Goal: Task Accomplishment & Management: Complete application form

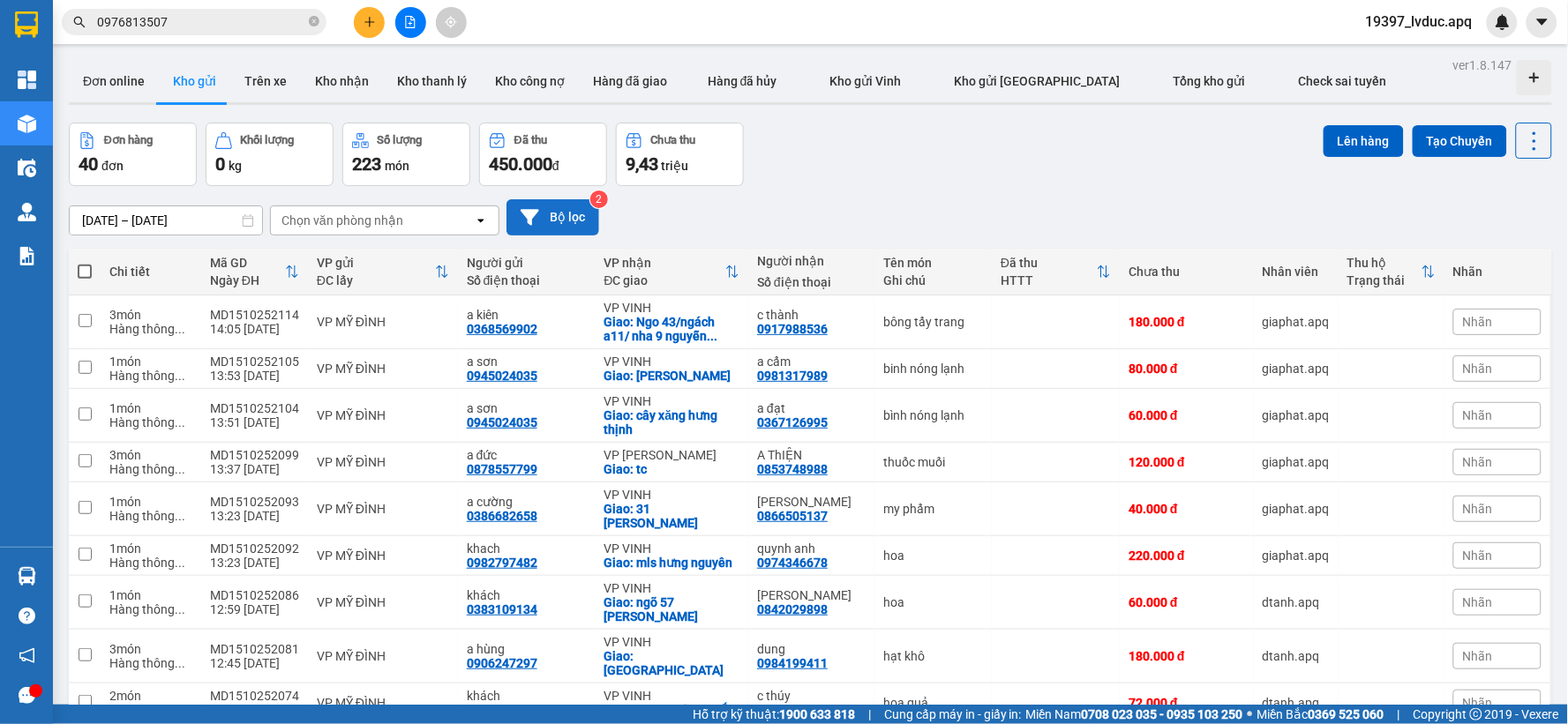
click at [588, 225] on button "Bộ lọc" at bounding box center [553, 217] width 93 height 36
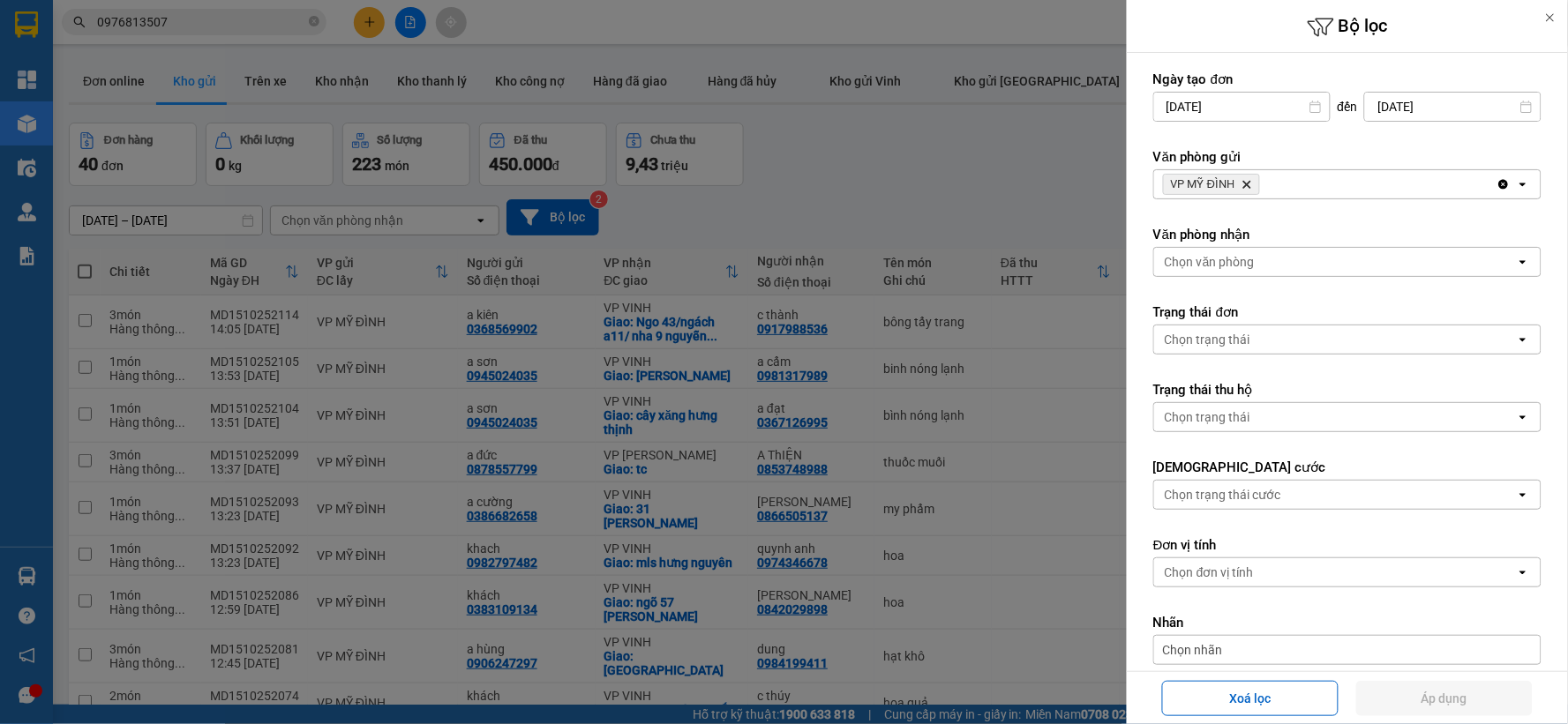
click at [711, 189] on div at bounding box center [784, 362] width 1568 height 724
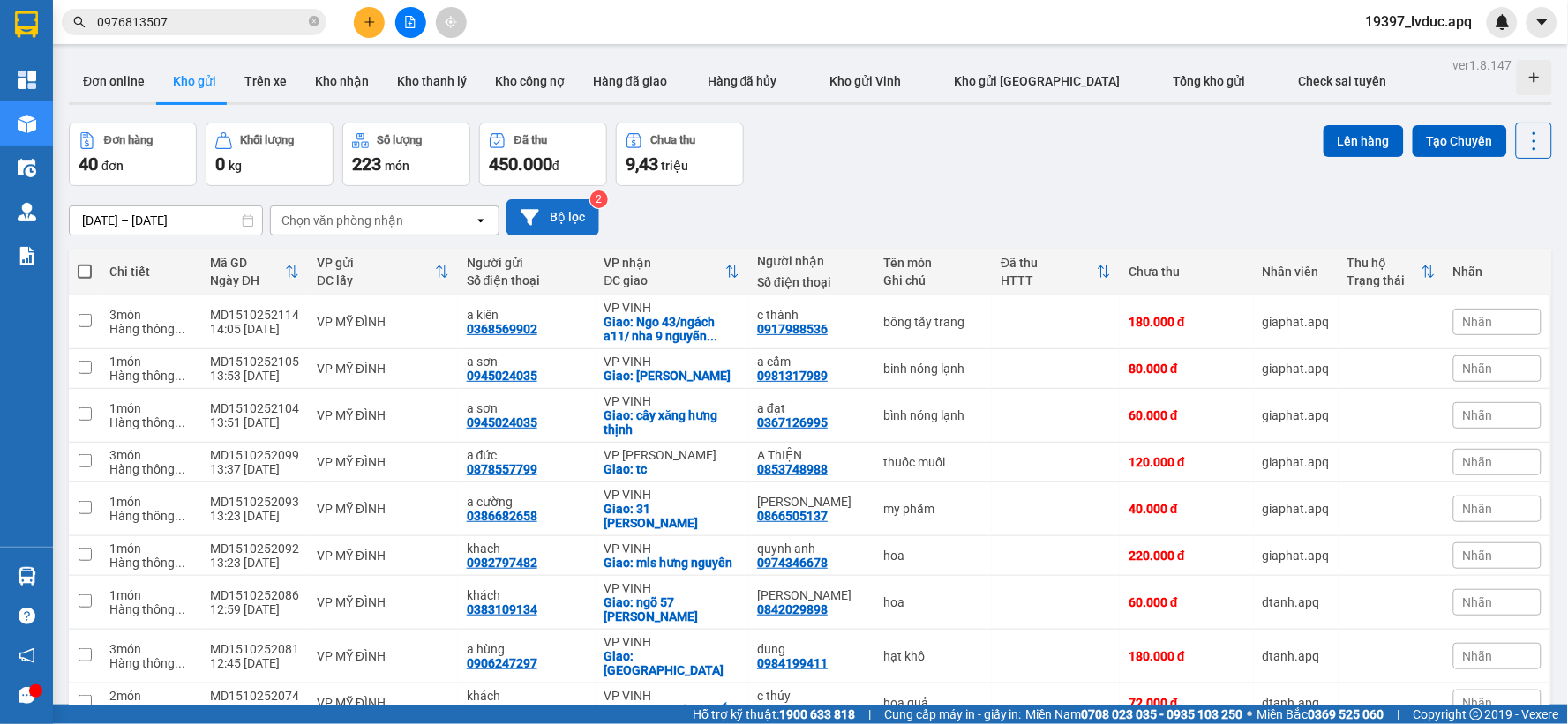
click at [560, 209] on button "Bộ lọc" at bounding box center [553, 217] width 93 height 36
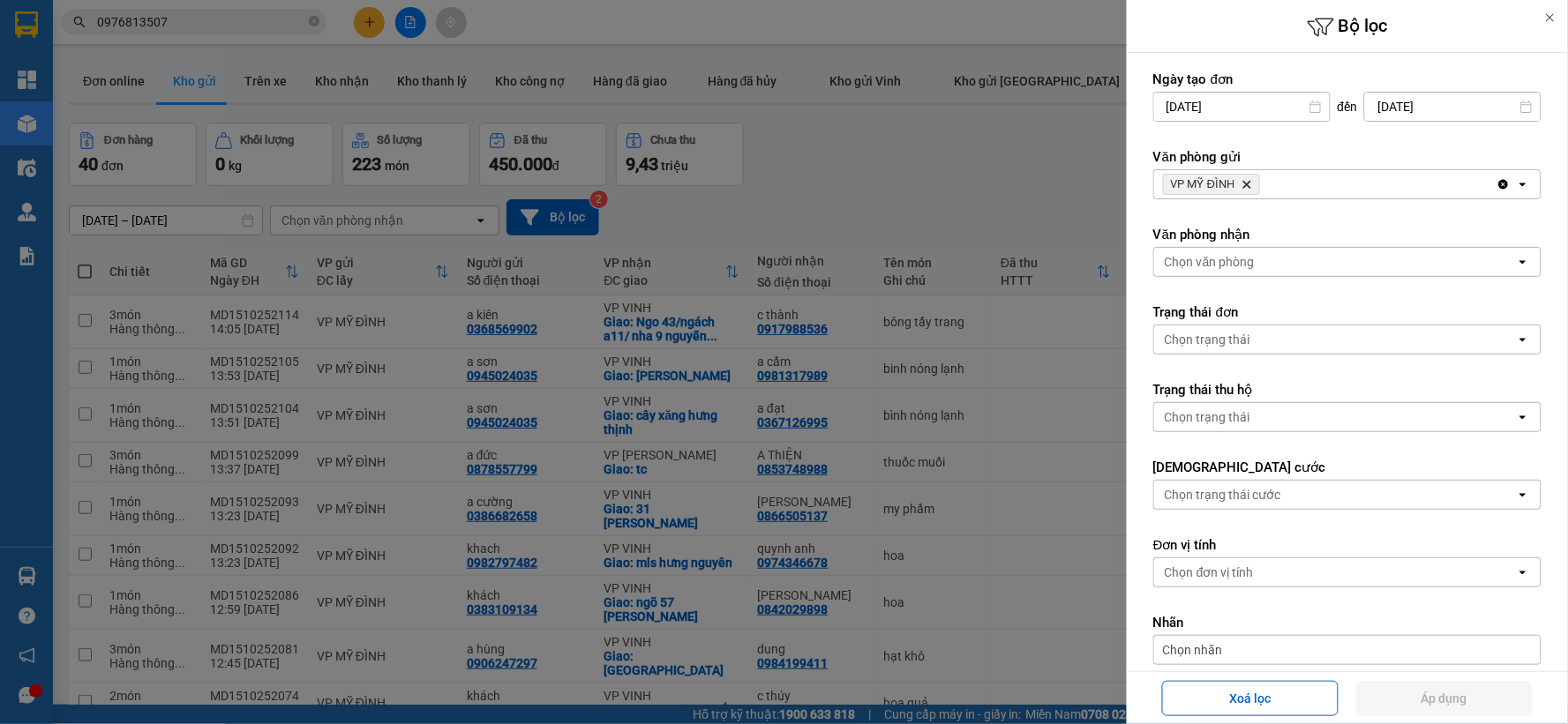
drag, startPoint x: 1293, startPoint y: 696, endPoint x: 1145, endPoint y: 654, distance: 153.8
click at [1290, 693] on button "Xoá lọc" at bounding box center [1250, 698] width 176 height 35
type input "[DATE]"
type input "[DATE] – [DATE]"
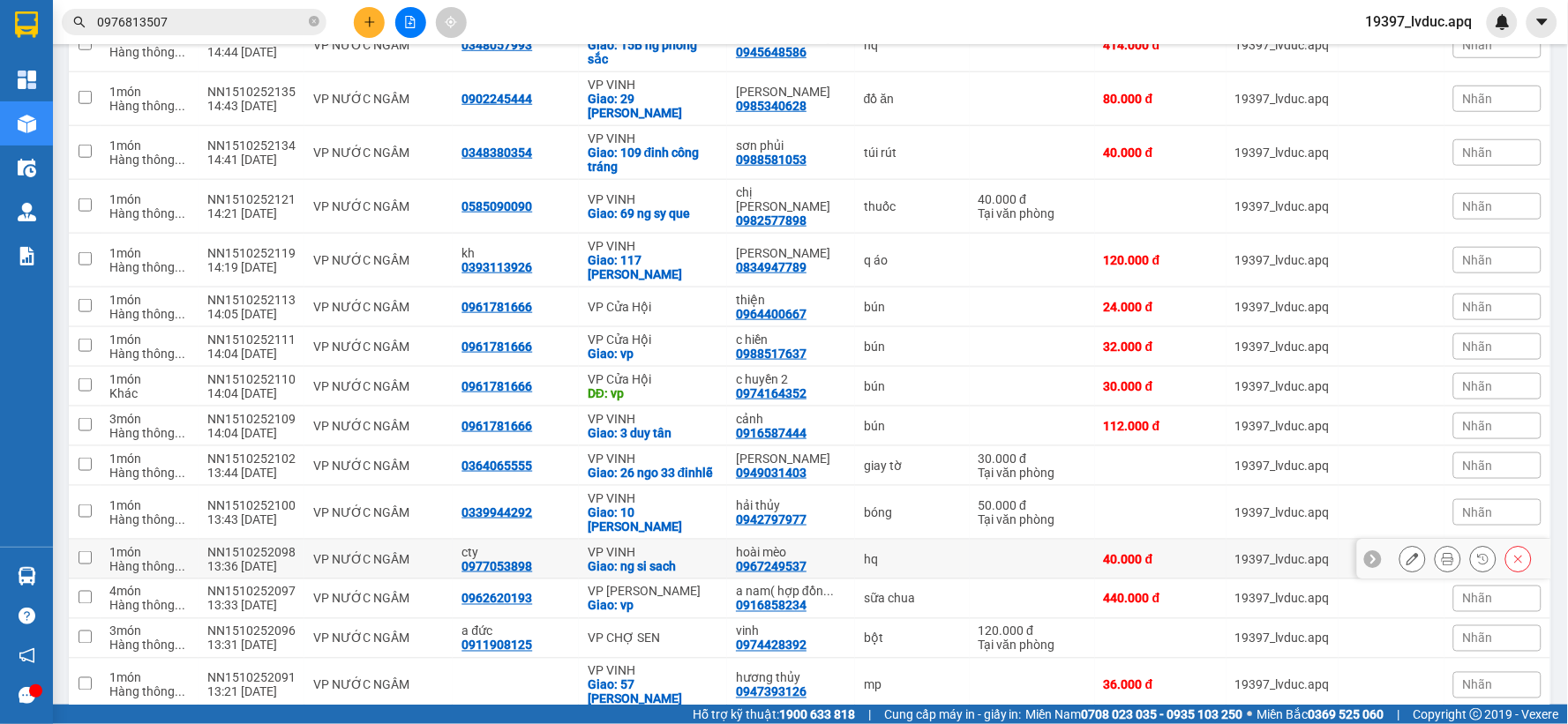
scroll to position [424, 0]
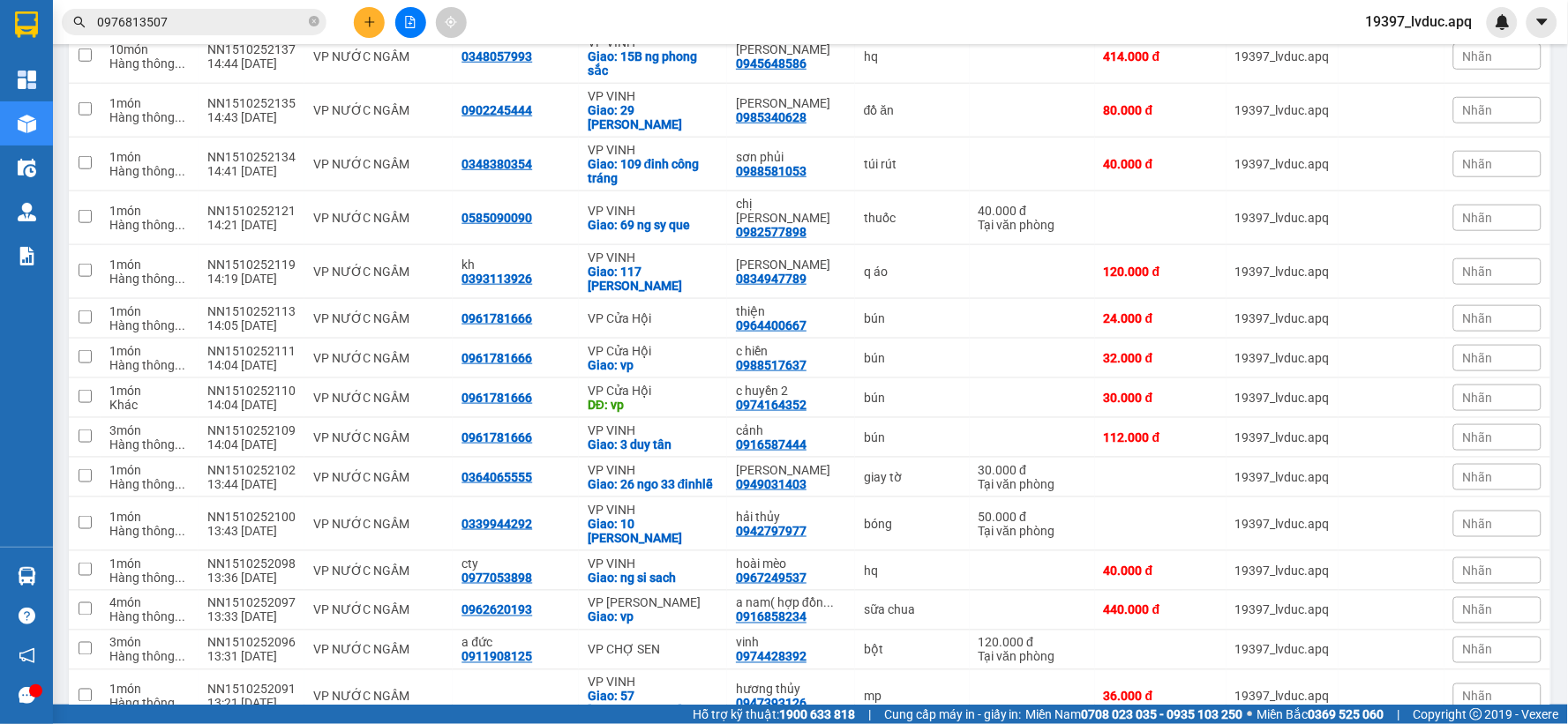
drag, startPoint x: 409, startPoint y: 22, endPoint x: 432, endPoint y: 17, distance: 23.5
click at [409, 21] on icon "file-add" at bounding box center [409, 21] width 12 height 12
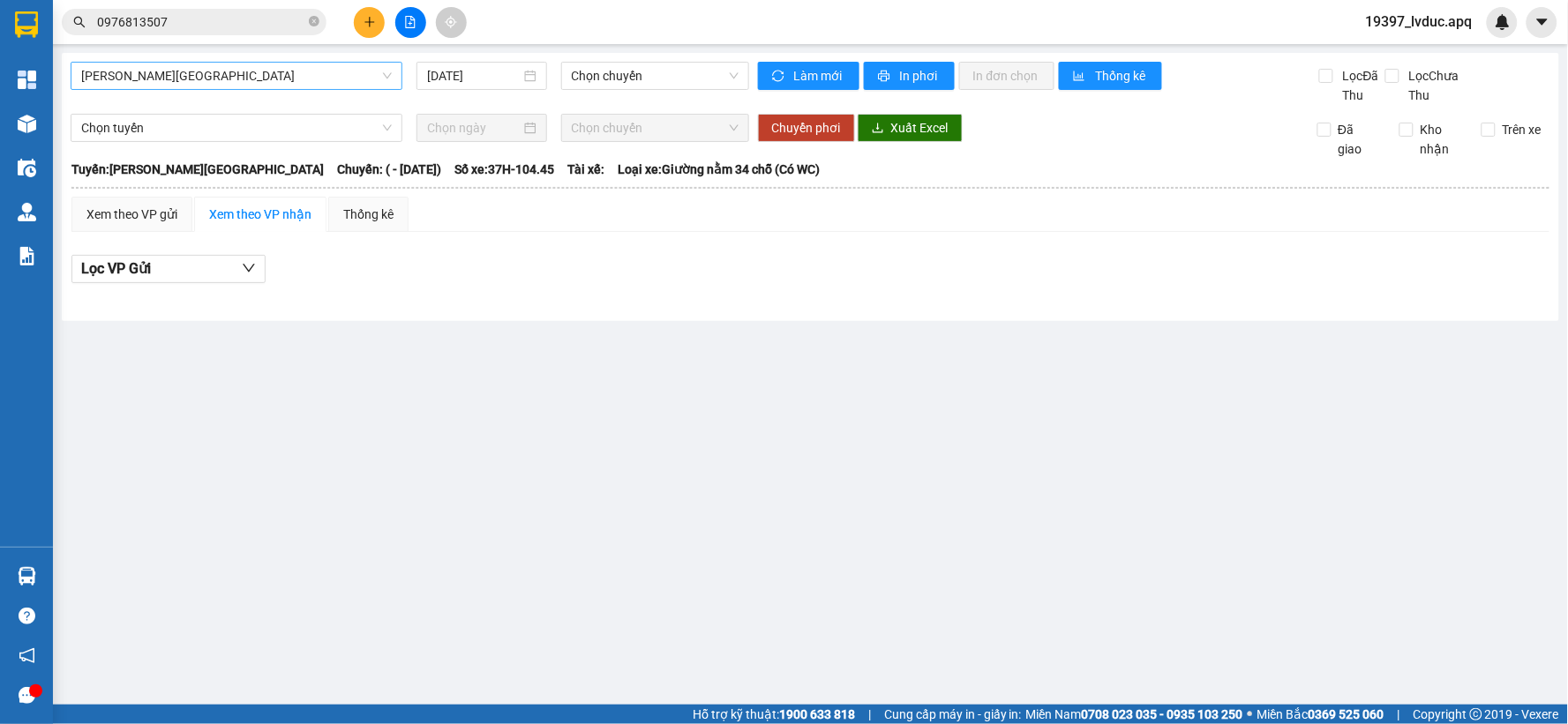
click at [329, 75] on span "[PERSON_NAME][GEOGRAPHIC_DATA]" at bounding box center [236, 75] width 310 height 27
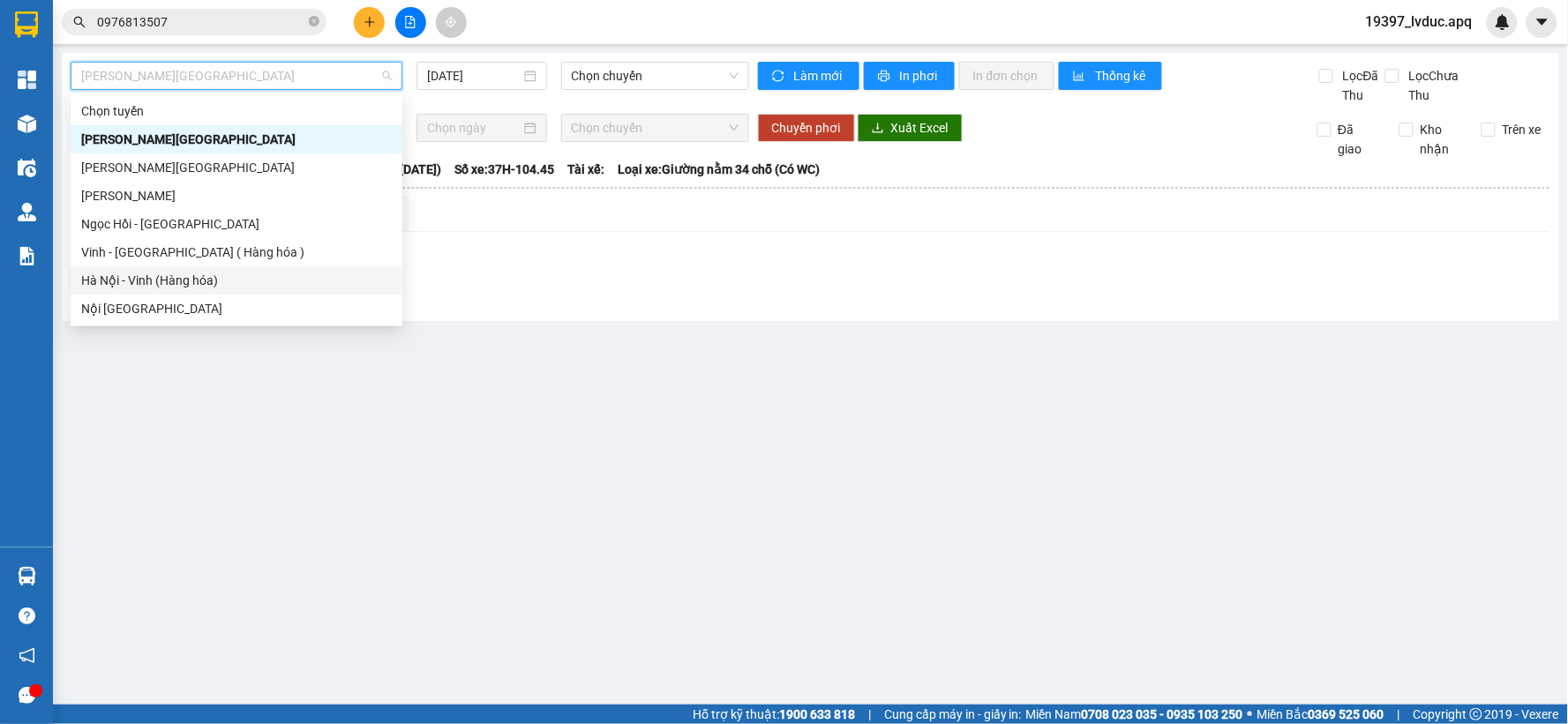
click at [236, 284] on div "Hà Nội - Vinh (Hàng hóa)" at bounding box center [236, 280] width 310 height 19
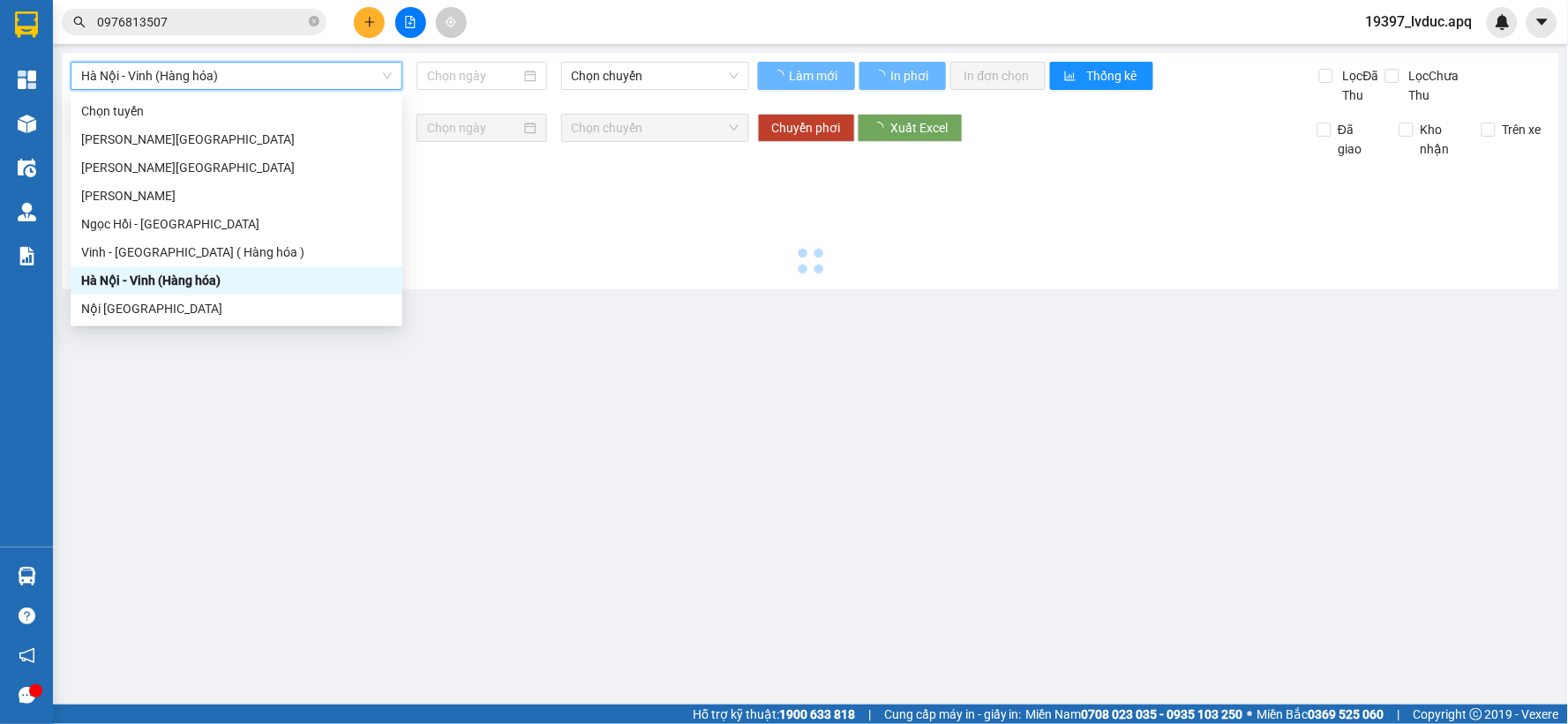
type input "[DATE]"
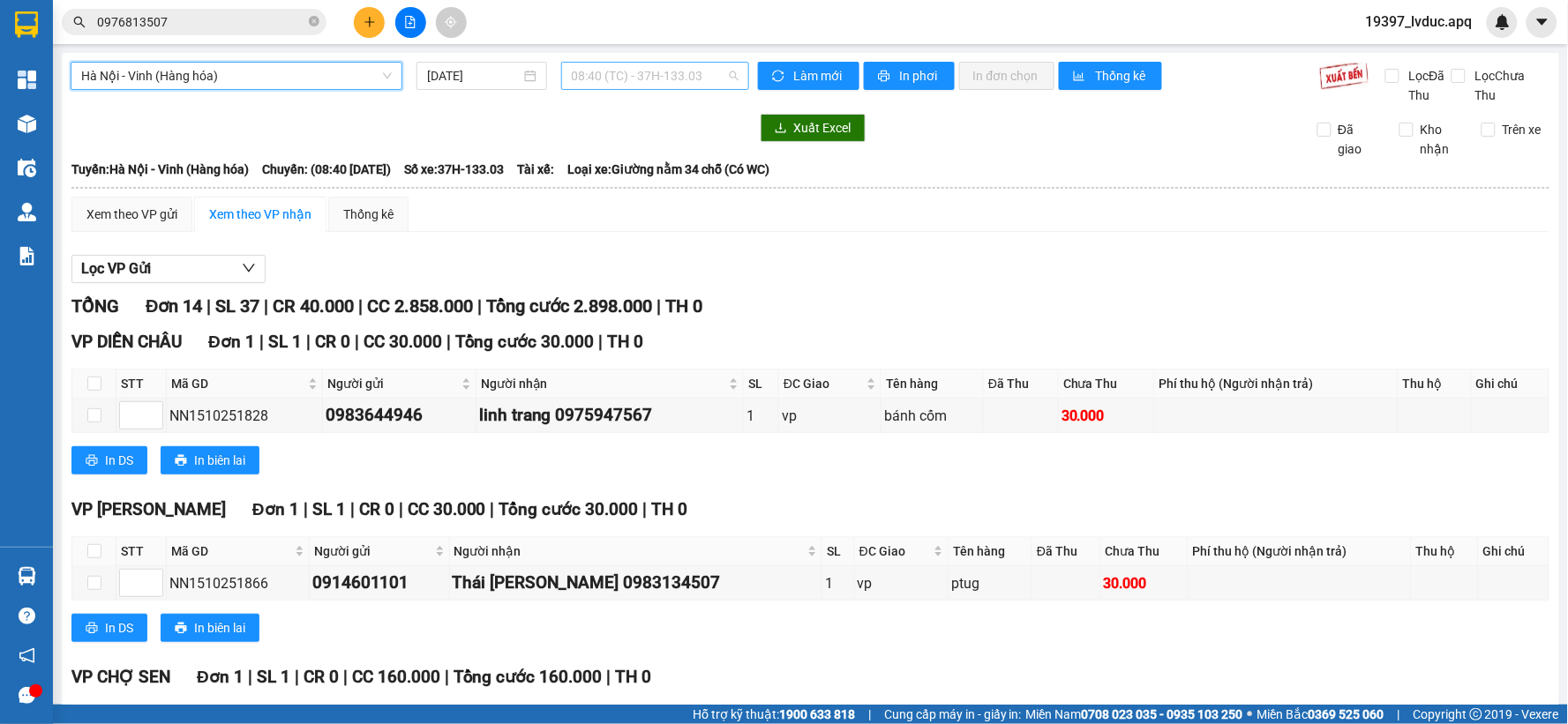
click at [692, 79] on span "08:40 (TC) - 37H-133.03" at bounding box center [655, 75] width 167 height 27
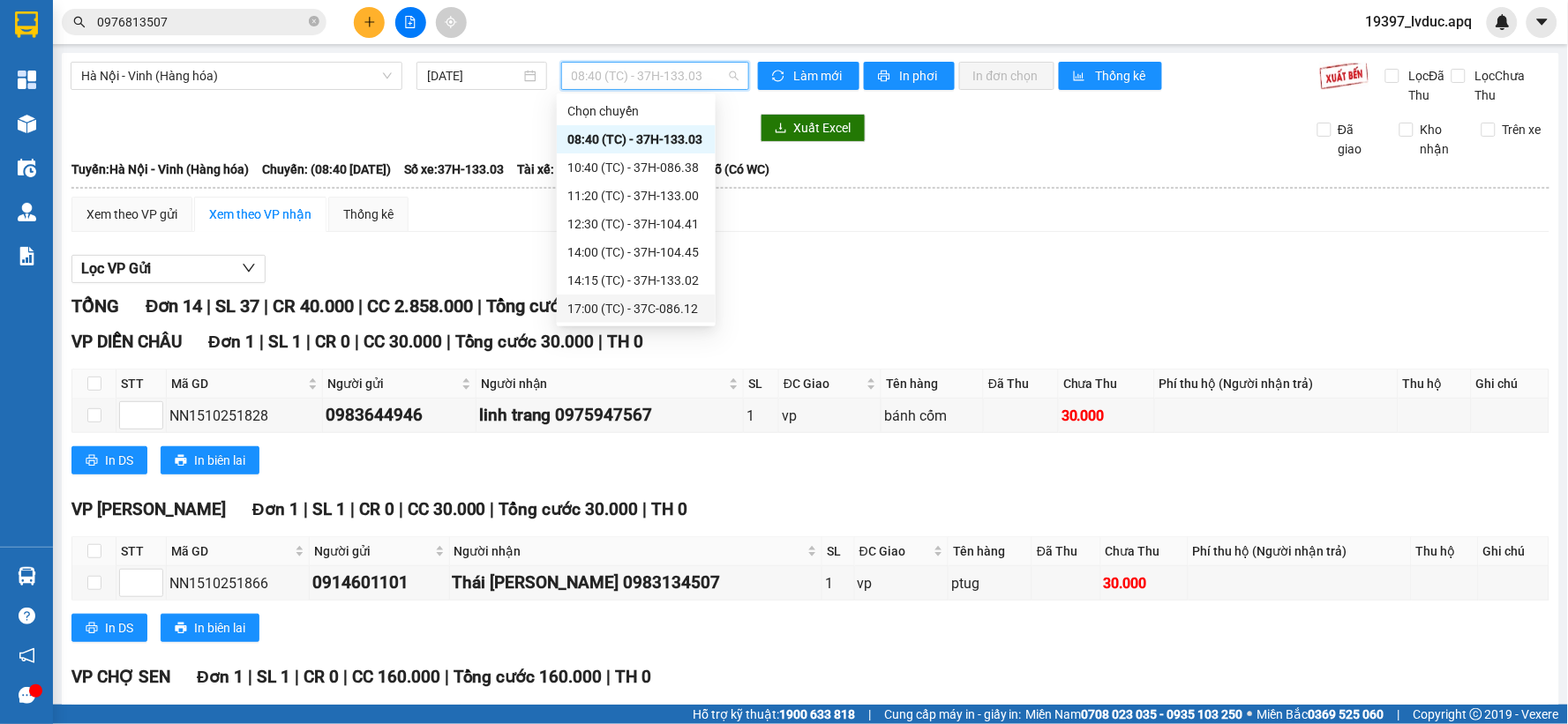
click at [670, 309] on div "17:00 (TC) - 37C-086.12" at bounding box center [636, 308] width 138 height 19
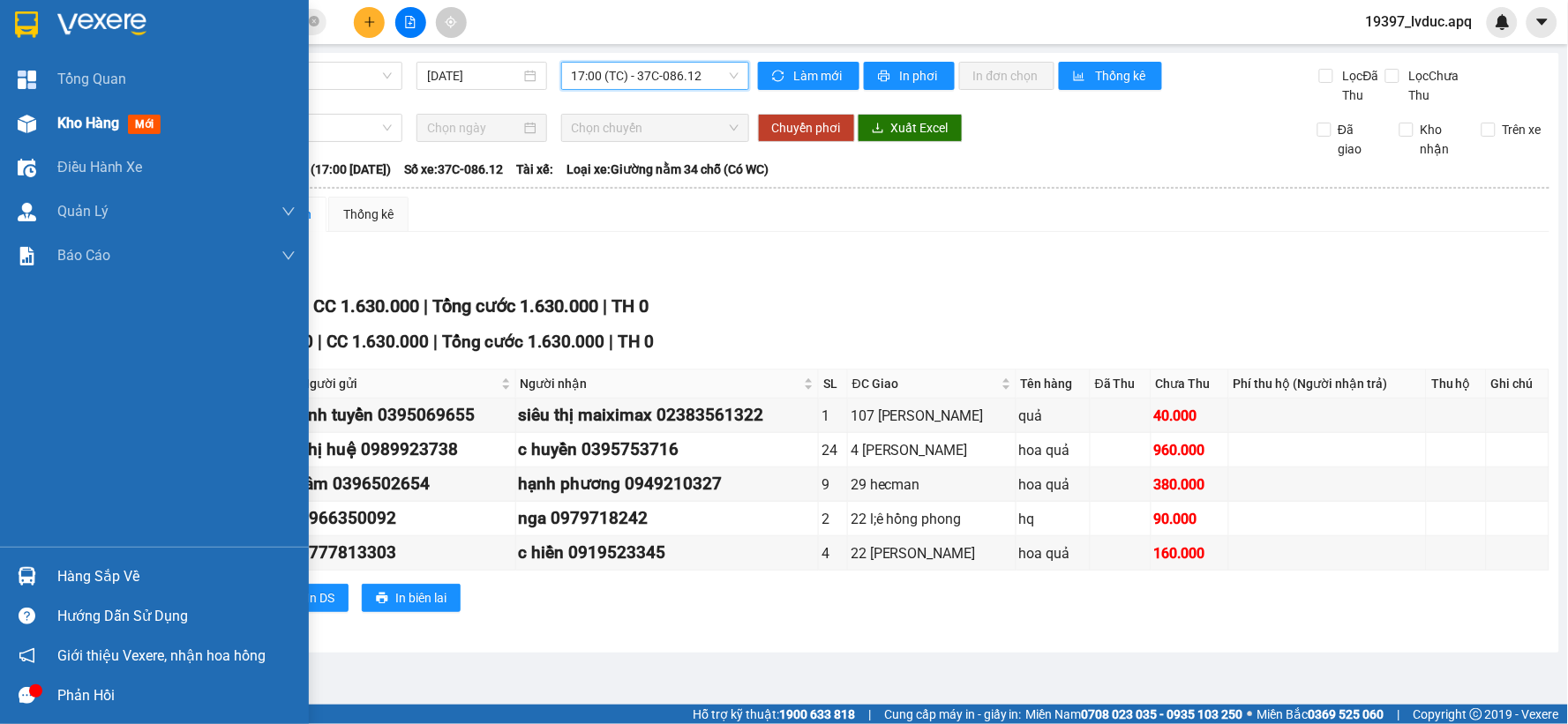
click at [34, 124] on img at bounding box center [27, 124] width 18 height 18
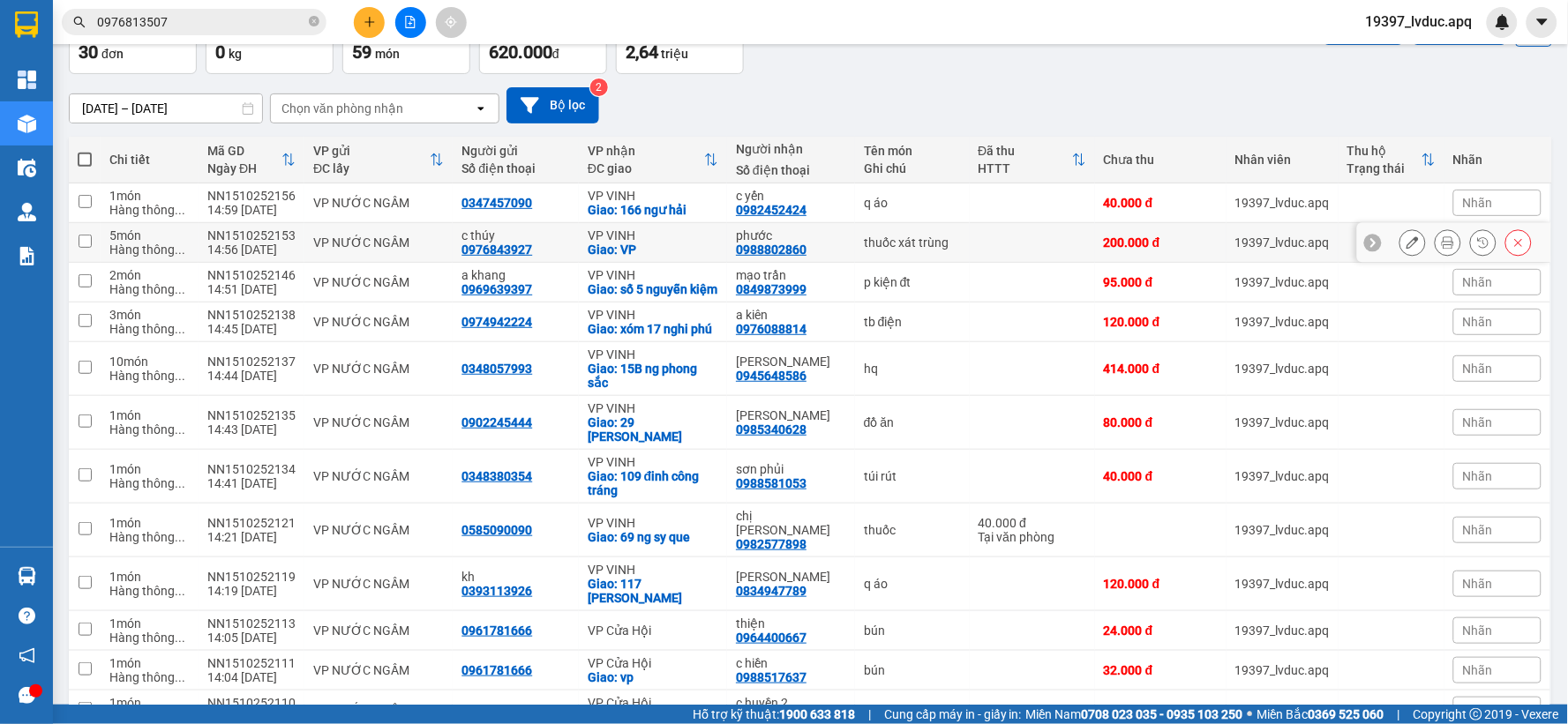
scroll to position [98, 0]
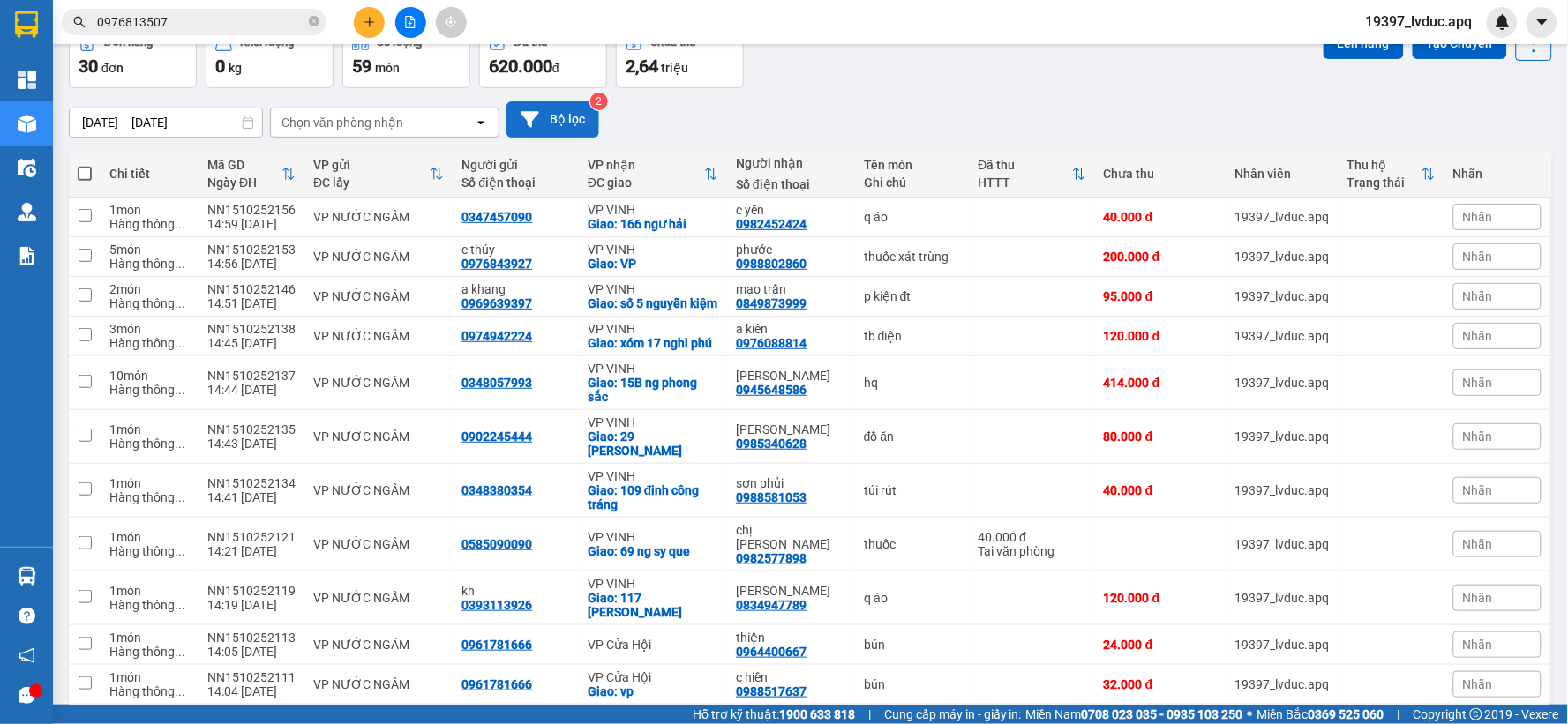
click at [572, 121] on button "Bộ lọc" at bounding box center [553, 119] width 93 height 36
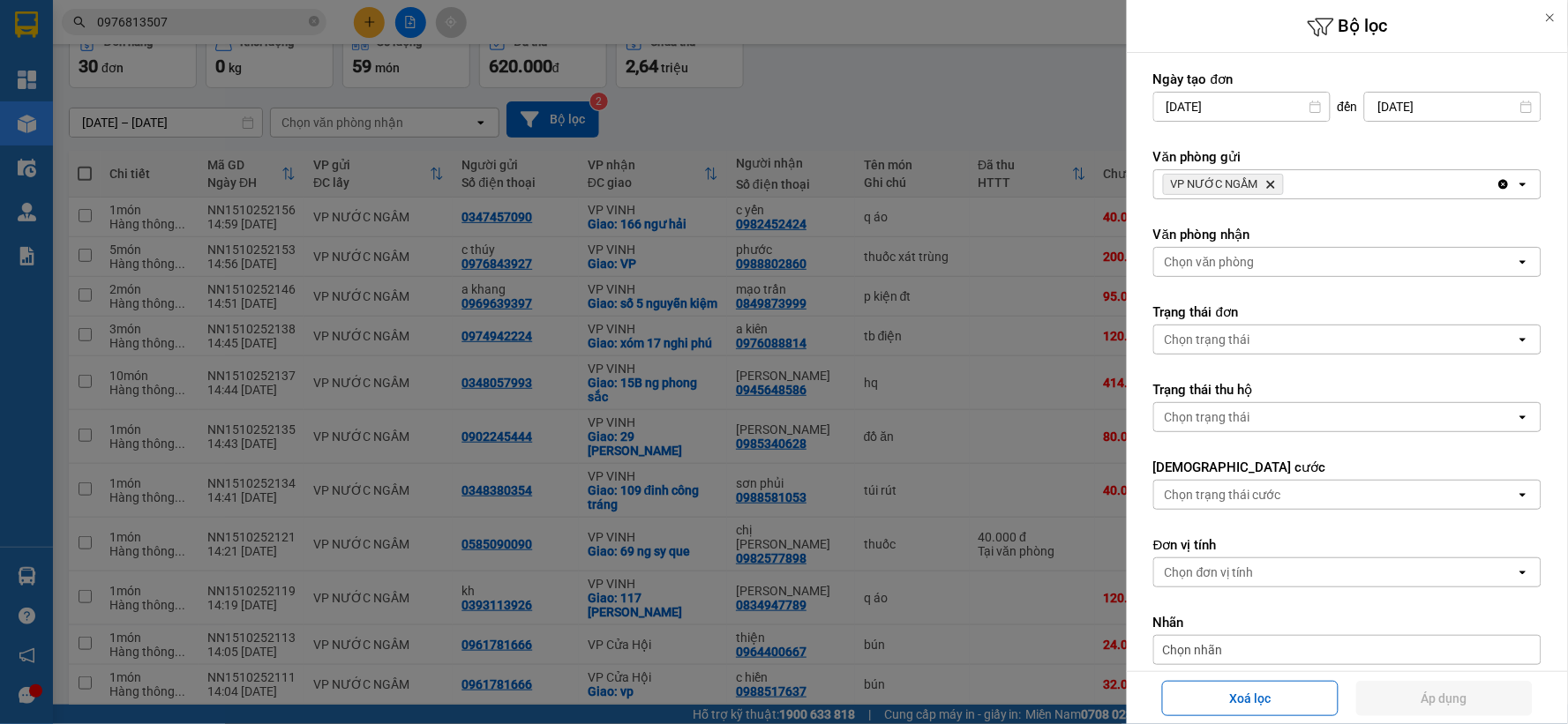
click at [1265, 179] on icon "Delete" at bounding box center [1271, 184] width 11 height 11
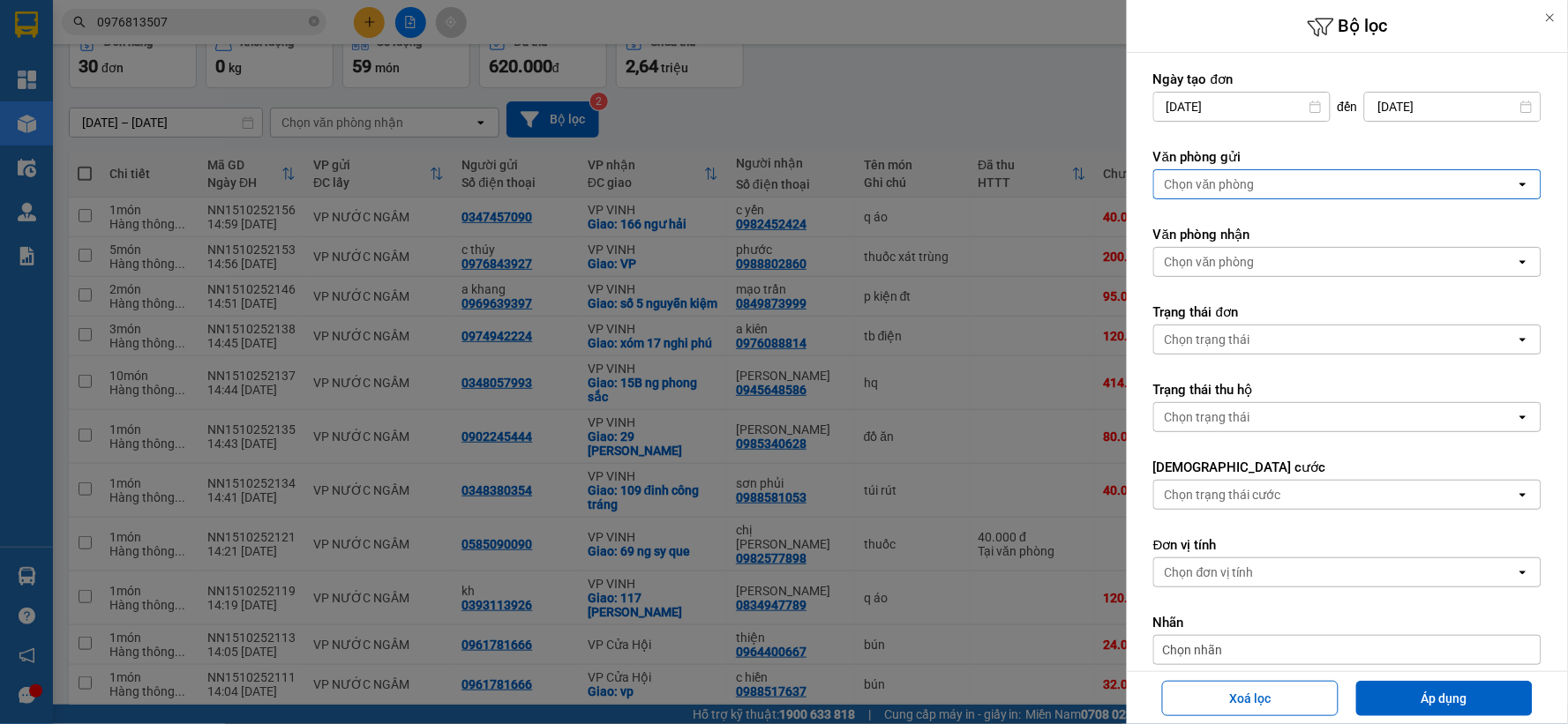
click at [1265, 179] on div "Chọn văn phòng" at bounding box center [1335, 184] width 362 height 28
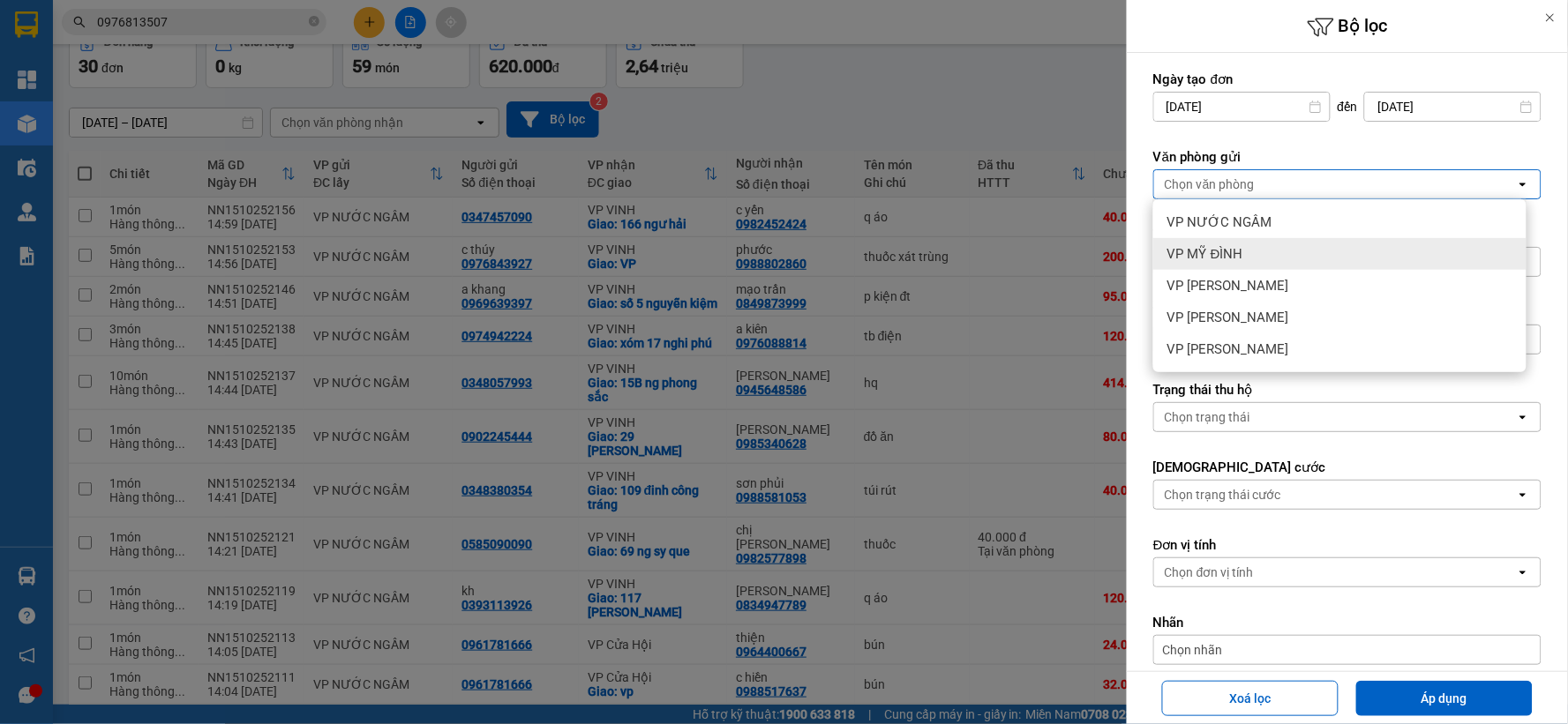
click at [1238, 258] on span "VP MỸ ĐÌNH" at bounding box center [1204, 253] width 76 height 17
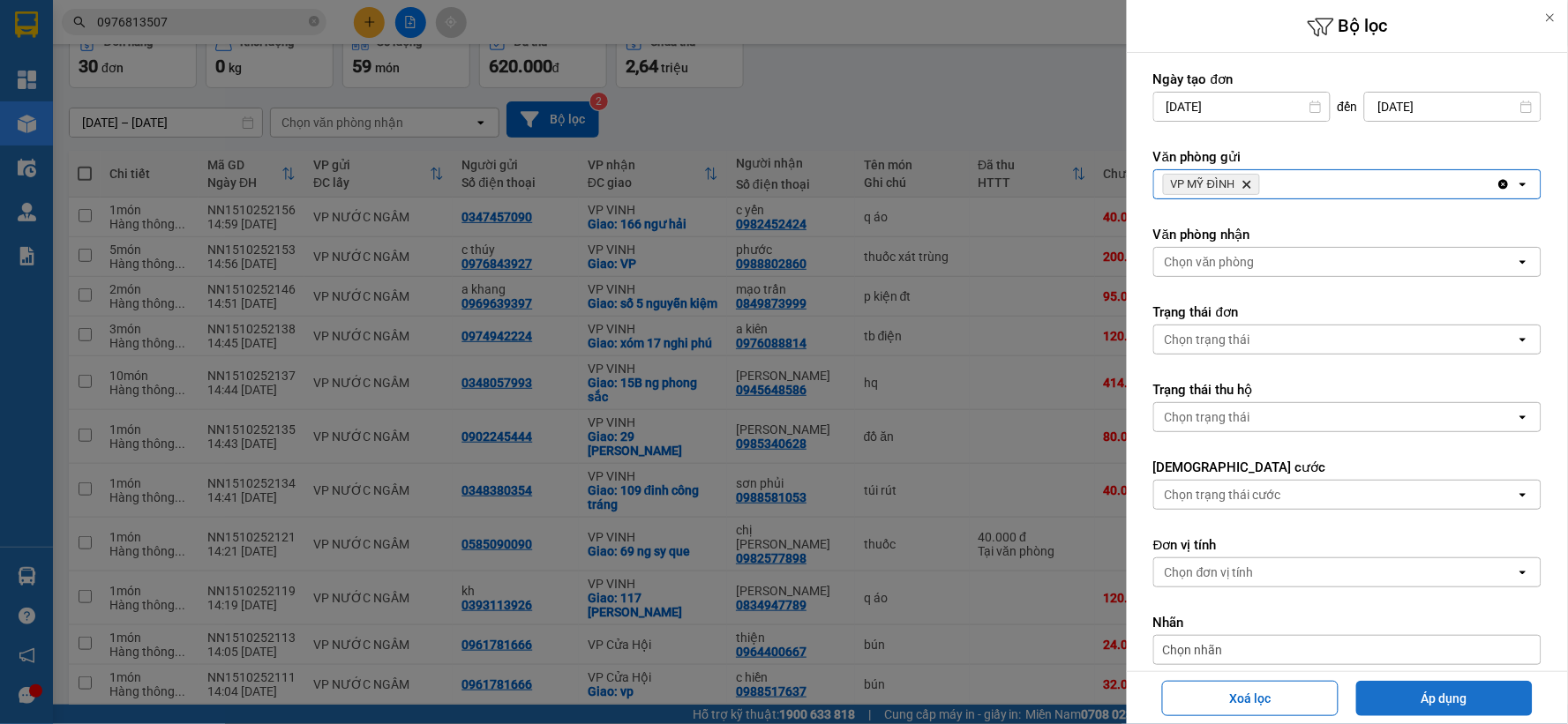
click at [1424, 696] on button "Áp dụng" at bounding box center [1444, 698] width 176 height 35
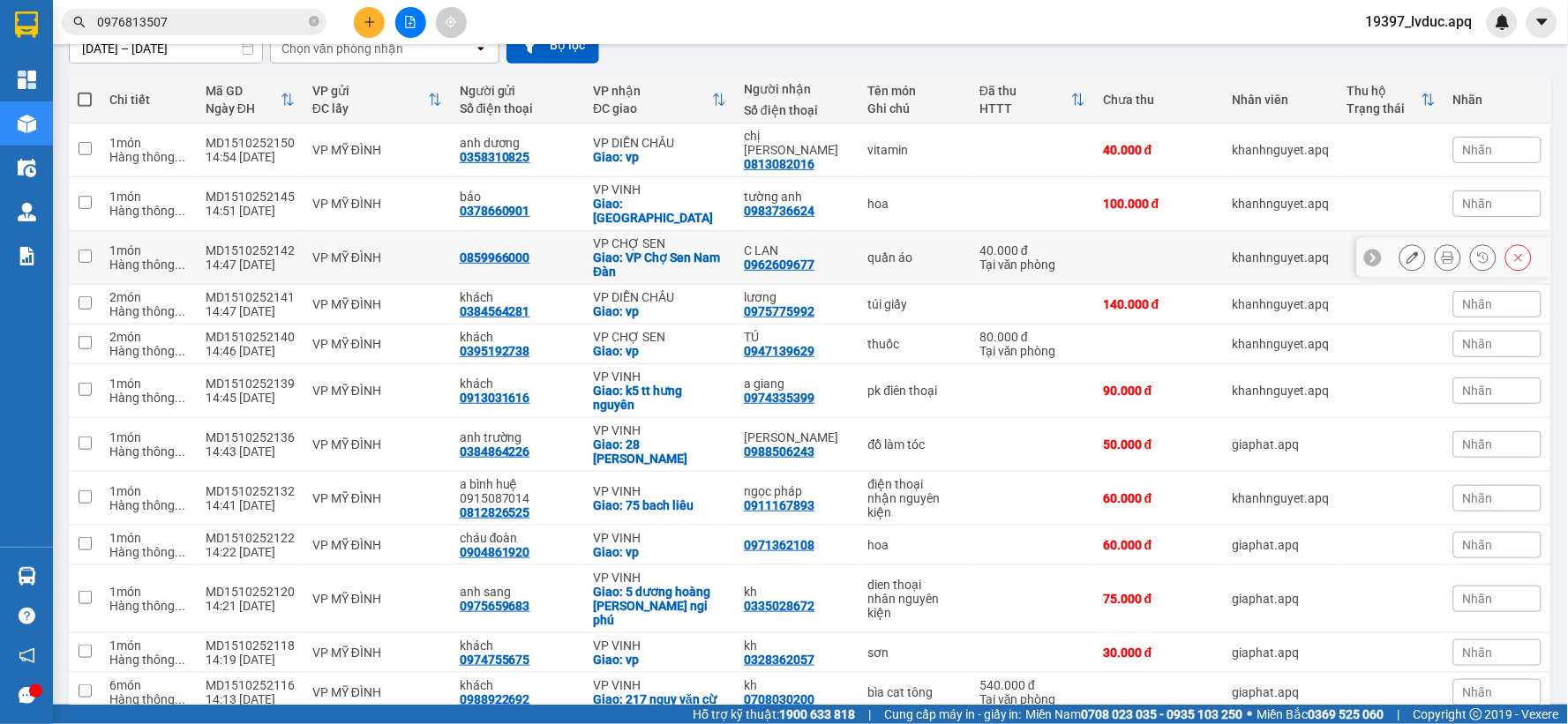
scroll to position [0, 0]
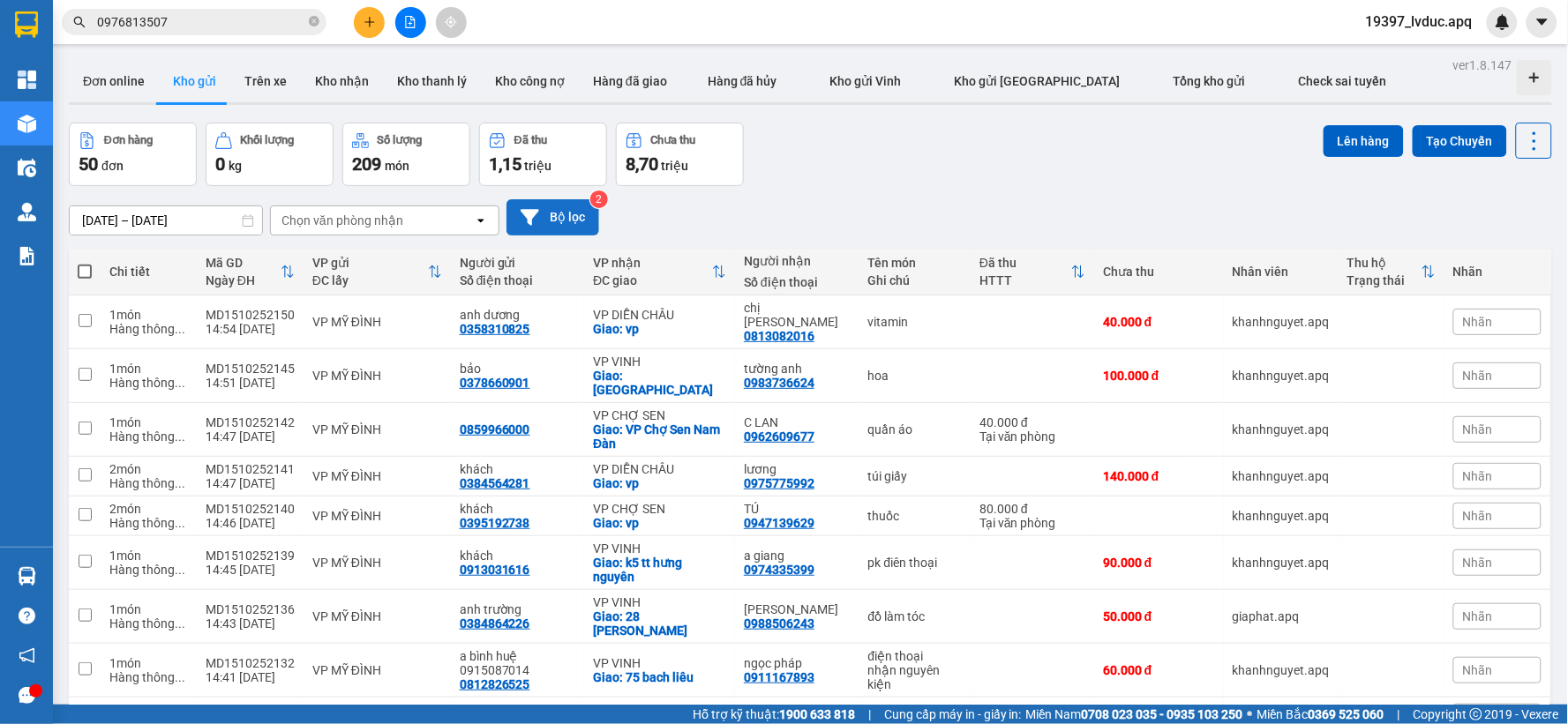
click at [562, 225] on button "Bộ lọc" at bounding box center [553, 217] width 93 height 36
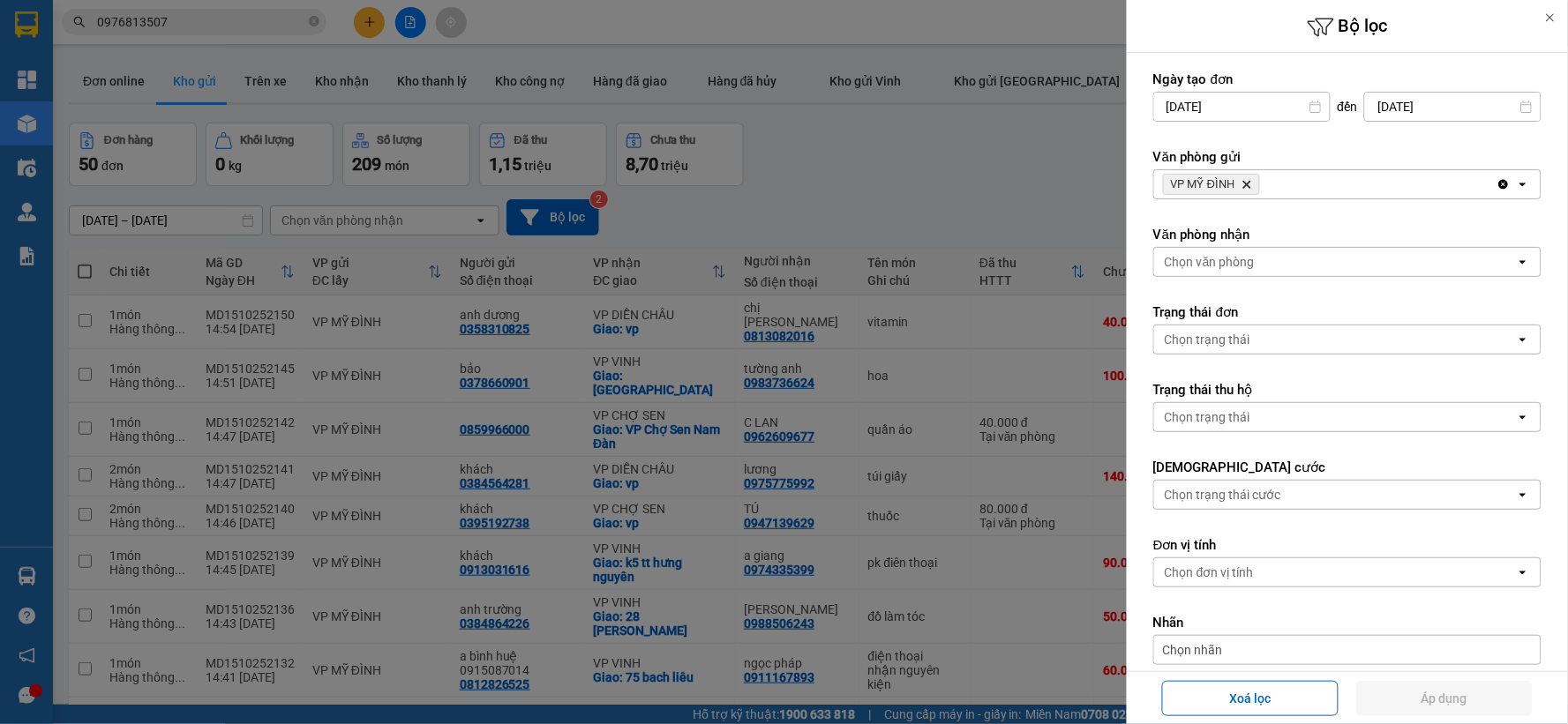
click at [1249, 180] on icon "Delete" at bounding box center [1247, 184] width 11 height 11
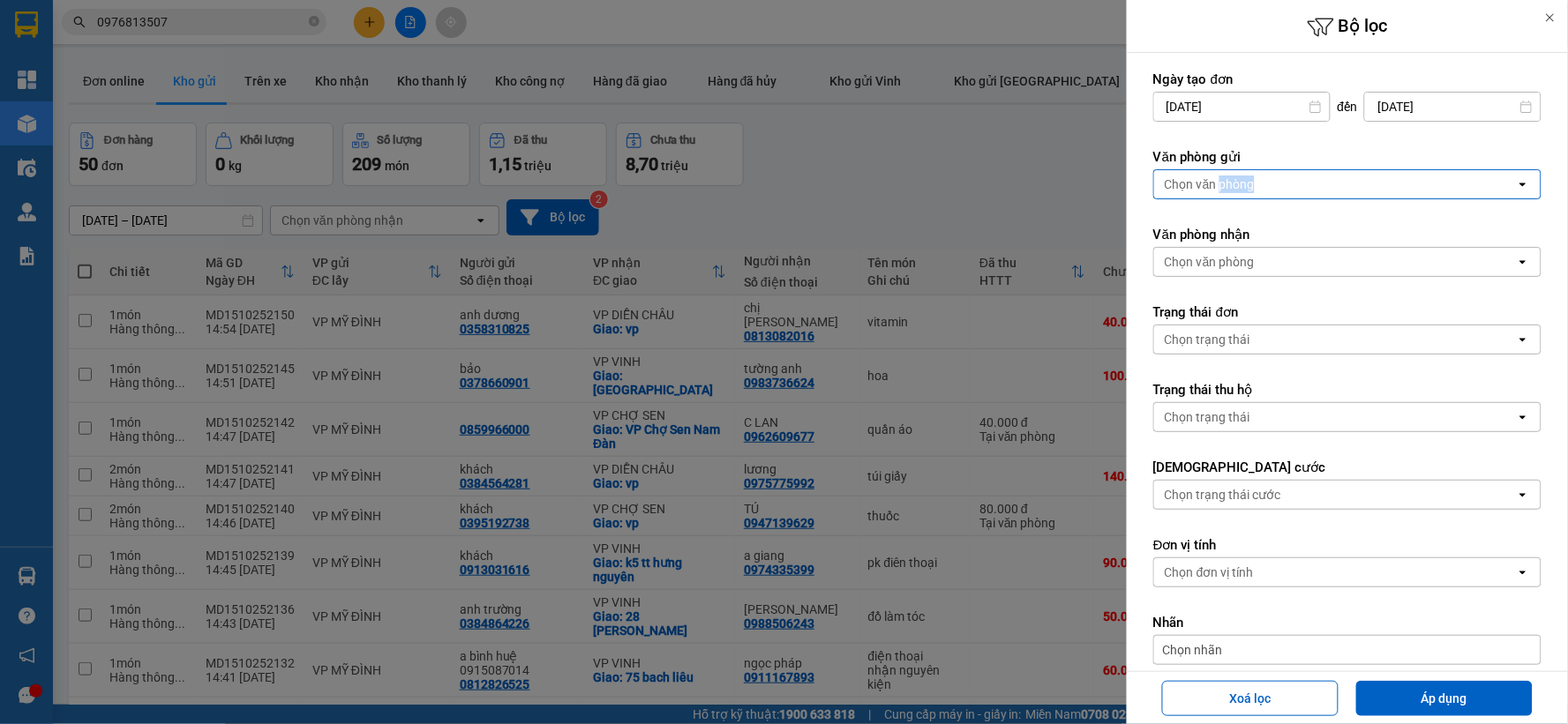
click at [1249, 180] on div "Chọn văn phòng" at bounding box center [1210, 184] width 90 height 17
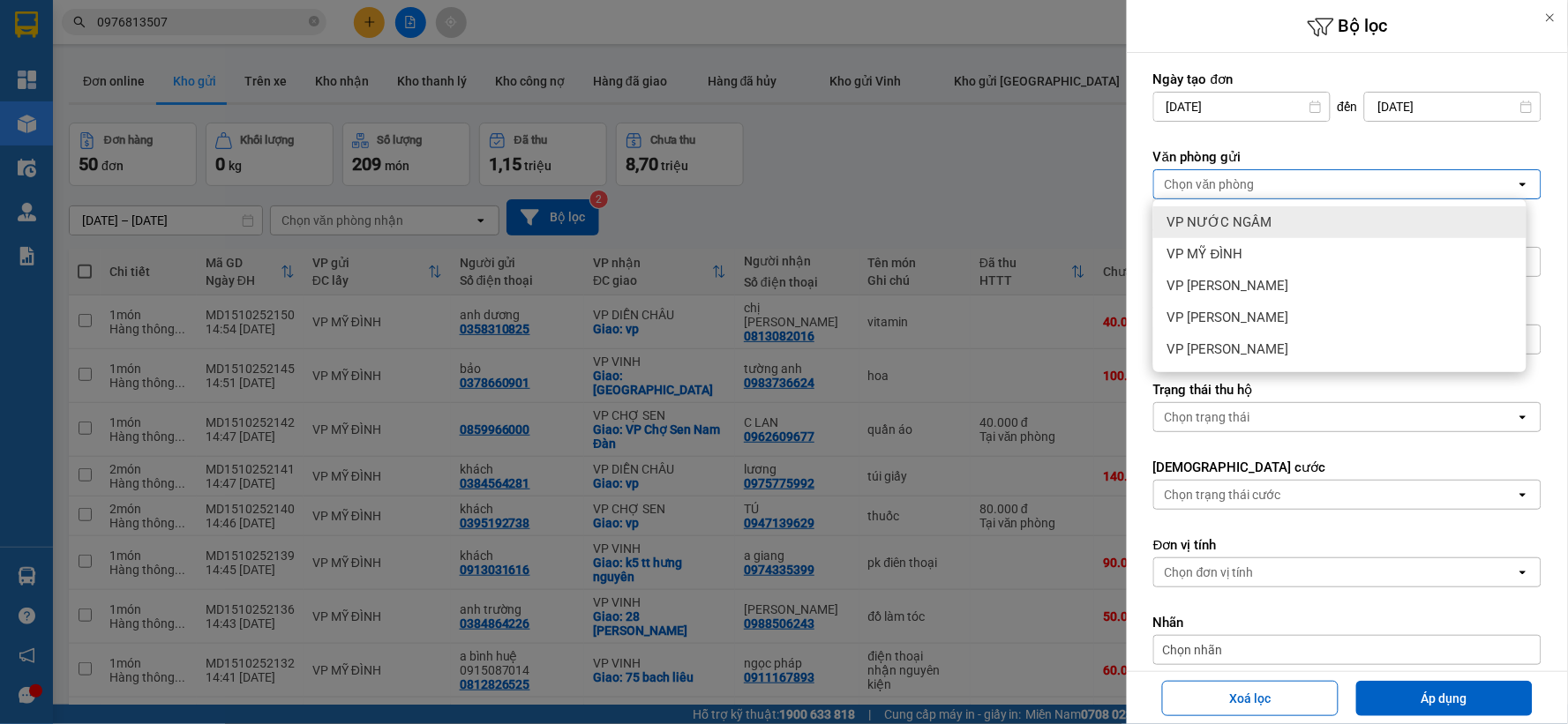
click at [1278, 228] on div "VP NƯỚC NGẦM" at bounding box center [1339, 222] width 374 height 32
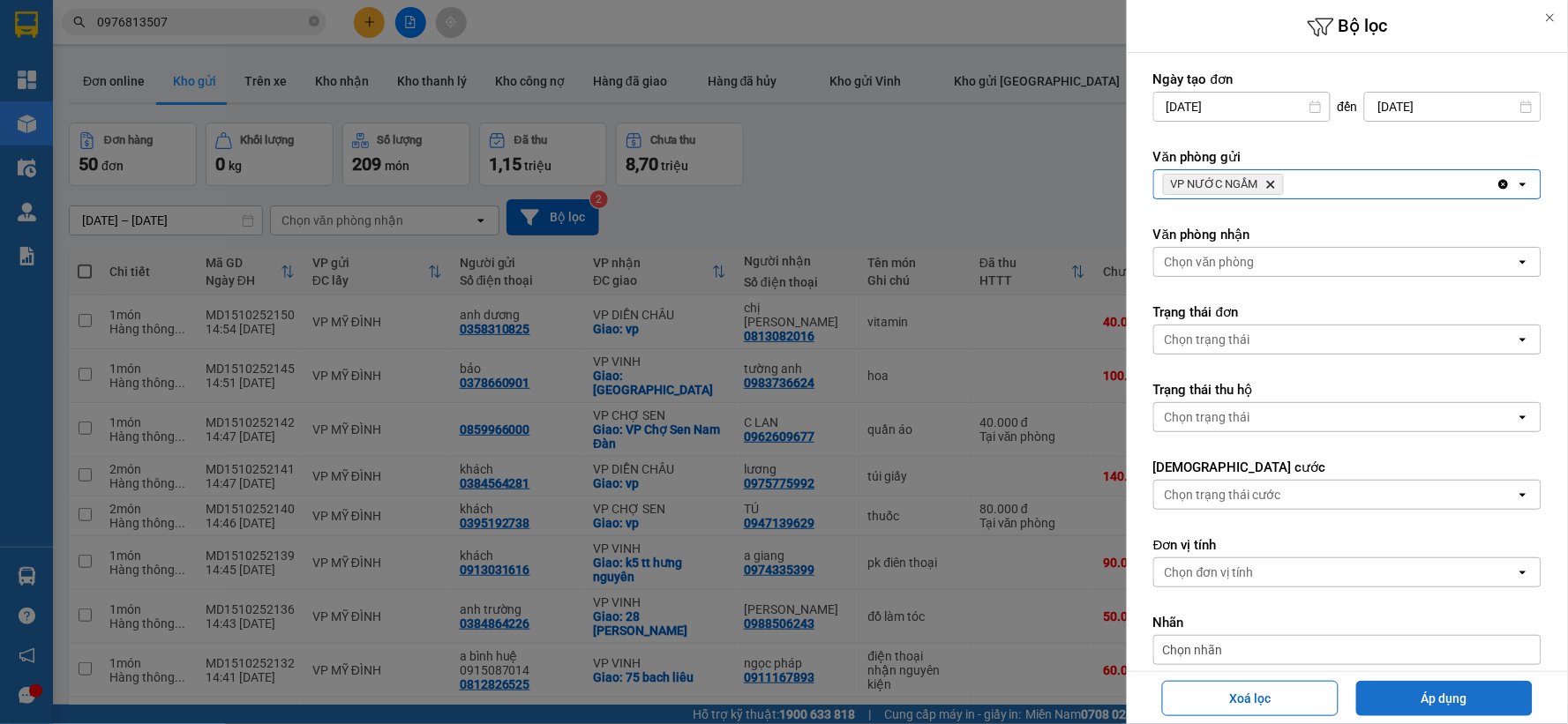
drag, startPoint x: 1476, startPoint y: 699, endPoint x: 671, endPoint y: 415, distance: 853.6
click at [1476, 698] on button "Áp dụng" at bounding box center [1444, 698] width 176 height 35
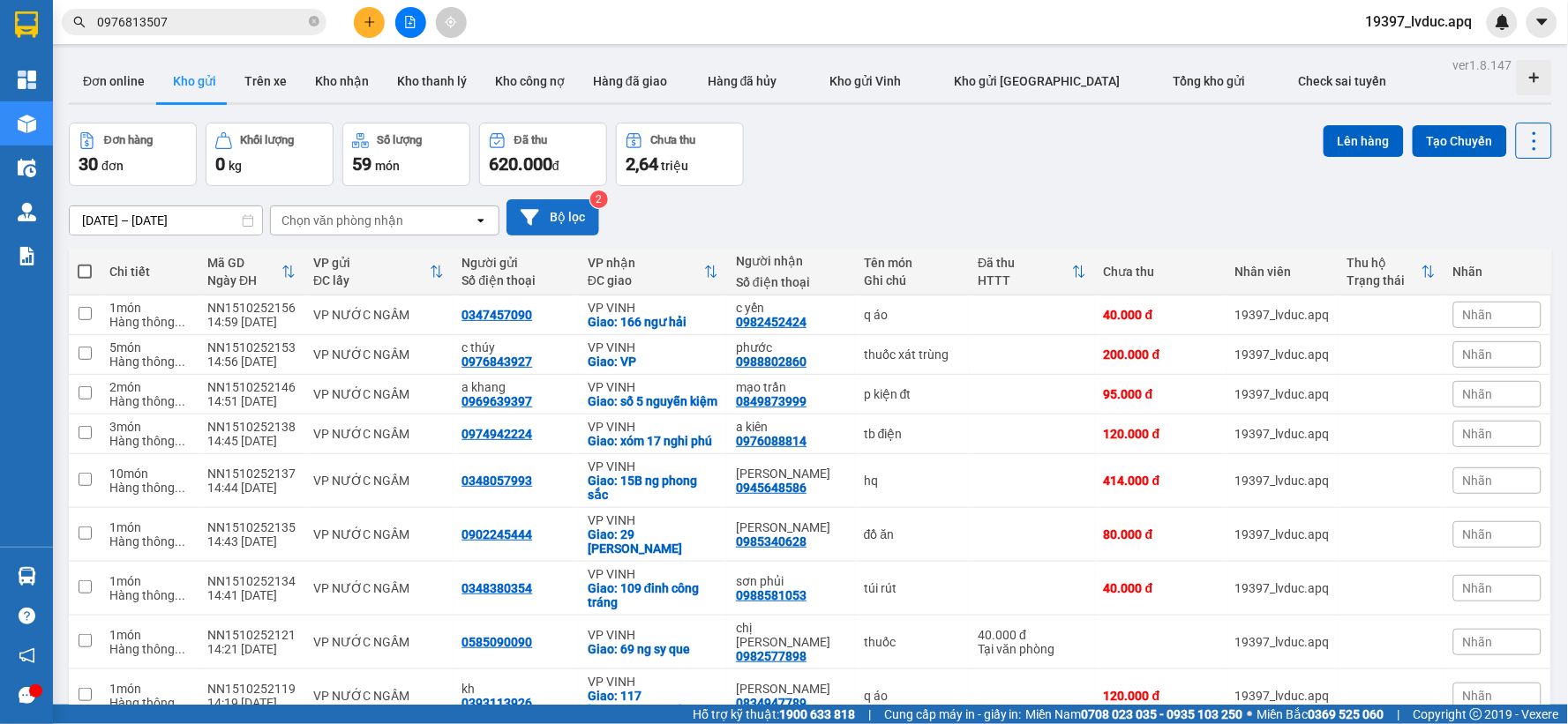
click at [550, 221] on button "Bộ lọc" at bounding box center [553, 217] width 93 height 36
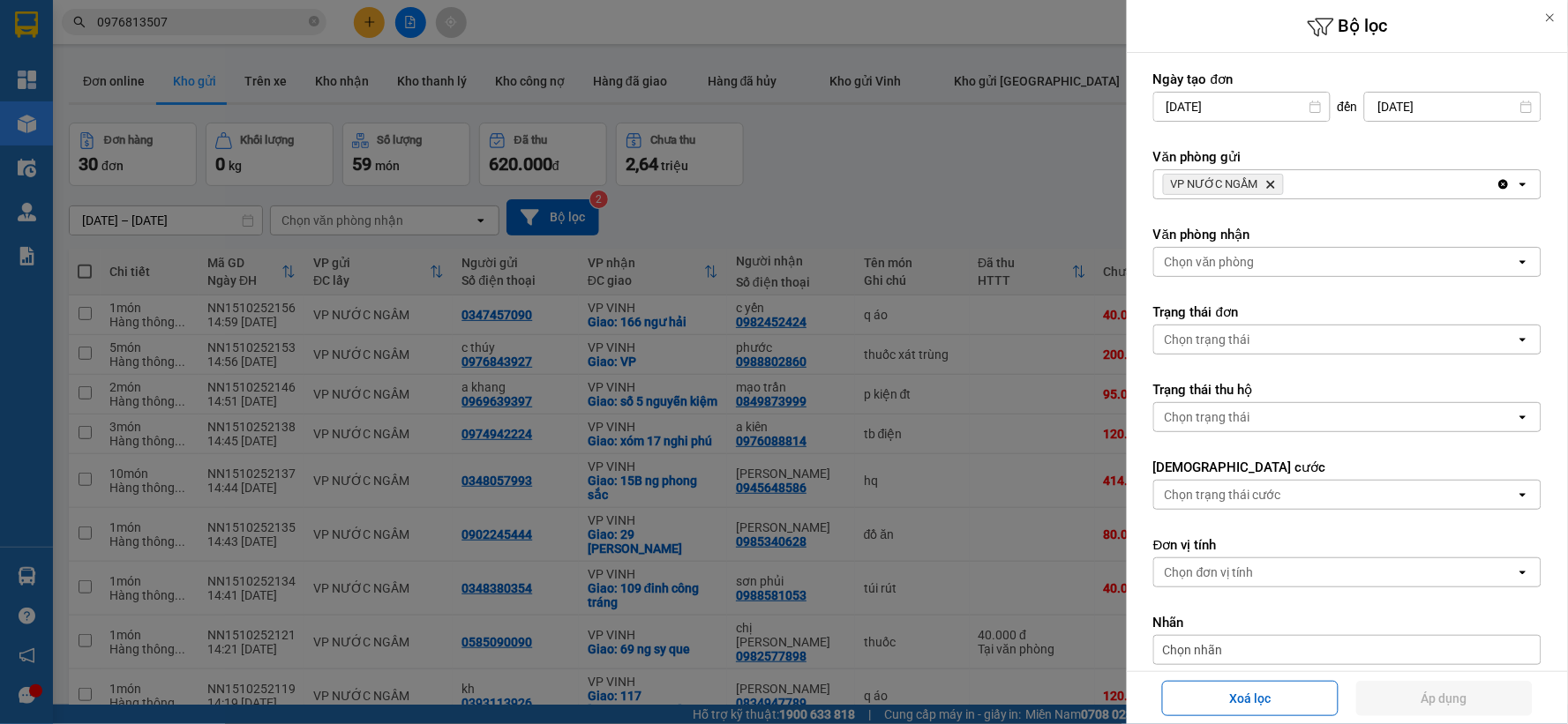
click at [1053, 197] on div at bounding box center [784, 362] width 1568 height 724
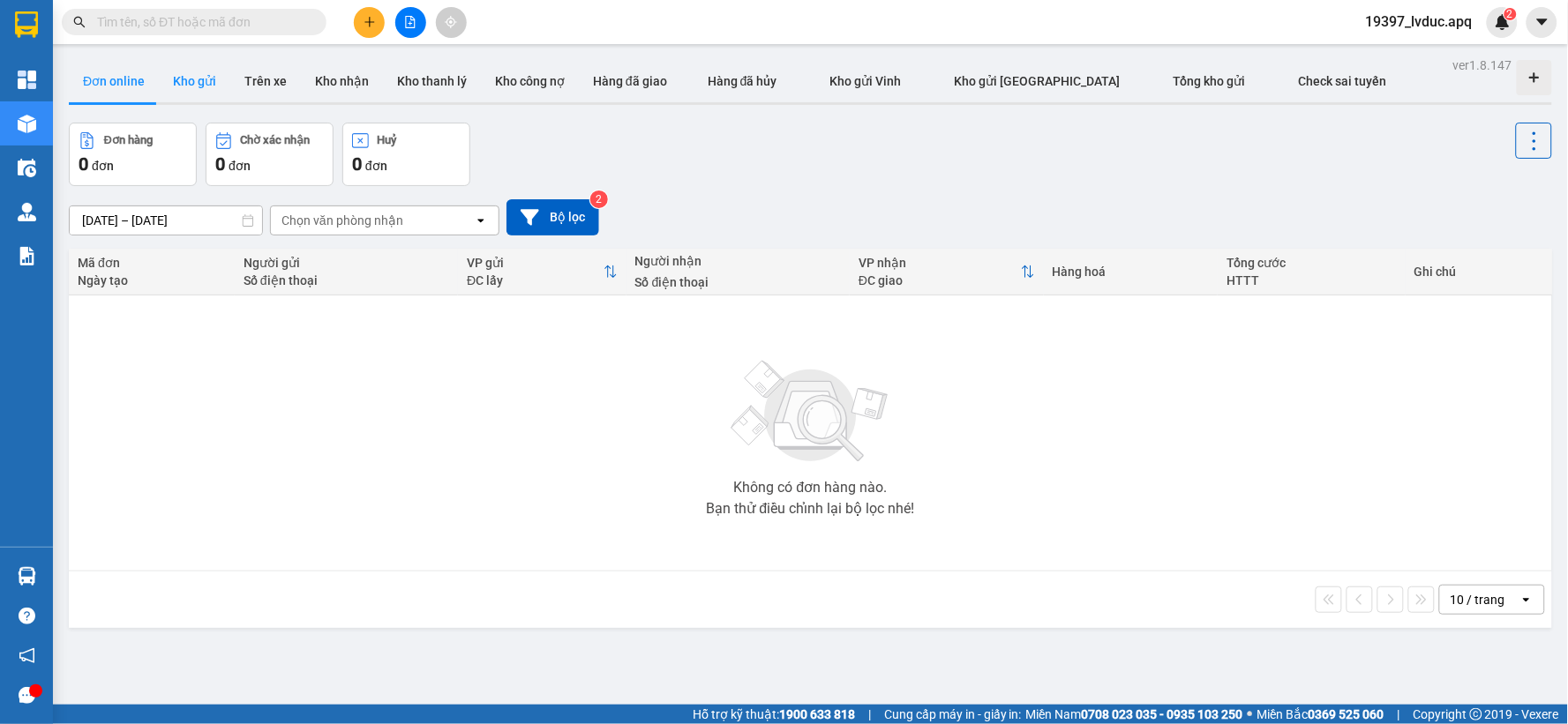
click at [198, 89] on button "Kho gửi" at bounding box center [195, 81] width 72 height 42
type input "[DATE] – [DATE]"
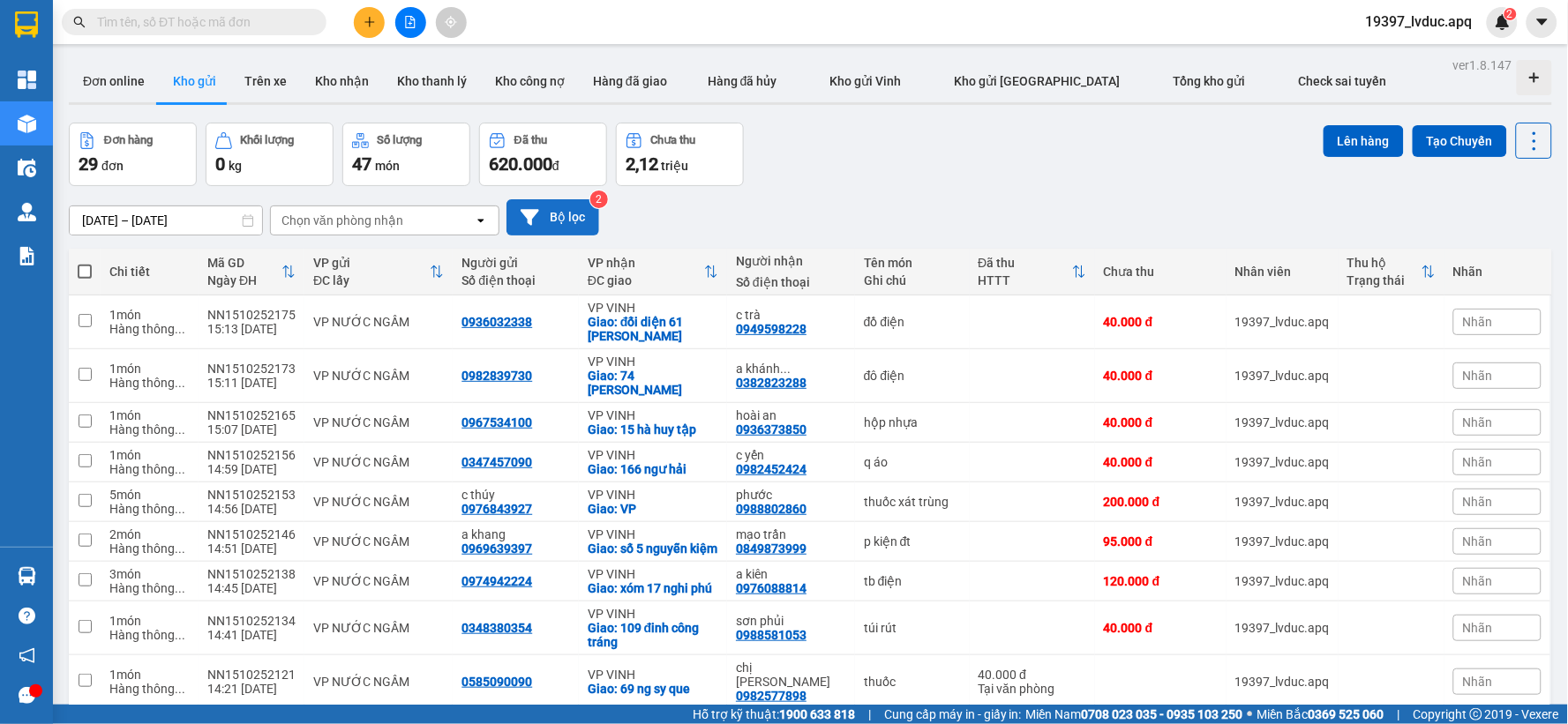
click at [550, 204] on button "Bộ lọc" at bounding box center [553, 217] width 93 height 36
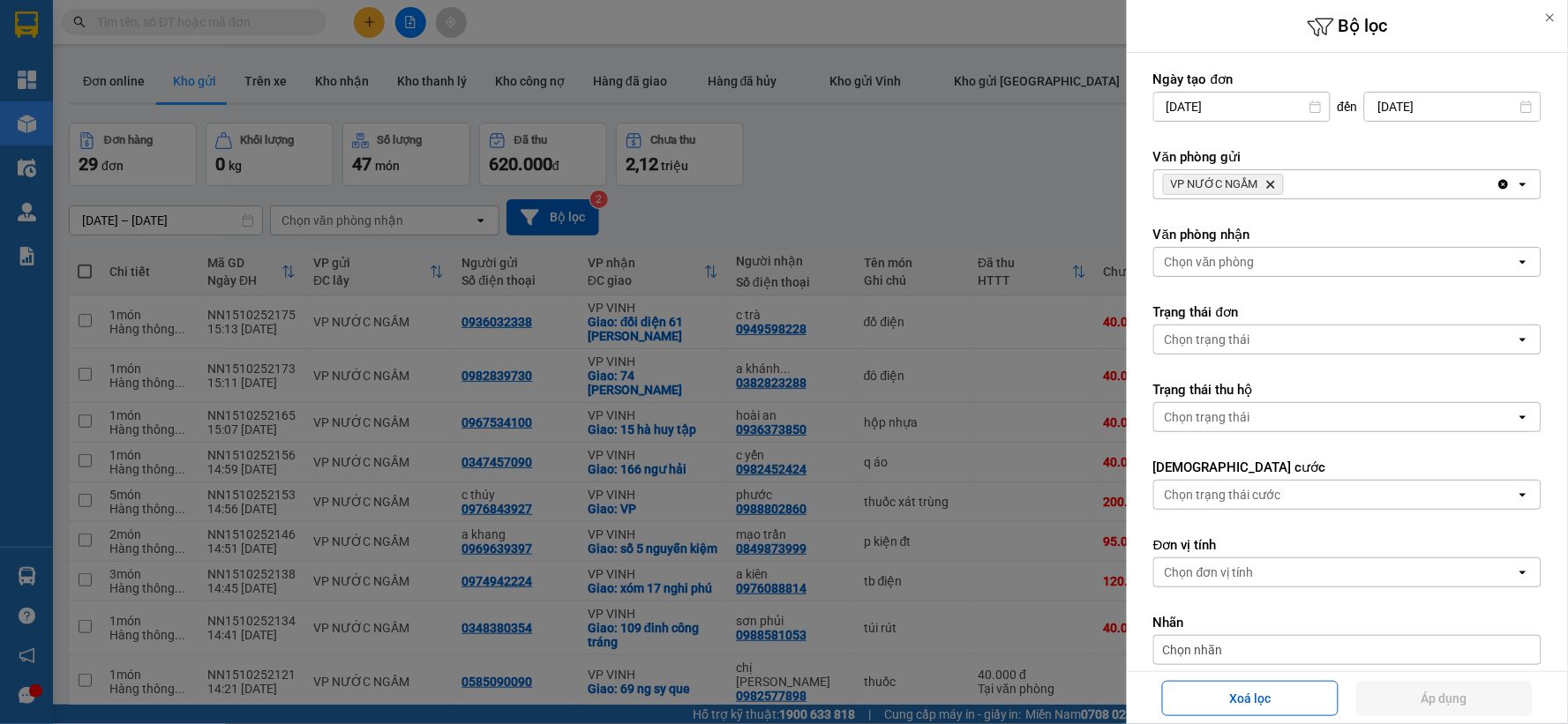
click at [1269, 184] on icon "VP NƯỚC NGẦM, close by backspace" at bounding box center [1271, 184] width 8 height 8
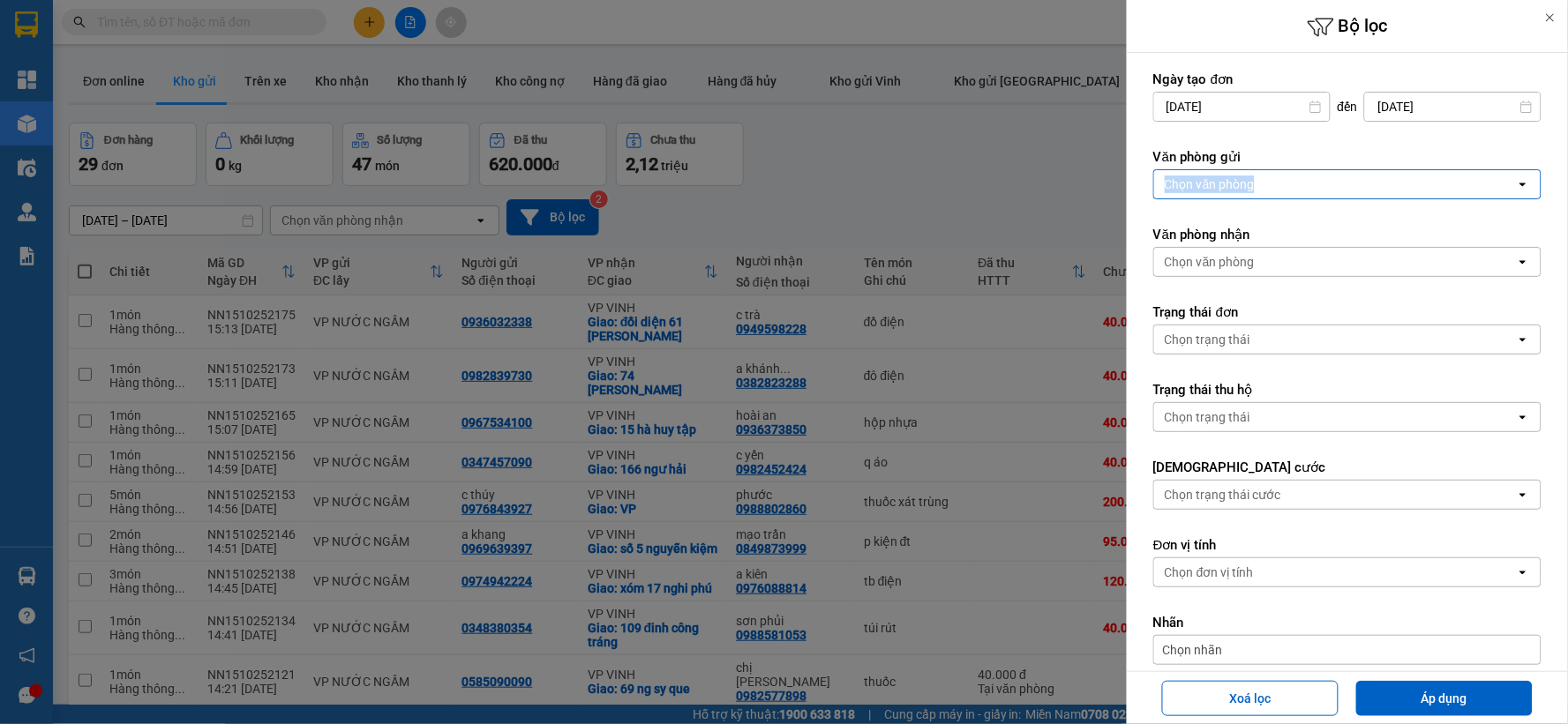
click at [1269, 184] on div "Chọn văn phòng" at bounding box center [1335, 184] width 362 height 28
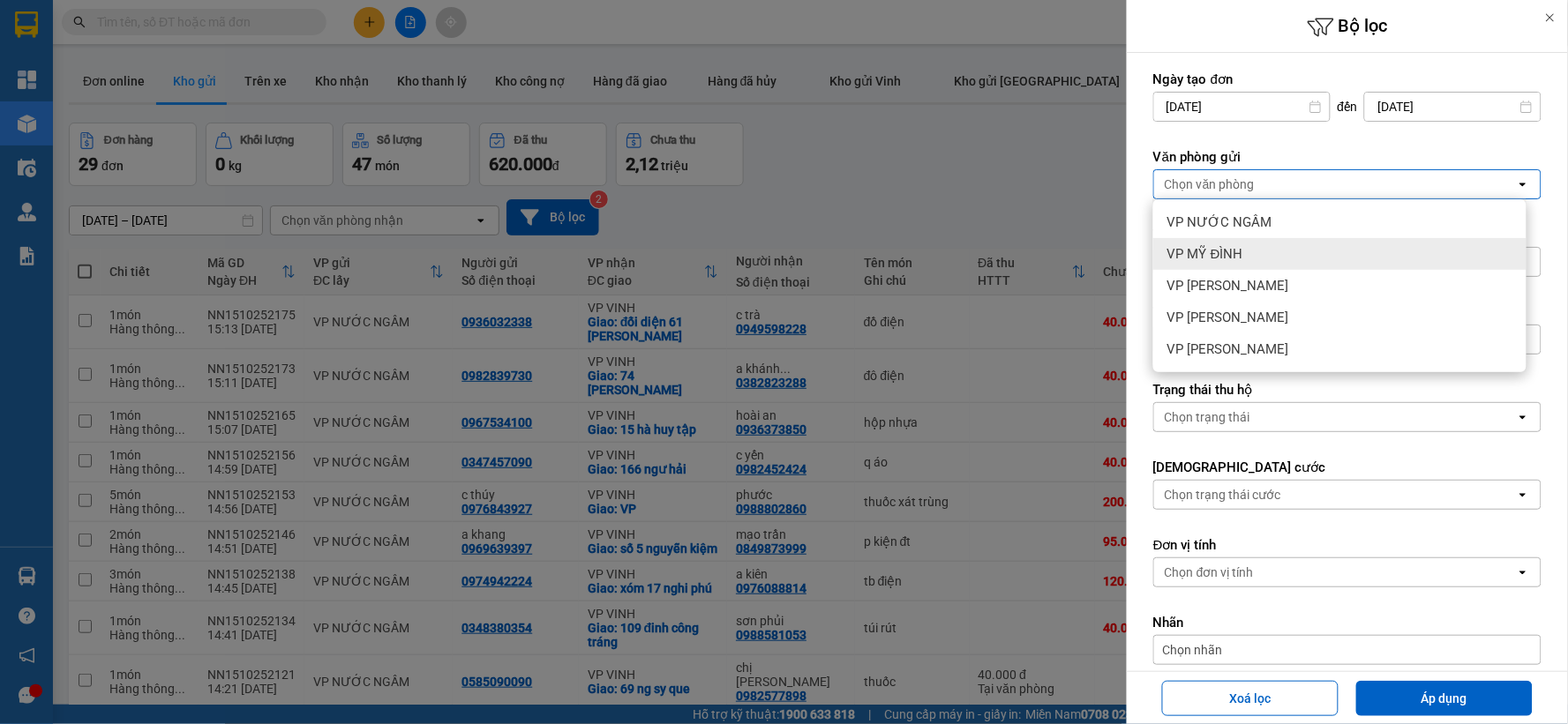
click at [1263, 258] on div "VP MỸ ĐÌNH" at bounding box center [1339, 253] width 374 height 32
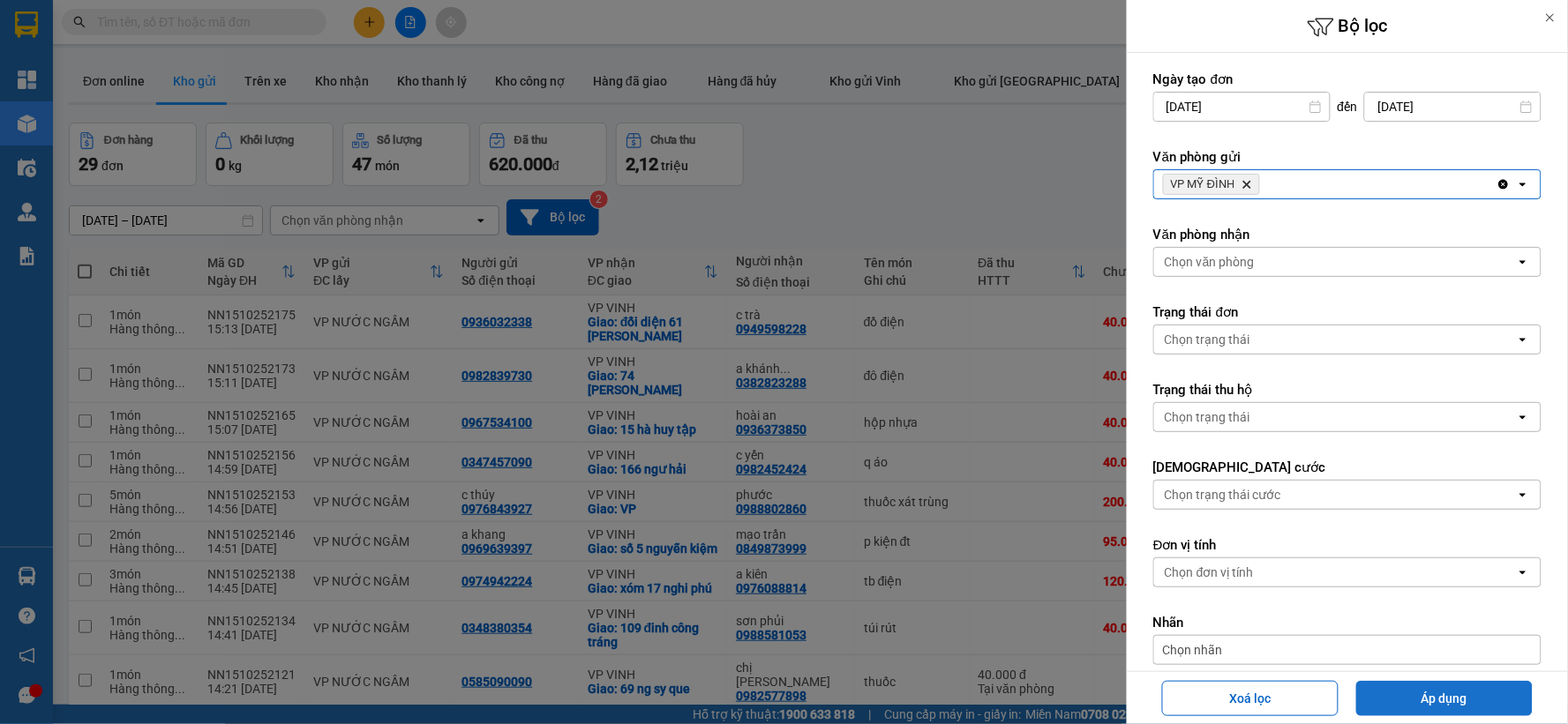
click at [1422, 685] on button "Áp dụng" at bounding box center [1444, 698] width 176 height 35
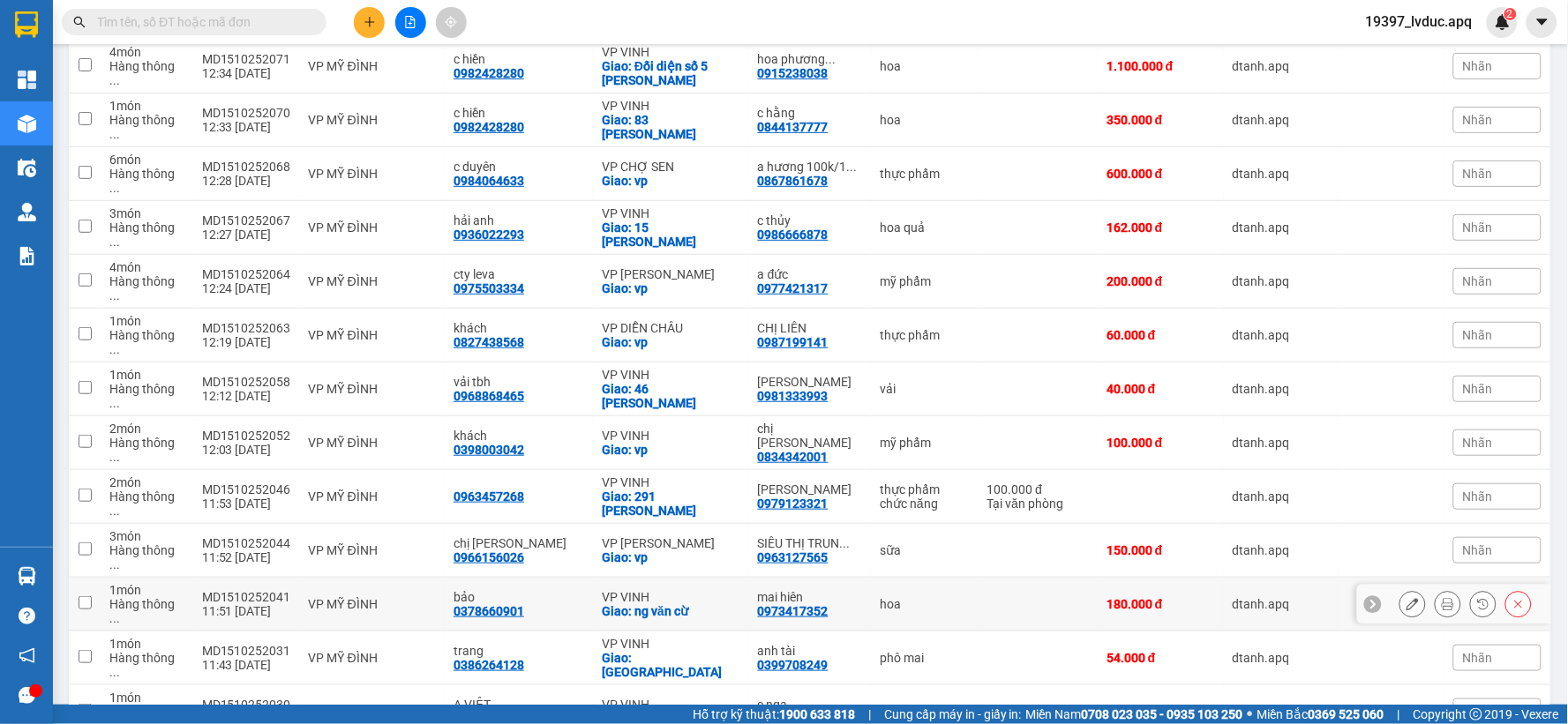
scroll to position [2069, 0]
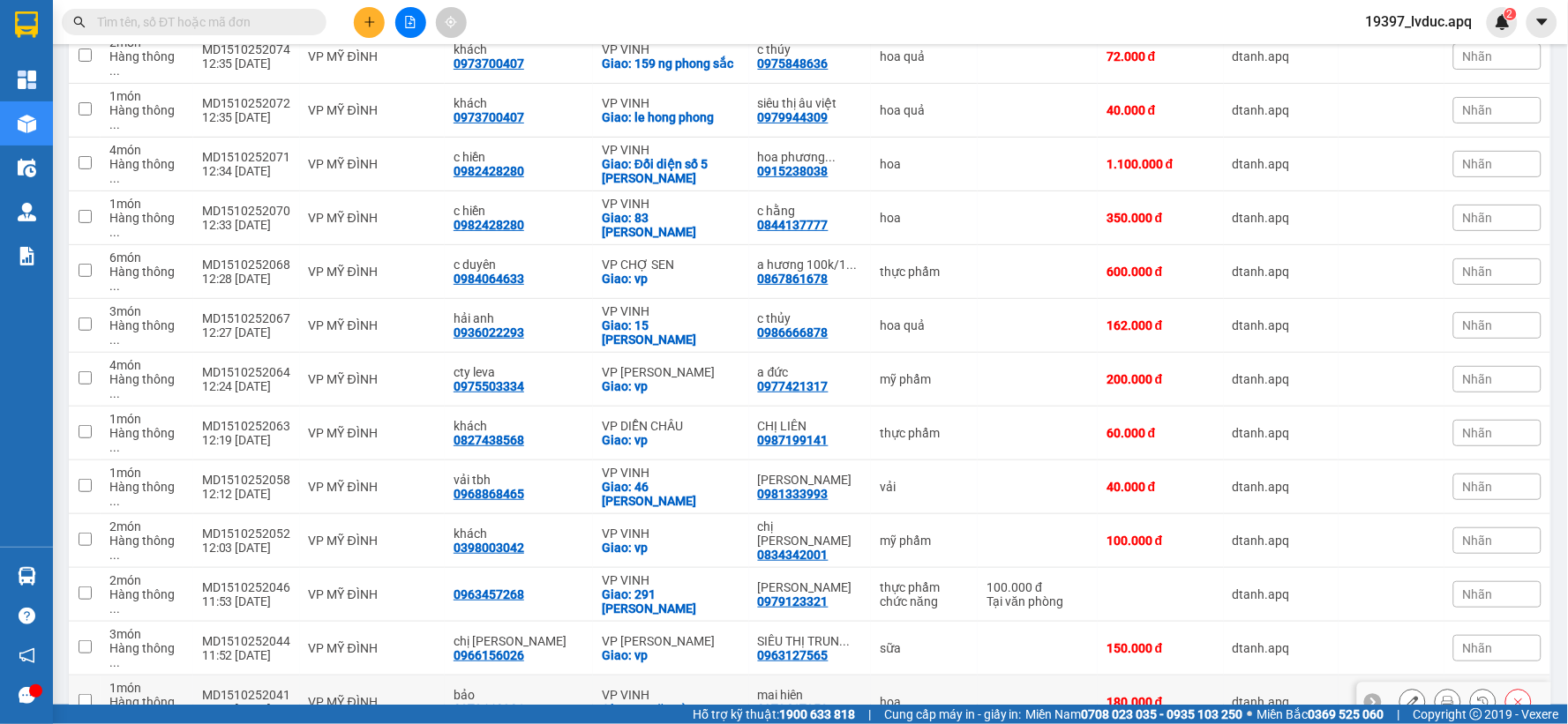
click at [926, 695] on div "hoa" at bounding box center [924, 701] width 89 height 14
checkbox input "true"
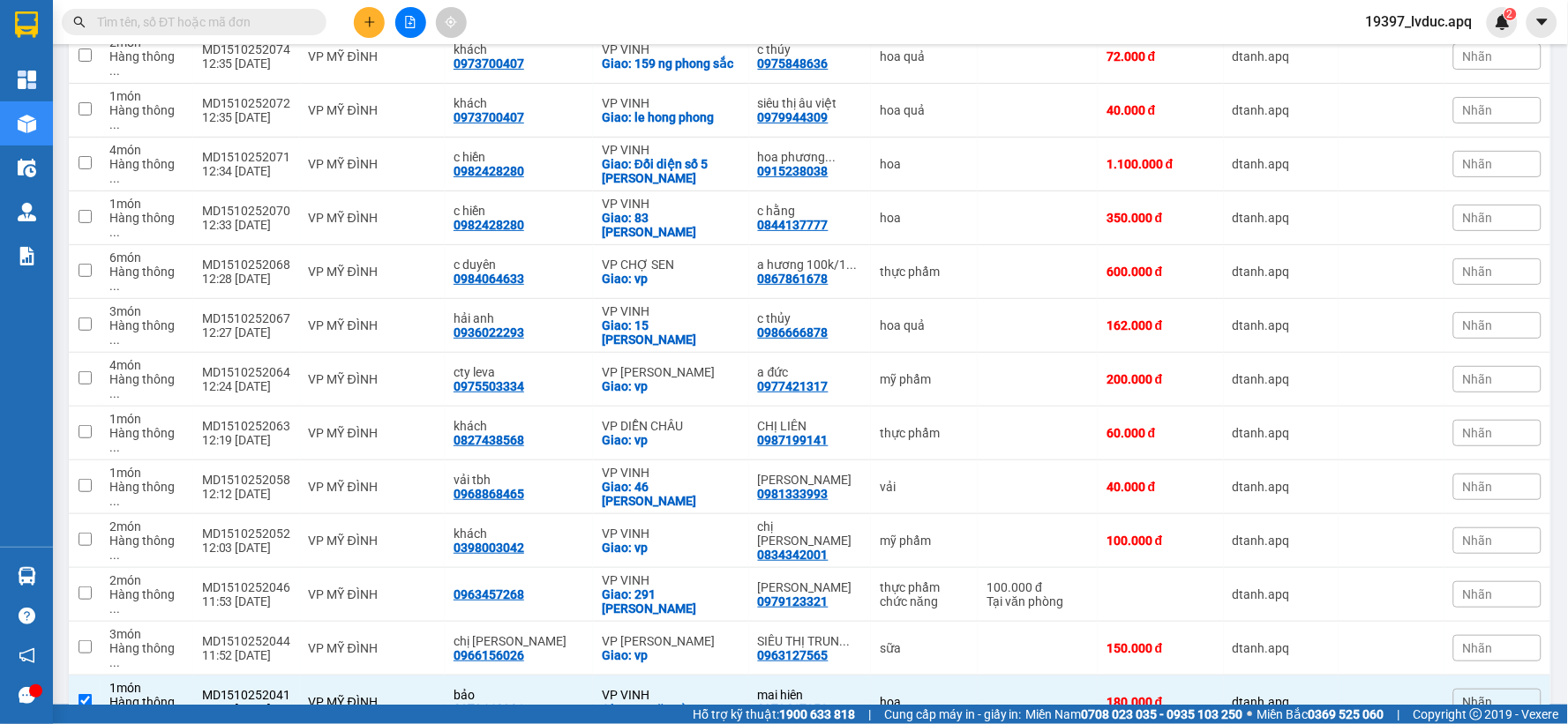
checkbox input "true"
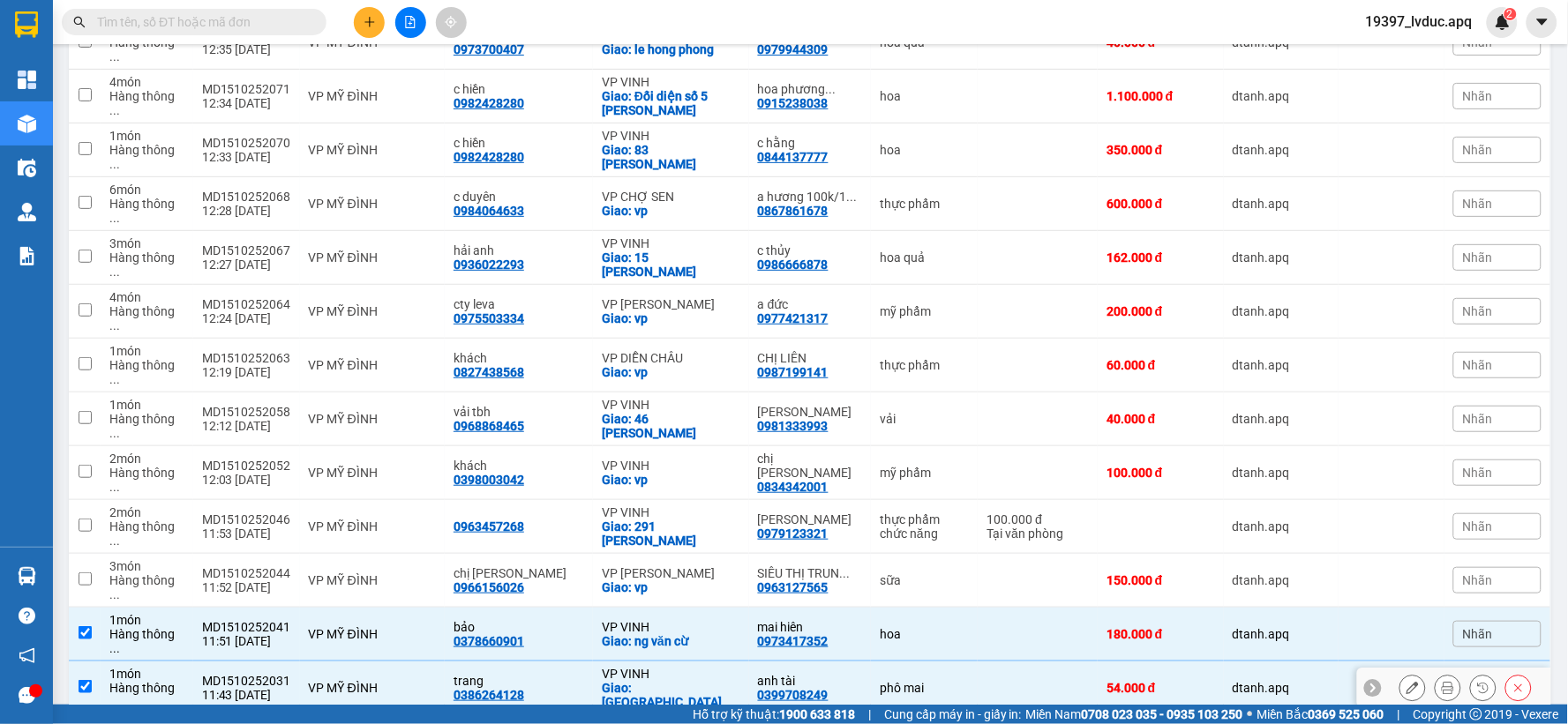
scroll to position [2166, 0]
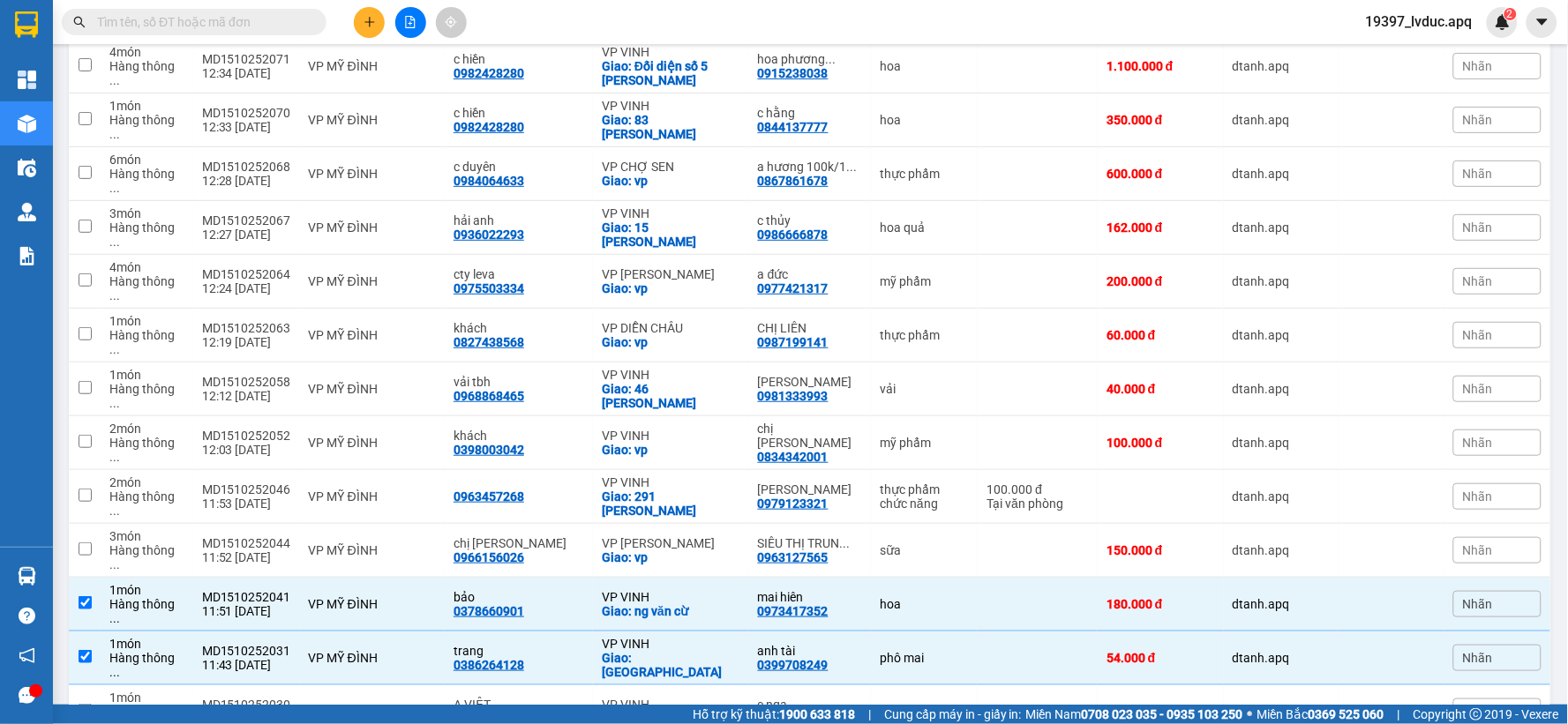
checkbox input "true"
click at [408, 22] on icon "file-add" at bounding box center [409, 21] width 12 height 12
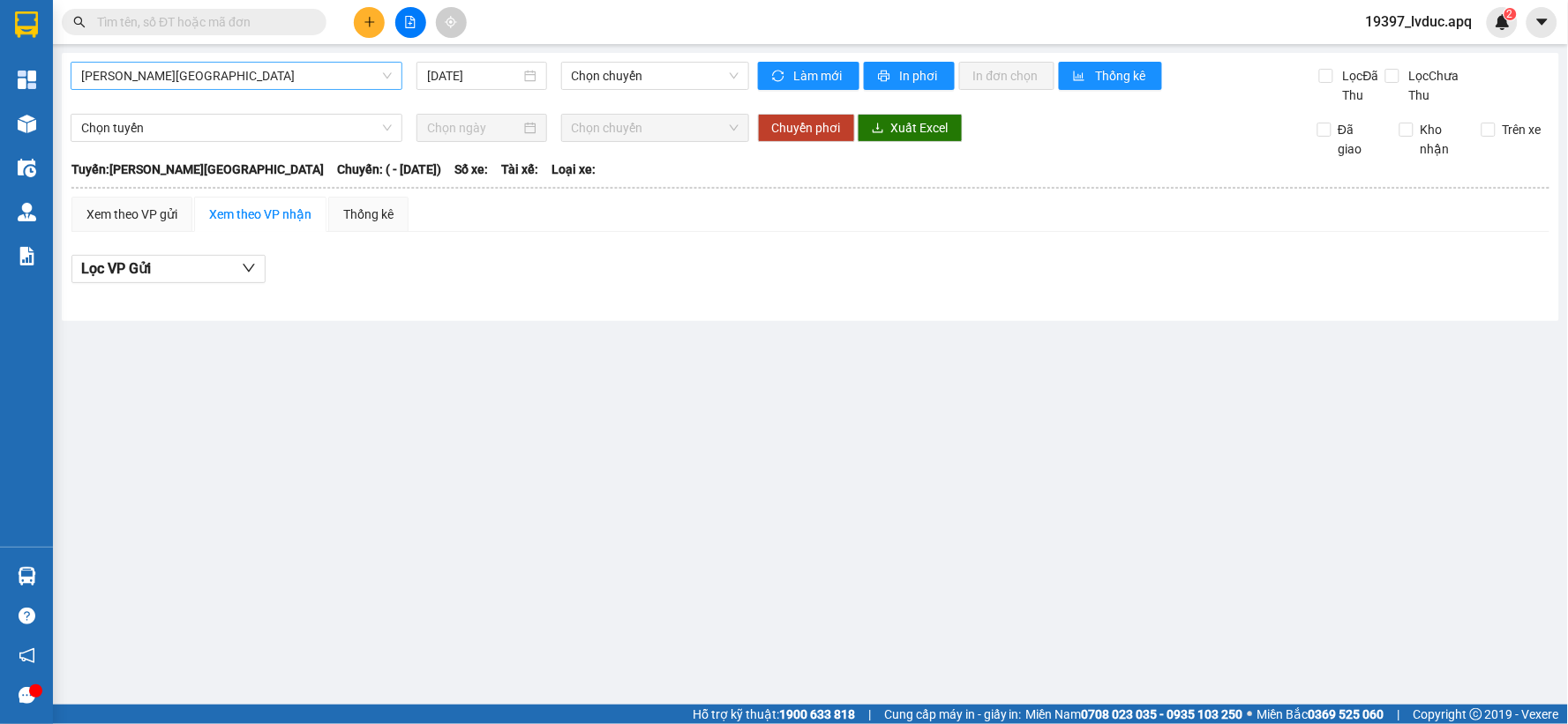
click at [318, 71] on span "[PERSON_NAME][GEOGRAPHIC_DATA]" at bounding box center [236, 75] width 310 height 27
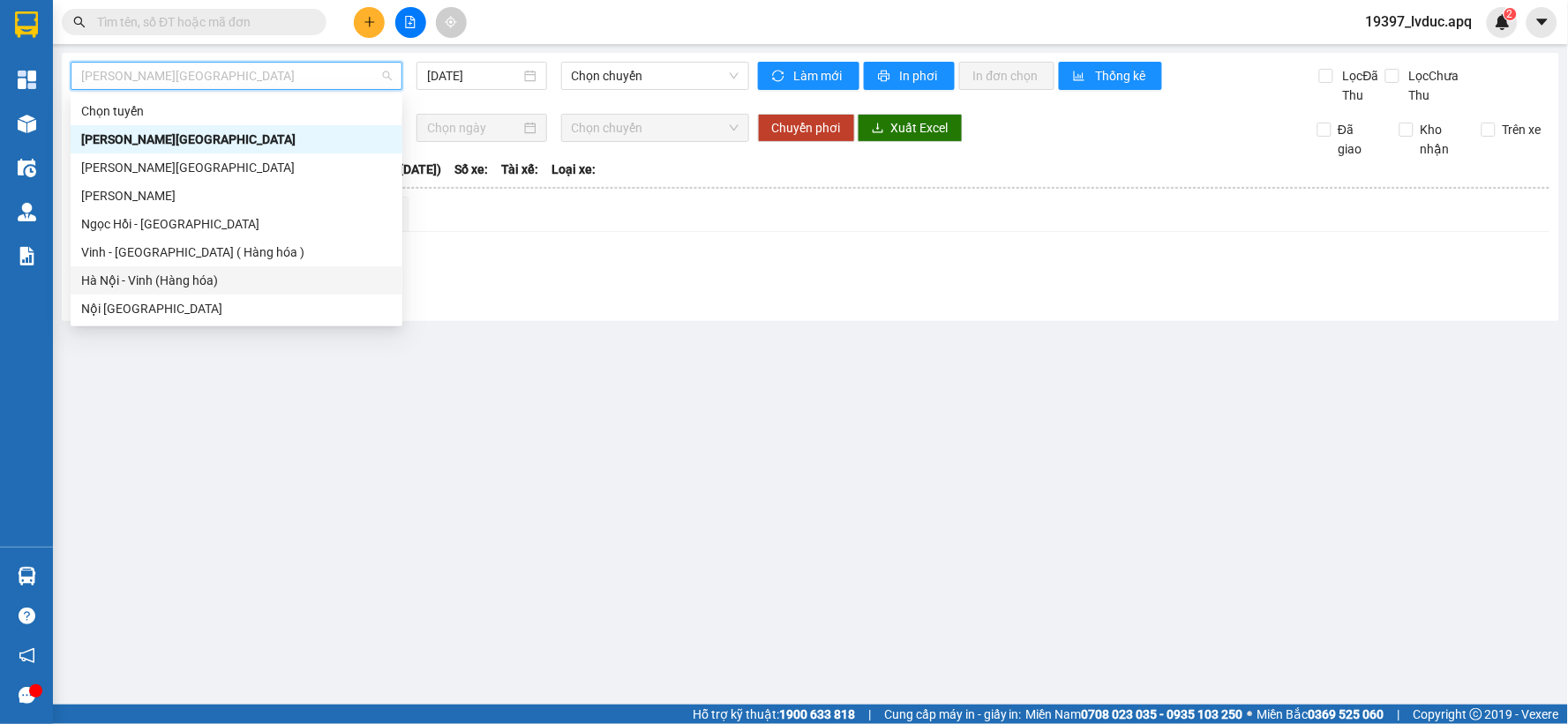
click at [196, 286] on div "Hà Nội - Vinh (Hàng hóa)" at bounding box center [236, 280] width 310 height 19
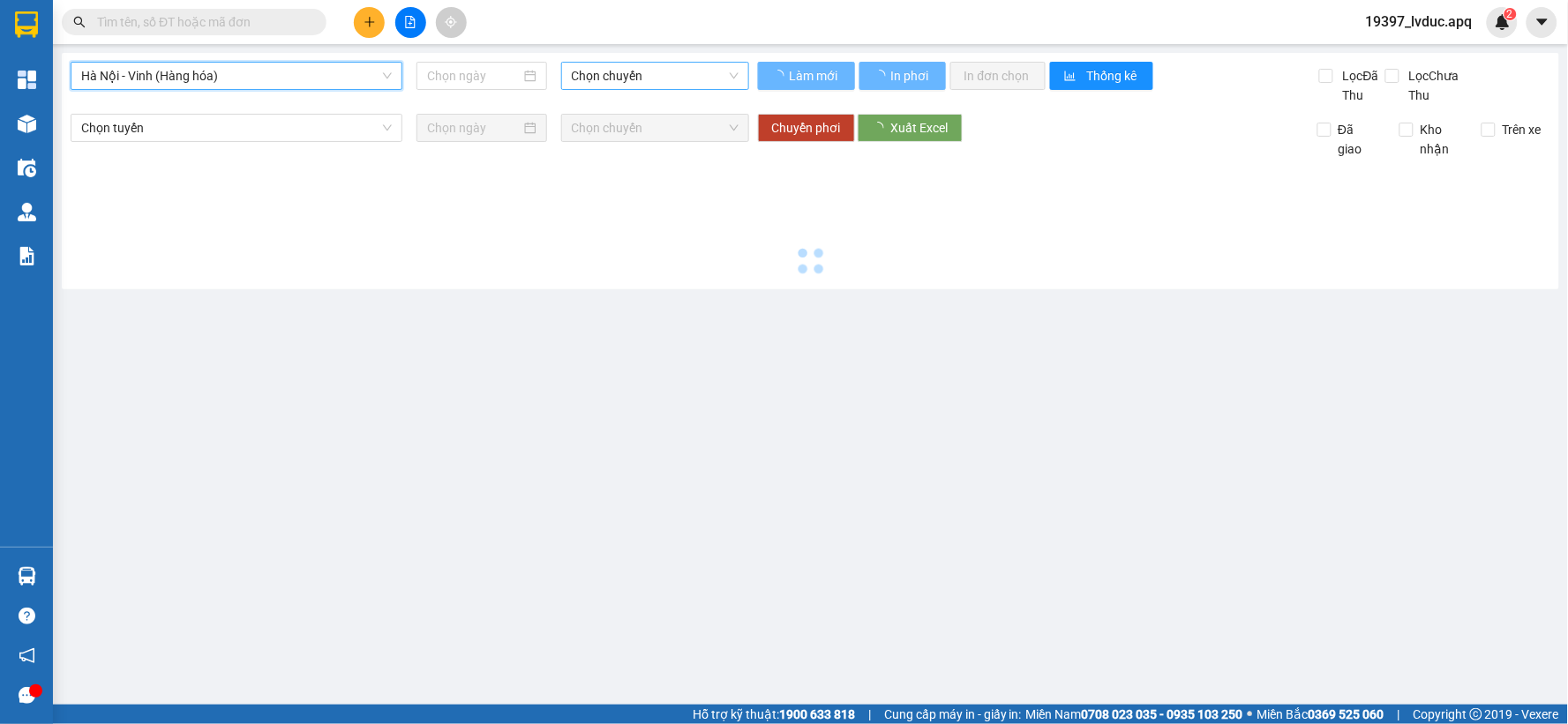
type input "[DATE]"
click at [647, 74] on span "Chọn chuyến" at bounding box center [655, 75] width 167 height 27
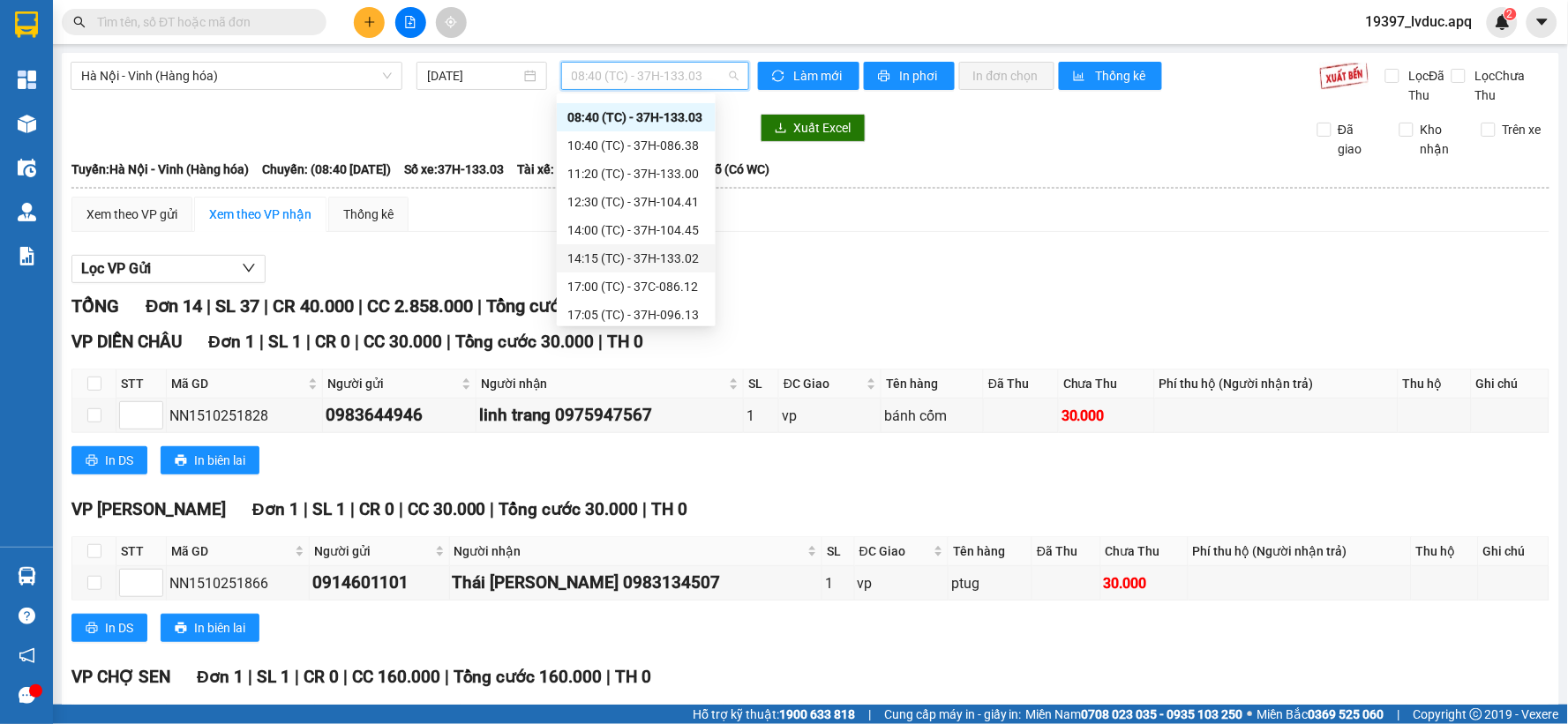
scroll to position [28, 0]
click at [672, 306] on div "17:05 (TC) - 37H-096.13" at bounding box center [636, 308] width 138 height 19
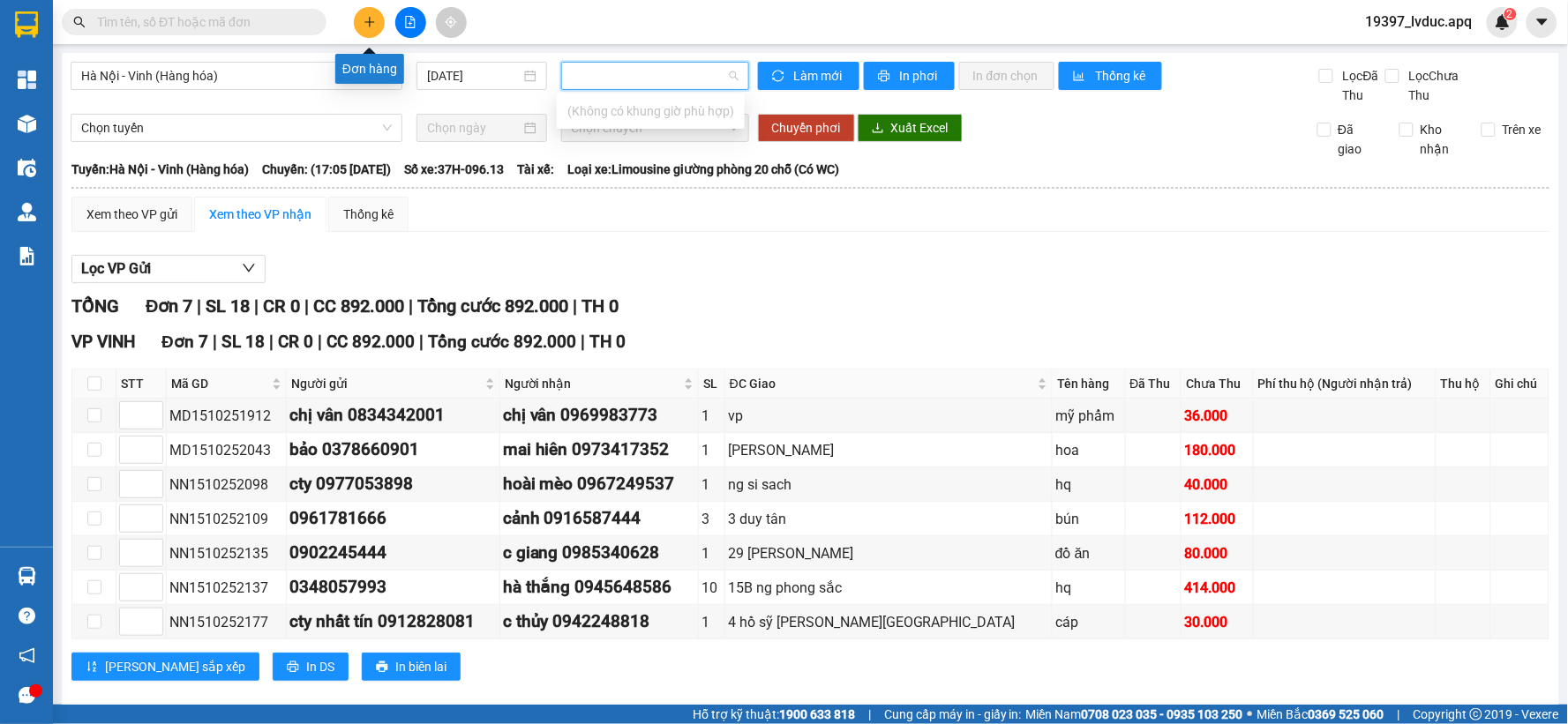
click at [366, 12] on button at bounding box center [369, 23] width 31 height 31
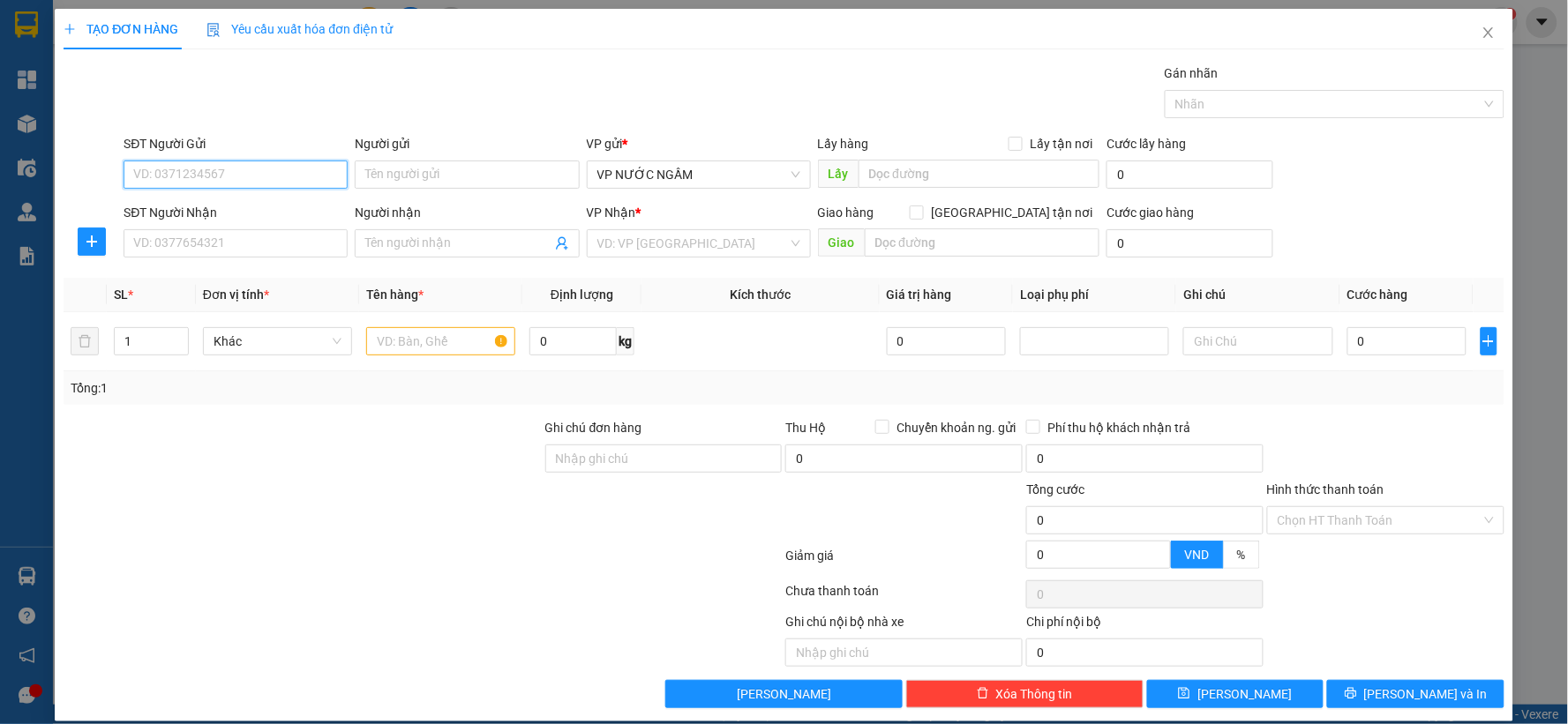
click at [147, 174] on input "SĐT Người Gửi" at bounding box center [236, 174] width 224 height 28
type input "0964759665"
click at [178, 206] on div "0964759665 - [PERSON_NAME]" at bounding box center [233, 209] width 201 height 19
type input "c huyên"
type input "0964759665"
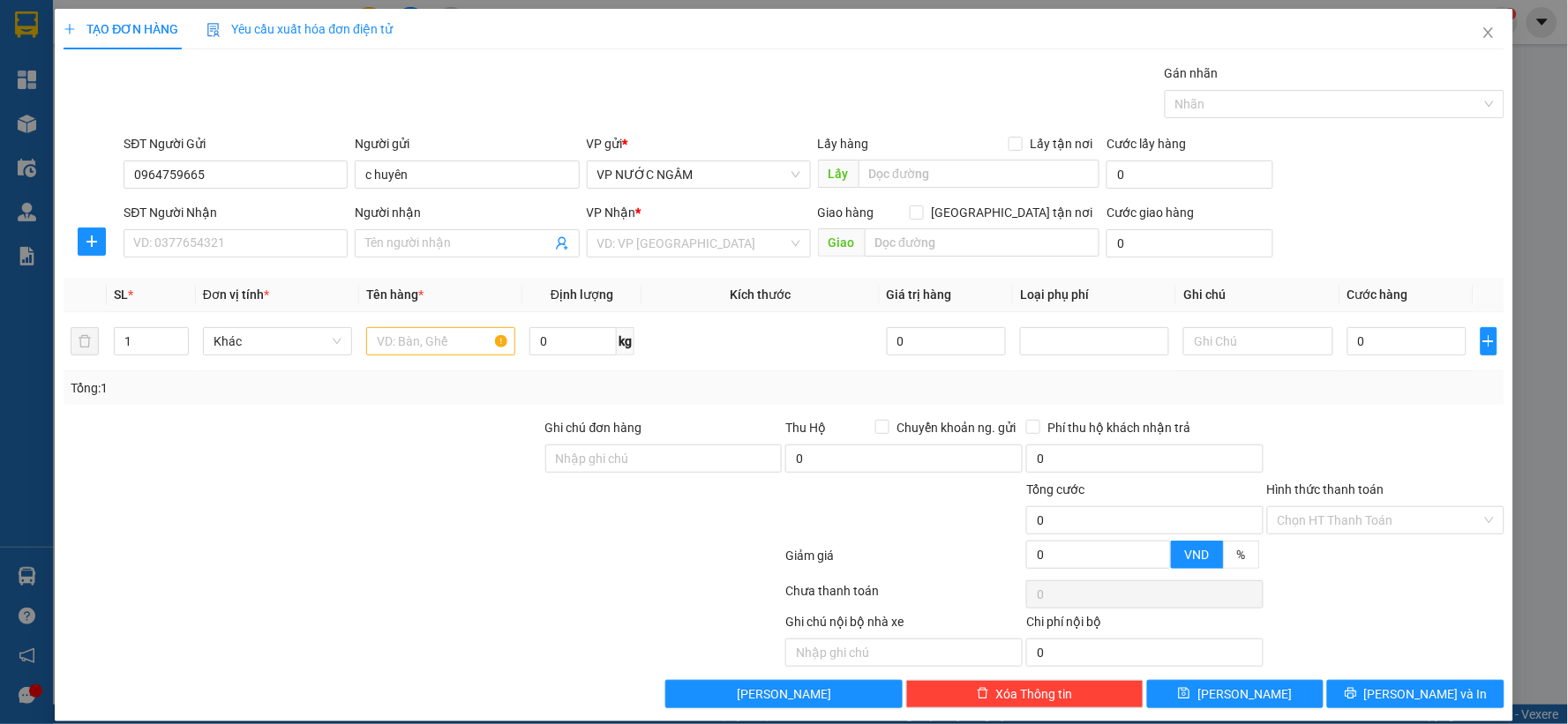
click at [178, 227] on div "SĐT Người Nhận" at bounding box center [236, 216] width 224 height 27
click at [183, 241] on input "SĐT Người Nhận" at bounding box center [236, 243] width 224 height 28
click at [186, 245] on input "09738648688" at bounding box center [236, 243] width 224 height 28
click at [208, 245] on input "0973864688" at bounding box center [236, 243] width 224 height 28
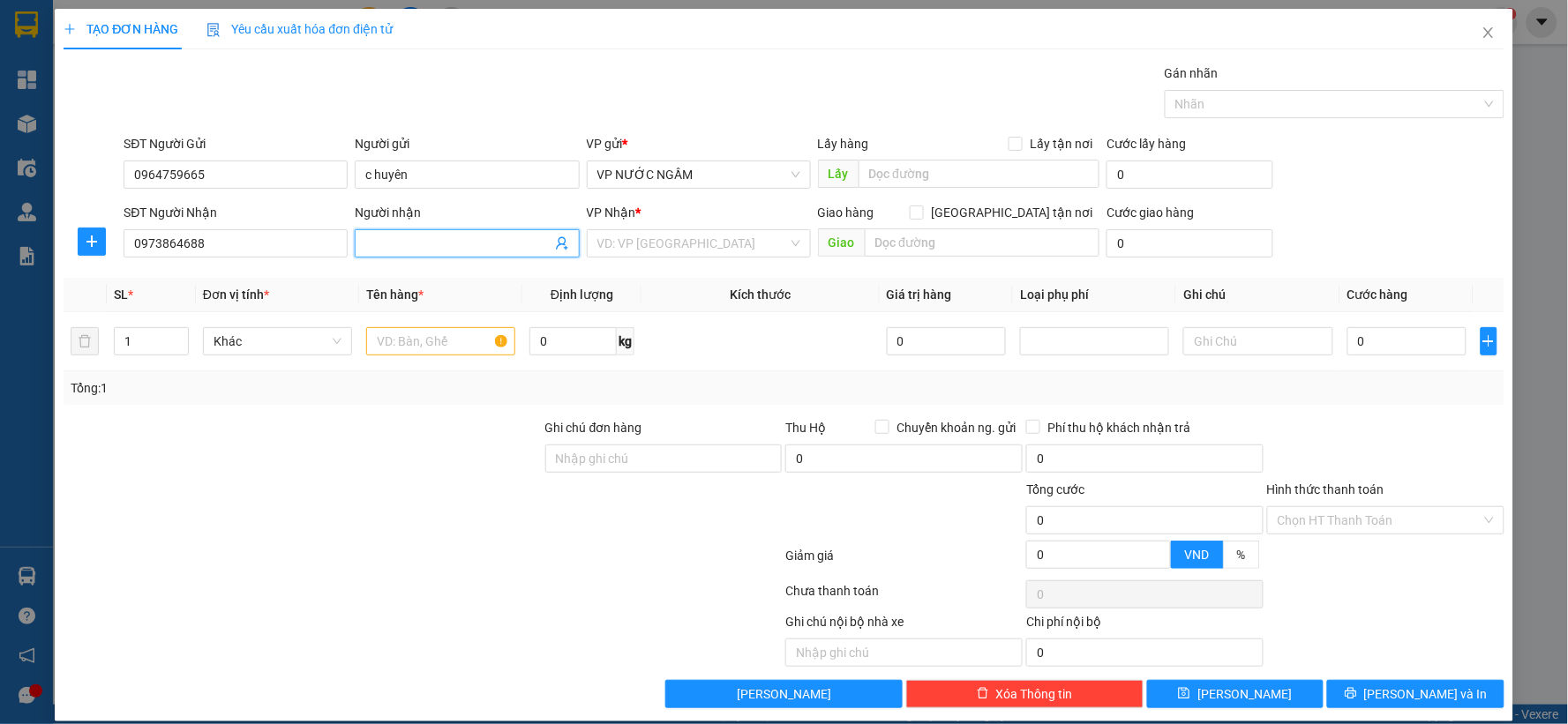
click at [409, 245] on input "Người nhận" at bounding box center [458, 243] width 185 height 19
click at [162, 243] on input "0973864688" at bounding box center [236, 243] width 224 height 28
click at [168, 241] on input "0973864688" at bounding box center [236, 243] width 224 height 28
click at [173, 242] on input "097364688" at bounding box center [236, 243] width 224 height 28
type input "0973648688"
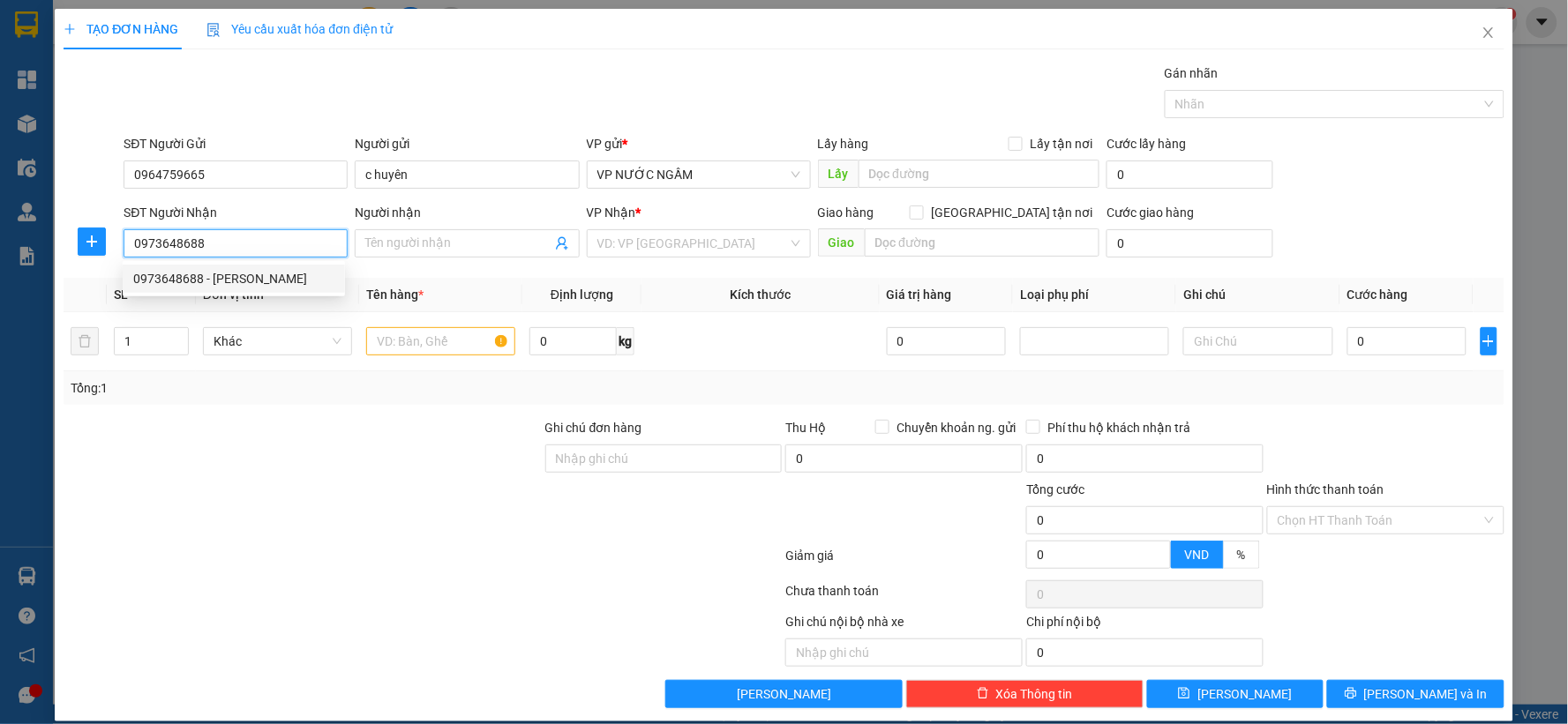
click at [215, 276] on div "0973648688 - [PERSON_NAME]" at bounding box center [233, 278] width 201 height 19
type input "[PERSON_NAME]"
checkbox input "true"
type input "chợ đầu mối"
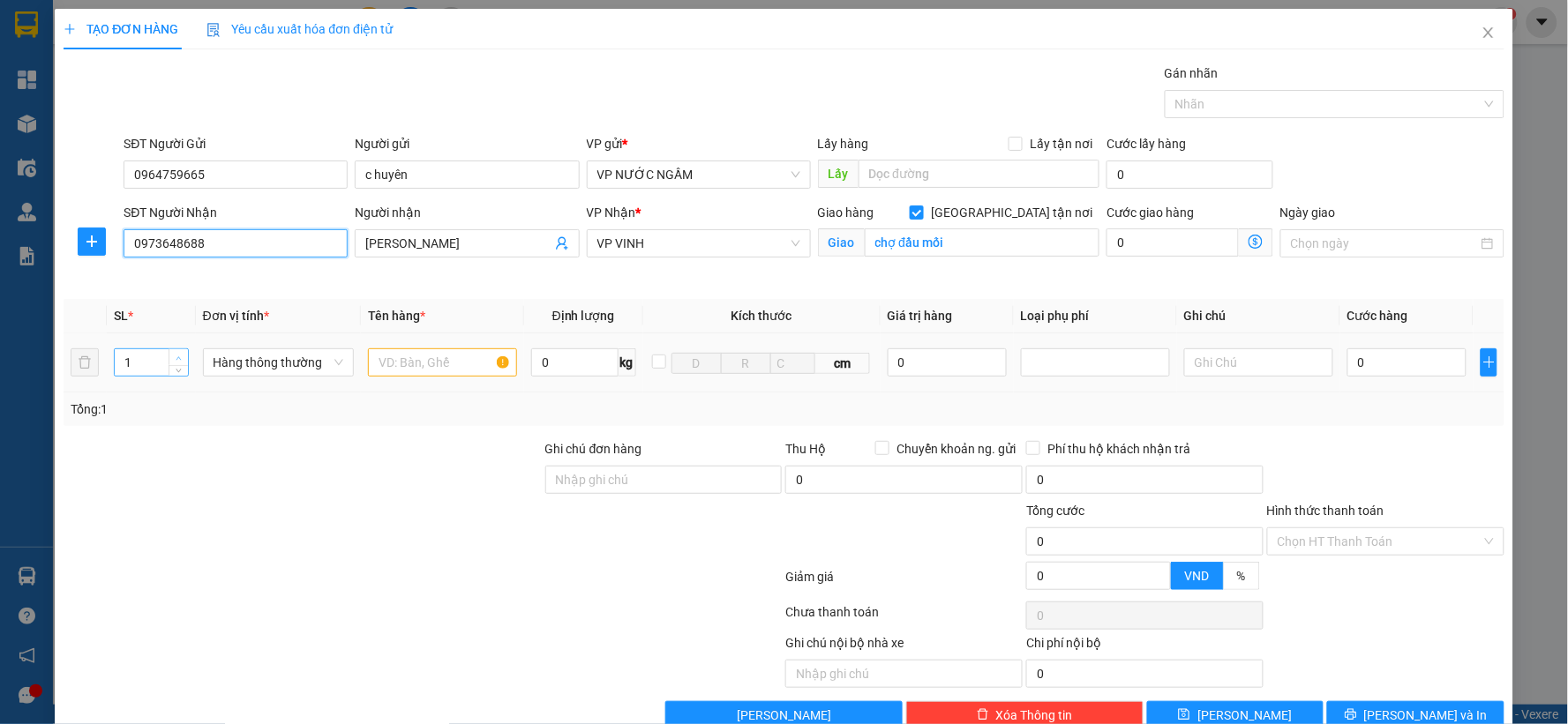
type input "0973648688"
click at [180, 352] on span "up" at bounding box center [179, 358] width 11 height 11
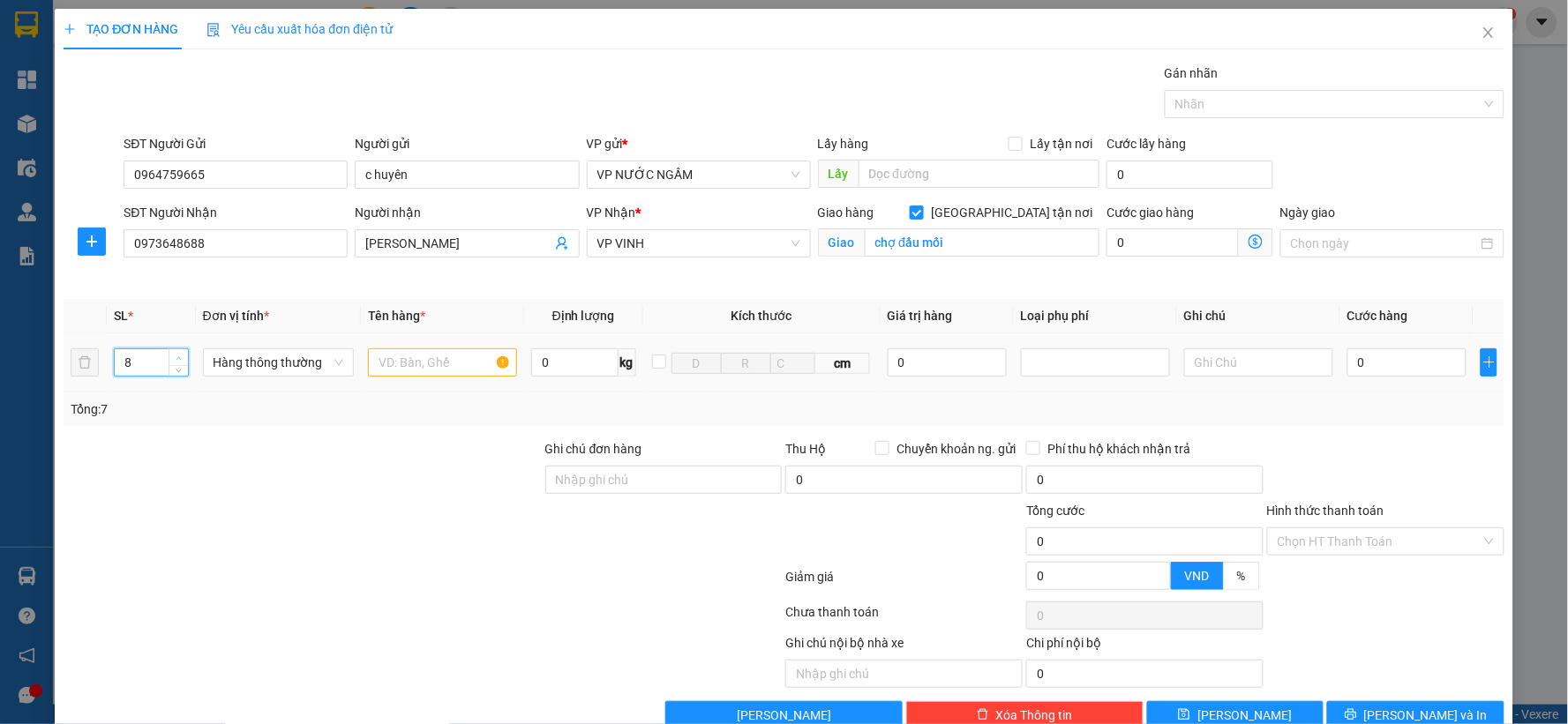
click at [180, 352] on span "up" at bounding box center [179, 358] width 11 height 11
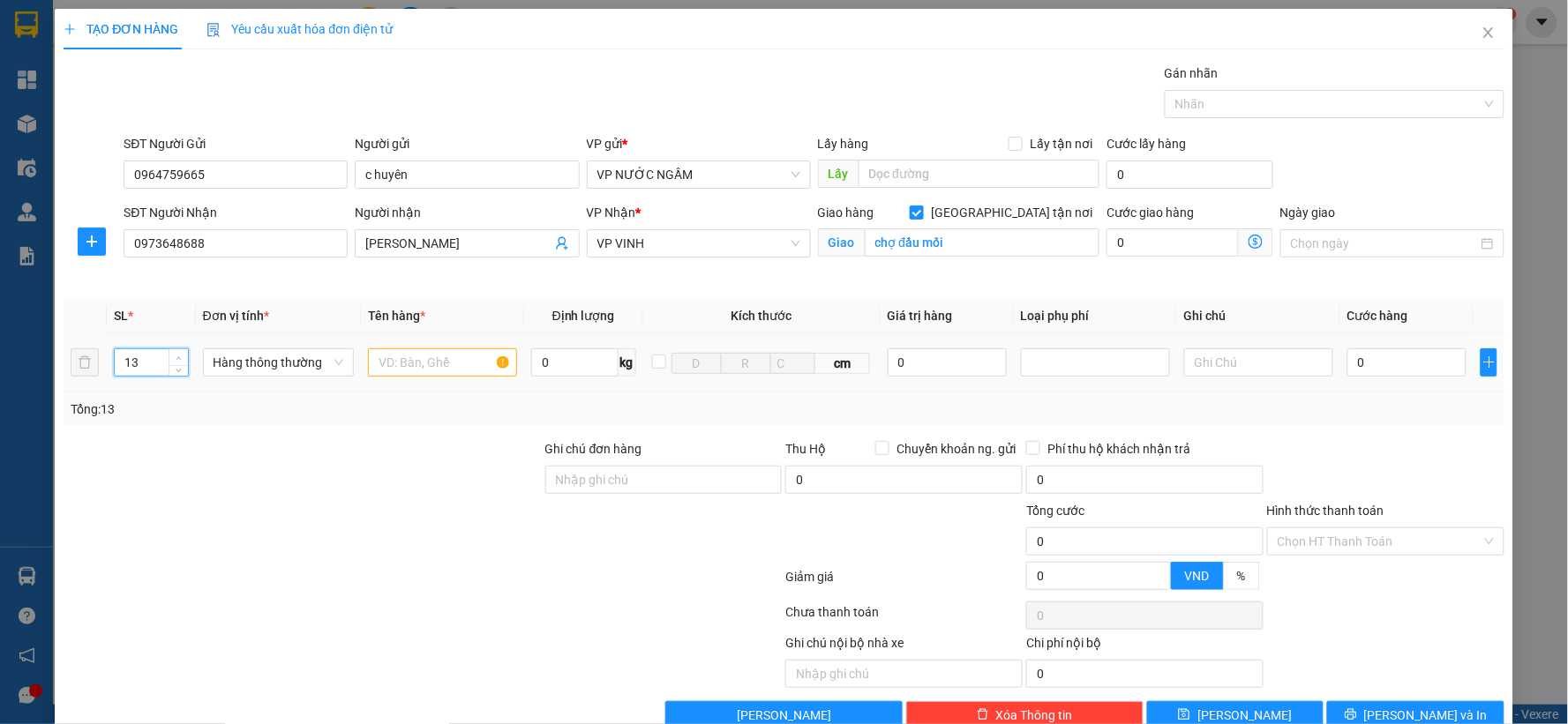
click at [180, 352] on span "up" at bounding box center [179, 358] width 11 height 11
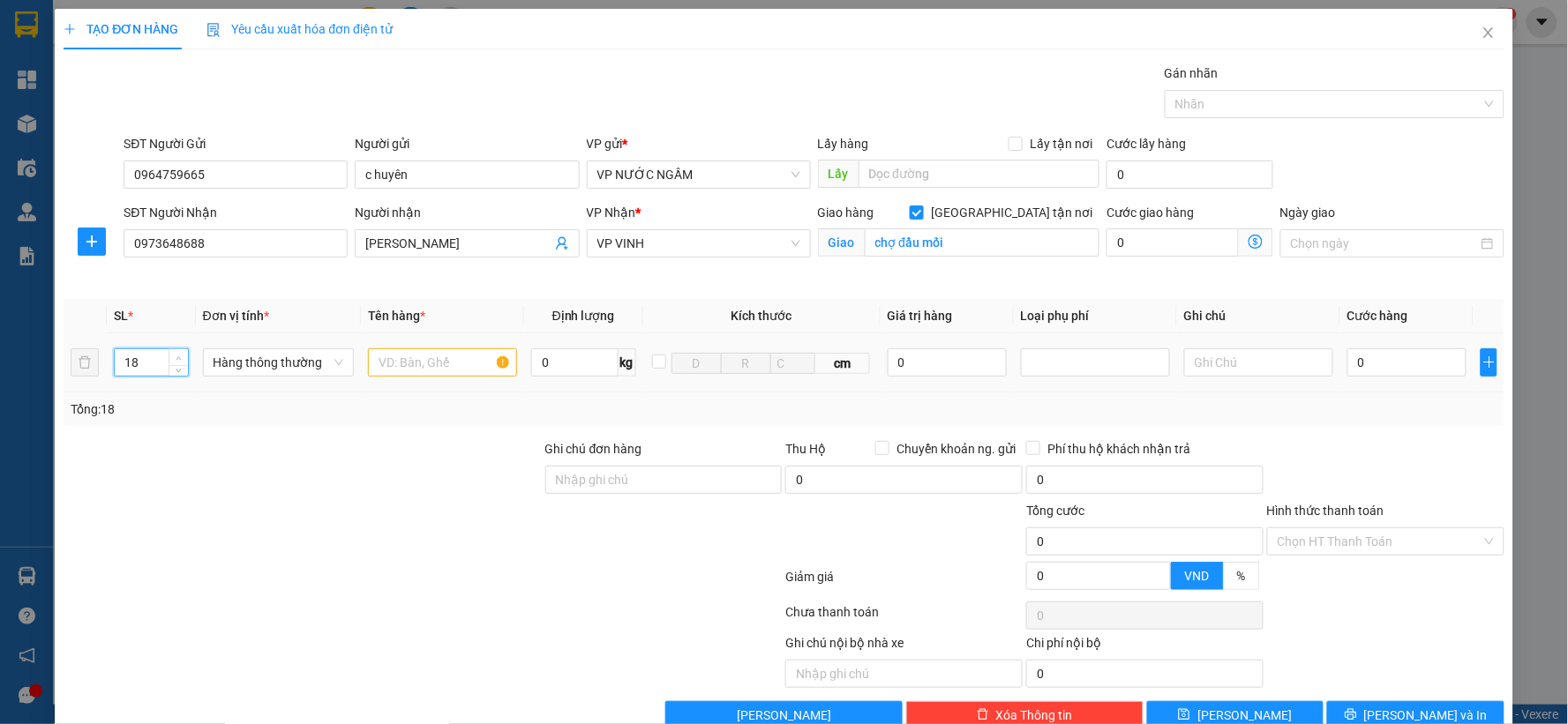
click at [180, 352] on span "up" at bounding box center [179, 358] width 11 height 11
type input "20"
click at [180, 352] on span "up" at bounding box center [179, 358] width 11 height 11
click at [379, 362] on input "text" at bounding box center [442, 362] width 149 height 28
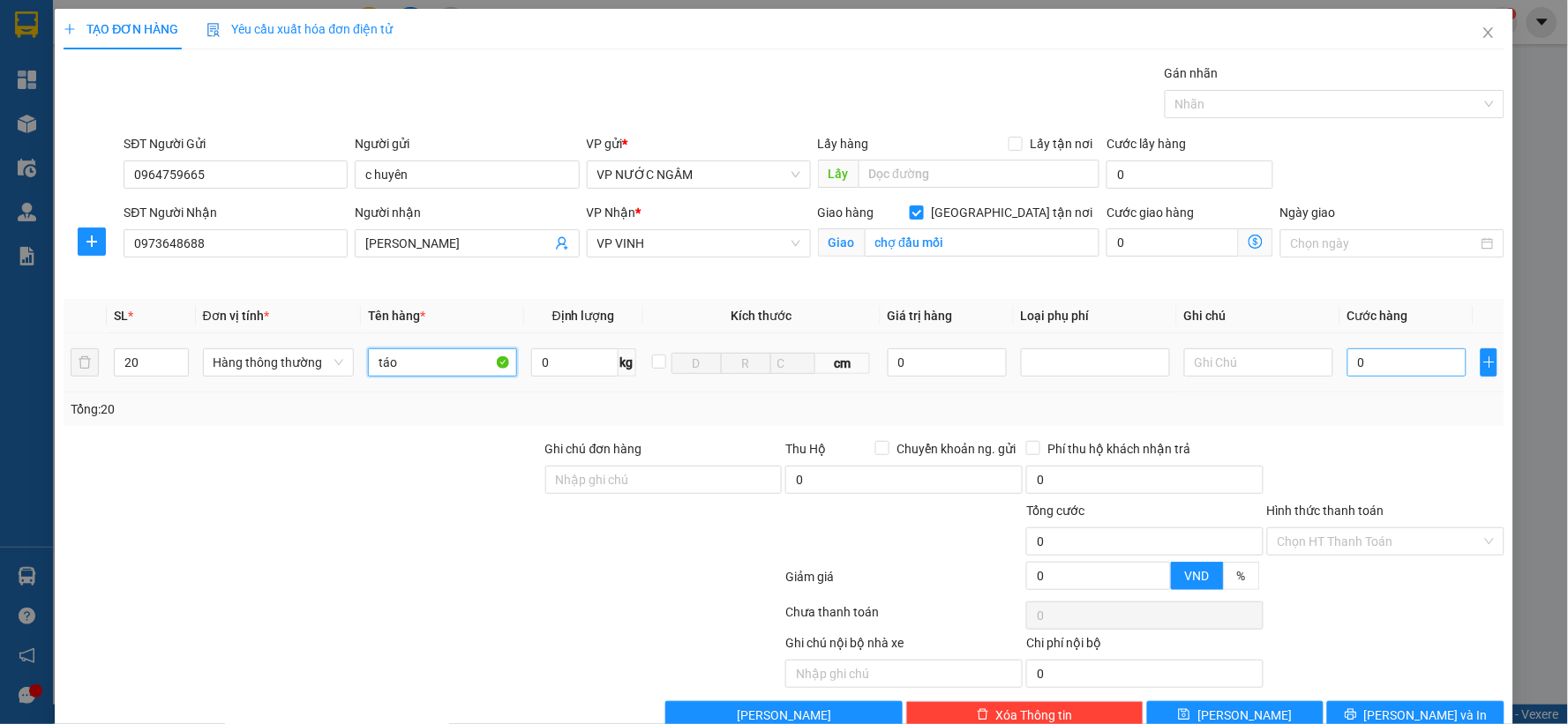
type input "táo"
click at [1374, 364] on input "0" at bounding box center [1407, 362] width 119 height 28
type input "8"
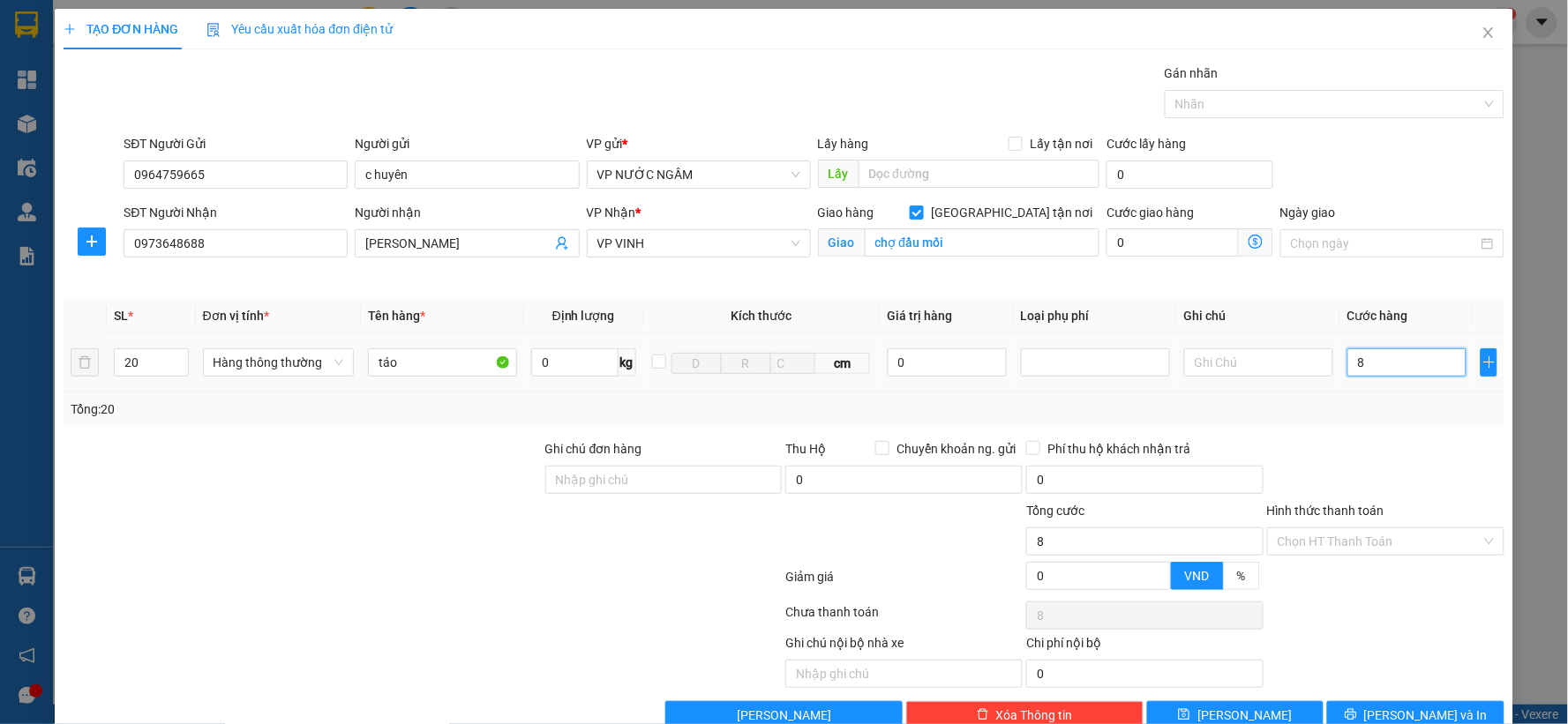
type input "80"
type input "800"
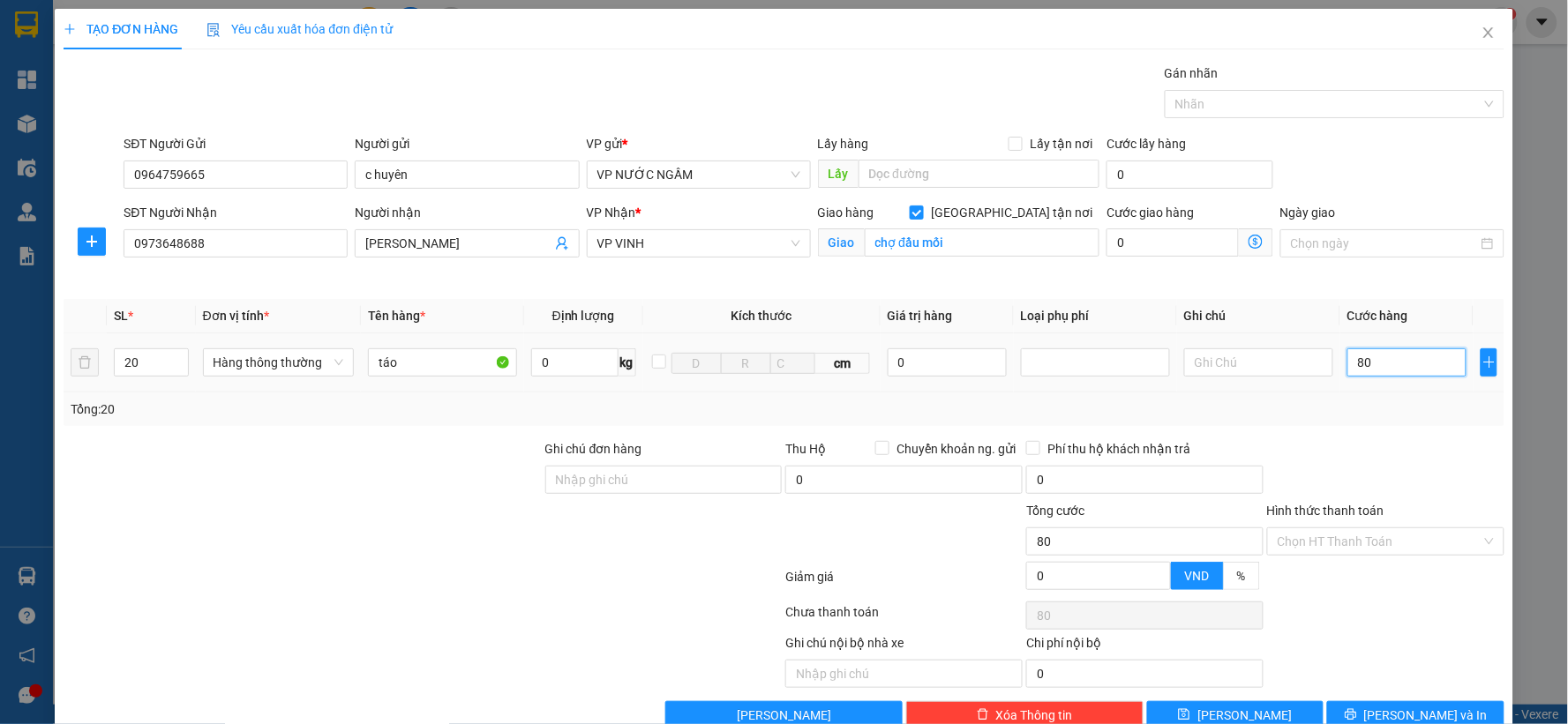
type input "800"
type input "8.000"
type input "80.000"
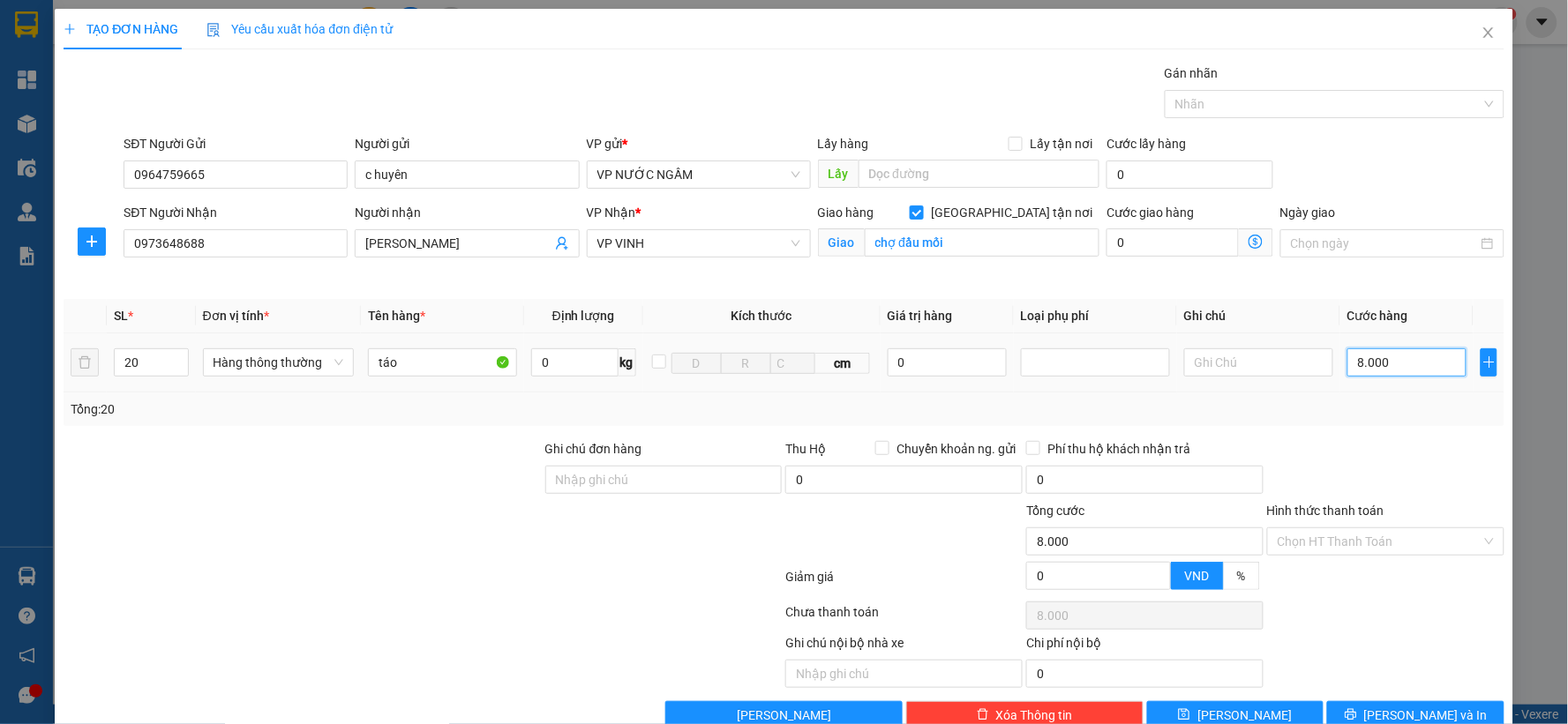
type input "80.000"
type input "800.000"
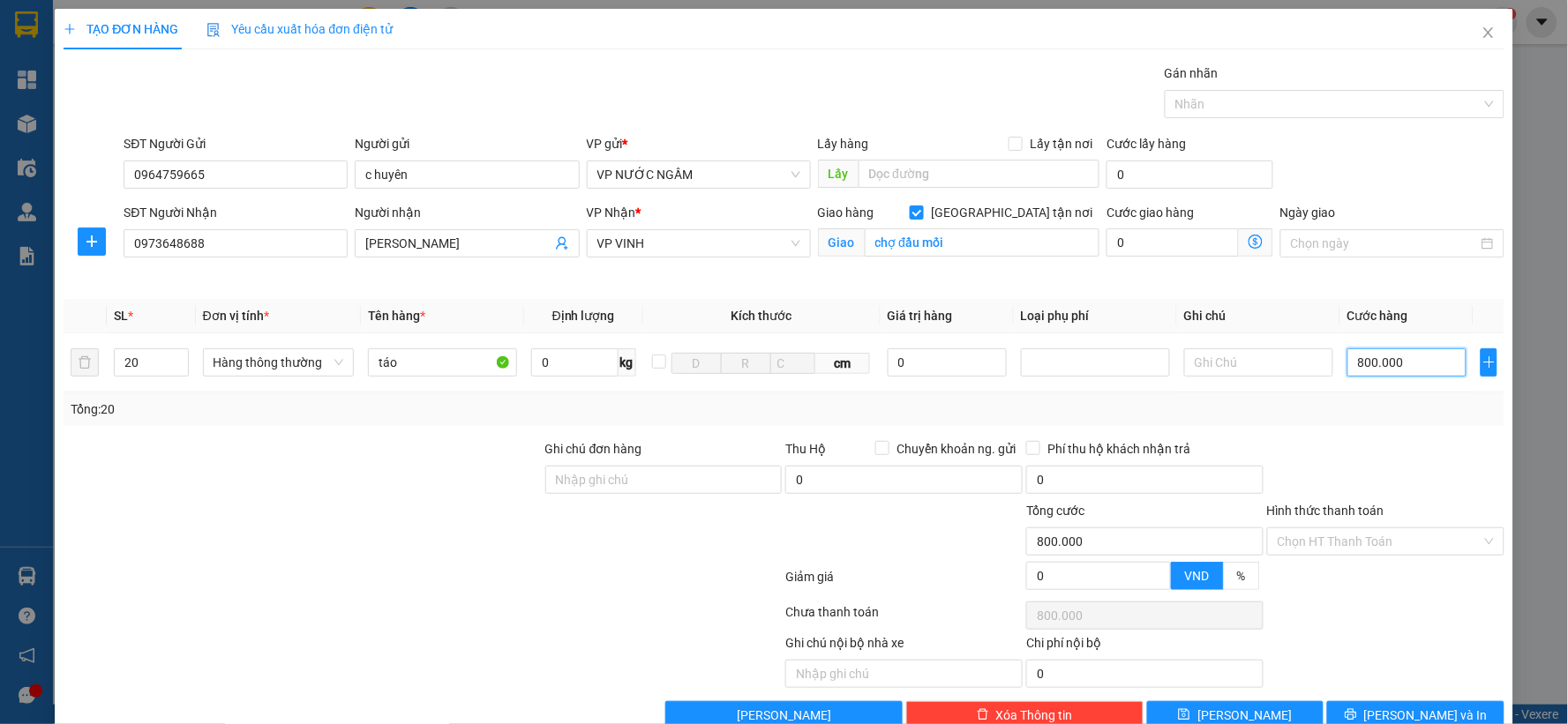
scroll to position [39, 0]
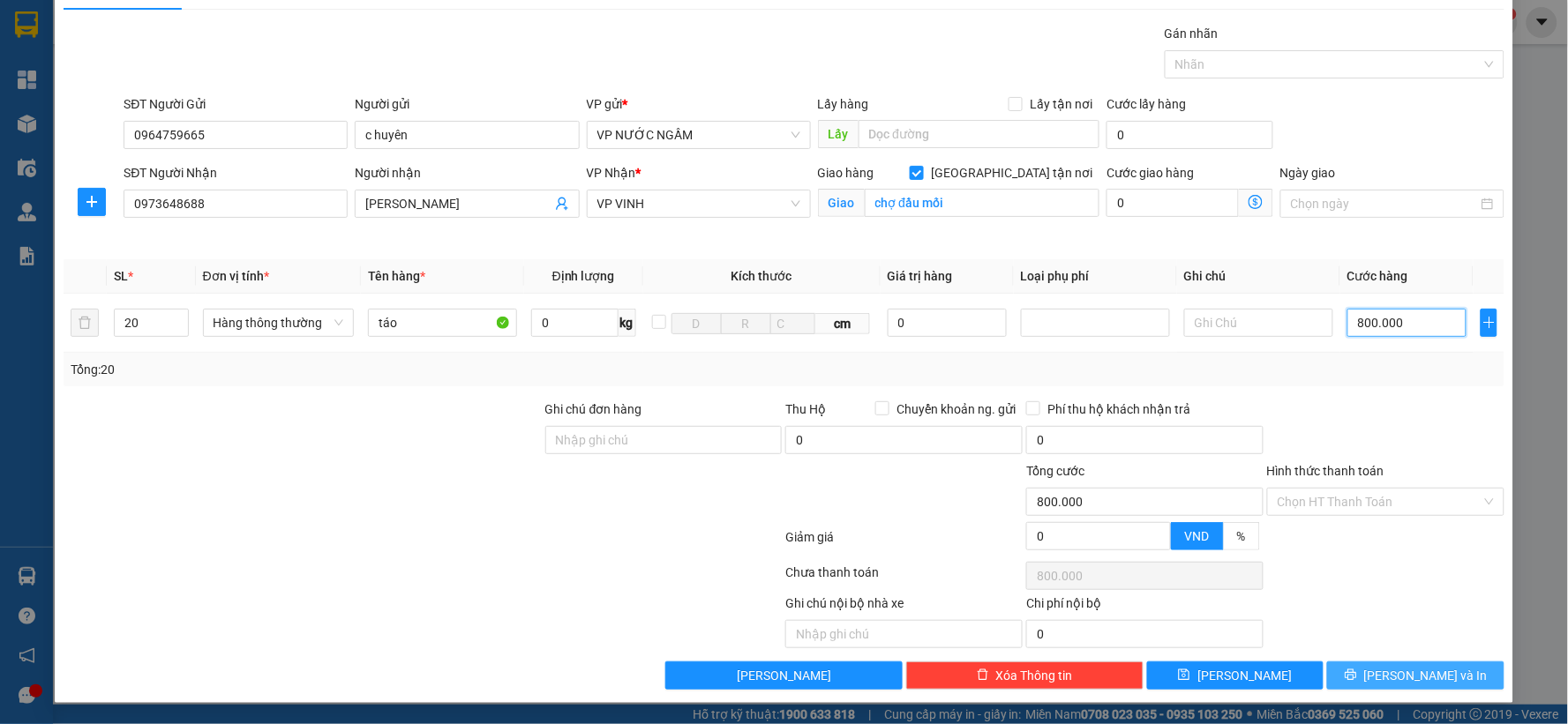
type input "800.000"
click at [1392, 666] on span "[PERSON_NAME] và In" at bounding box center [1426, 675] width 124 height 19
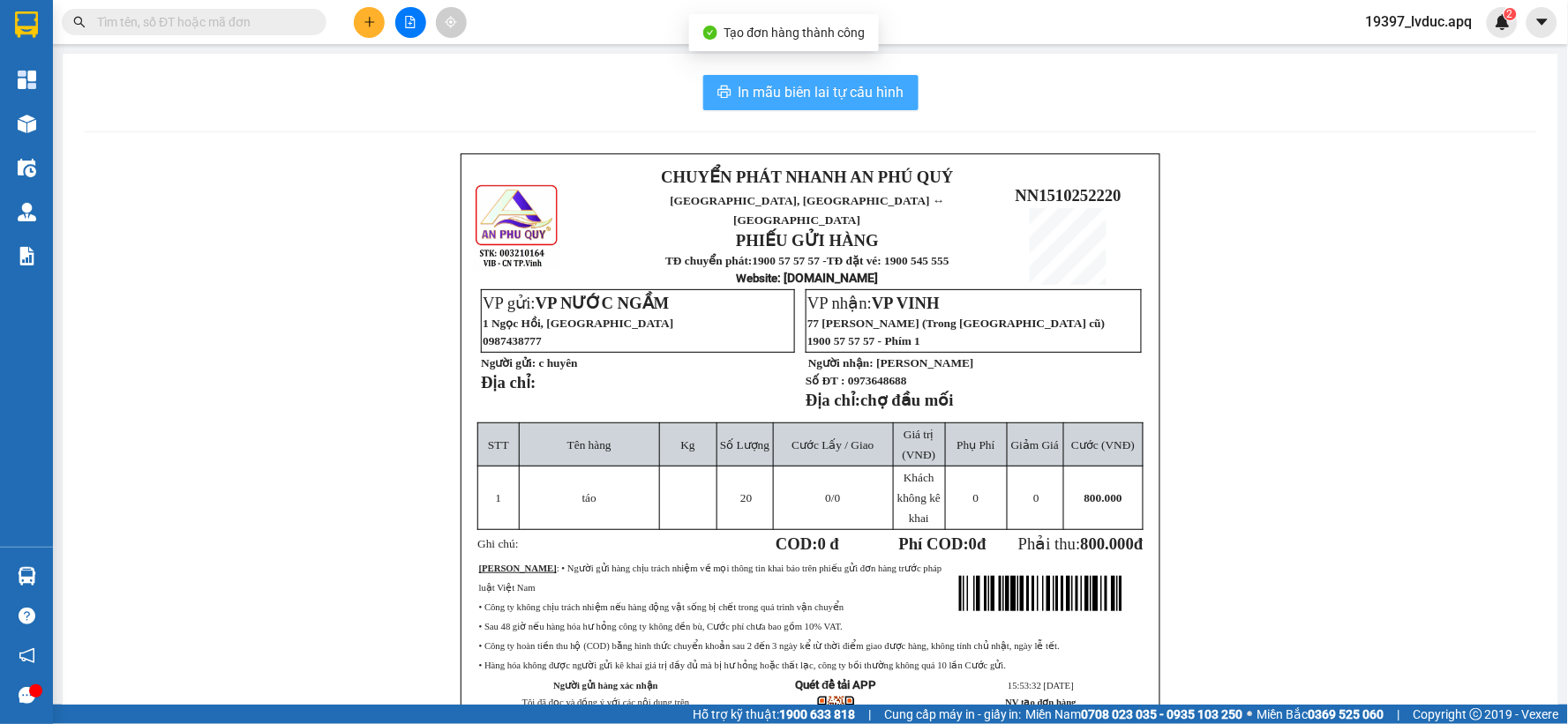
click at [821, 95] on span "In mẫu biên lai tự cấu hình" at bounding box center [821, 92] width 166 height 22
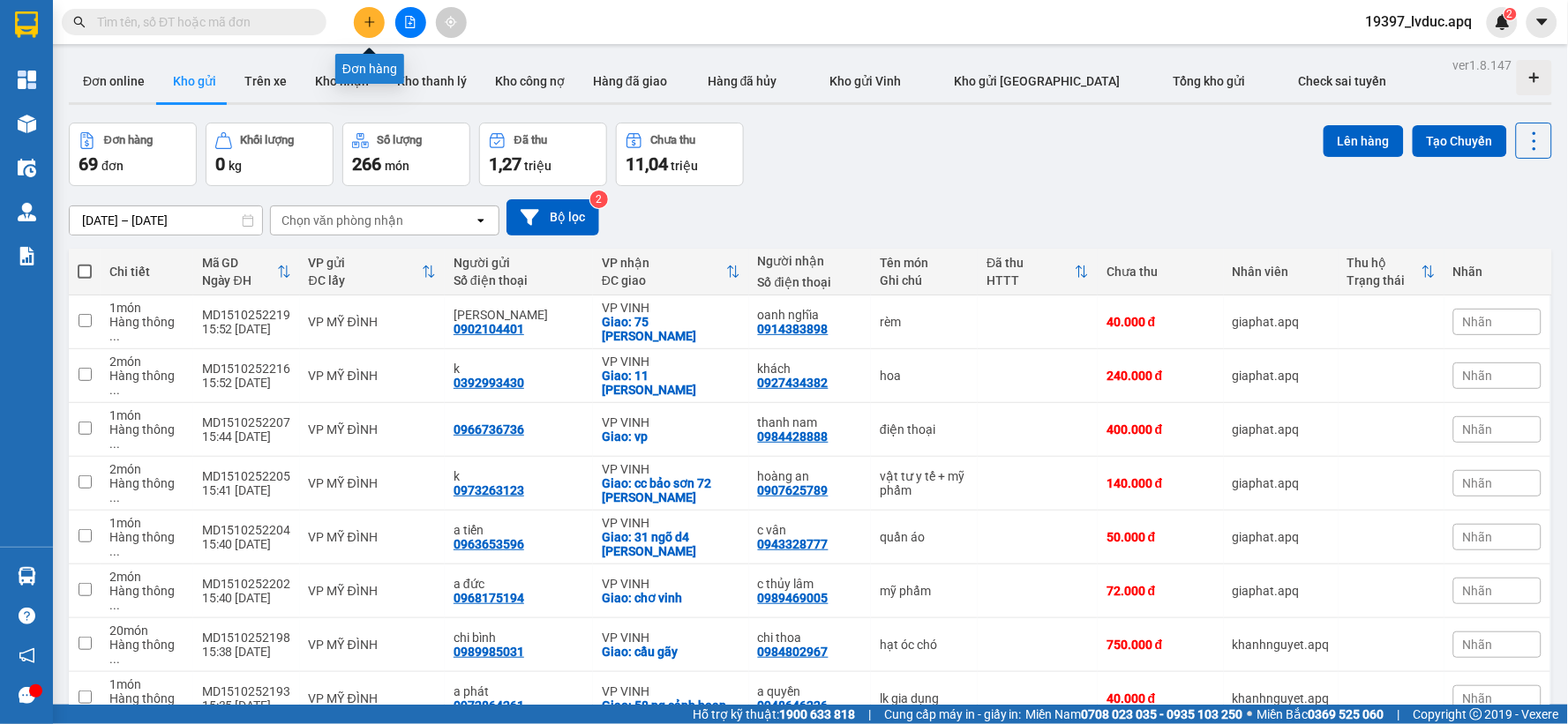
click at [364, 25] on icon "plus" at bounding box center [369, 21] width 12 height 12
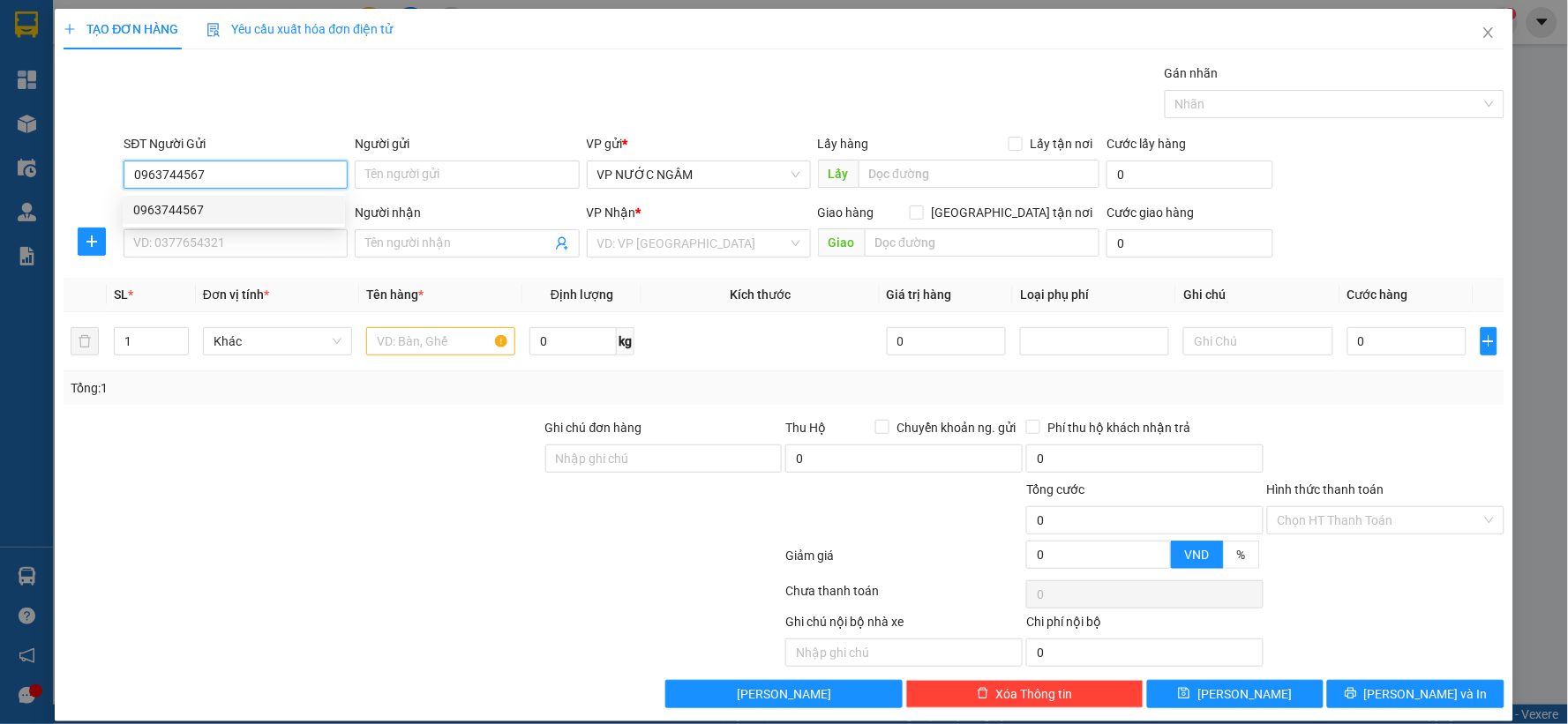
click at [243, 212] on div "0963744567" at bounding box center [233, 209] width 201 height 19
type input "0963744567"
click at [258, 235] on input "SĐT Người Nhận" at bounding box center [236, 243] width 224 height 28
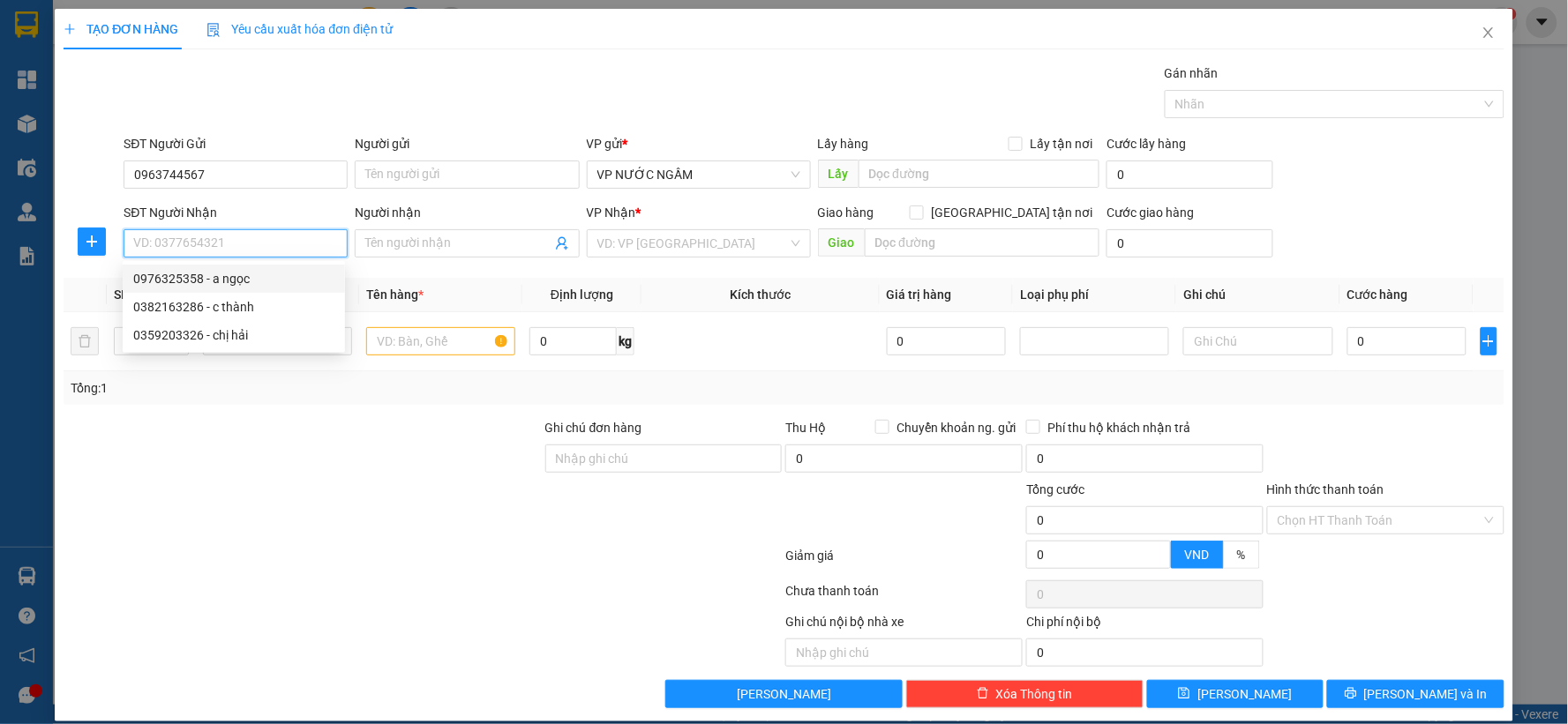
click at [306, 249] on input "SĐT Người Nhận" at bounding box center [236, 243] width 224 height 28
type input "0971550920"
click at [304, 269] on div "0971550920 - c oanh" at bounding box center [233, 278] width 201 height 19
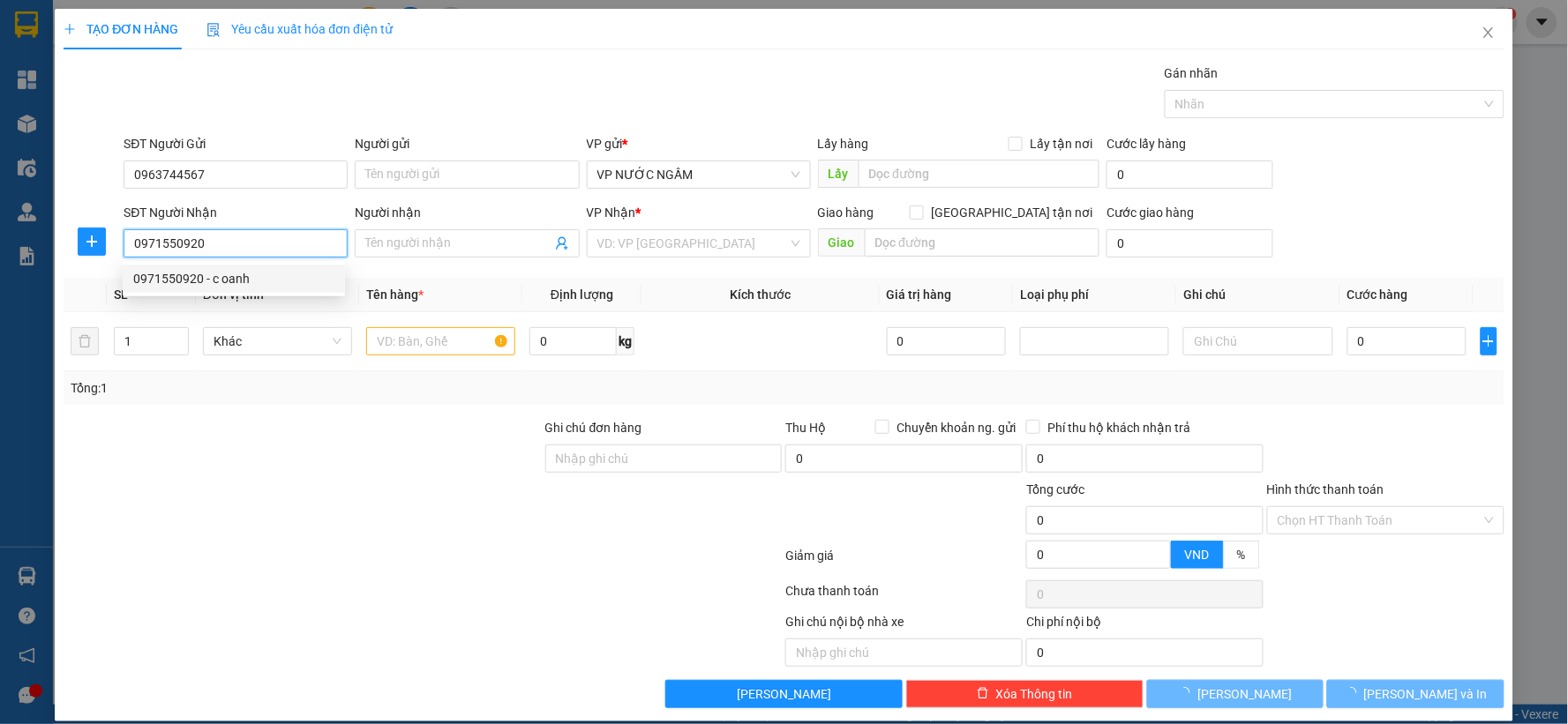
type input "c oanh"
type input "số 01 liền kề 7 vinh tân"
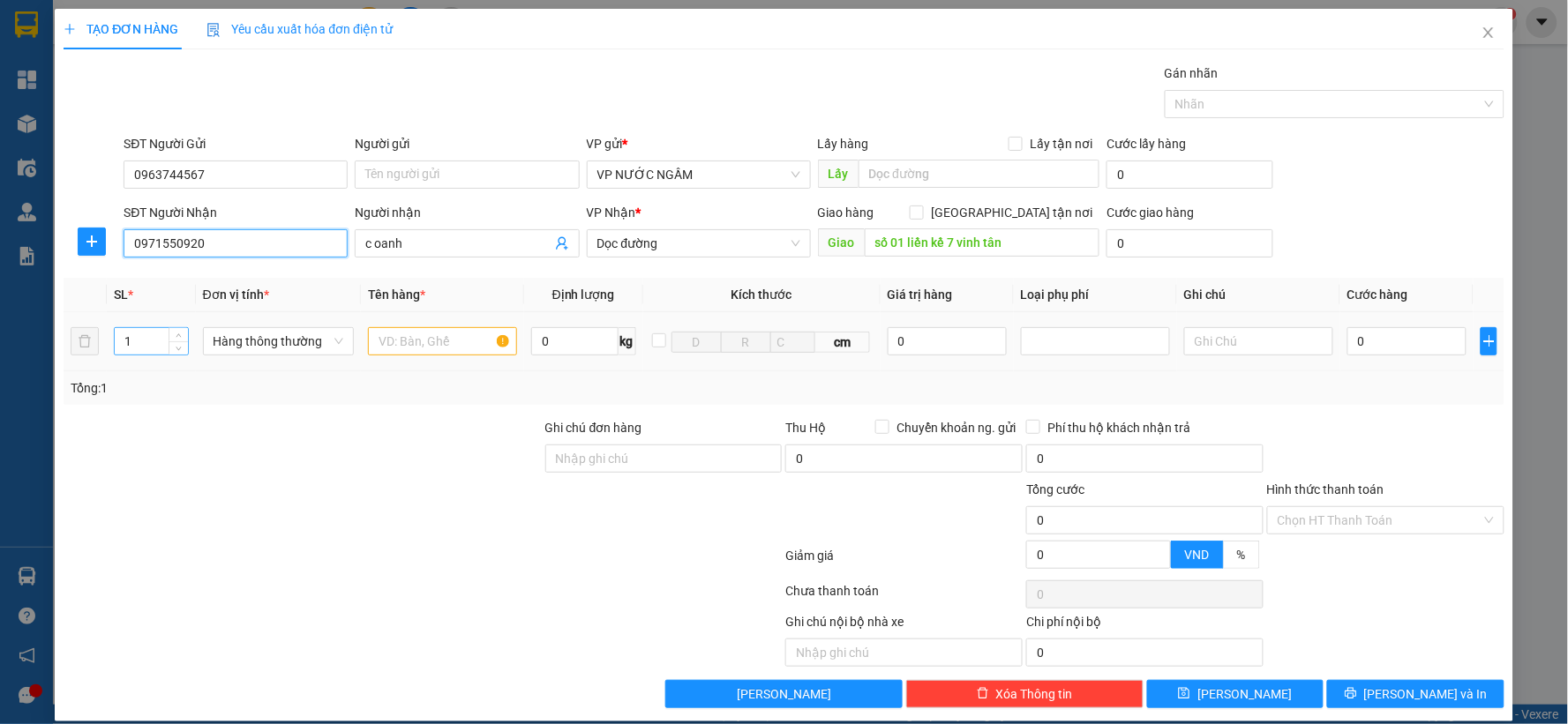
type input "0971550920"
click at [89, 345] on tr "1 Hàng thông thường 0 kg cm 0 0" at bounding box center [783, 341] width 1440 height 59
type input "2"
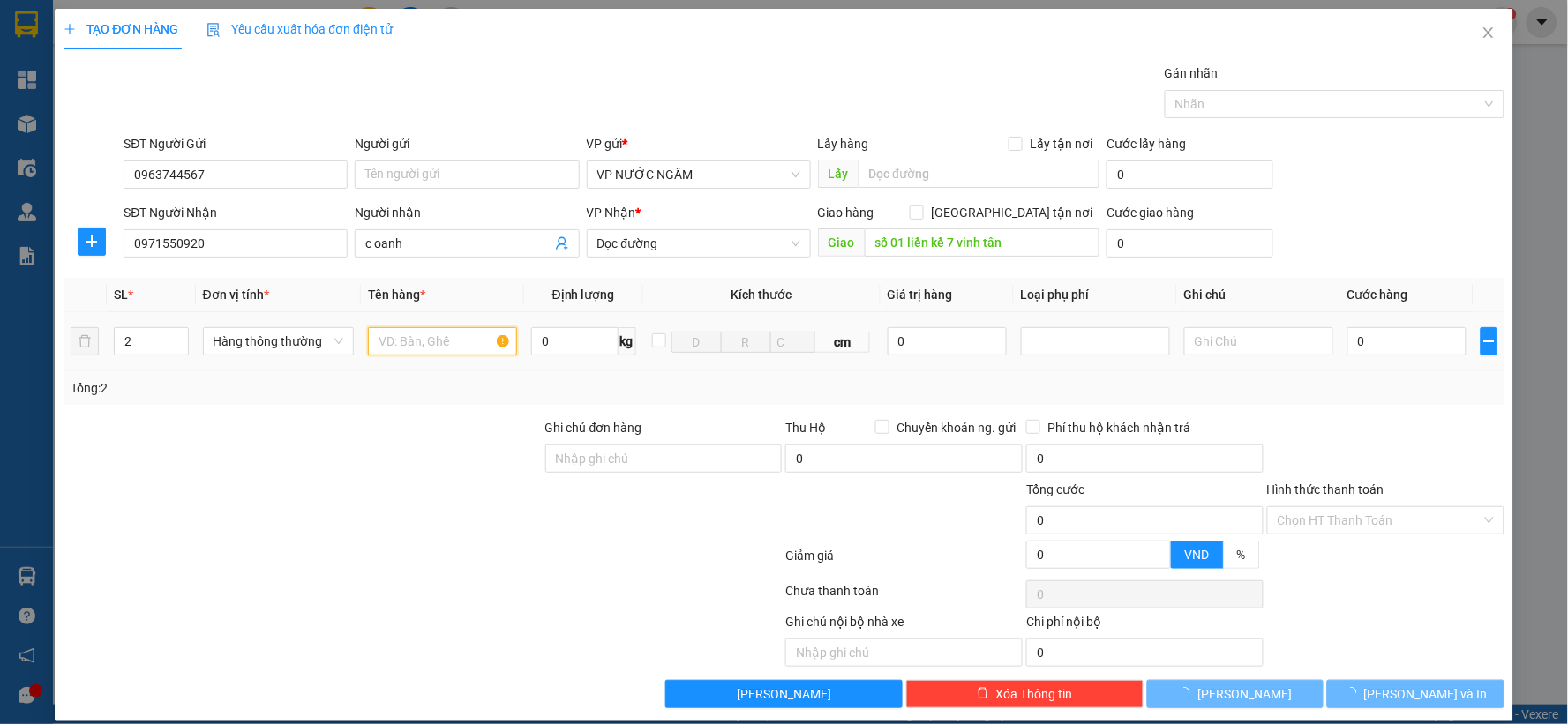
click at [398, 333] on input "text" at bounding box center [442, 341] width 149 height 28
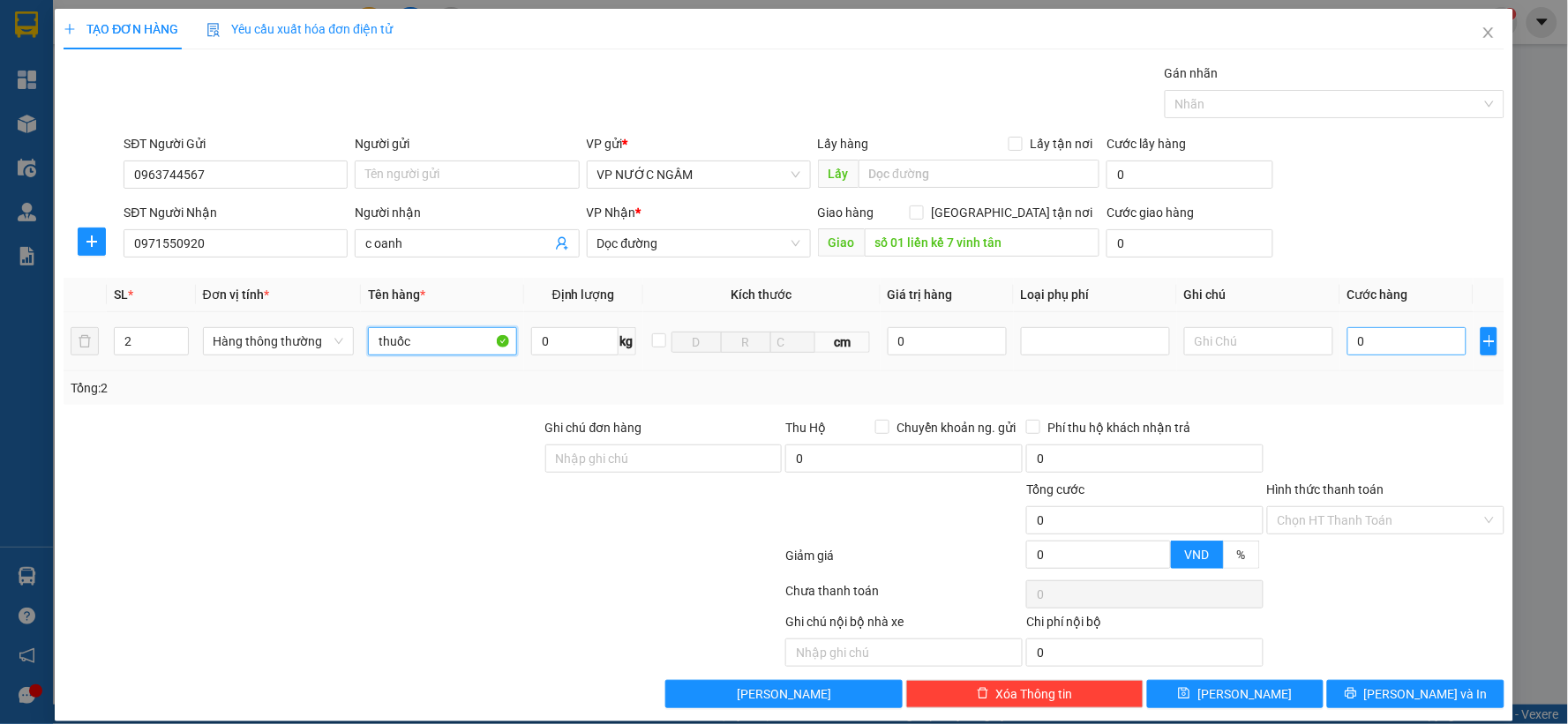
type input "thuốc"
click at [1376, 353] on input "0" at bounding box center [1407, 341] width 119 height 28
type input "8"
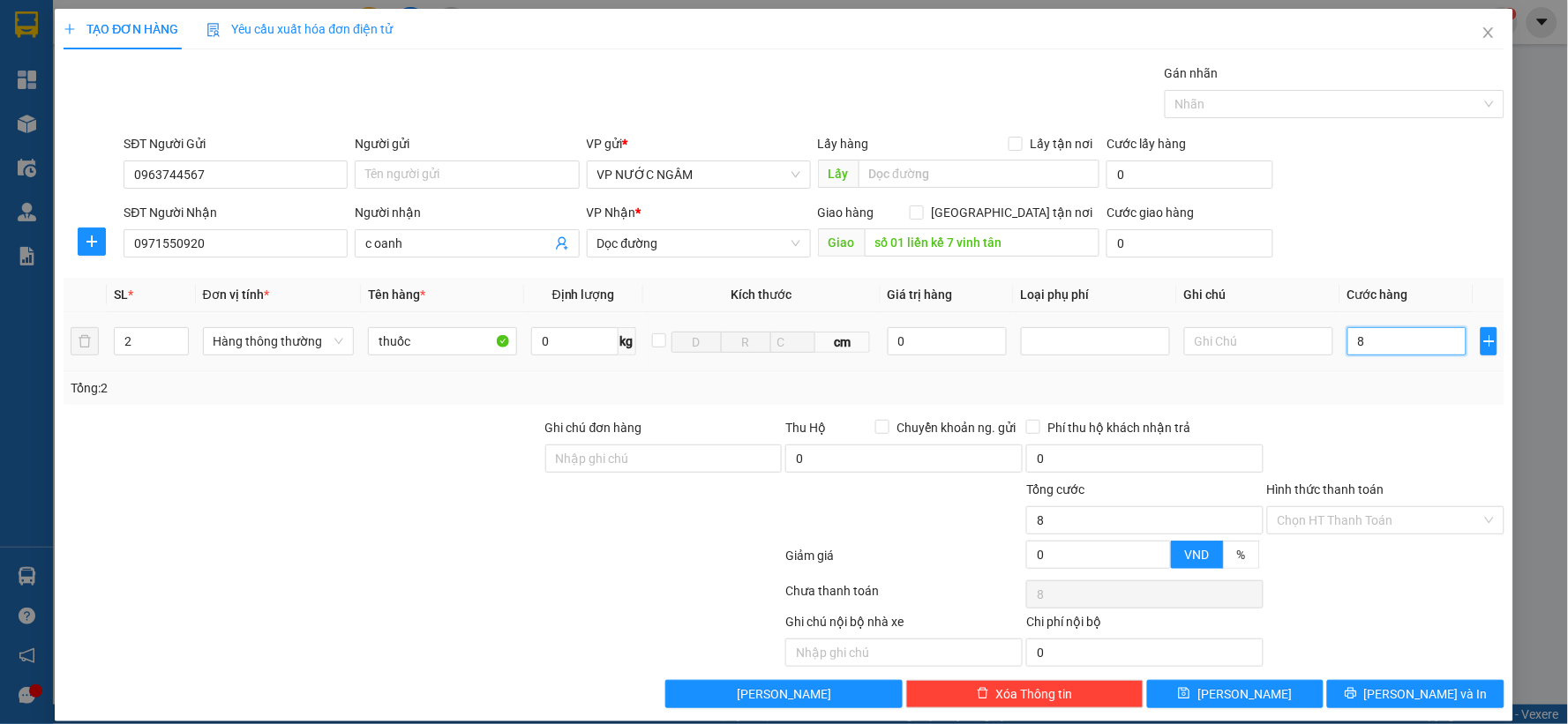
type input "80"
type input "80.000"
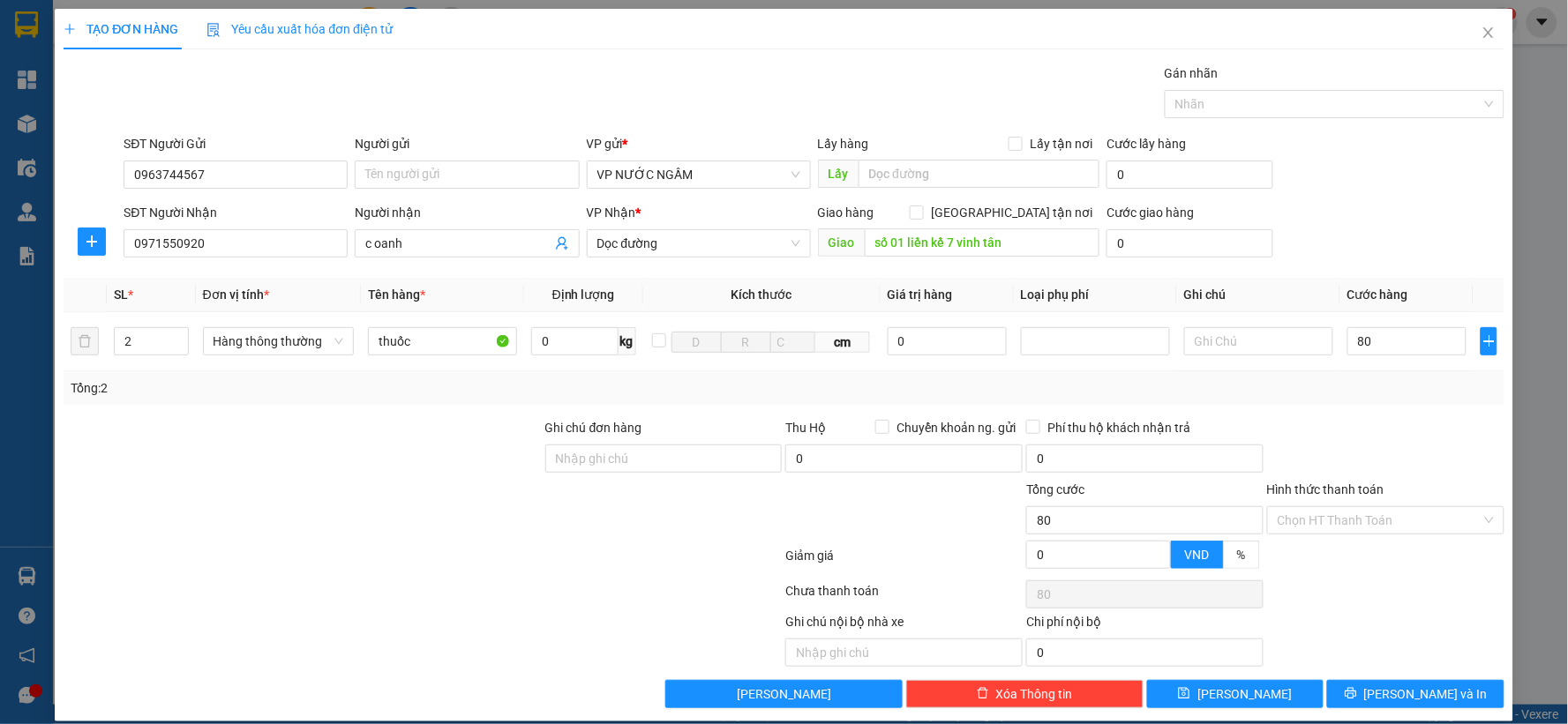
type input "80.000"
drag, startPoint x: 1380, startPoint y: 440, endPoint x: 1376, endPoint y: 429, distance: 11.7
click at [1379, 435] on div at bounding box center [1385, 449] width 241 height 61
click at [1031, 221] on span "[GEOGRAPHIC_DATA] tận nơi" at bounding box center [1011, 212] width 175 height 19
click at [922, 217] on input "[GEOGRAPHIC_DATA] tận nơi" at bounding box center [915, 211] width 12 height 12
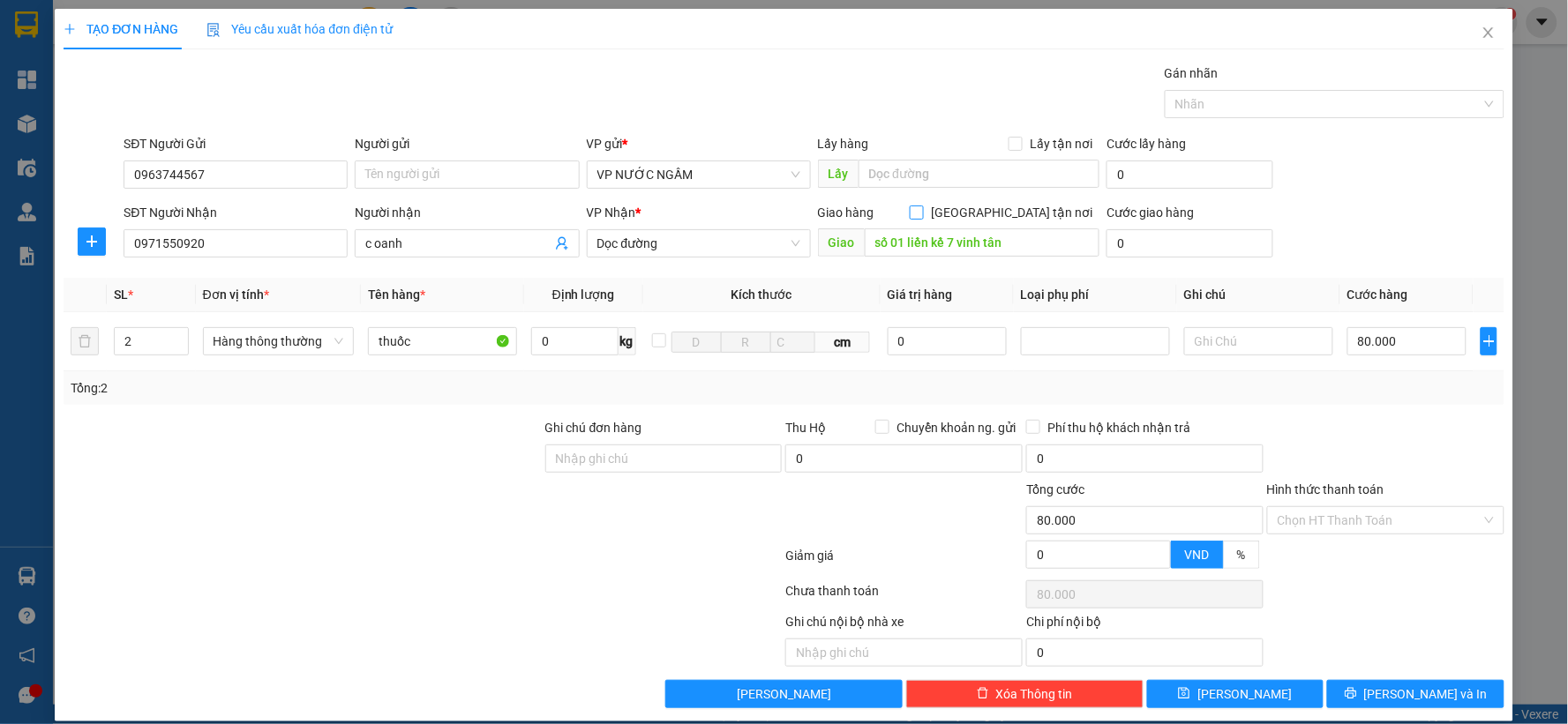
checkbox input "true"
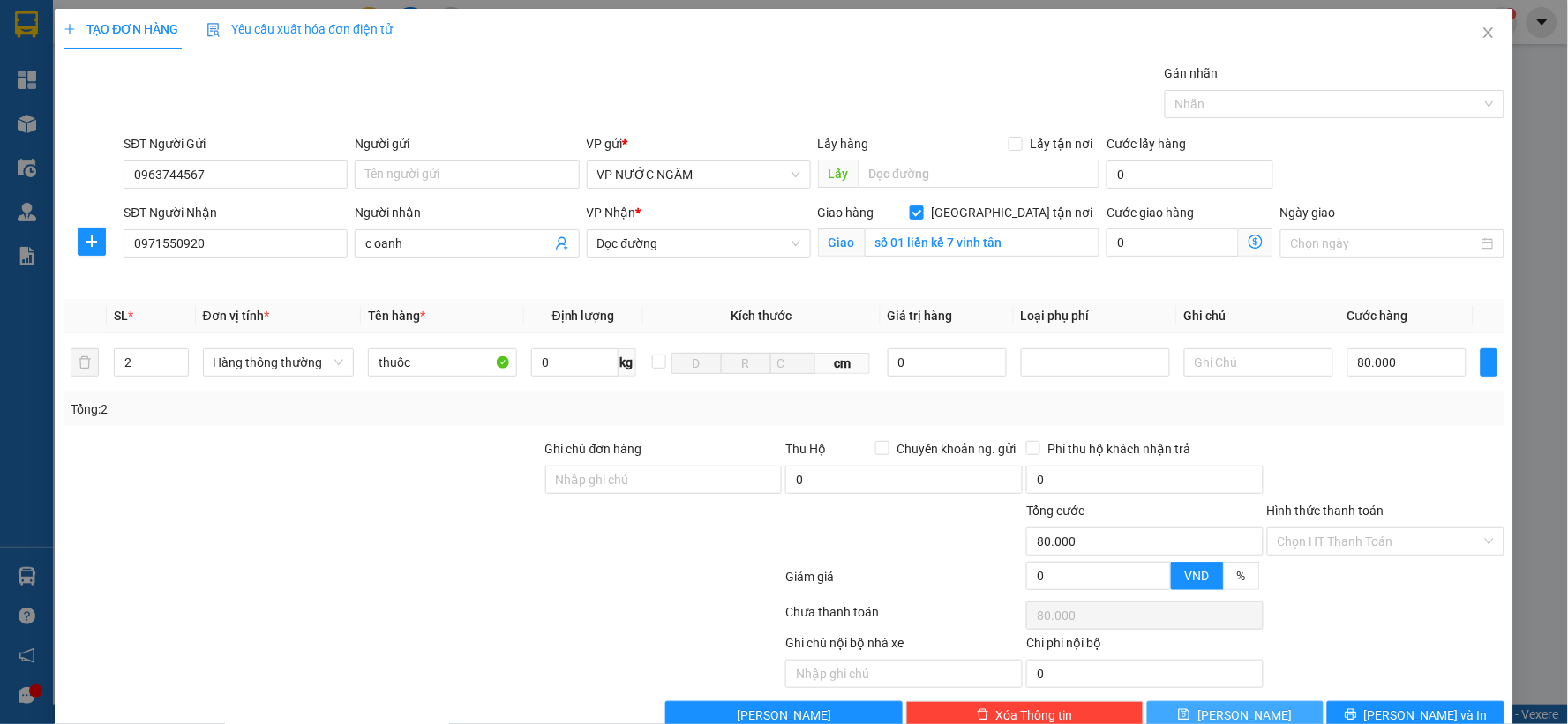
click at [1256, 711] on button "[PERSON_NAME]" at bounding box center [1235, 715] width 177 height 28
checkbox input "false"
type input "1"
type input "0"
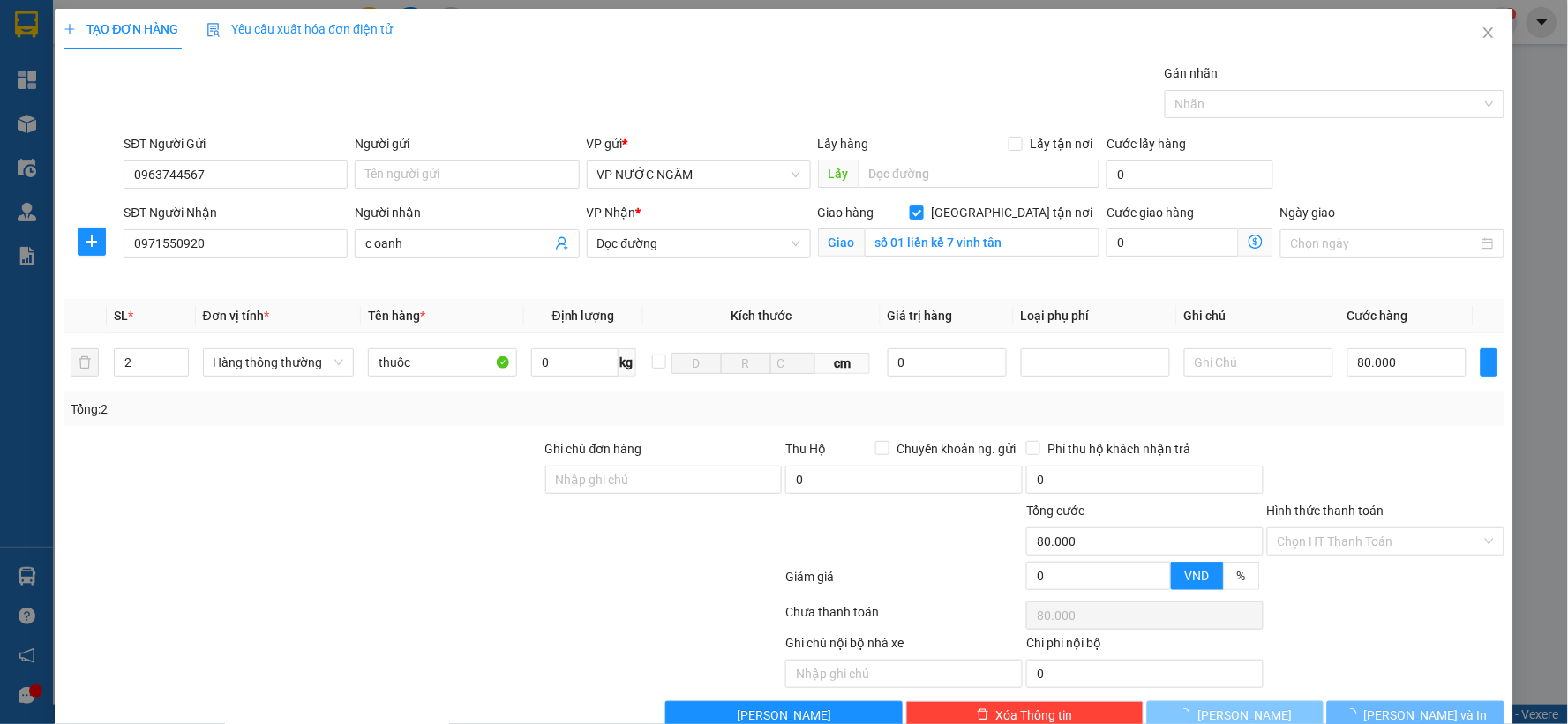
type input "0"
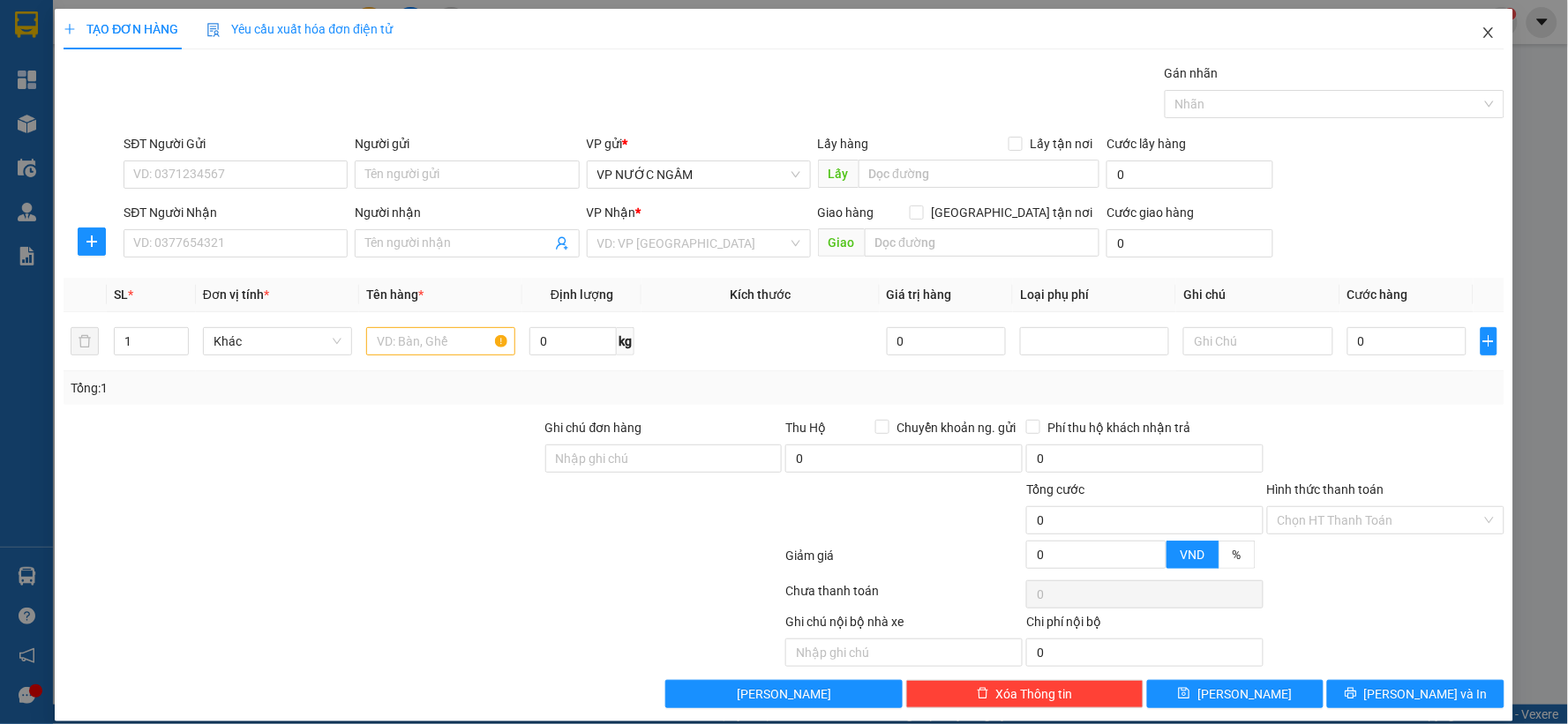
click at [1482, 32] on icon "close" at bounding box center [1488, 32] width 14 height 14
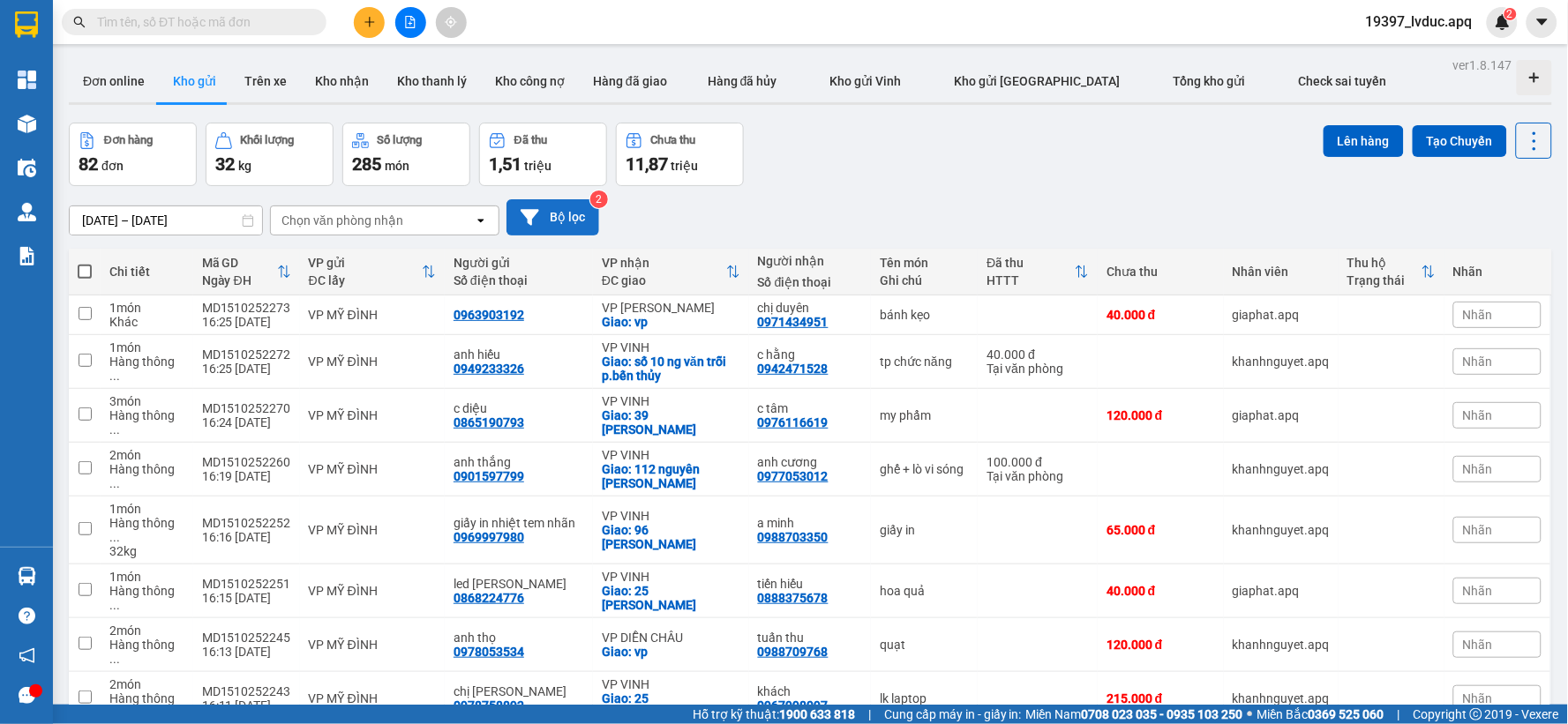
click at [559, 213] on button "Bộ lọc" at bounding box center [553, 217] width 93 height 36
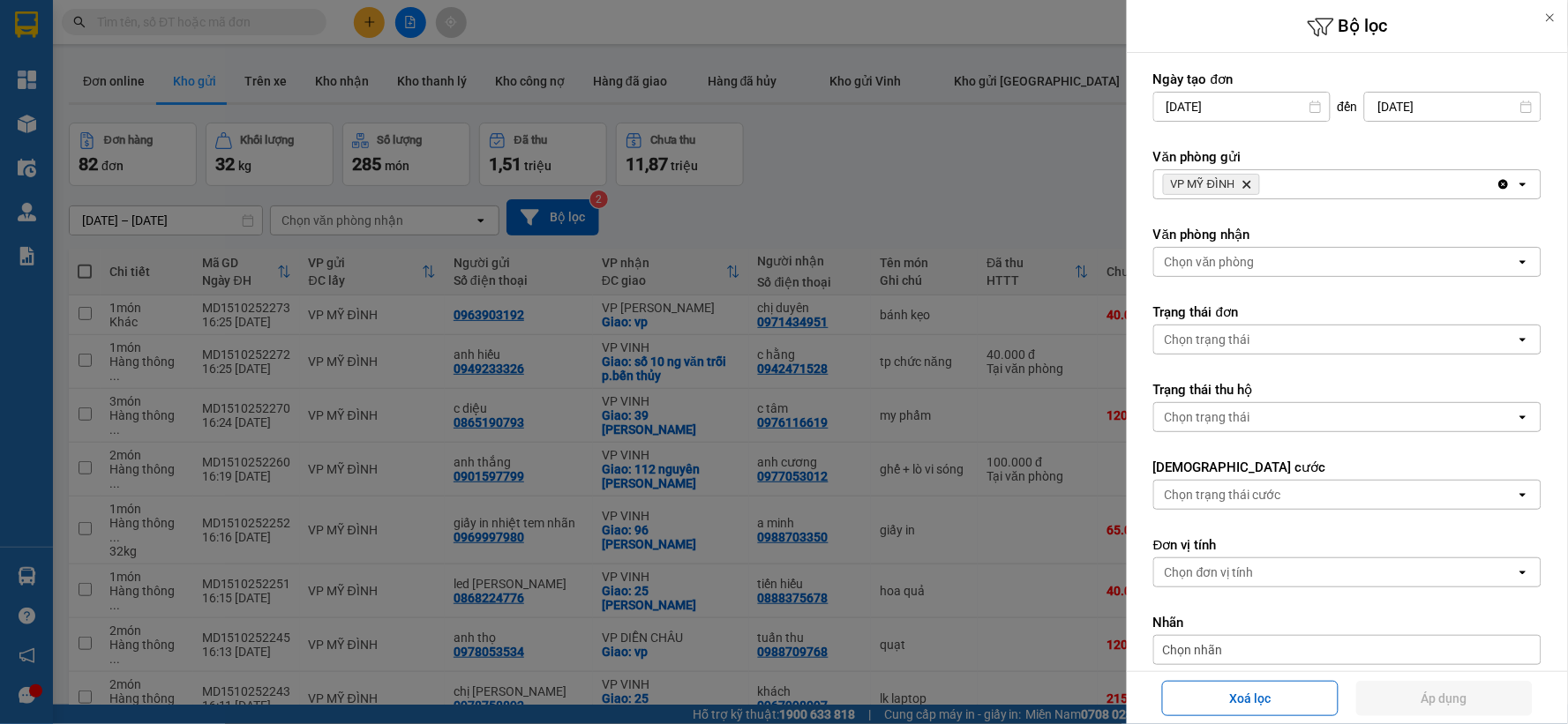
click at [1246, 184] on icon "Delete" at bounding box center [1247, 184] width 11 height 11
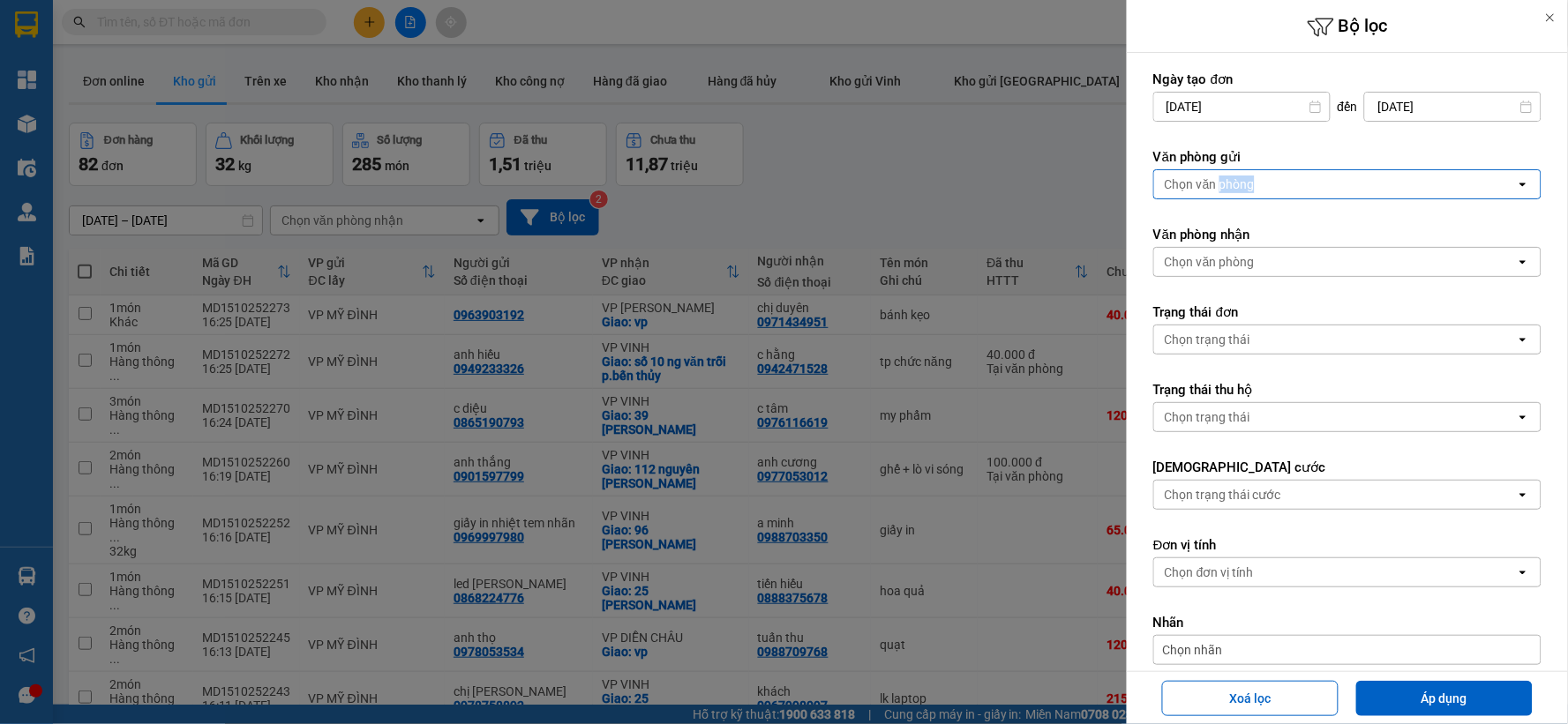
click at [1246, 184] on div "Chọn văn phòng" at bounding box center [1210, 184] width 90 height 17
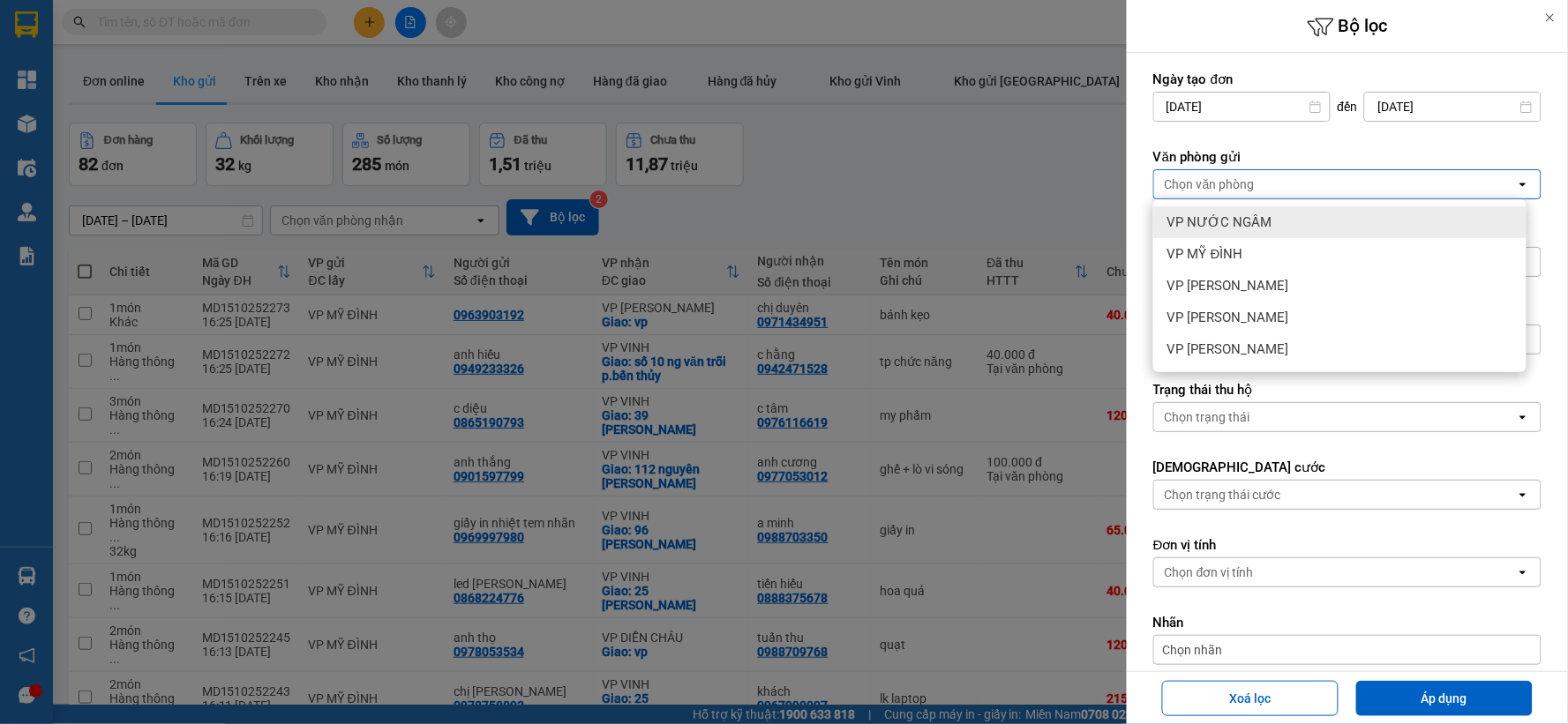
click at [1268, 222] on div "VP NƯỚC NGẦM" at bounding box center [1339, 222] width 374 height 32
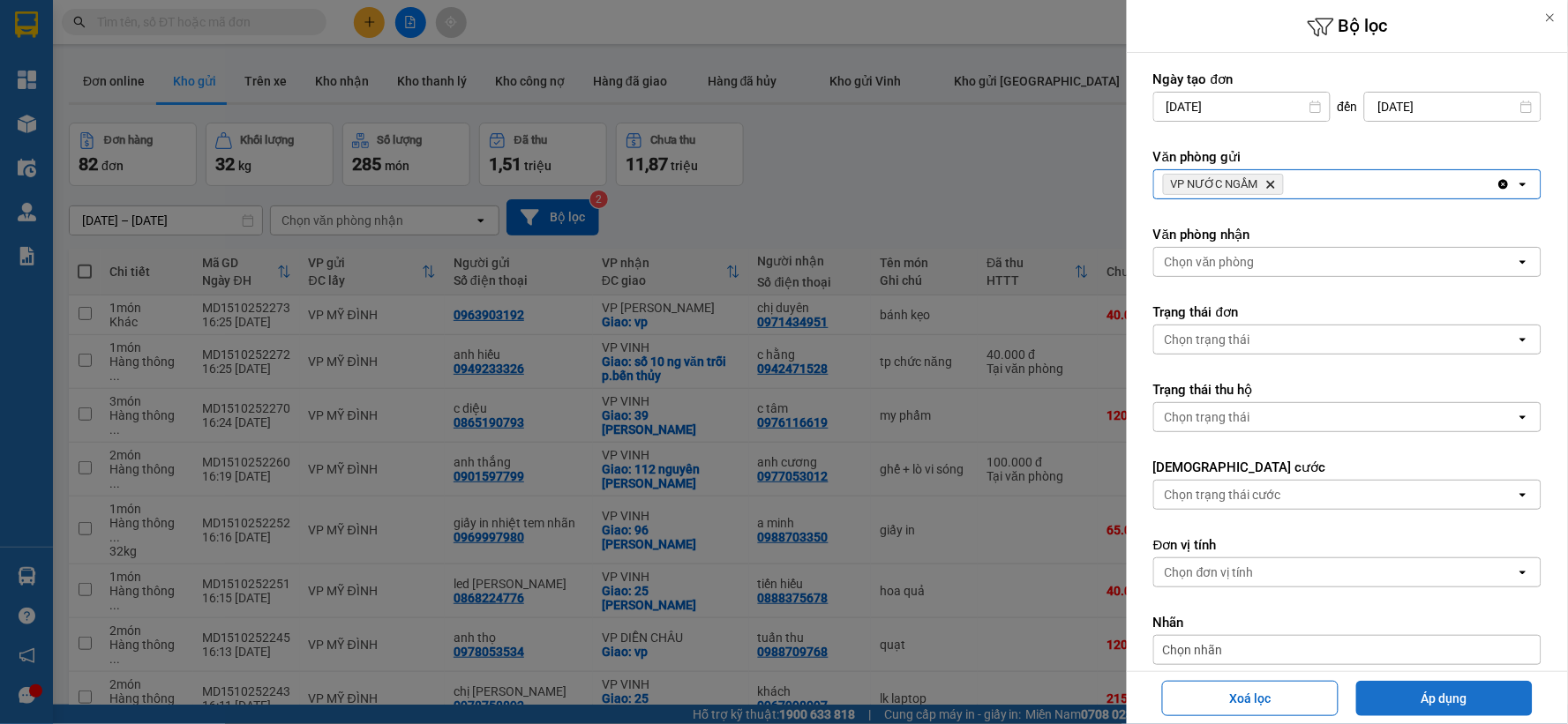
click at [1403, 692] on button "Áp dụng" at bounding box center [1444, 698] width 176 height 35
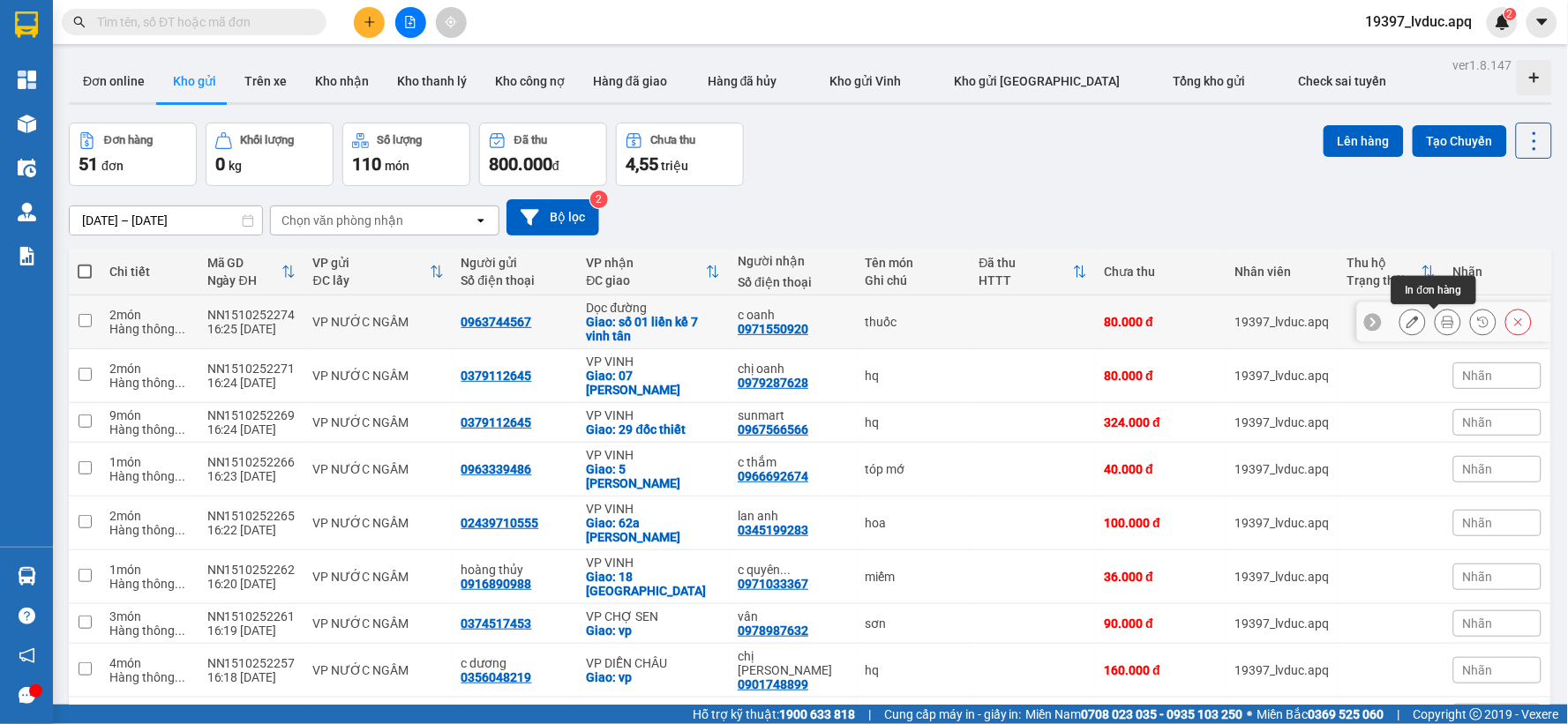
click at [1441, 329] on icon at bounding box center [1447, 321] width 12 height 12
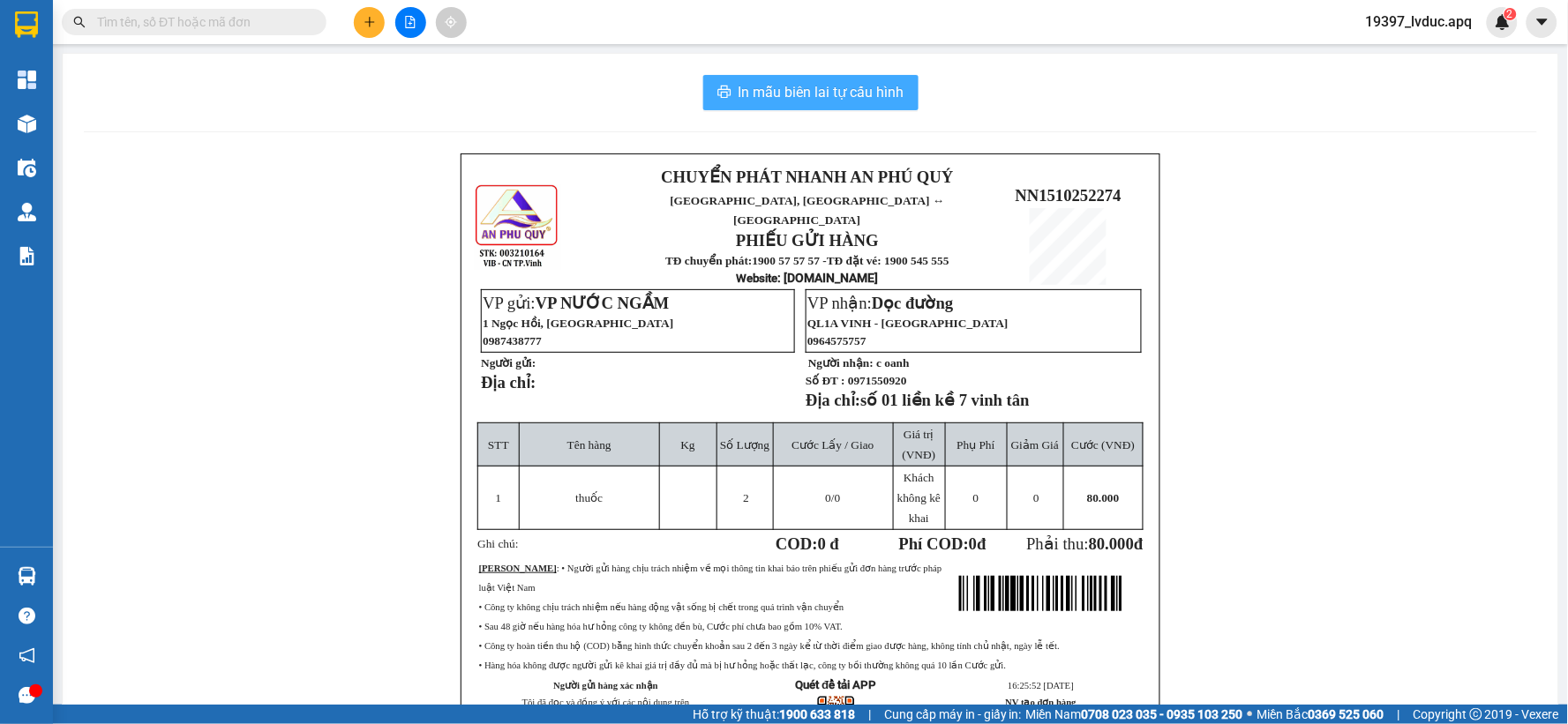
click at [866, 95] on span "In mẫu biên lai tự cấu hình" at bounding box center [821, 92] width 166 height 22
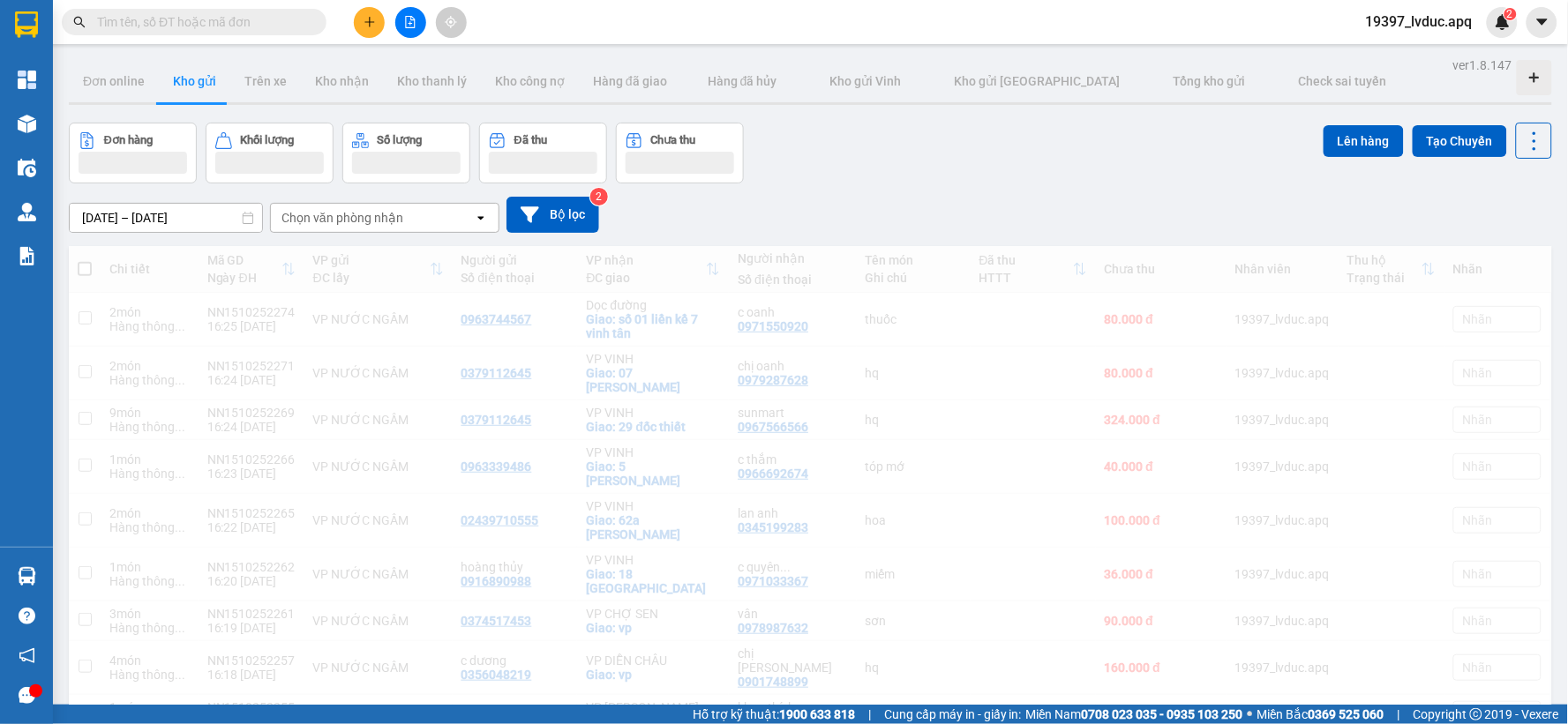
click at [365, 23] on icon "plus" at bounding box center [369, 21] width 12 height 12
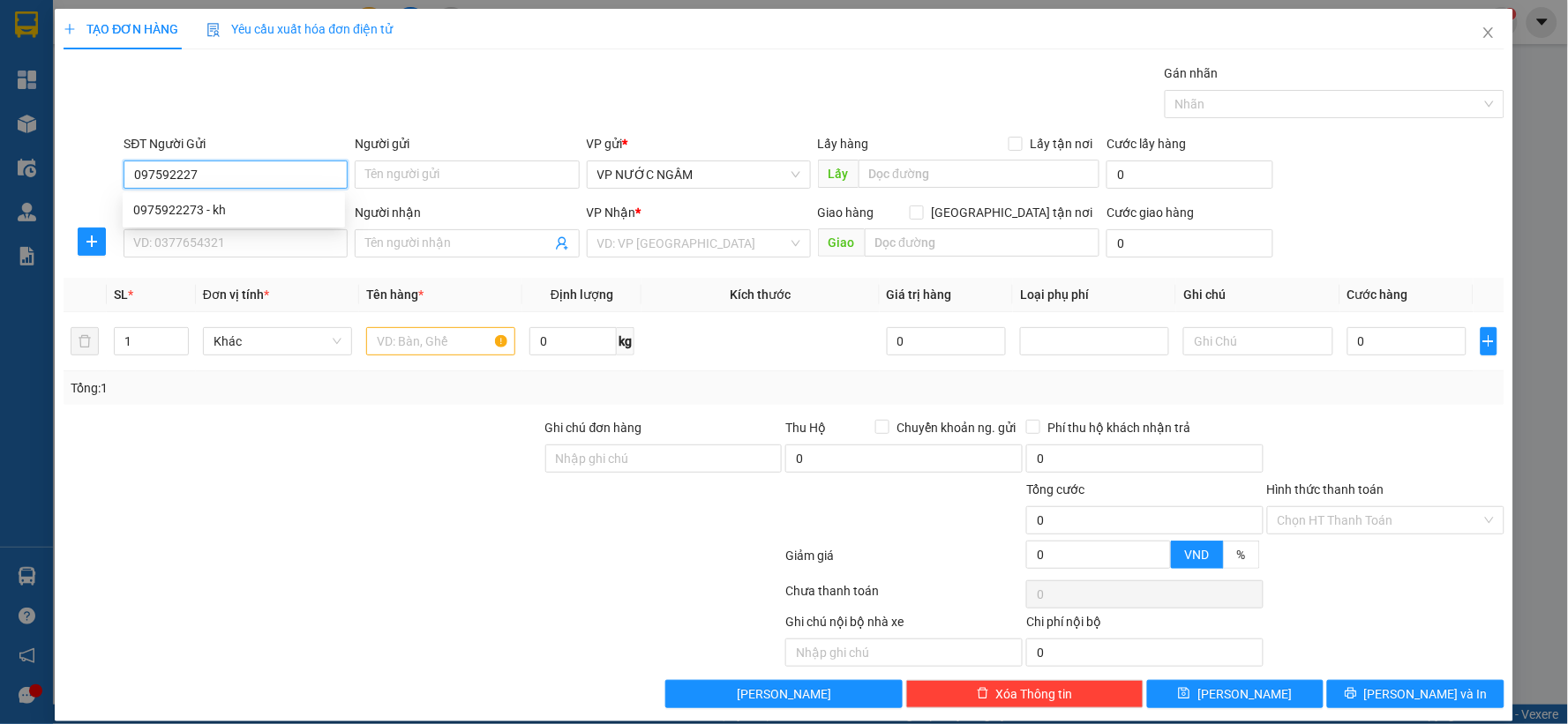
type input "0975922273"
click at [238, 207] on div "0975922273 - kh" at bounding box center [233, 209] width 201 height 19
type input "kh"
checkbox input "true"
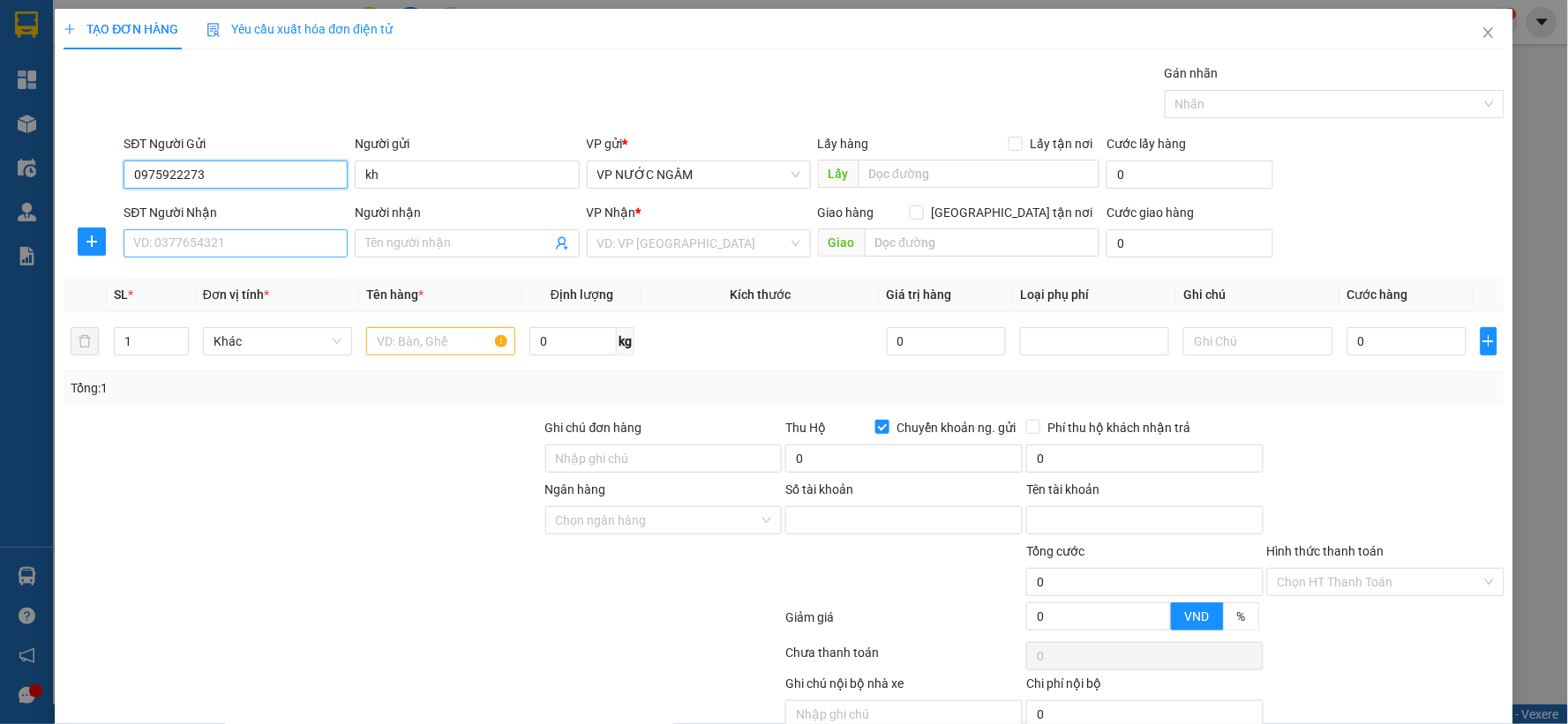
type input "0975922273"
click at [245, 242] on input "SĐT Người Nhận" at bounding box center [236, 243] width 224 height 28
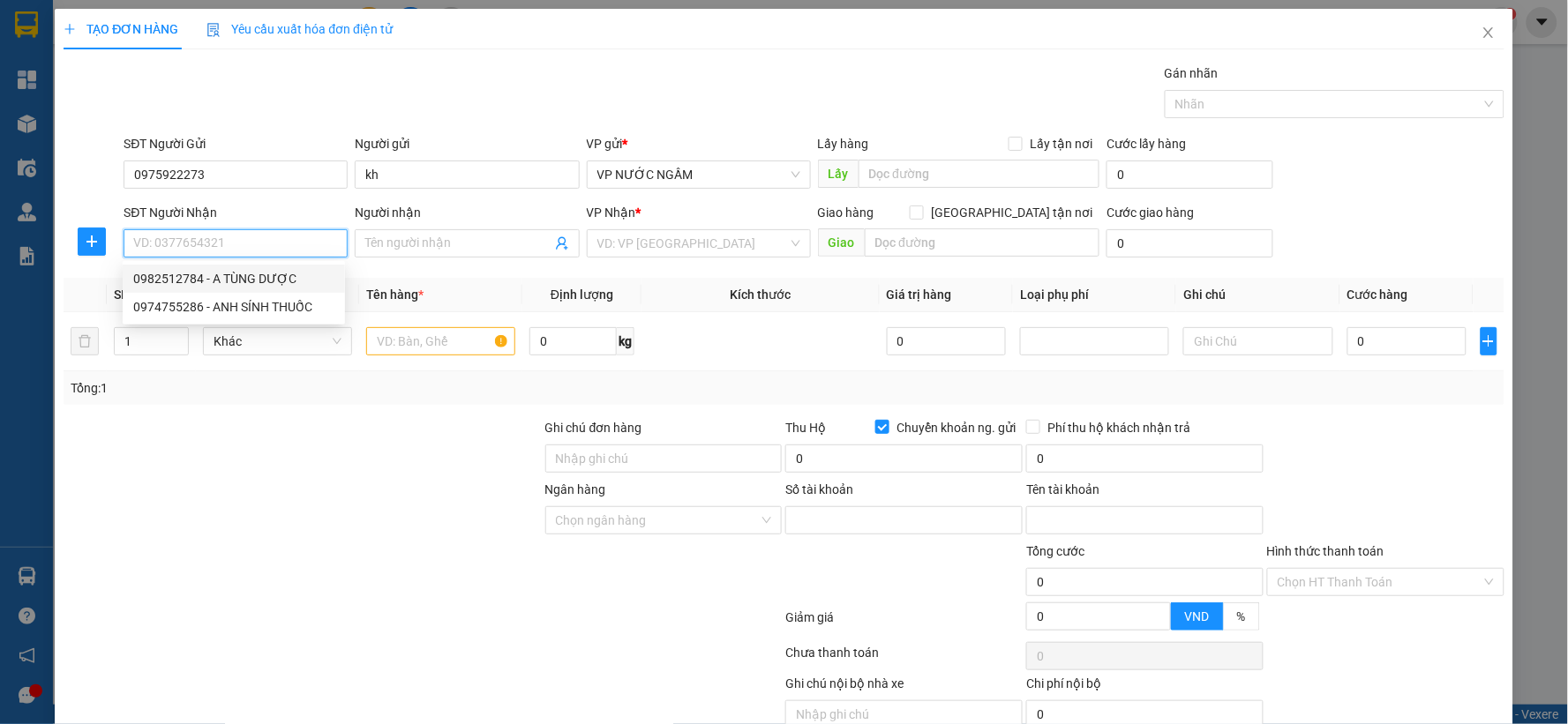
click at [239, 277] on div "0982512784 - A TÙNG DƯỢC" at bounding box center [233, 278] width 201 height 19
type input "0982512784"
type input "A TÙNG DƯỢC"
checkbox input "true"
type input "vp"
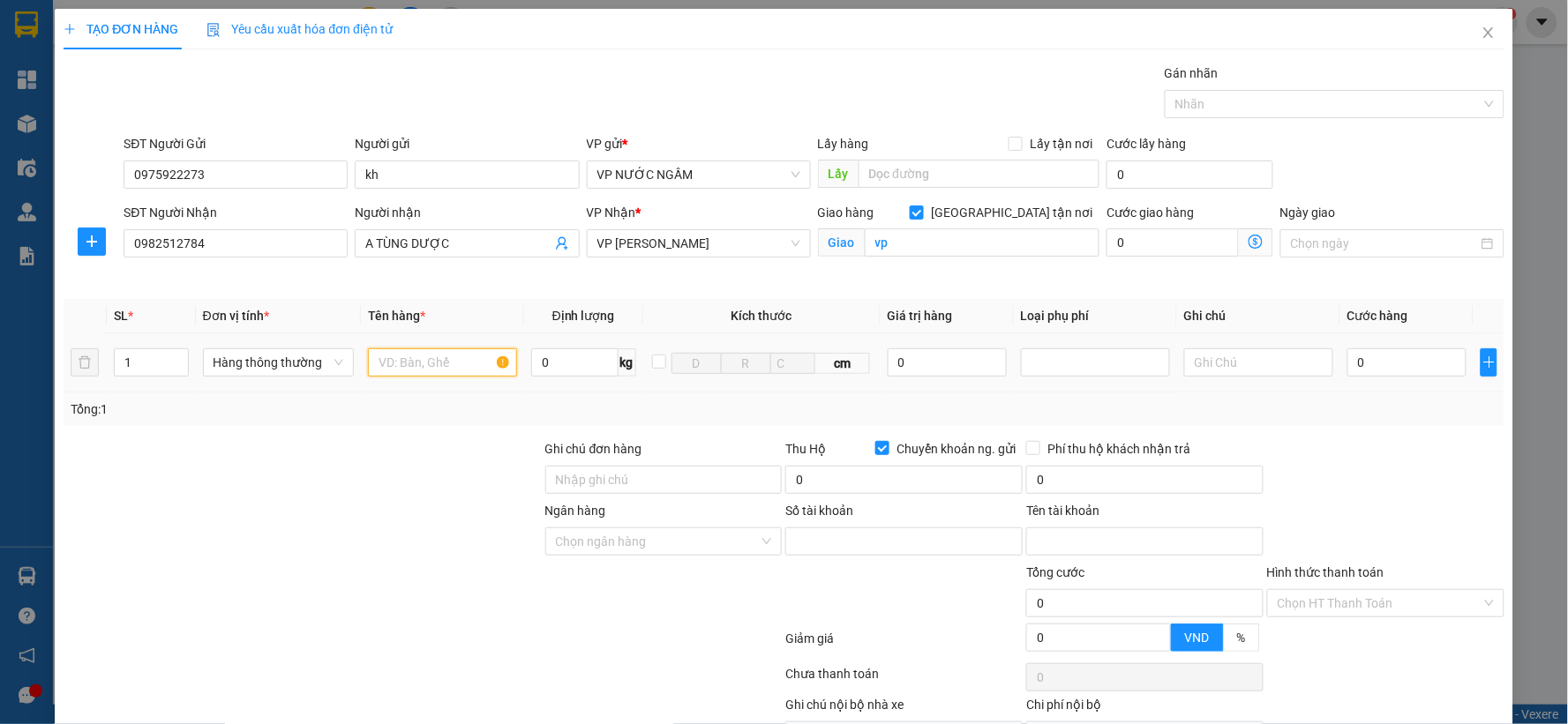
click at [455, 368] on input "text" at bounding box center [442, 362] width 149 height 28
type input "thuốc"
click at [1354, 355] on input "0" at bounding box center [1407, 362] width 119 height 28
type input "4"
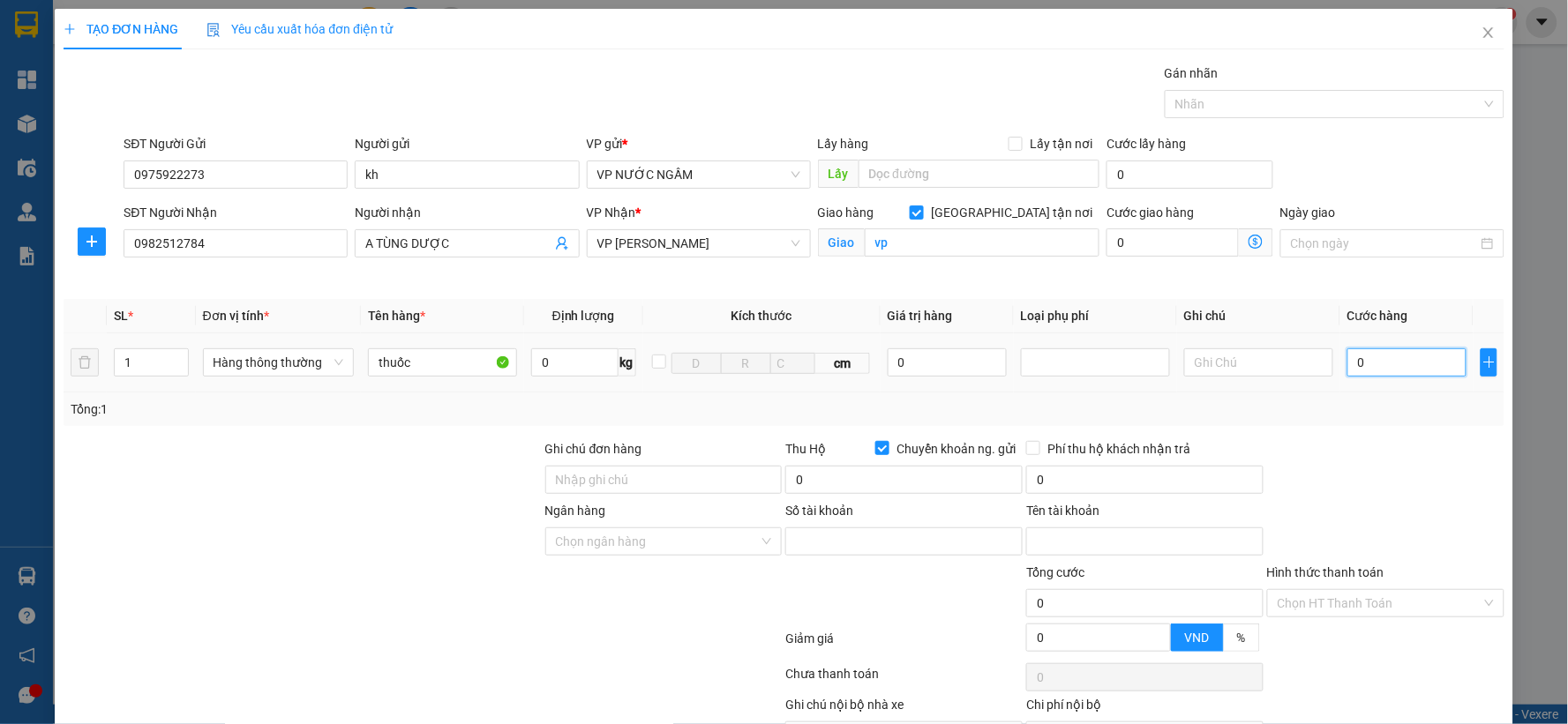
type input "4"
type input "40"
type input "40.000"
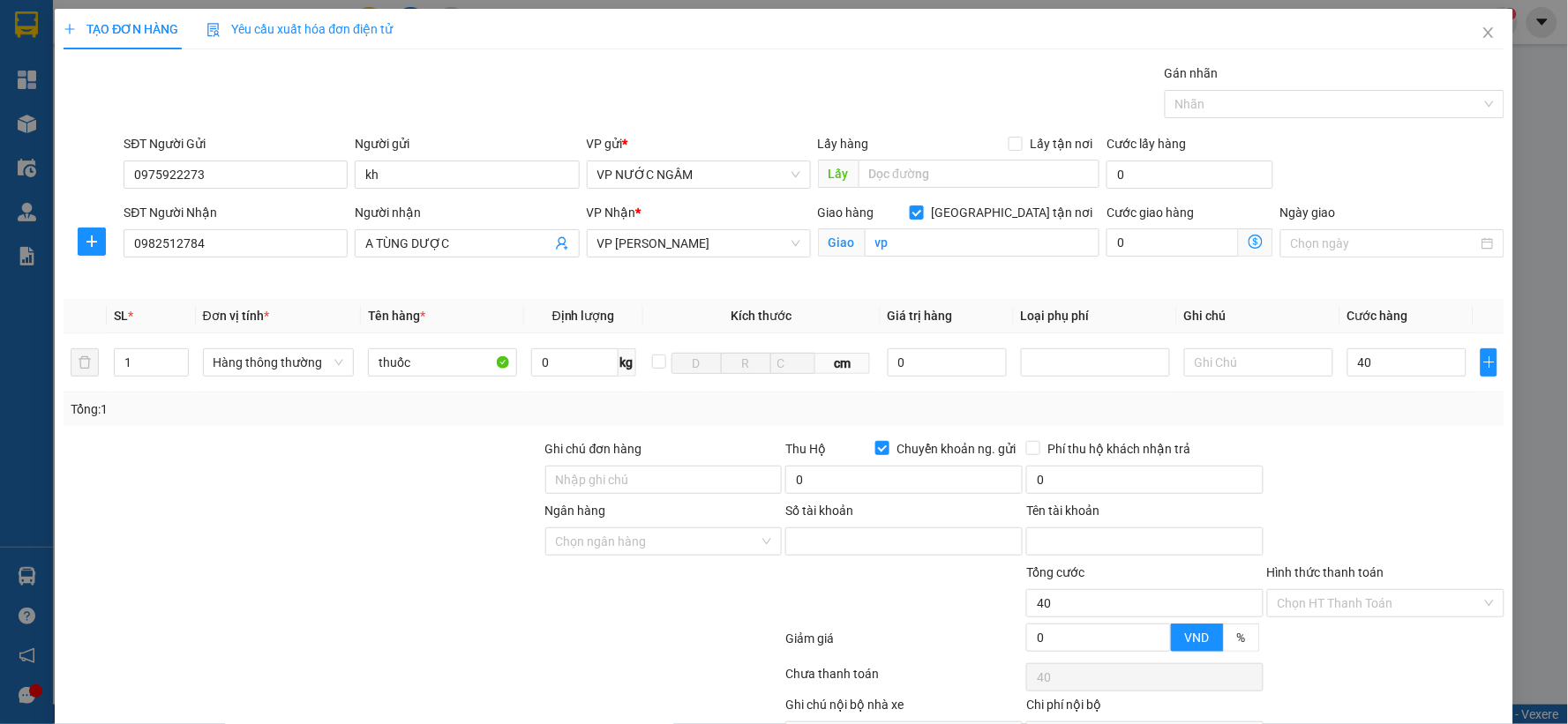
type input "40.000"
click at [1413, 435] on div "Transit Pickup Surcharge Ids Transit Deliver Surcharge Ids Transit Deliver Surc…" at bounding box center [783, 427] width 1440 height 728
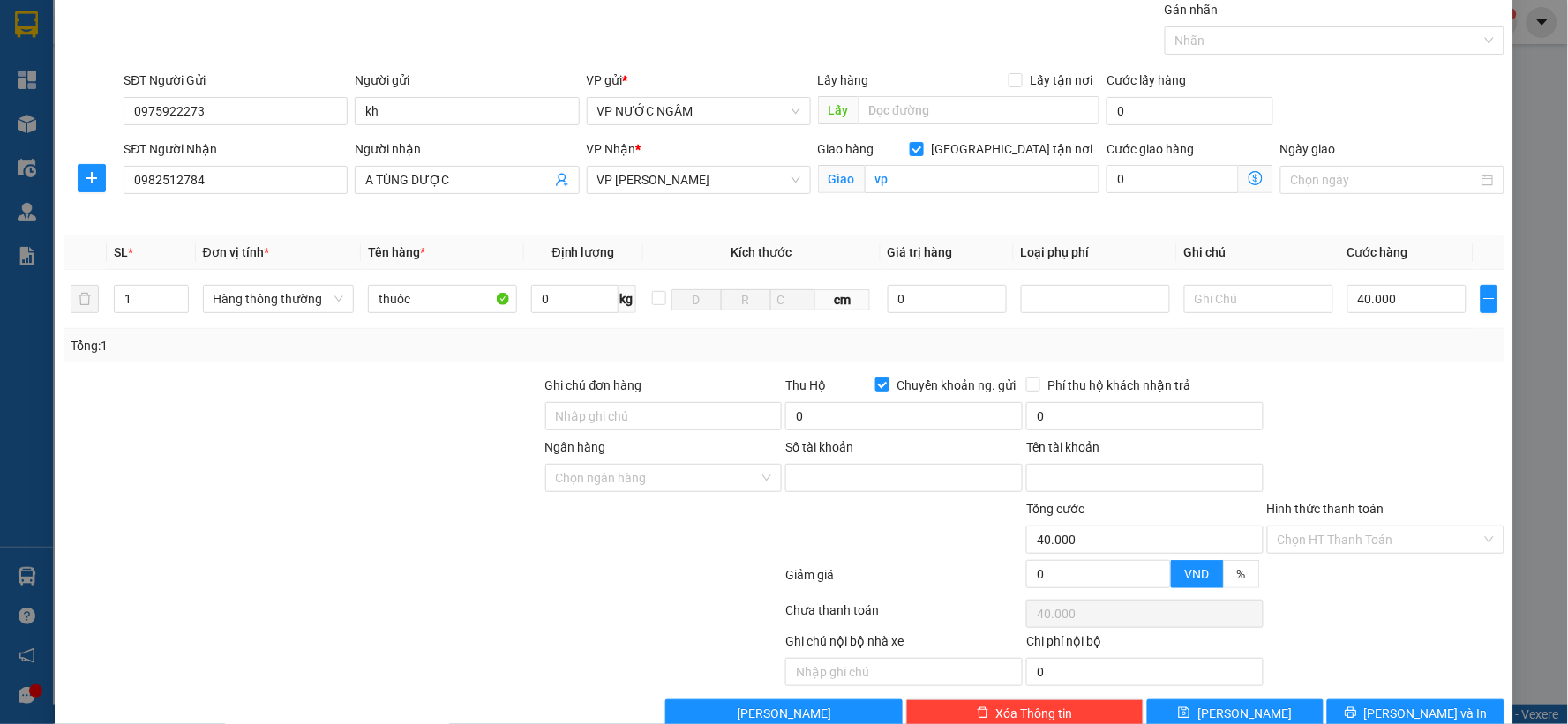
scroll to position [102, 0]
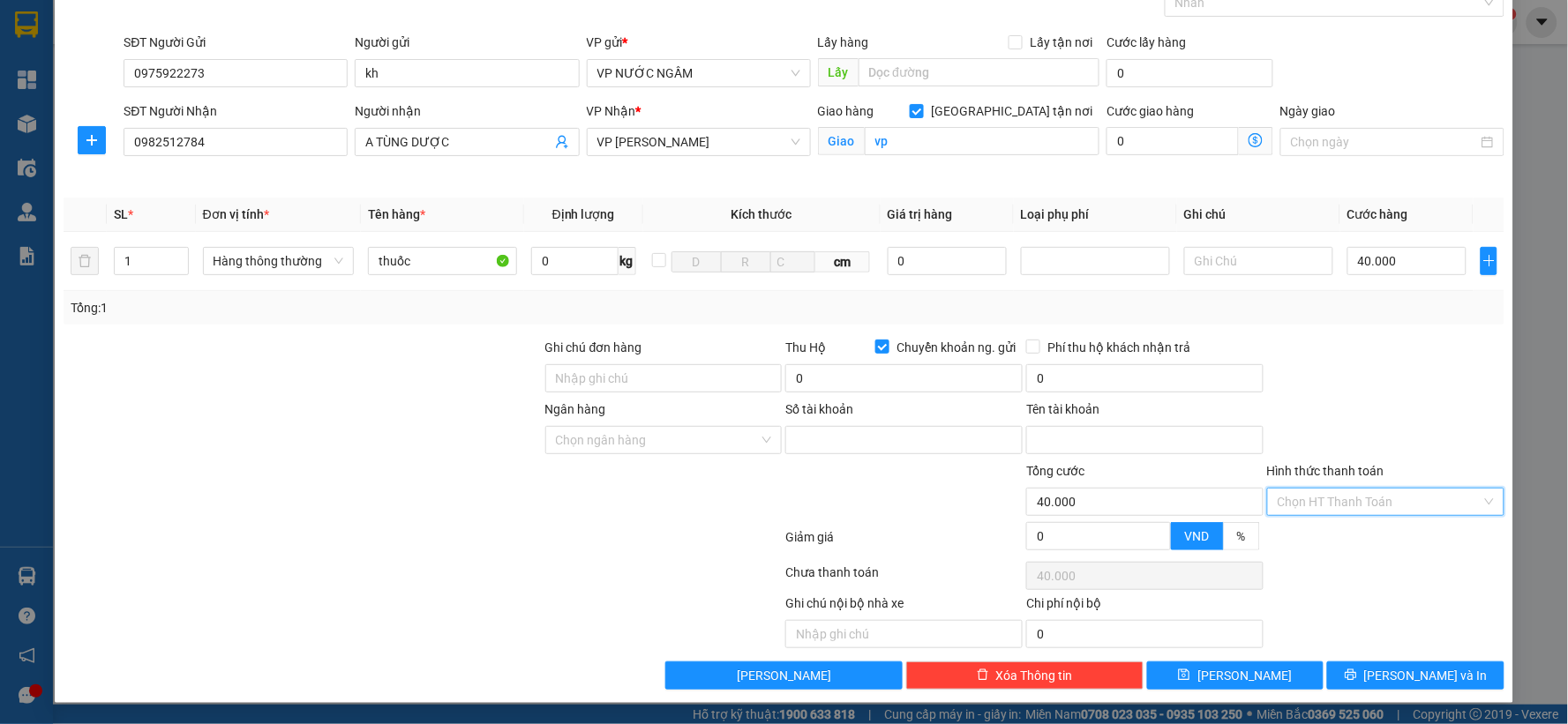
click at [1394, 506] on input "Hình thức thanh toán" at bounding box center [1380, 501] width 204 height 27
click at [1354, 545] on div "Tại văn phòng" at bounding box center [1373, 538] width 214 height 19
type input "0"
click at [1369, 664] on button "[PERSON_NAME] và In" at bounding box center [1415, 675] width 177 height 28
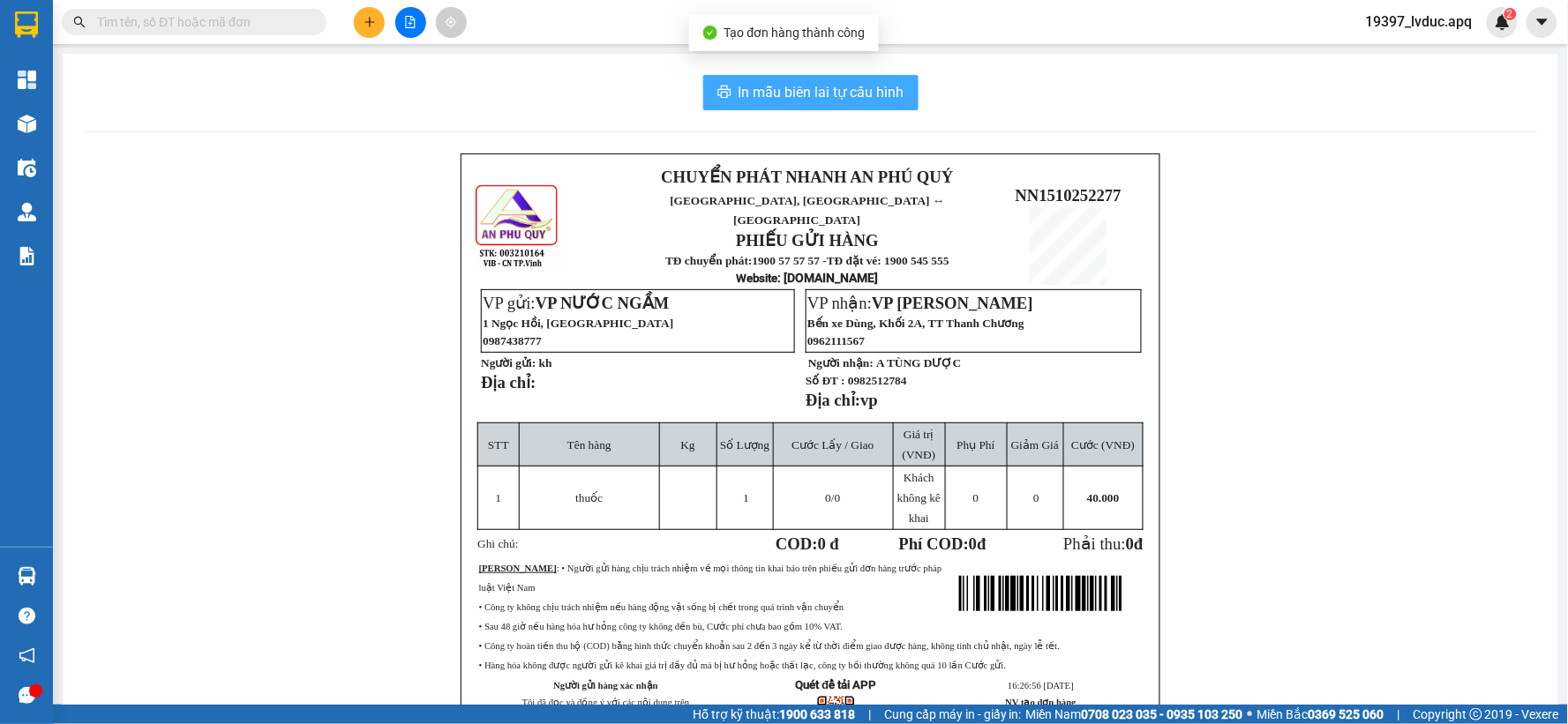
click at [848, 91] on span "In mẫu biên lai tự cấu hình" at bounding box center [821, 92] width 166 height 22
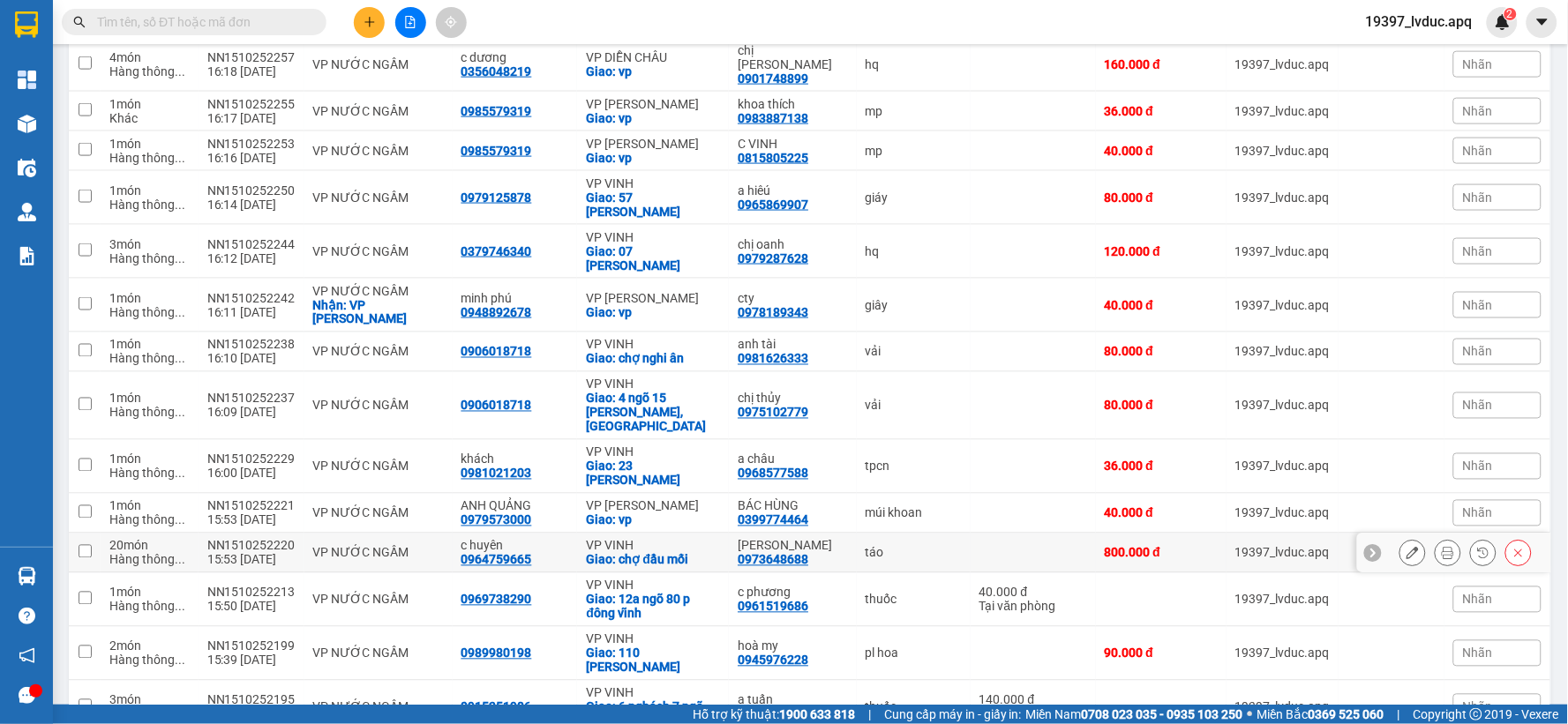
scroll to position [783, 0]
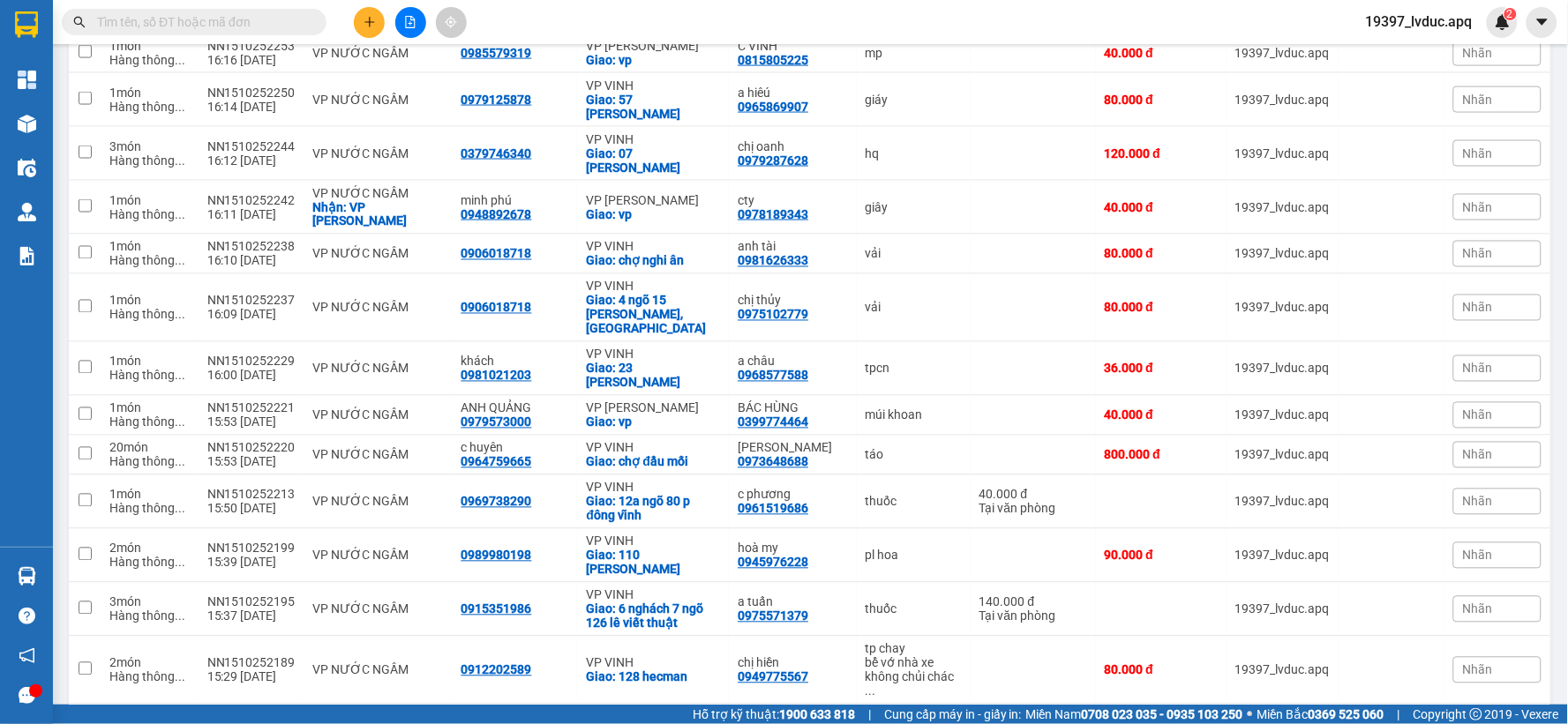
click at [305, 25] on input "text" at bounding box center [201, 21] width 208 height 19
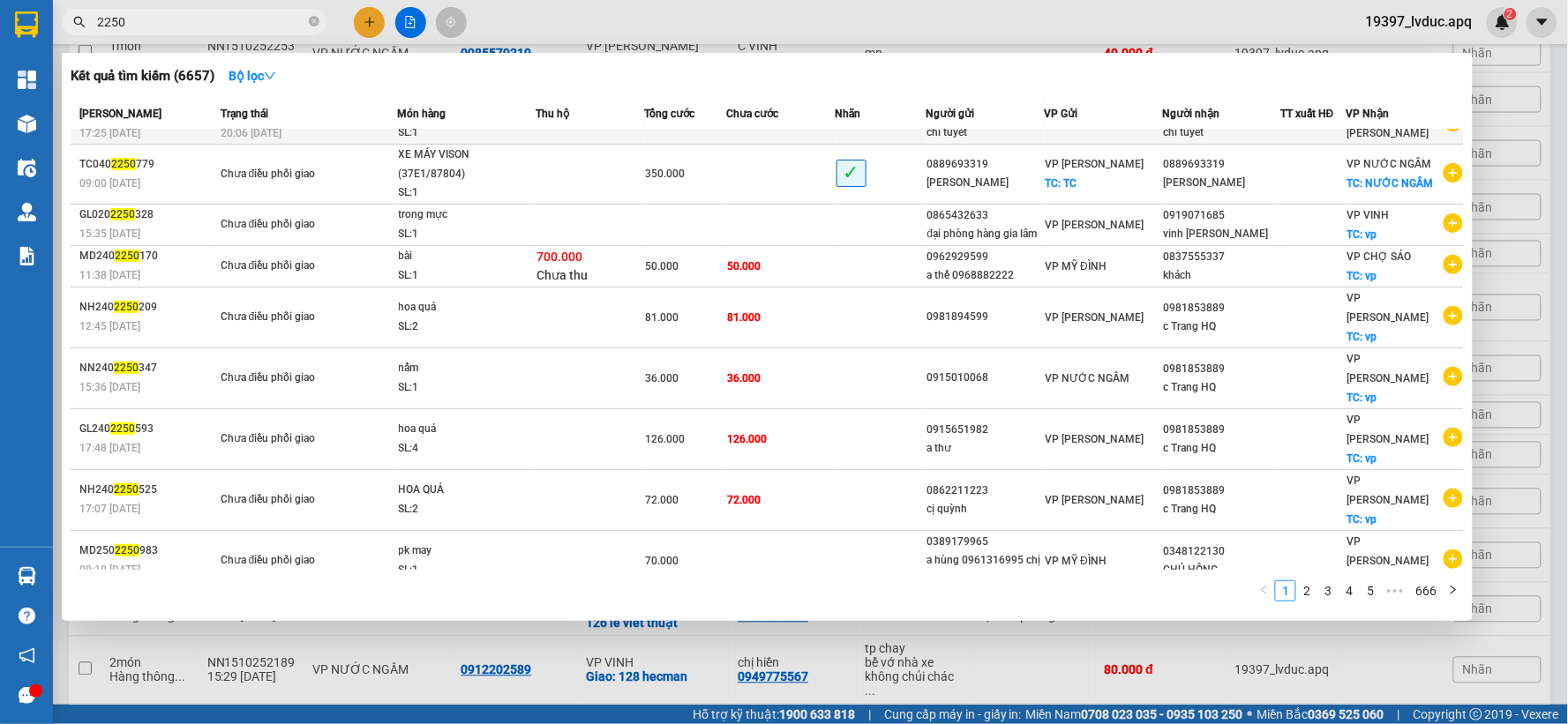
scroll to position [113, 0]
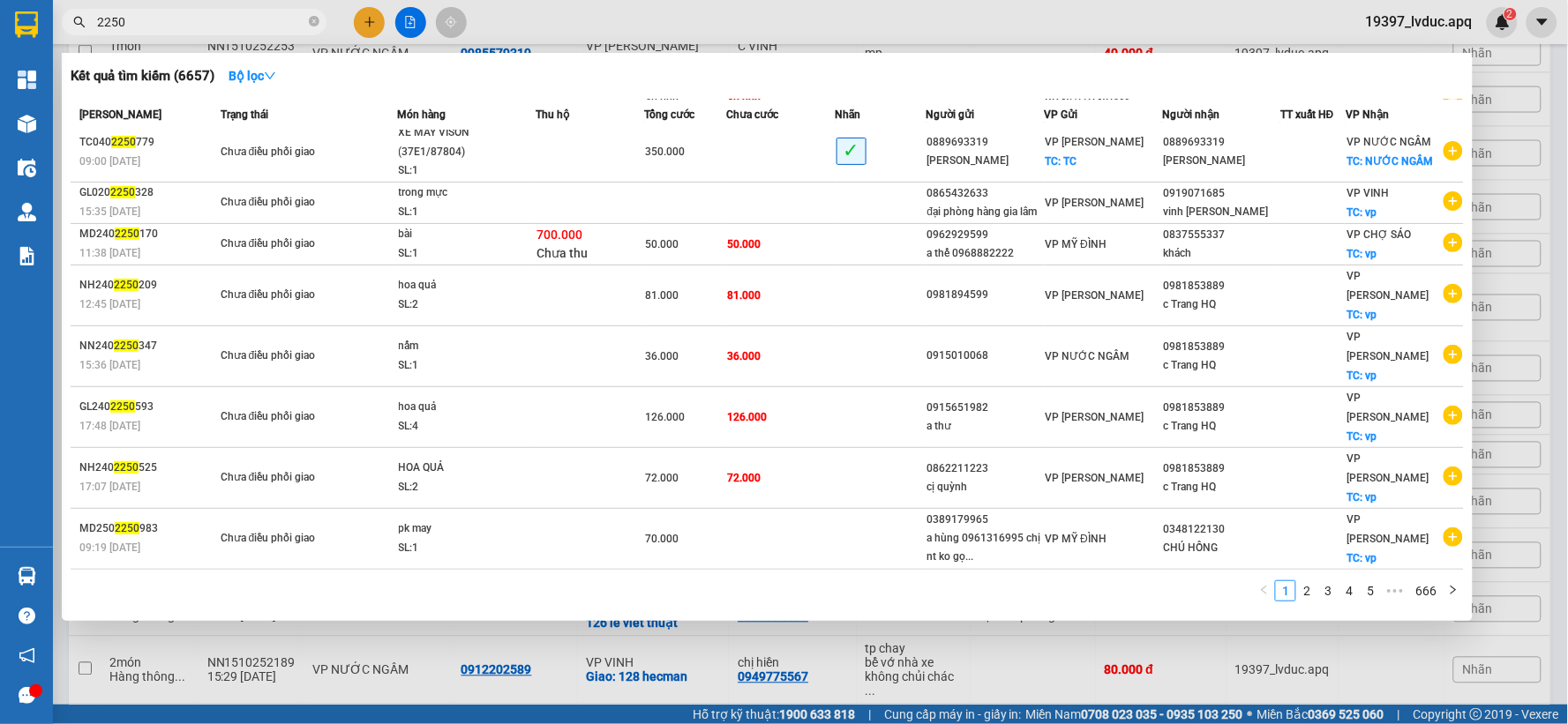
click at [274, 24] on input "2250" at bounding box center [201, 21] width 208 height 19
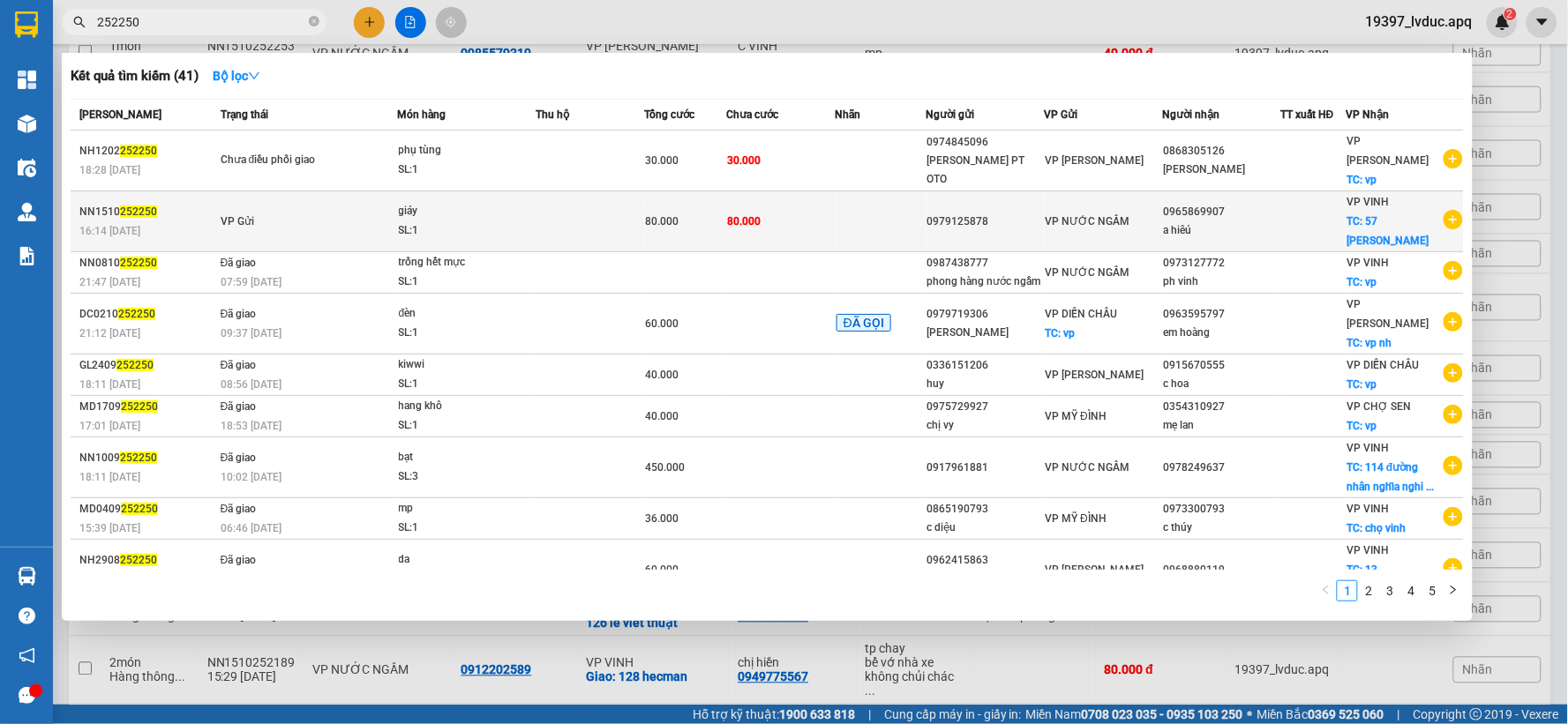
type input "252250"
click at [541, 201] on td at bounding box center [589, 222] width 109 height 61
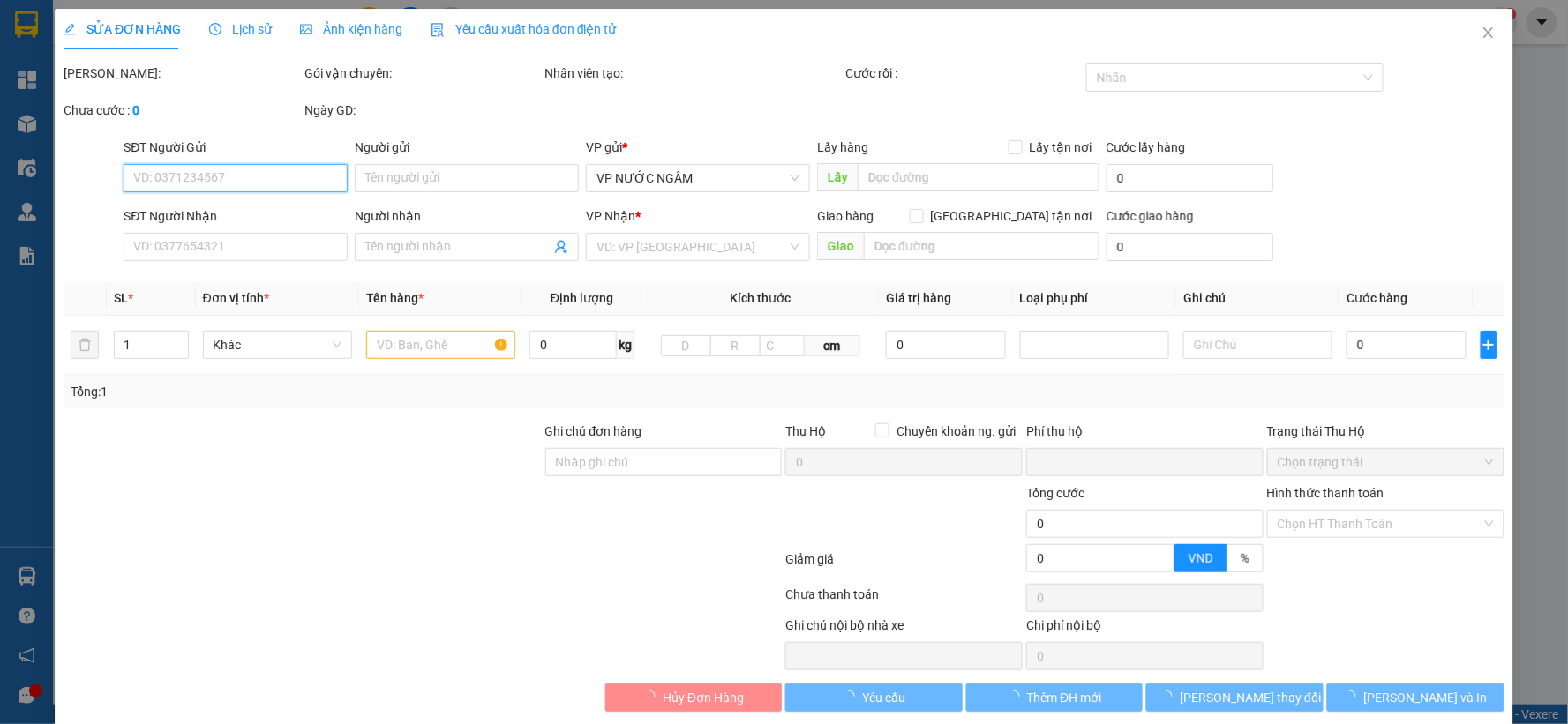
type input "0979125878"
type input "0965869907"
type input "a hiêú"
checkbox input "true"
type input "57 [PERSON_NAME]"
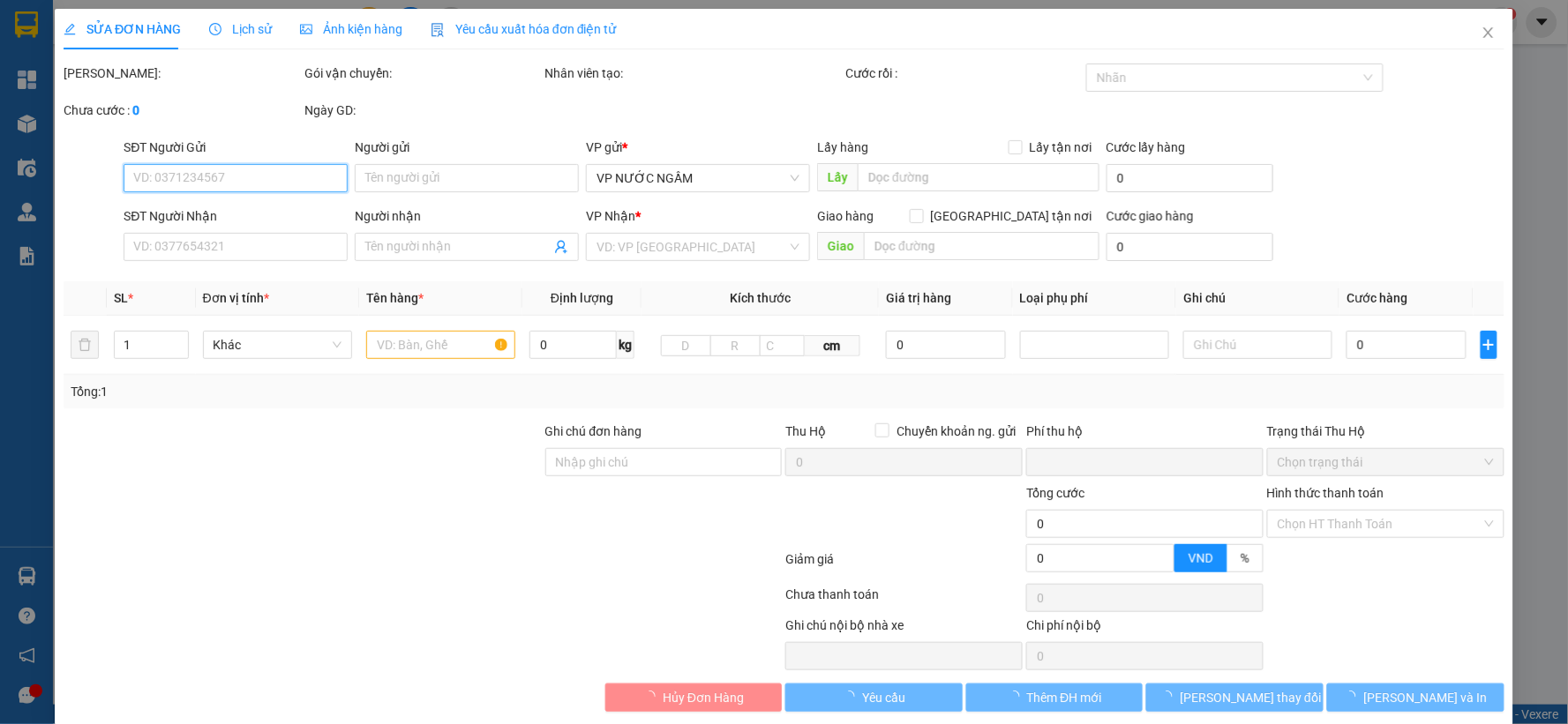
type input "0"
type input "80.000"
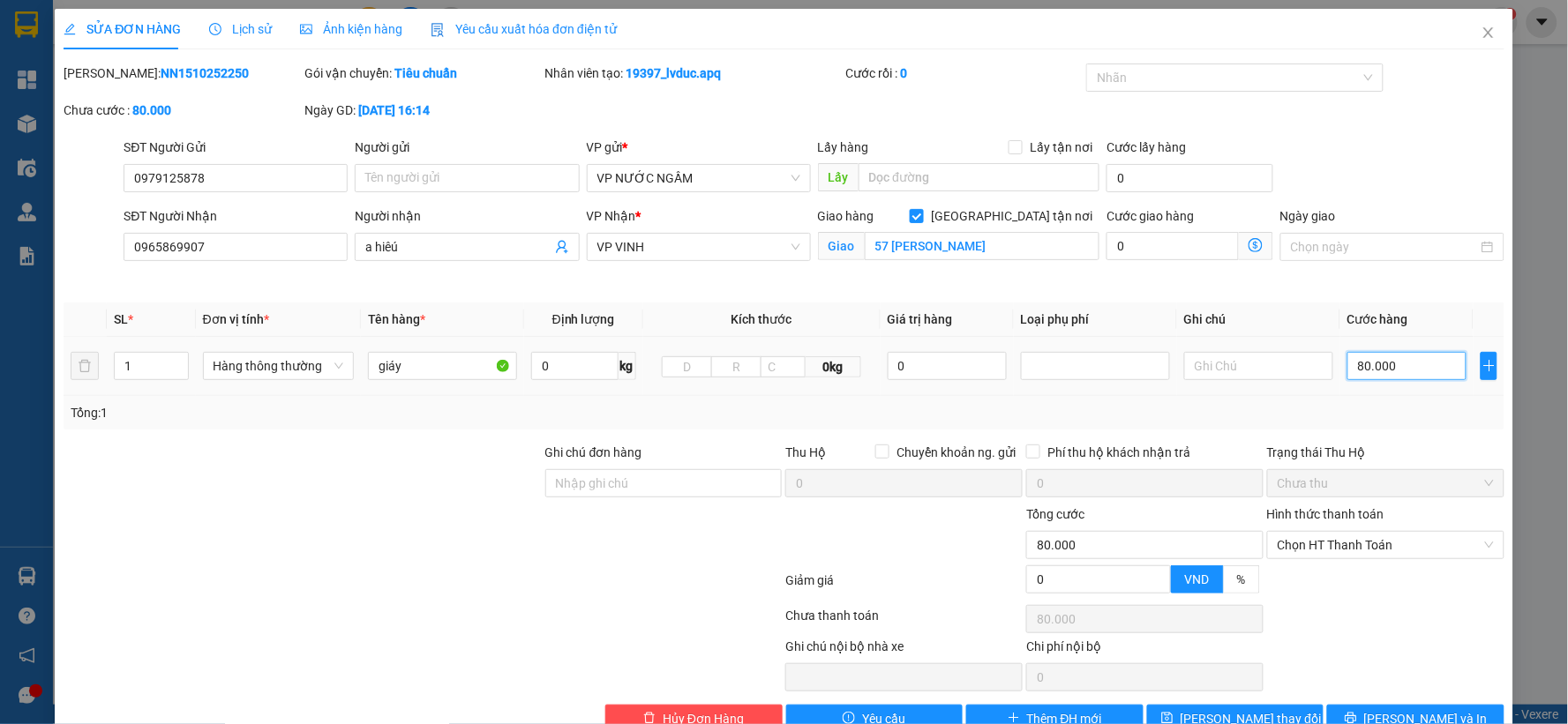
click at [1392, 373] on input "80.000" at bounding box center [1407, 365] width 119 height 28
type input "6"
type input "60"
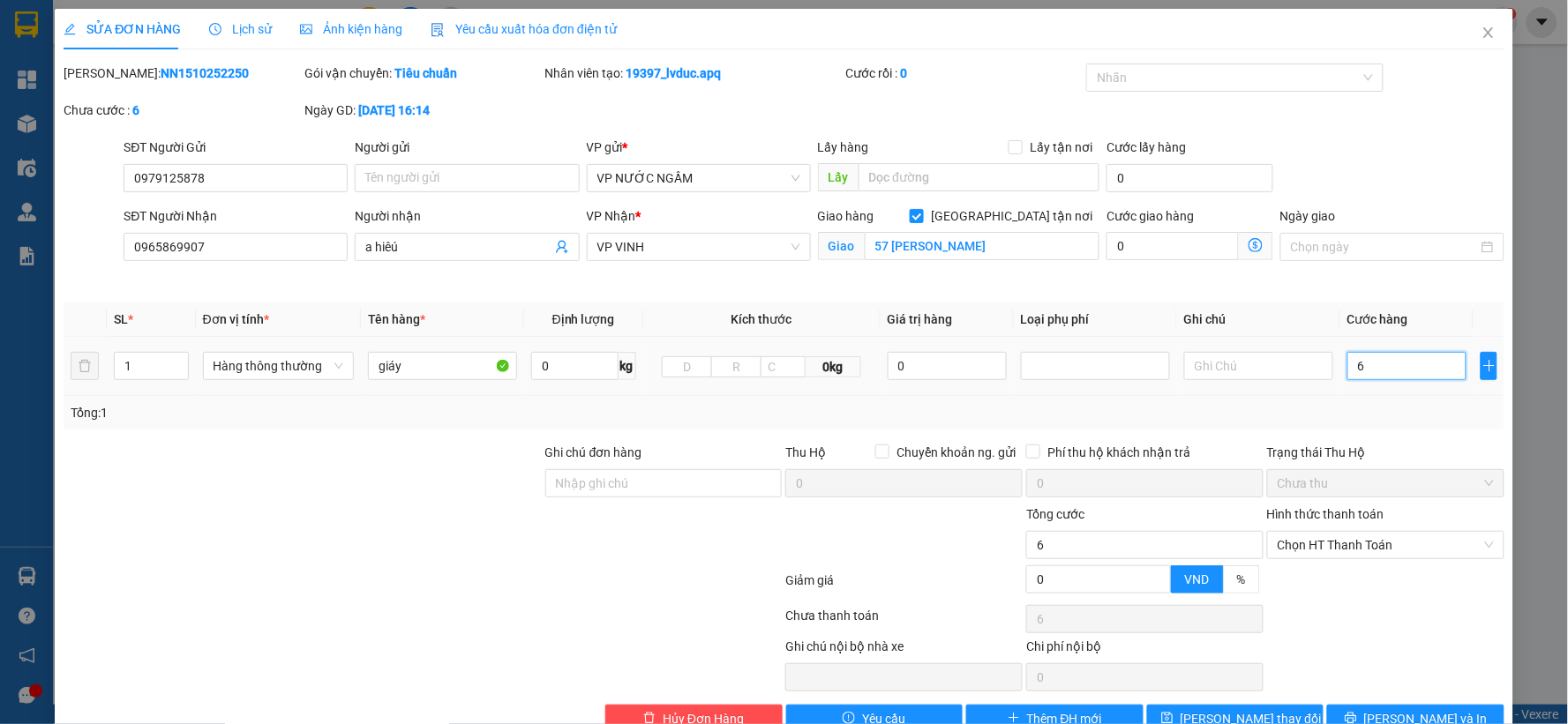
type input "60"
type input "60.000"
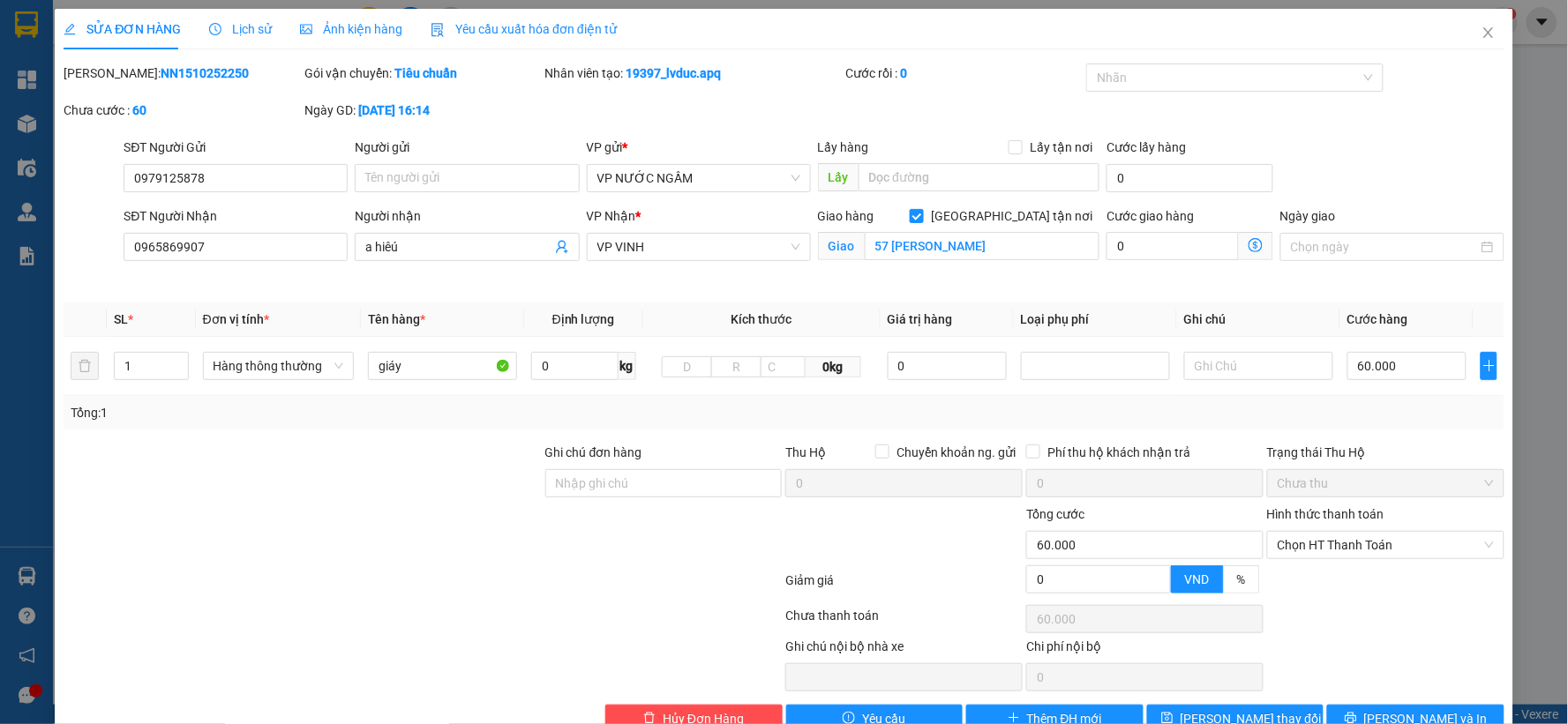
click at [1391, 403] on div "Tổng: 1" at bounding box center [784, 412] width 1427 height 19
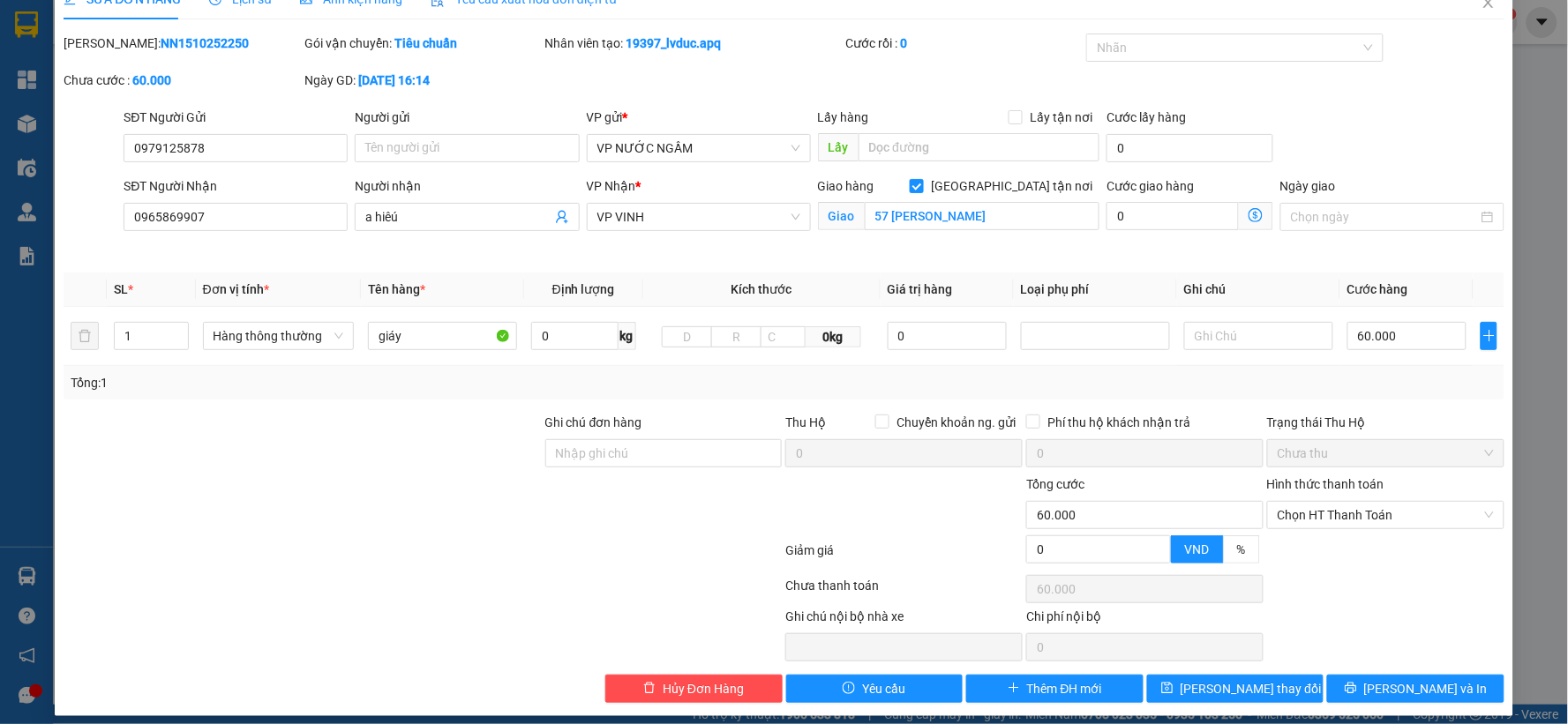
scroll to position [42, 0]
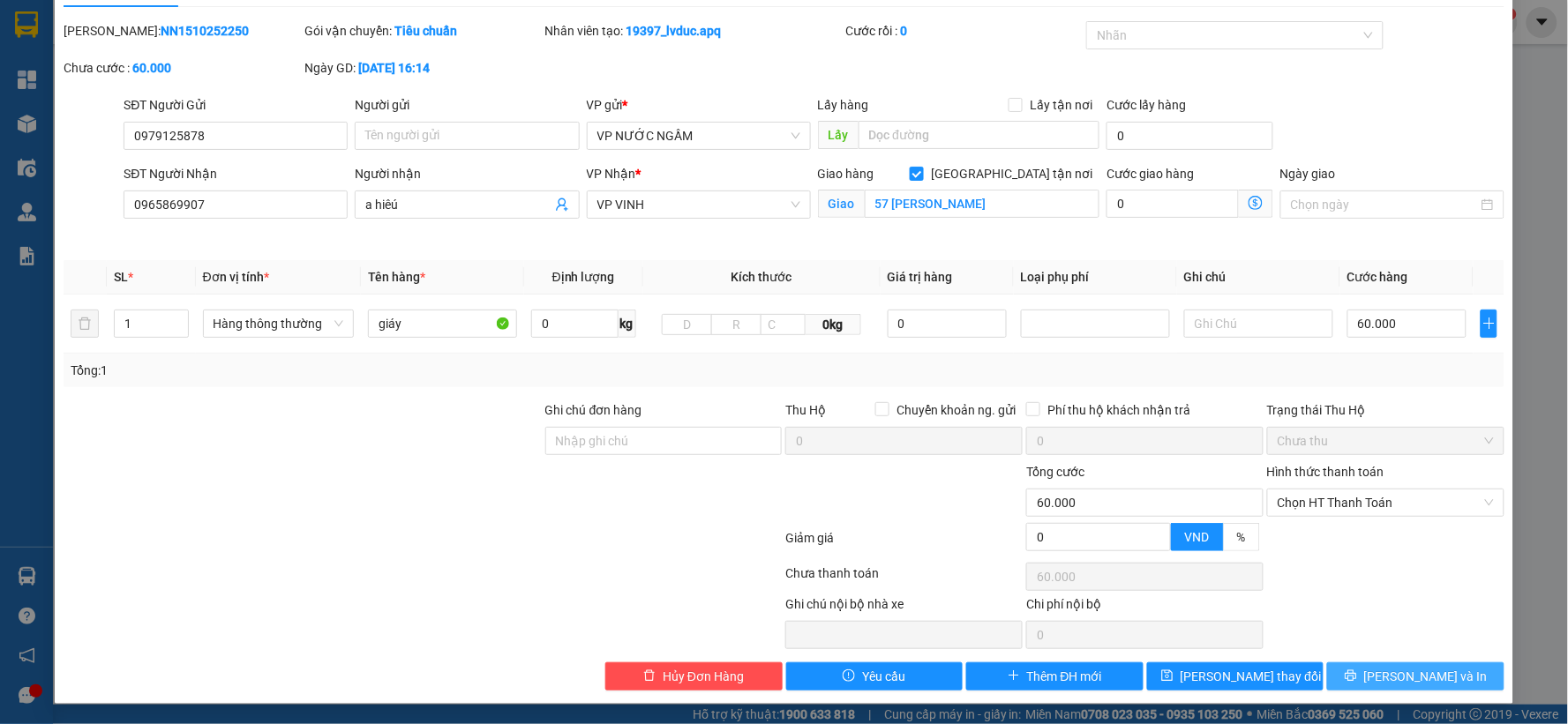
click at [1357, 672] on icon "printer" at bounding box center [1350, 674] width 12 height 12
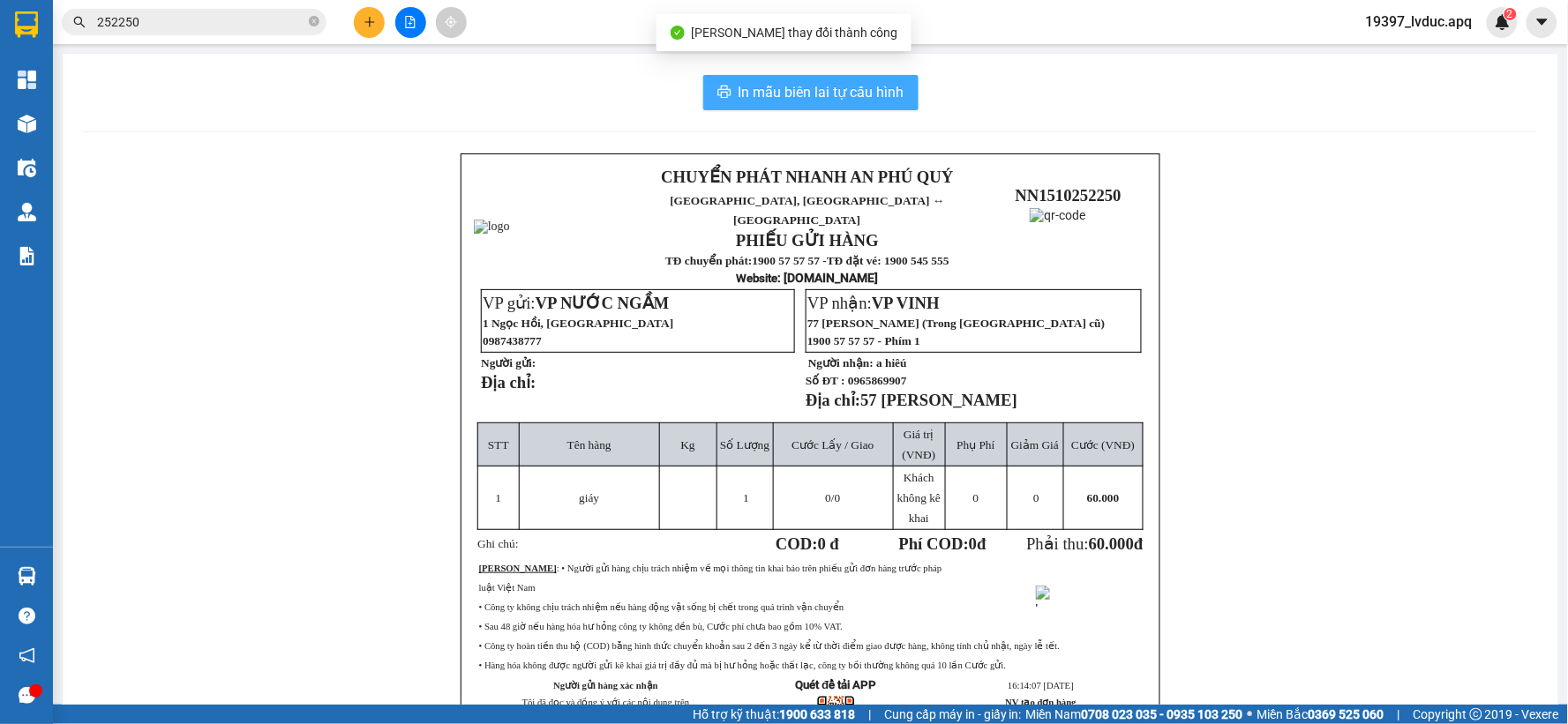
click at [791, 81] on span "In mẫu biên lai tự cấu hình" at bounding box center [821, 92] width 166 height 22
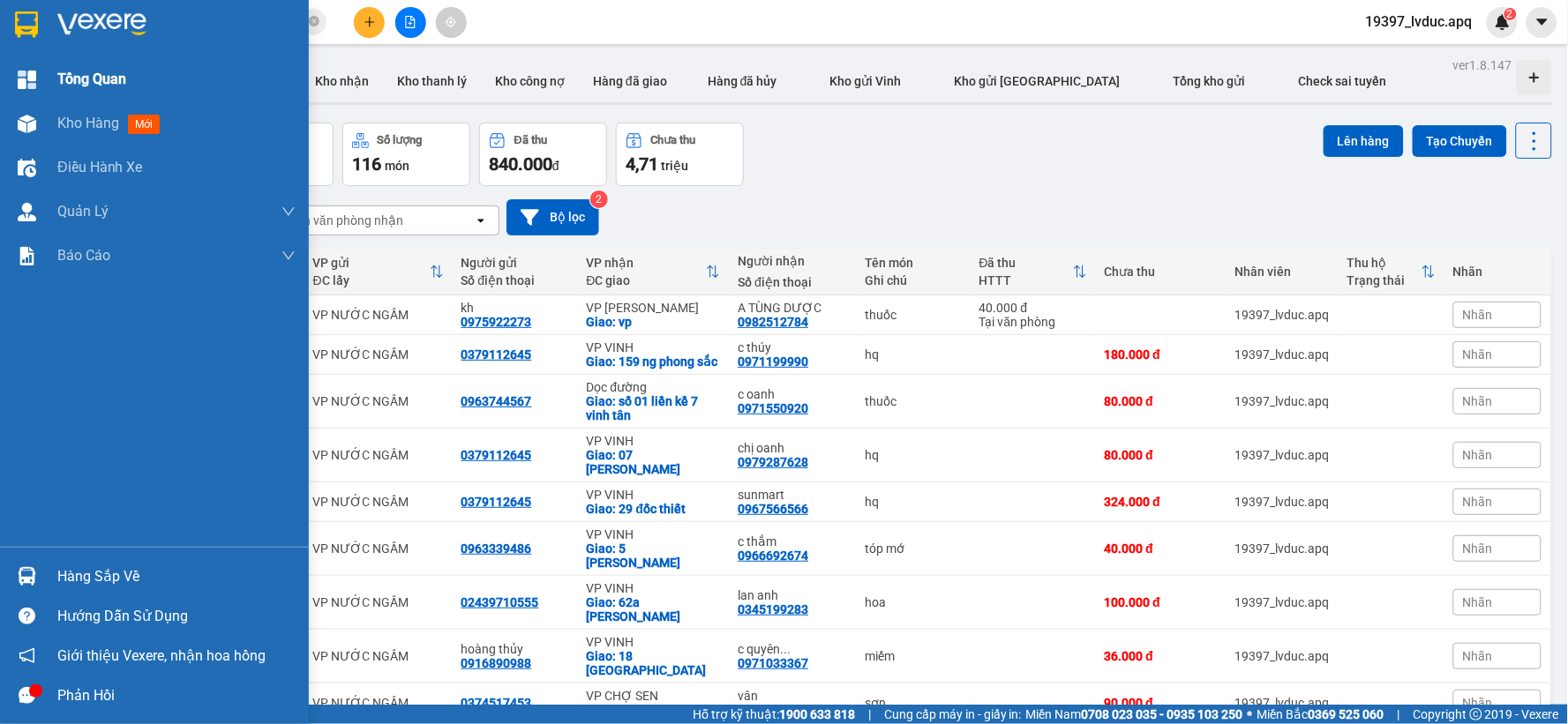
click at [31, 84] on img at bounding box center [27, 80] width 18 height 18
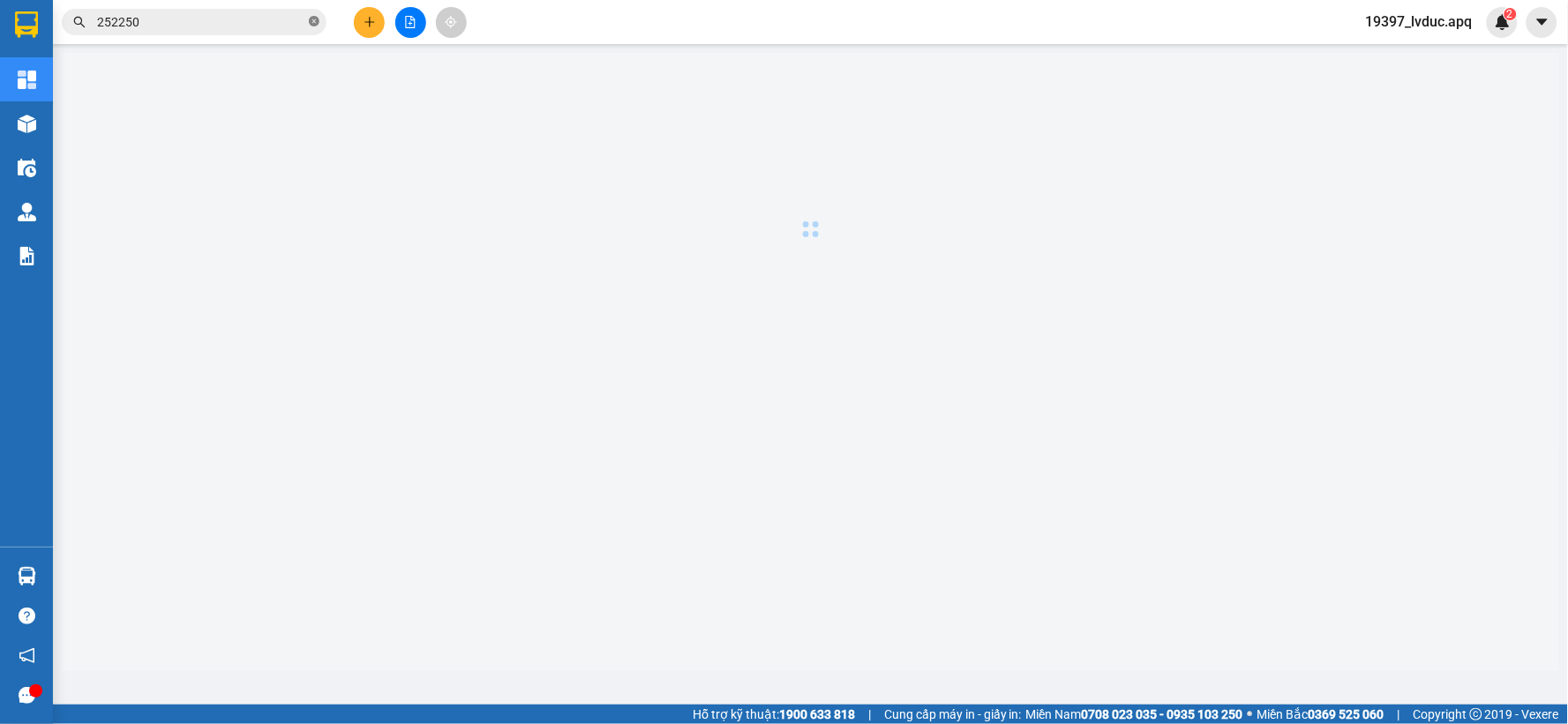
click at [312, 27] on icon "close-circle" at bounding box center [314, 21] width 11 height 11
click at [1511, 24] on div "2" at bounding box center [1502, 23] width 31 height 31
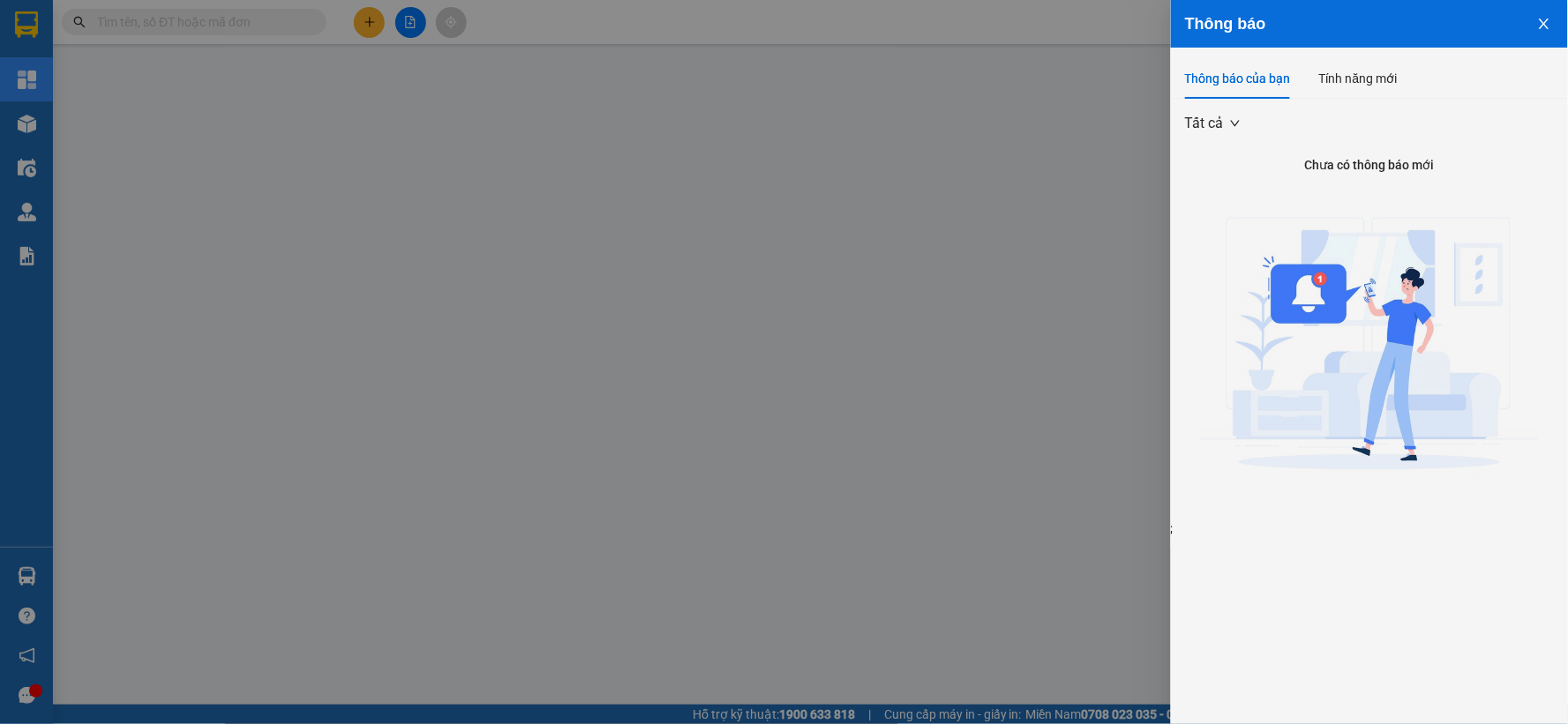
click at [841, 76] on div at bounding box center [784, 362] width 1568 height 724
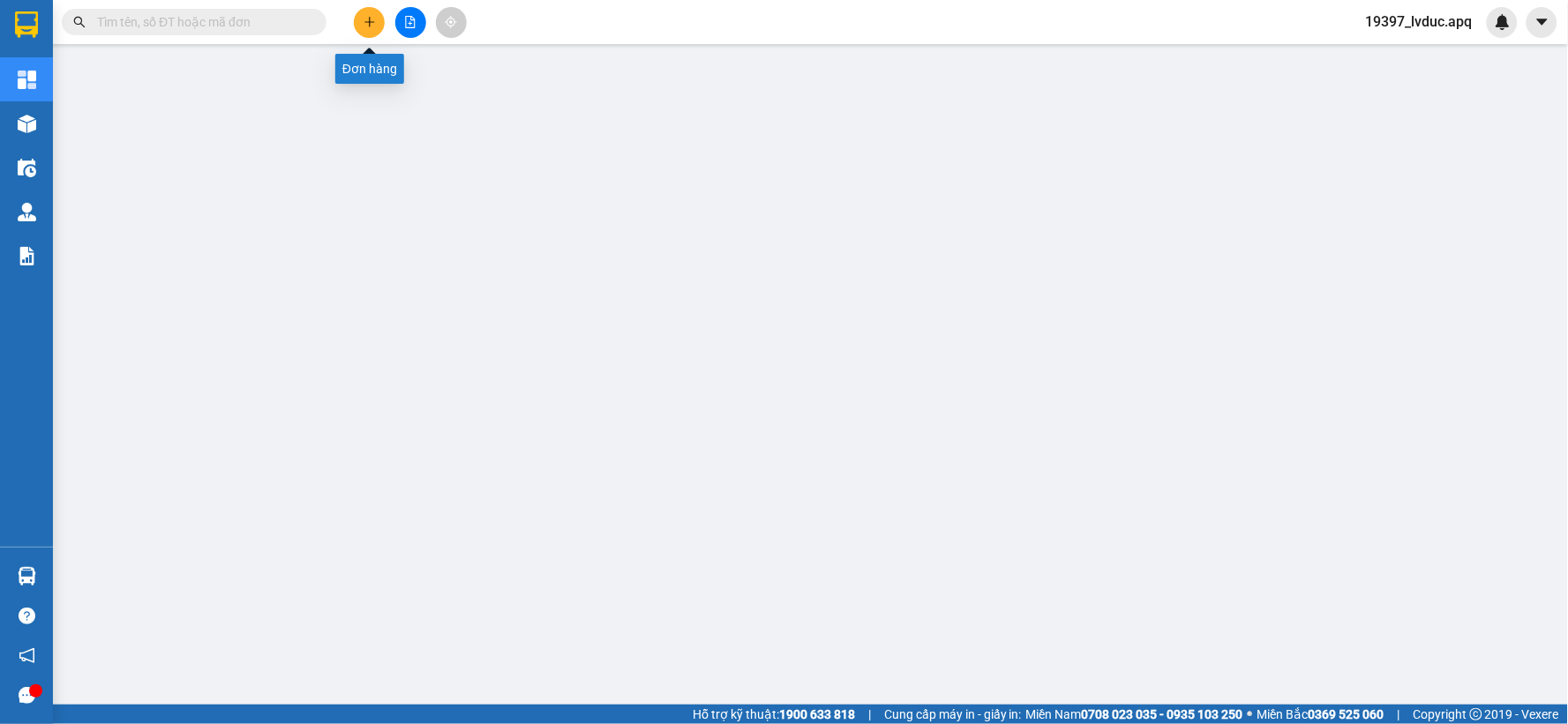
click at [374, 27] on icon "plus" at bounding box center [369, 21] width 12 height 12
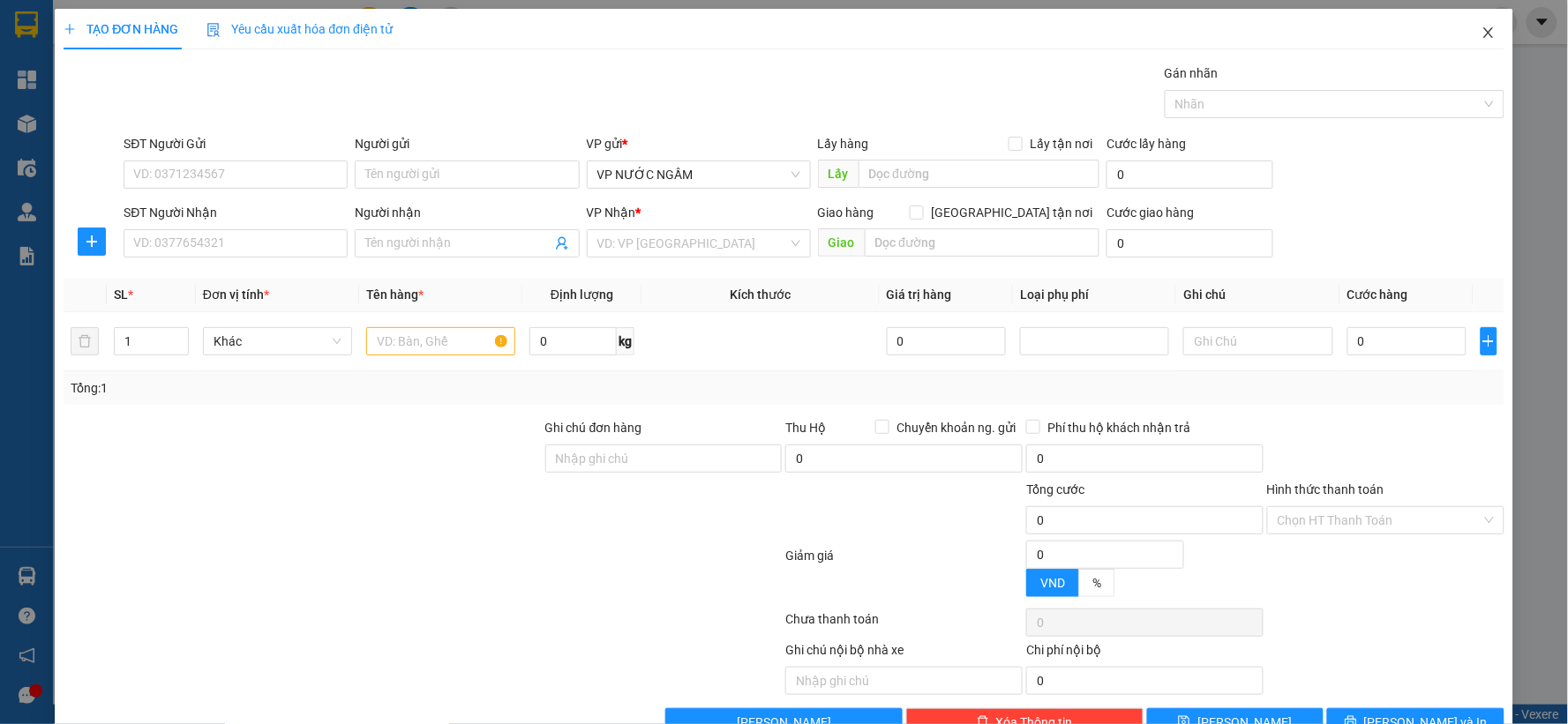
click at [1482, 37] on icon "close" at bounding box center [1488, 32] width 14 height 14
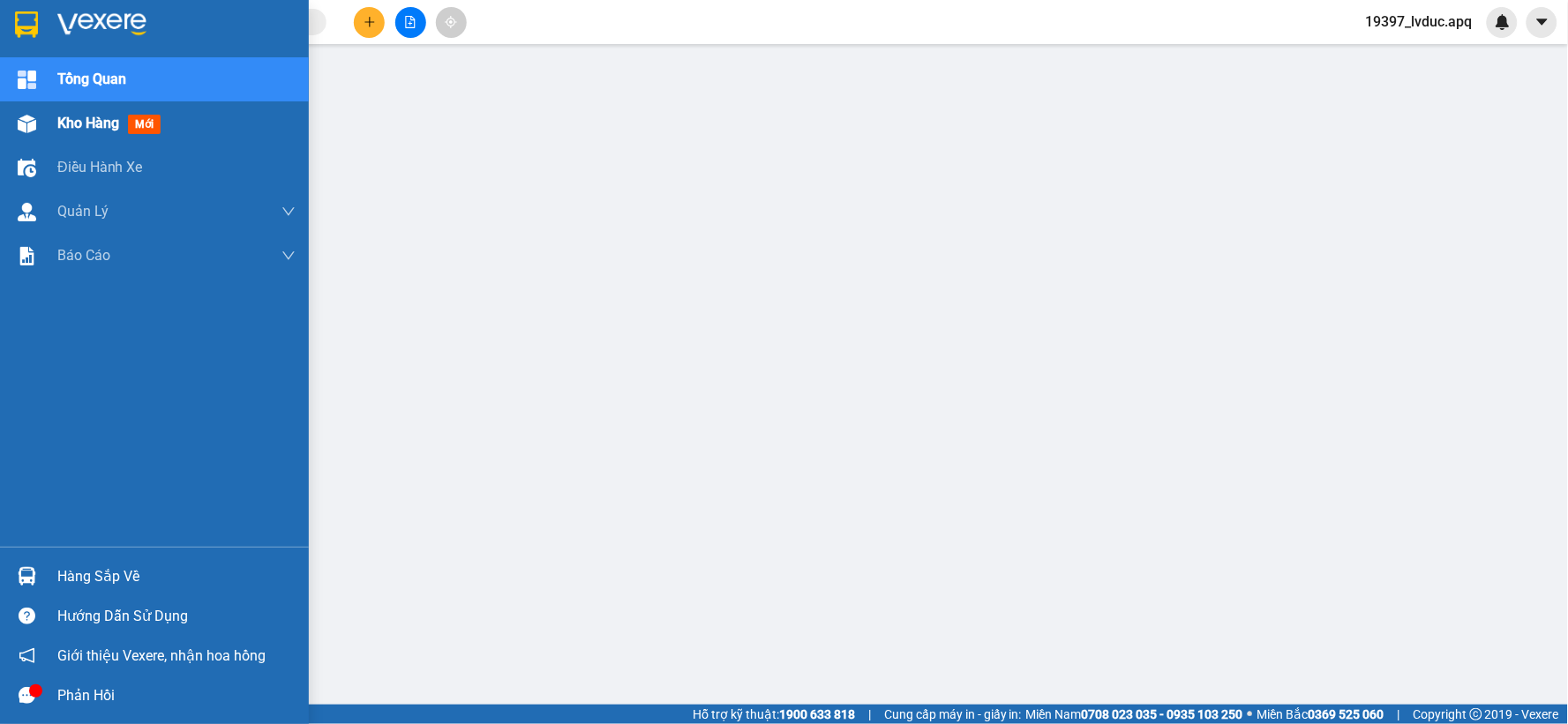
click at [49, 124] on div "Kho hàng mới" at bounding box center [154, 124] width 308 height 44
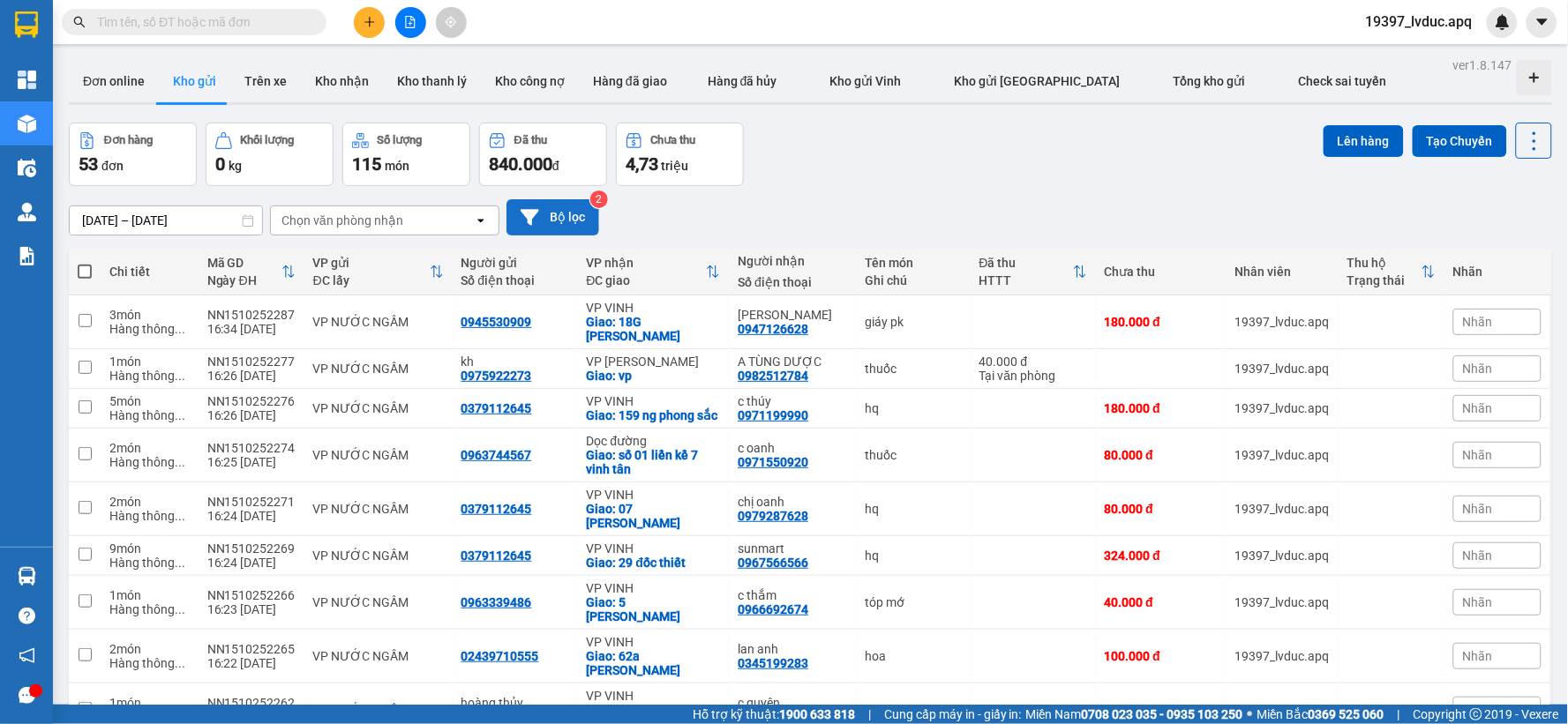
click at [560, 210] on button "Bộ lọc" at bounding box center [553, 217] width 93 height 36
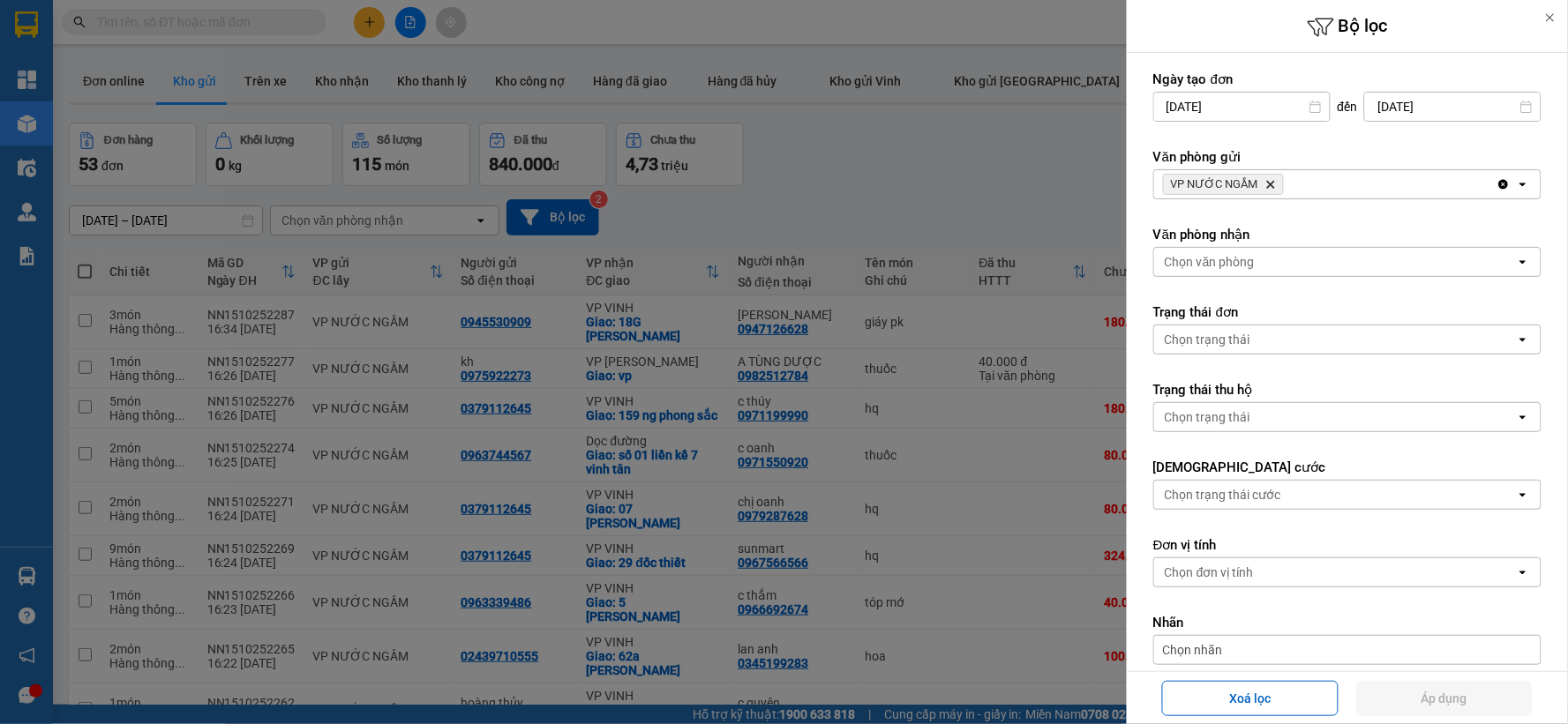
click at [1265, 185] on icon "Delete" at bounding box center [1271, 184] width 11 height 11
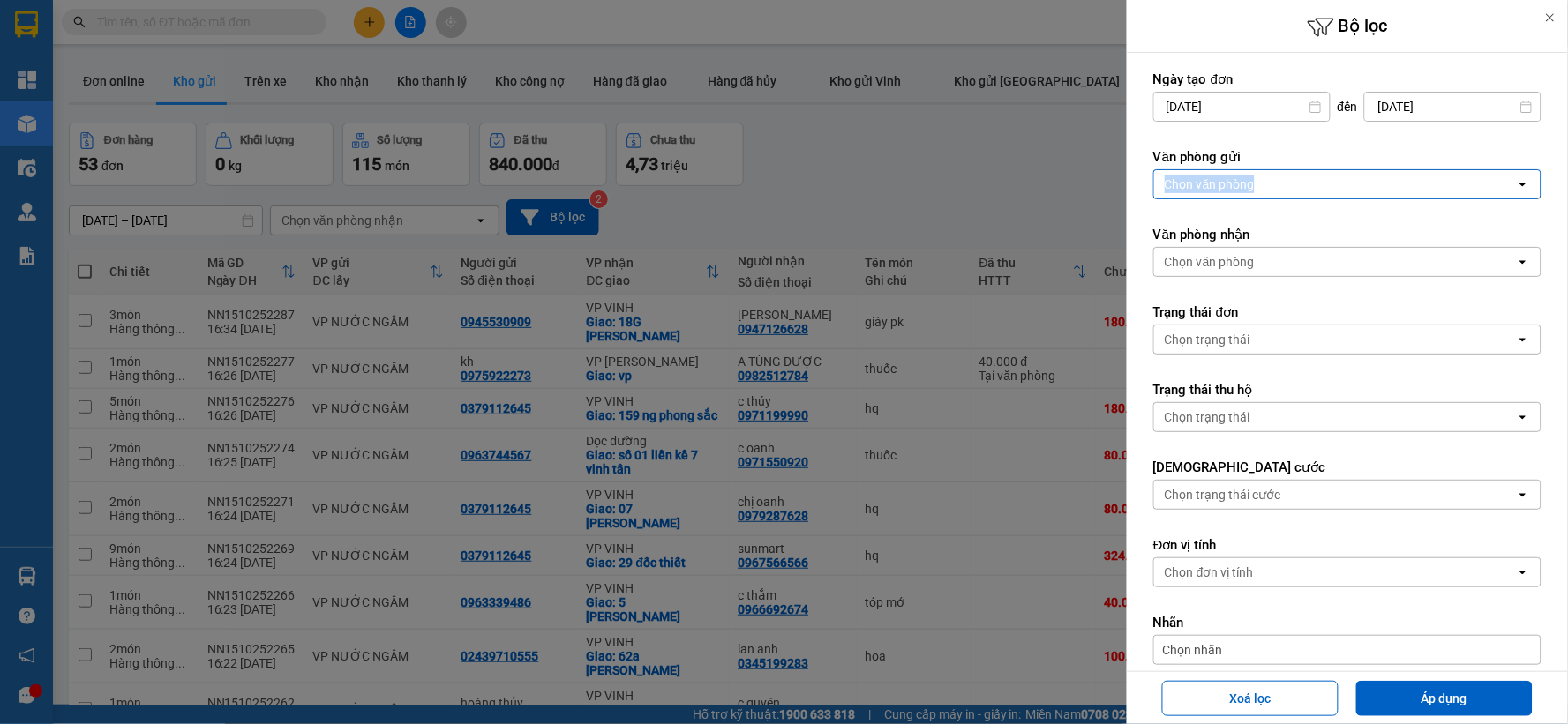
click at [1264, 185] on div "Chọn văn phòng" at bounding box center [1335, 184] width 362 height 28
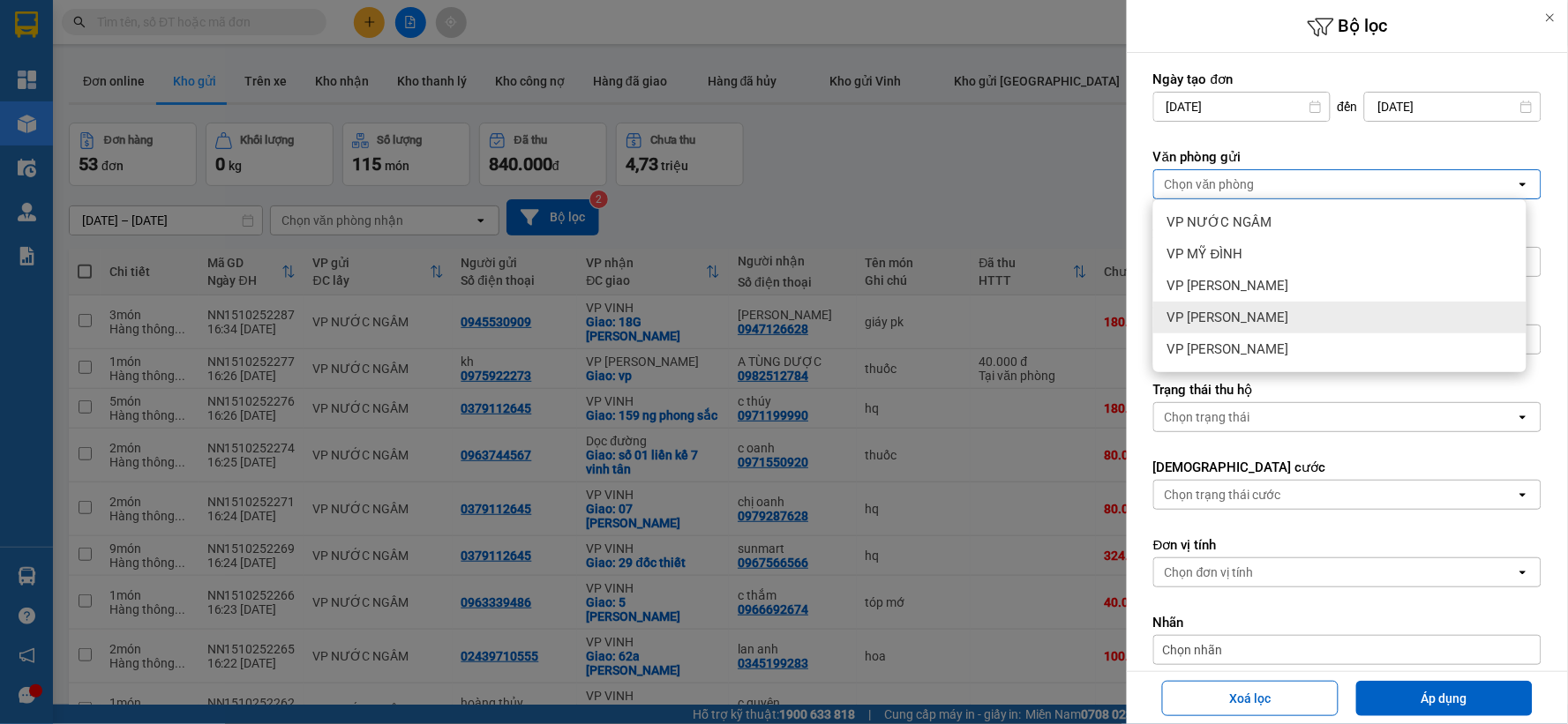
click at [1263, 315] on div "VP [PERSON_NAME]" at bounding box center [1339, 317] width 374 height 32
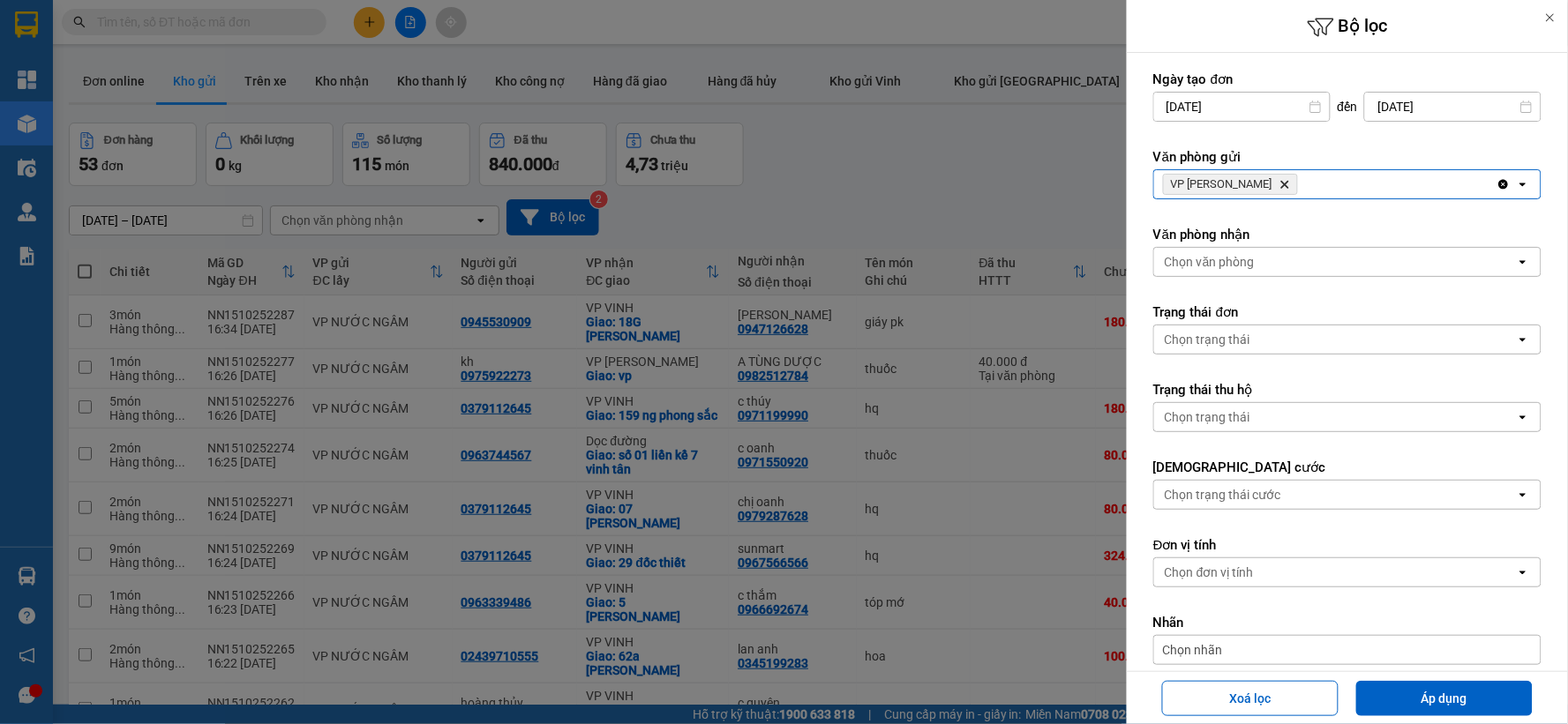
click at [1254, 266] on div "Chọn văn phòng" at bounding box center [1210, 262] width 90 height 17
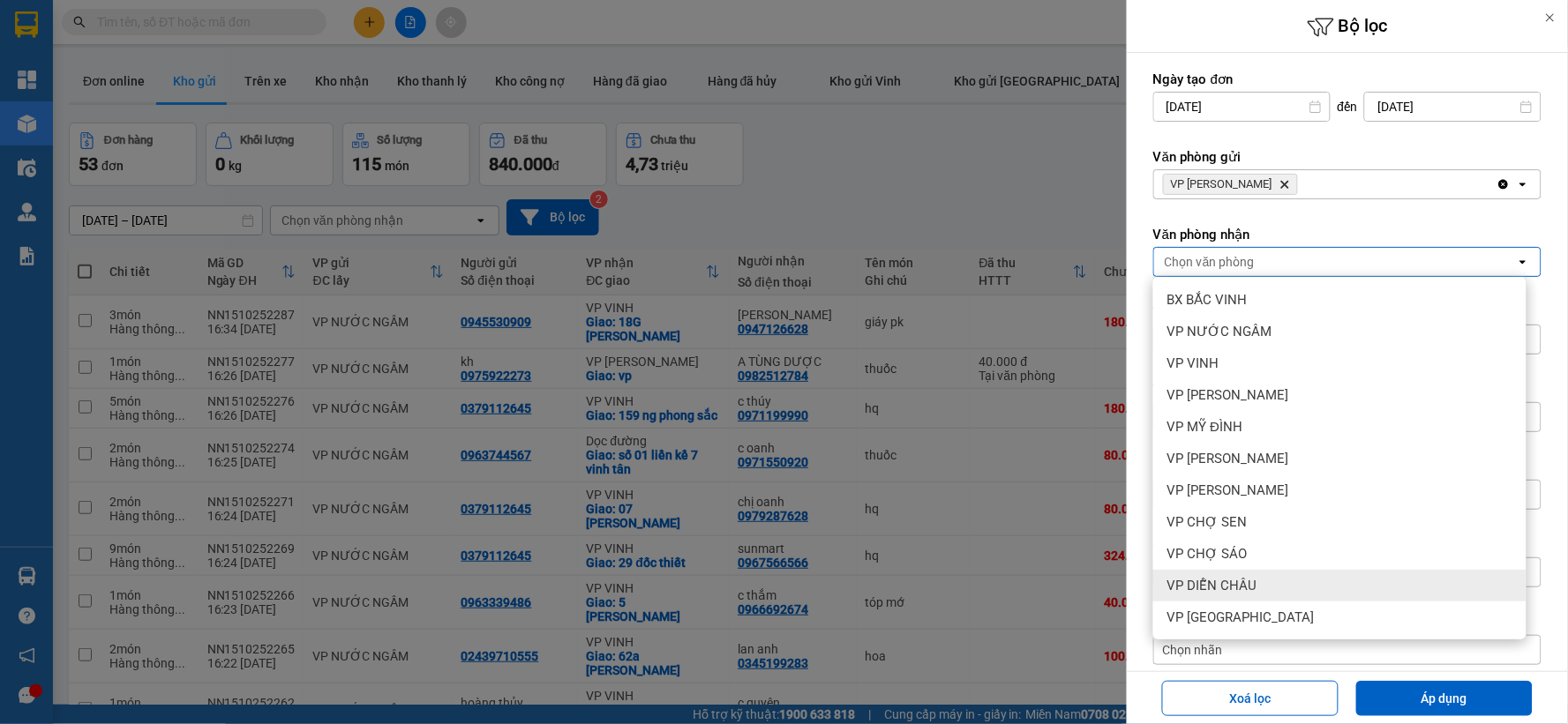
click at [1266, 592] on div "VP DIỄN CHÂU" at bounding box center [1339, 585] width 374 height 32
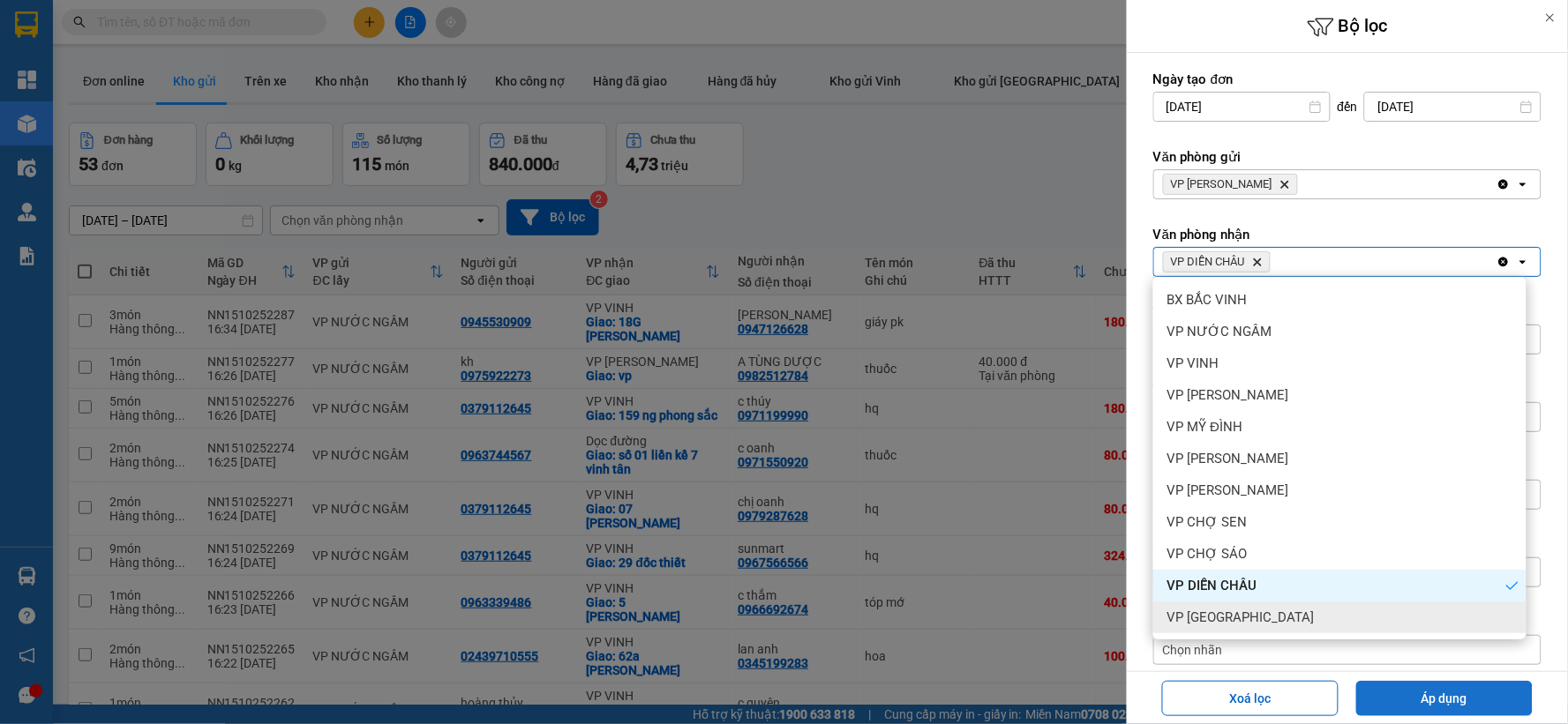
click at [1436, 697] on button "Áp dụng" at bounding box center [1444, 698] width 176 height 35
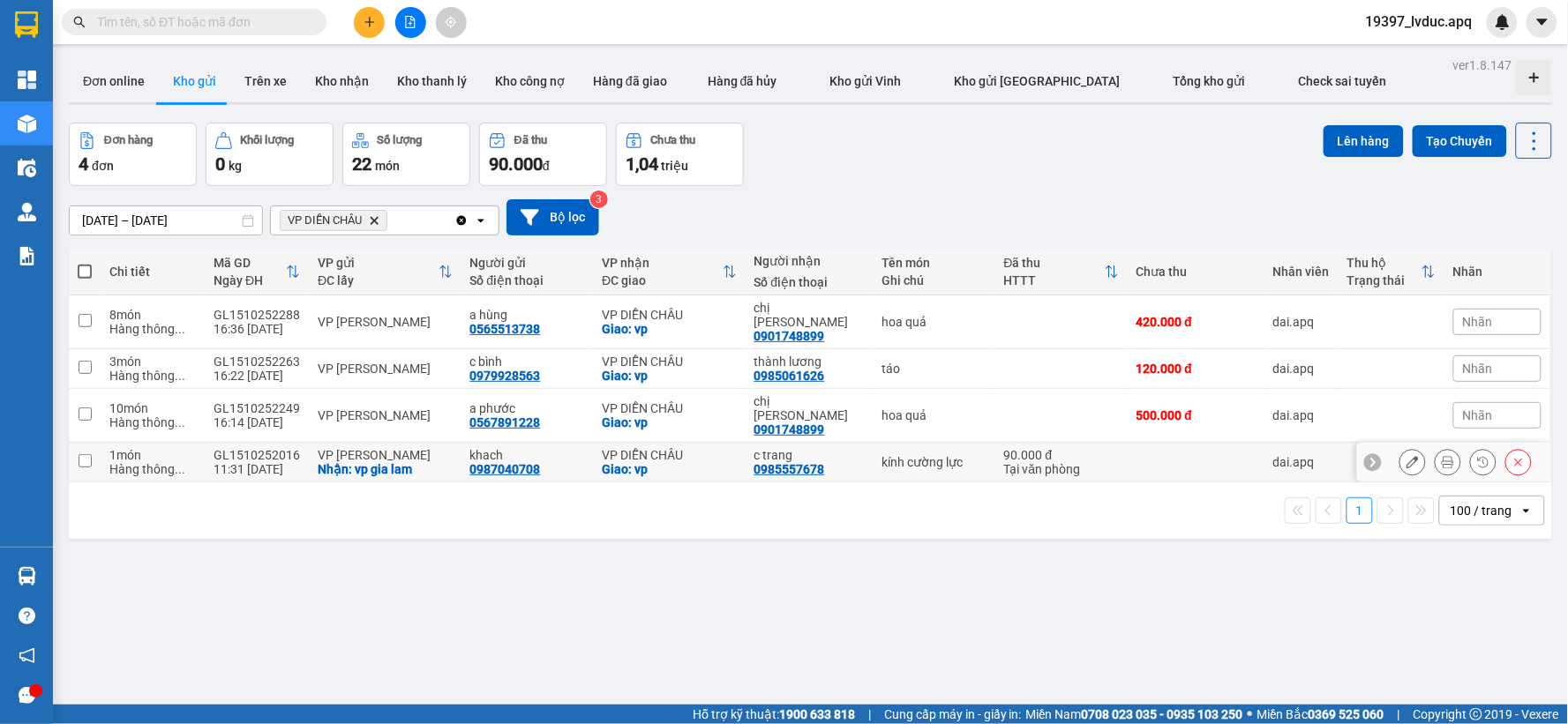
click at [695, 462] on div "Giao: vp" at bounding box center [668, 469] width 134 height 14
checkbox input "true"
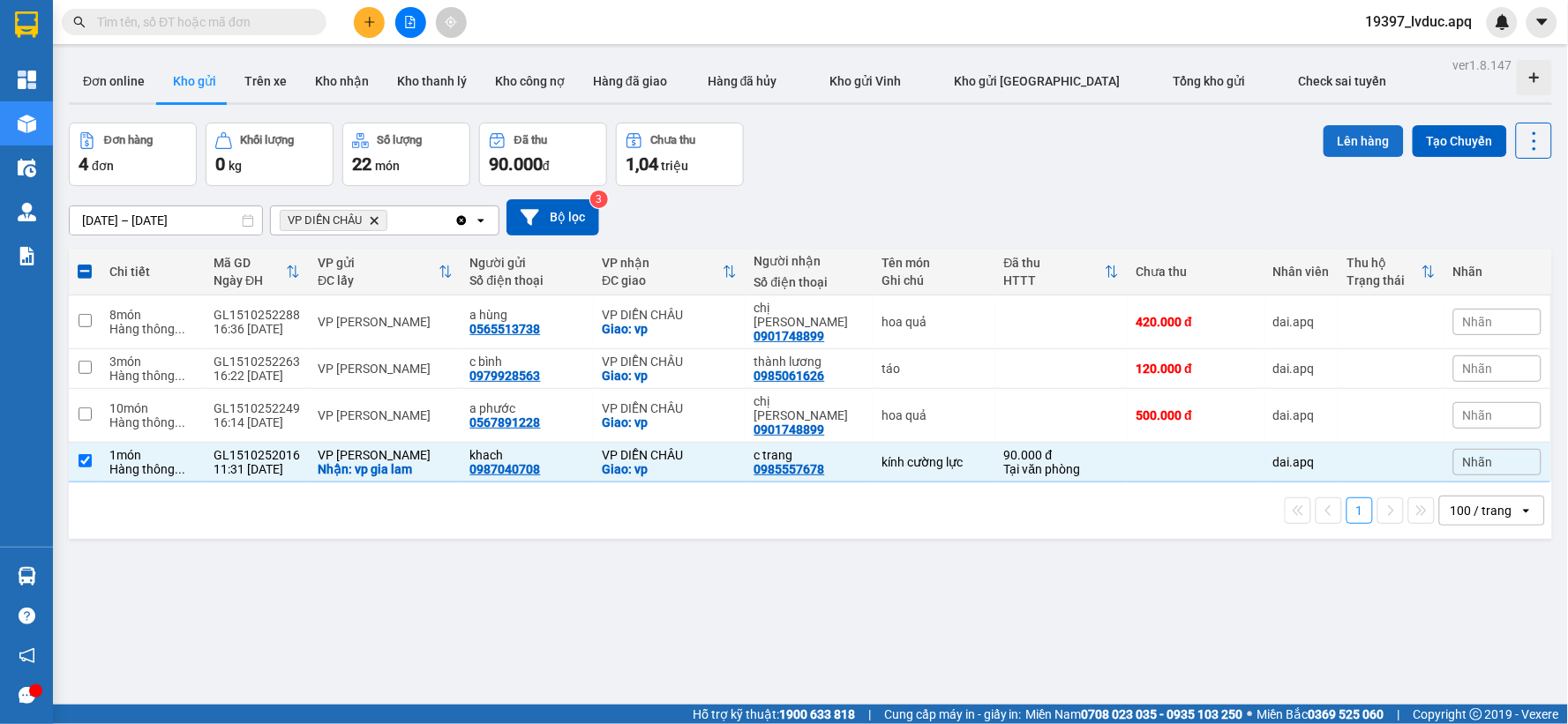
click at [1338, 141] on button "Lên hàng" at bounding box center [1363, 140] width 80 height 32
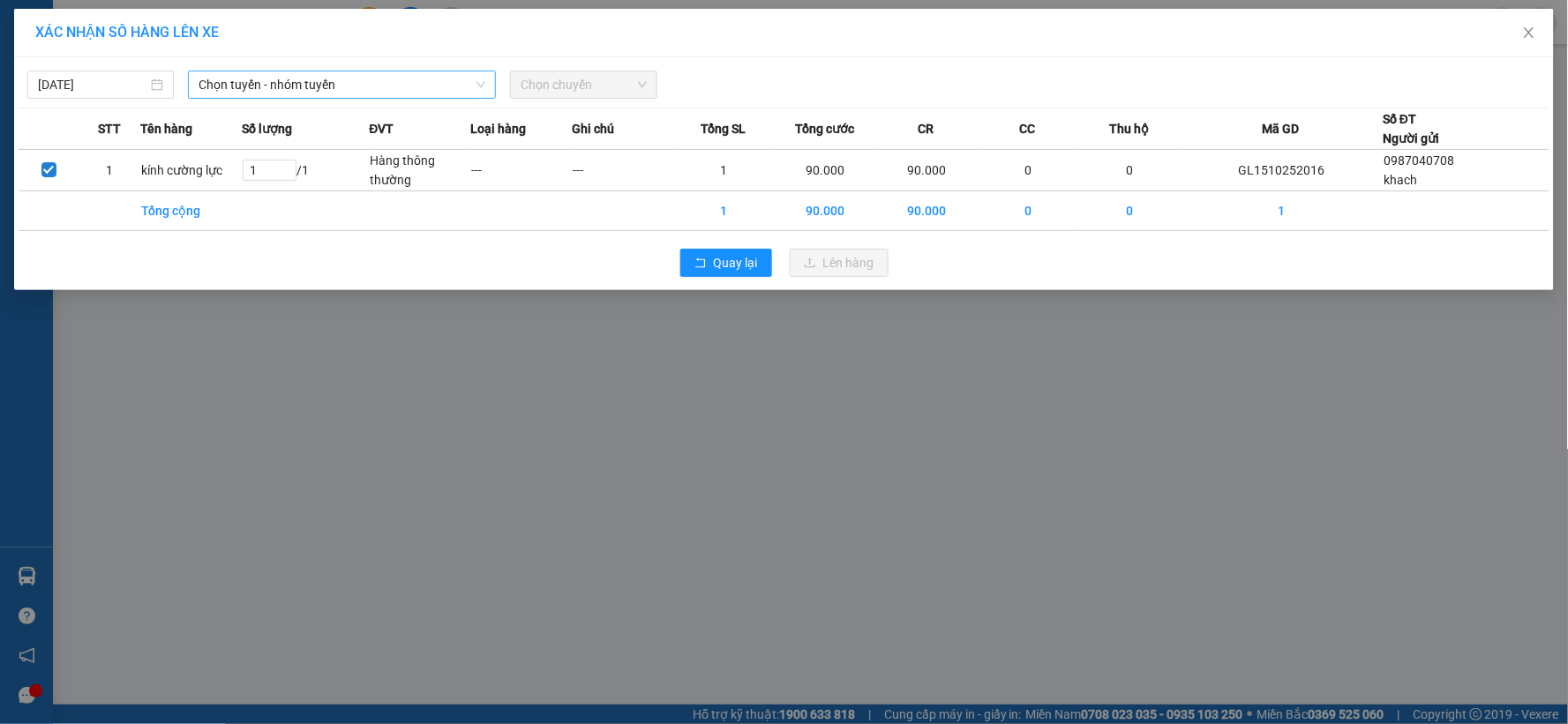
click at [377, 77] on span "Chọn tuyến - nhóm tuyến" at bounding box center [342, 84] width 286 height 27
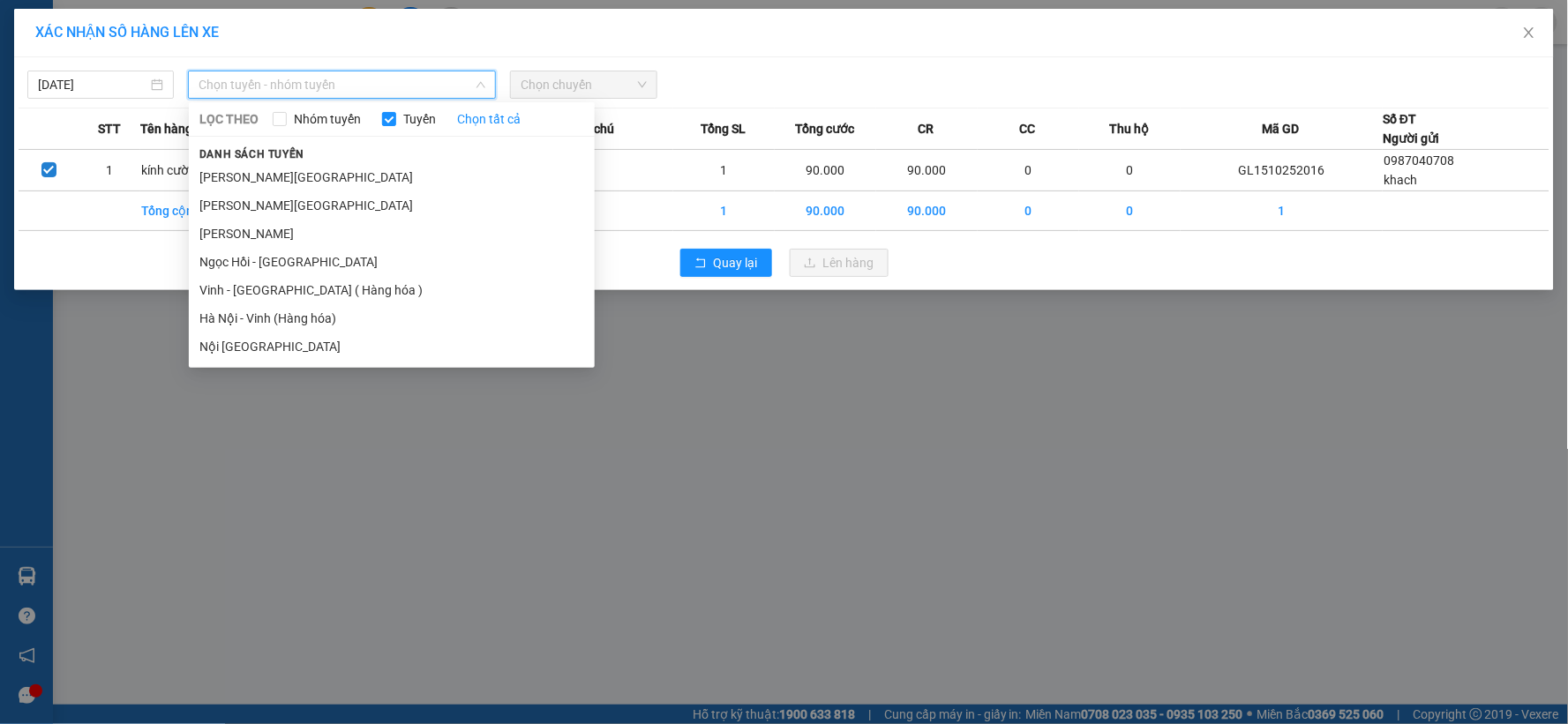
drag, startPoint x: 359, startPoint y: 316, endPoint x: 360, endPoint y: 306, distance: 10.0
click at [360, 316] on li "Hà Nội - Vinh (Hàng hóa)" at bounding box center [392, 318] width 406 height 28
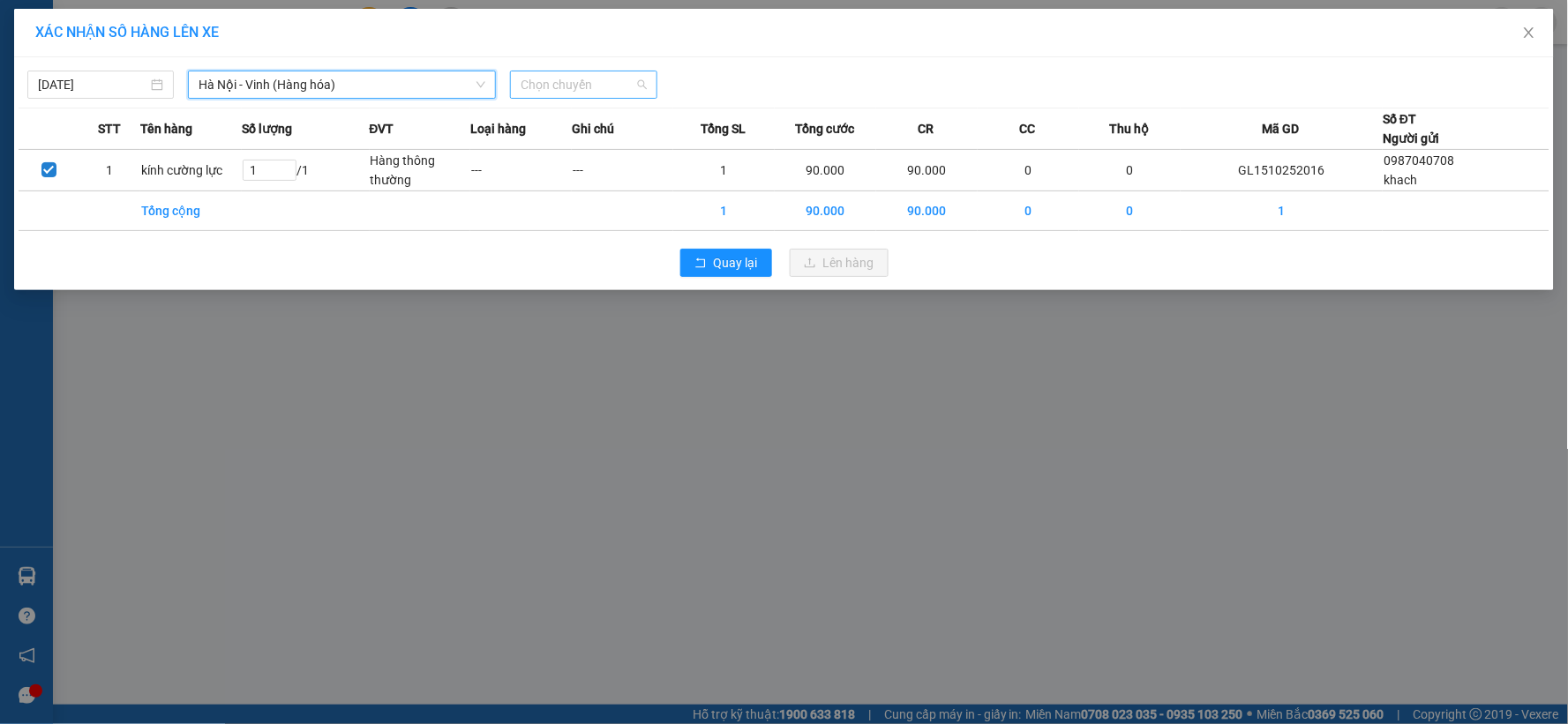
click at [610, 85] on span "Chọn chuyến" at bounding box center [583, 84] width 125 height 27
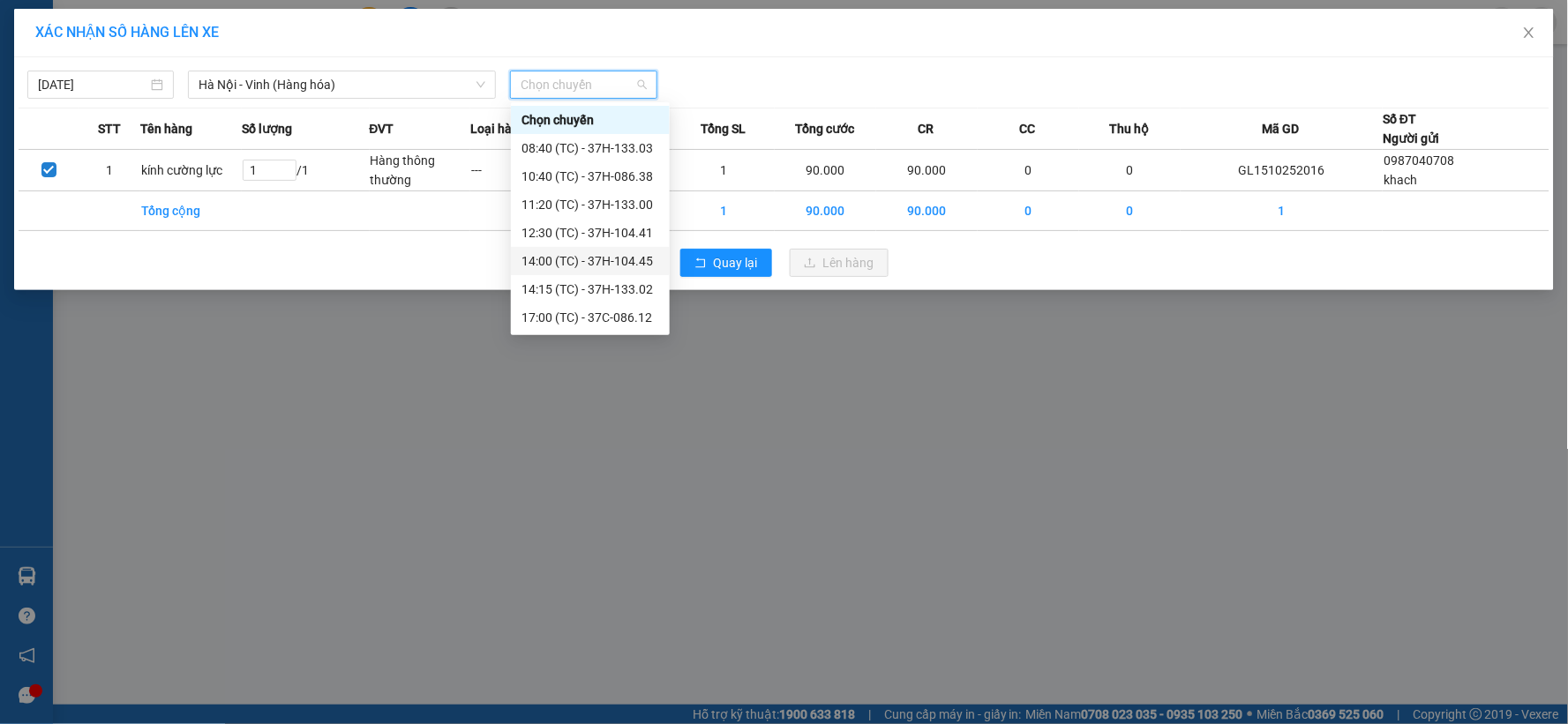
scroll to position [84, 0]
click at [606, 266] on div "17:05 (TC) - 37H-096.13" at bounding box center [590, 261] width 138 height 19
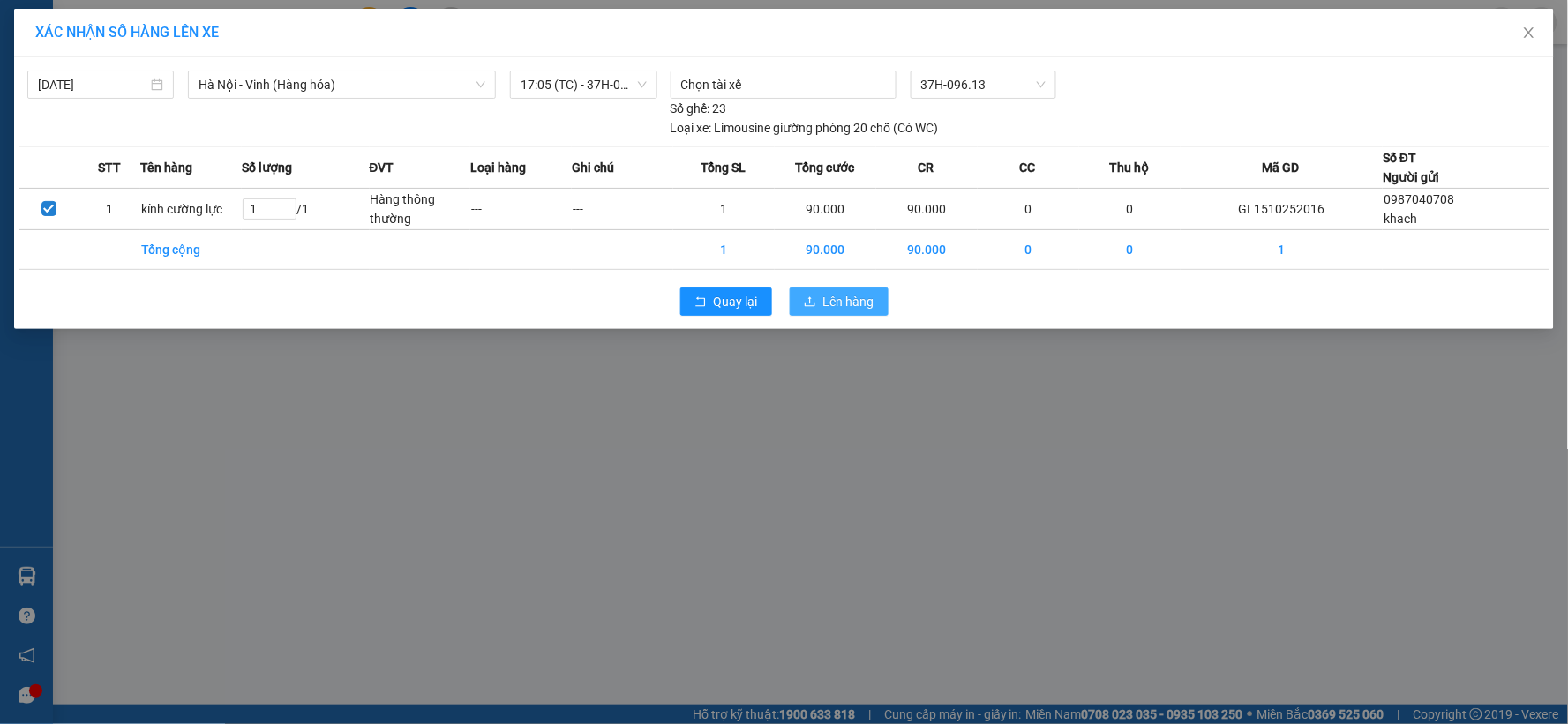
click at [850, 297] on span "Lên hàng" at bounding box center [849, 301] width 51 height 19
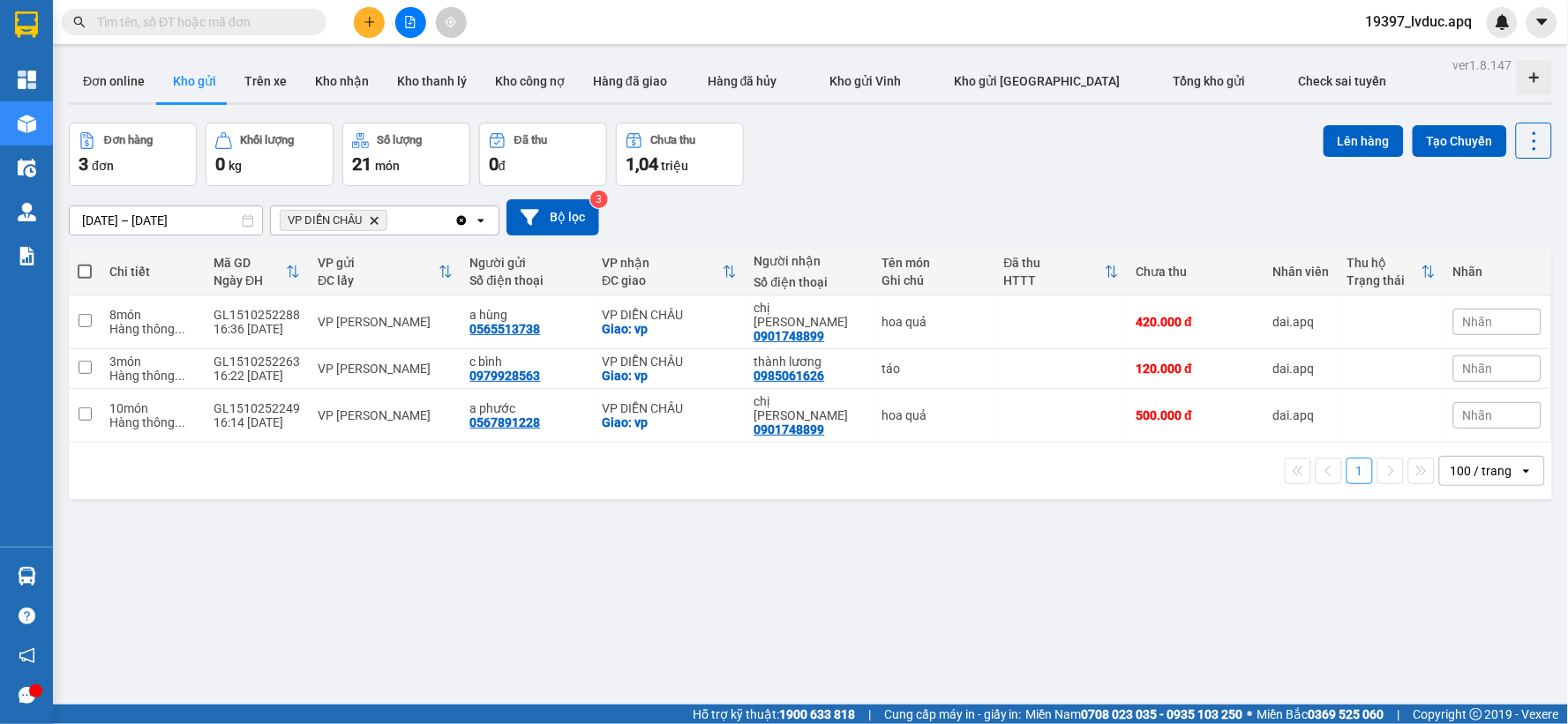
click at [462, 221] on icon "Clear all" at bounding box center [461, 220] width 14 height 14
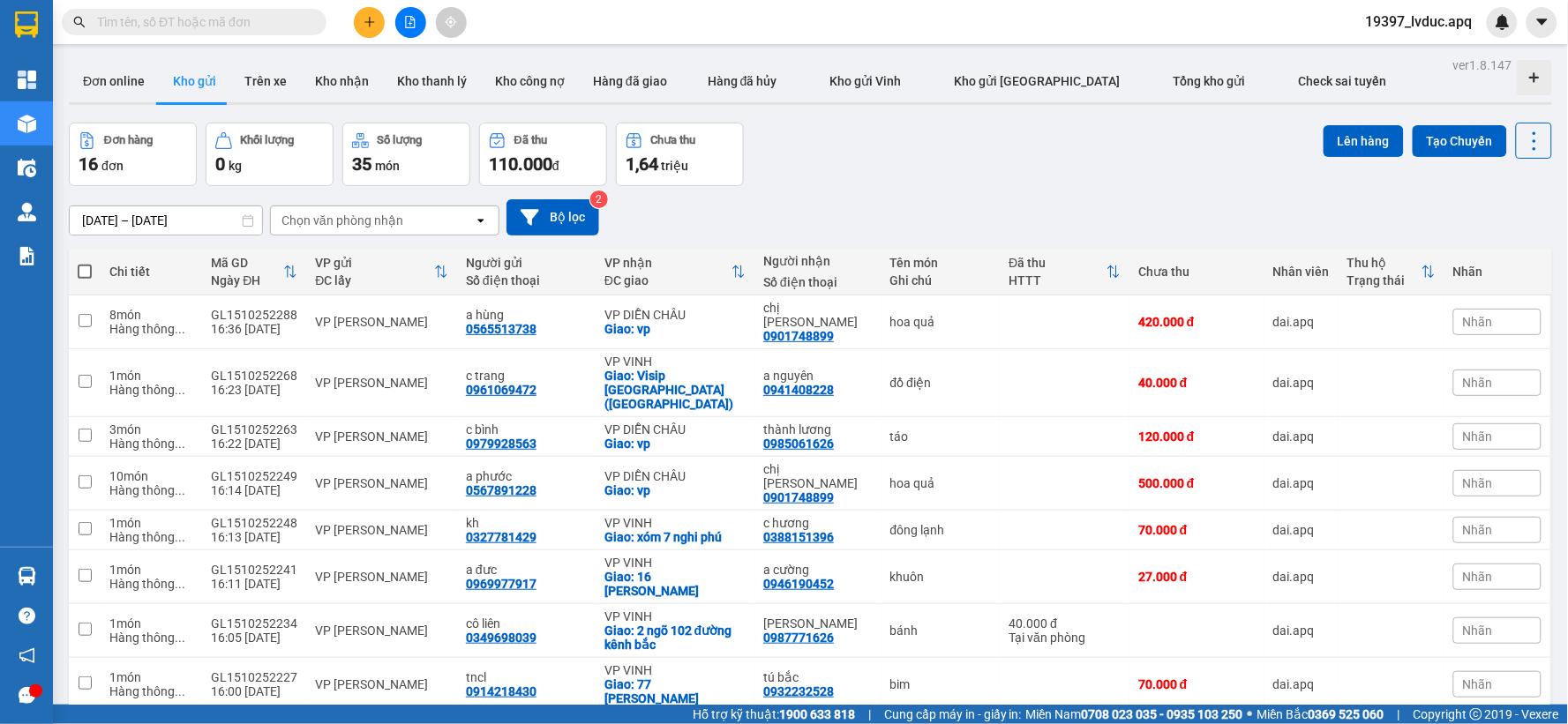
click at [950, 204] on div "[DATE] – [DATE] Press the down arrow key to interact with the calendar and sele…" at bounding box center [811, 217] width 1484 height 36
click at [415, 17] on icon "file-add" at bounding box center [409, 21] width 12 height 12
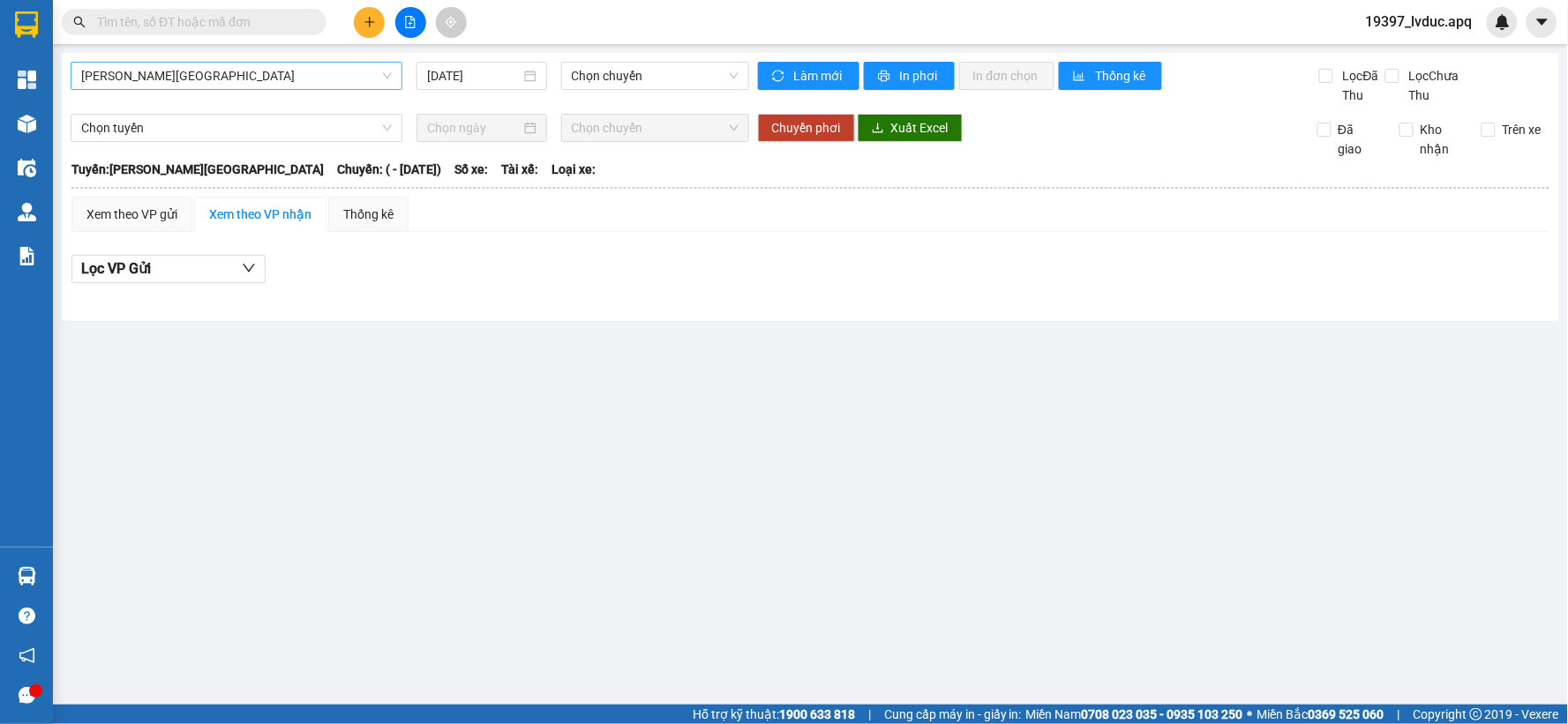
click at [291, 68] on span "[PERSON_NAME][GEOGRAPHIC_DATA]" at bounding box center [236, 75] width 310 height 27
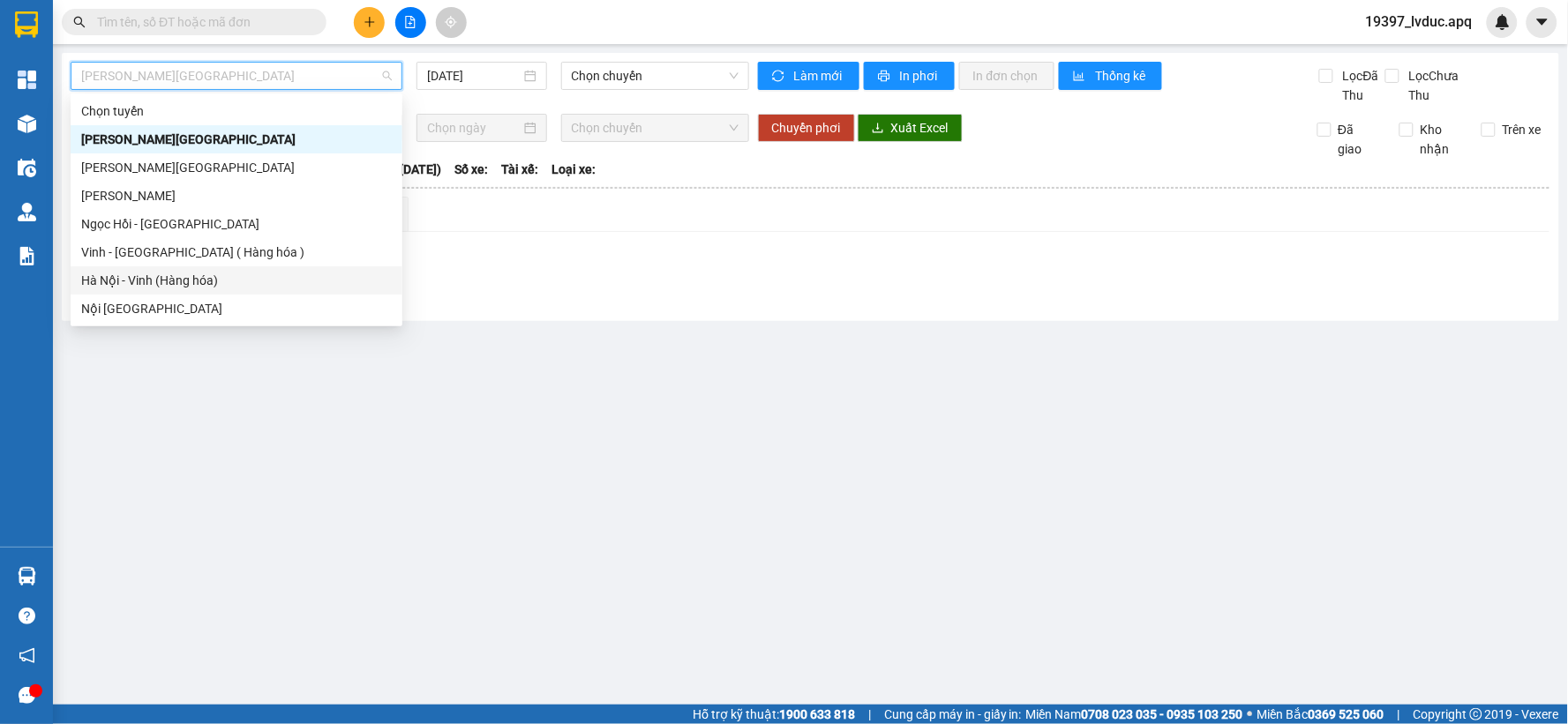
click at [220, 276] on div "Hà Nội - Vinh (Hàng hóa)" at bounding box center [236, 280] width 310 height 19
type input "[DATE]"
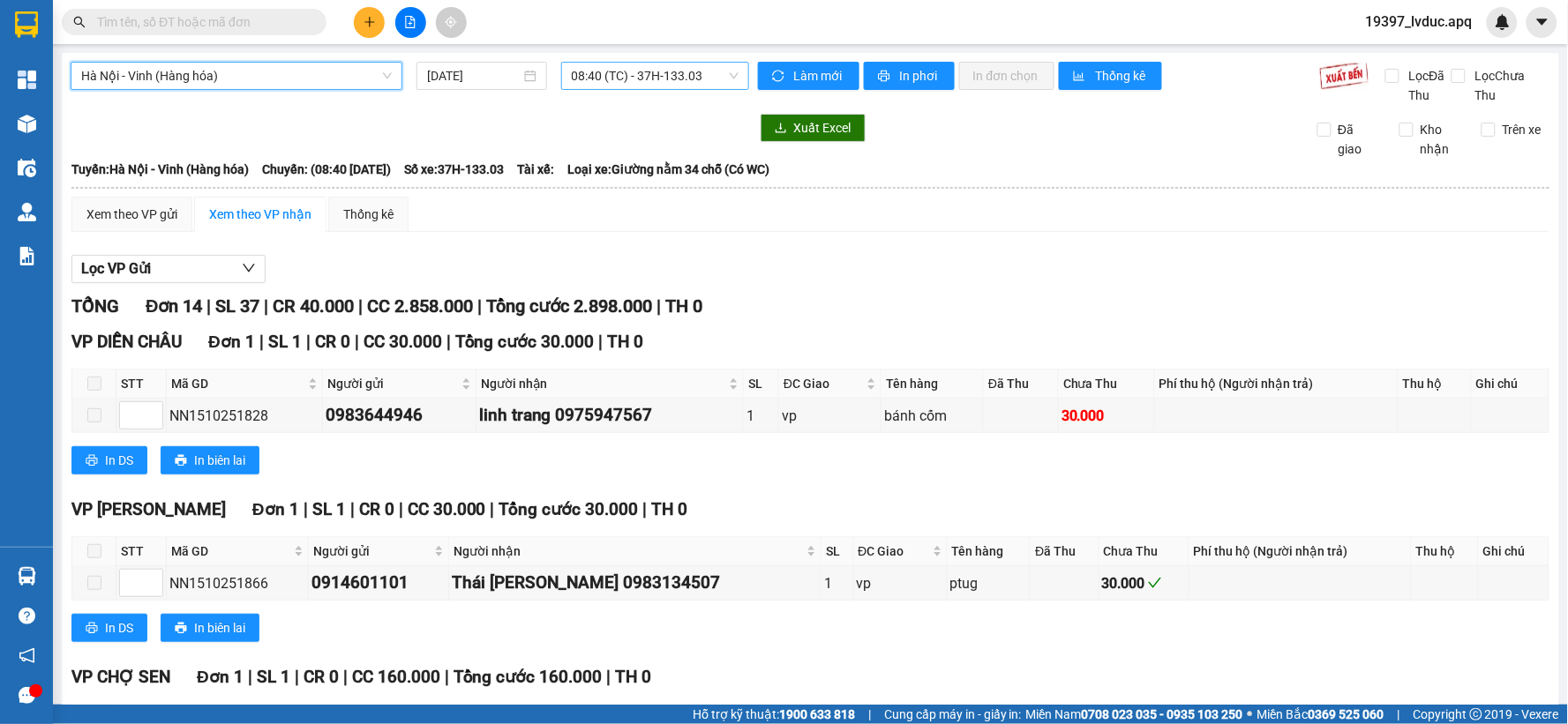
click at [597, 79] on span "08:40 (TC) - 37H-133.03" at bounding box center [655, 75] width 167 height 27
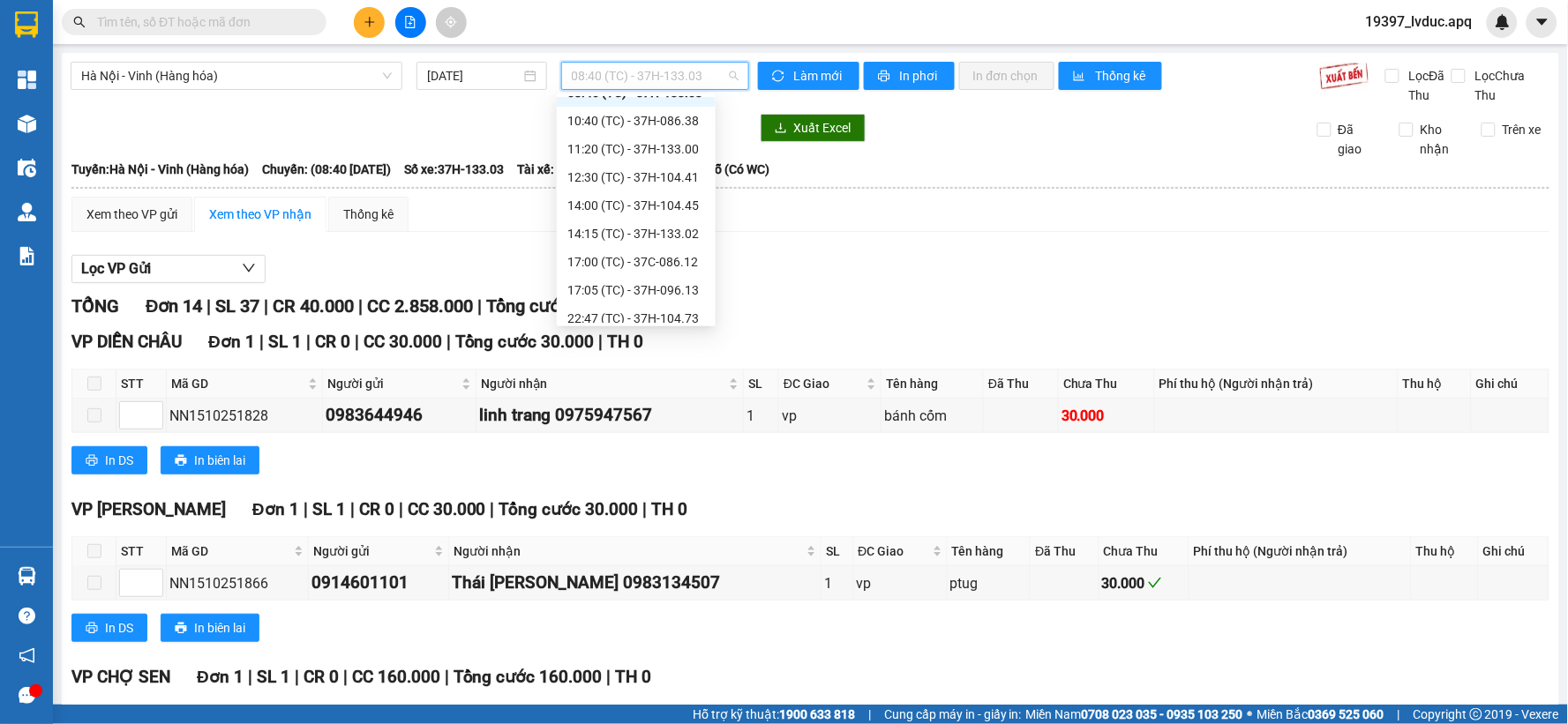
scroll to position [84, 0]
click at [641, 231] on div "17:00 (TC) - 37C-086.12" at bounding box center [636, 224] width 138 height 19
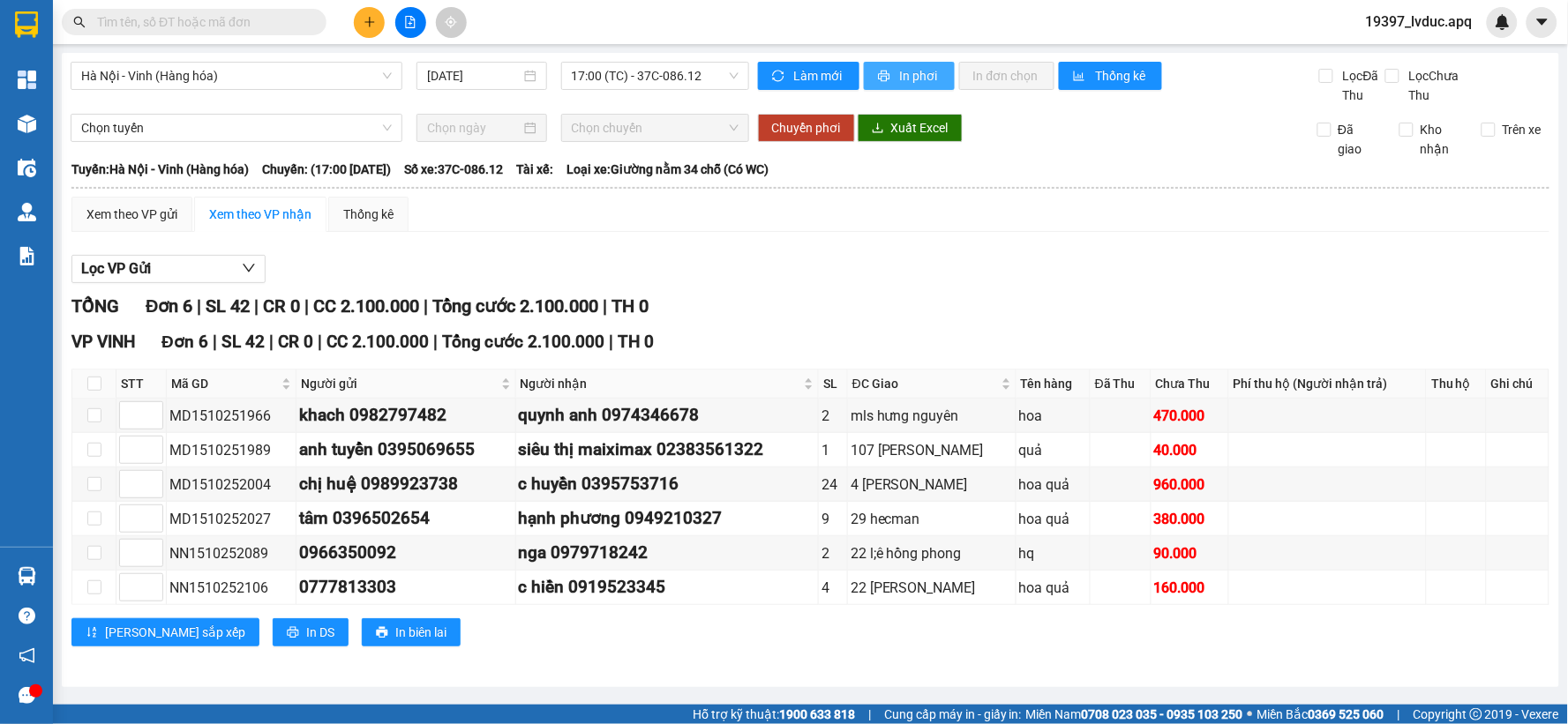
click at [913, 73] on span "In phơi" at bounding box center [920, 75] width 40 height 19
click at [676, 80] on span "17:00 (TC) - 37C-086.12" at bounding box center [655, 75] width 167 height 27
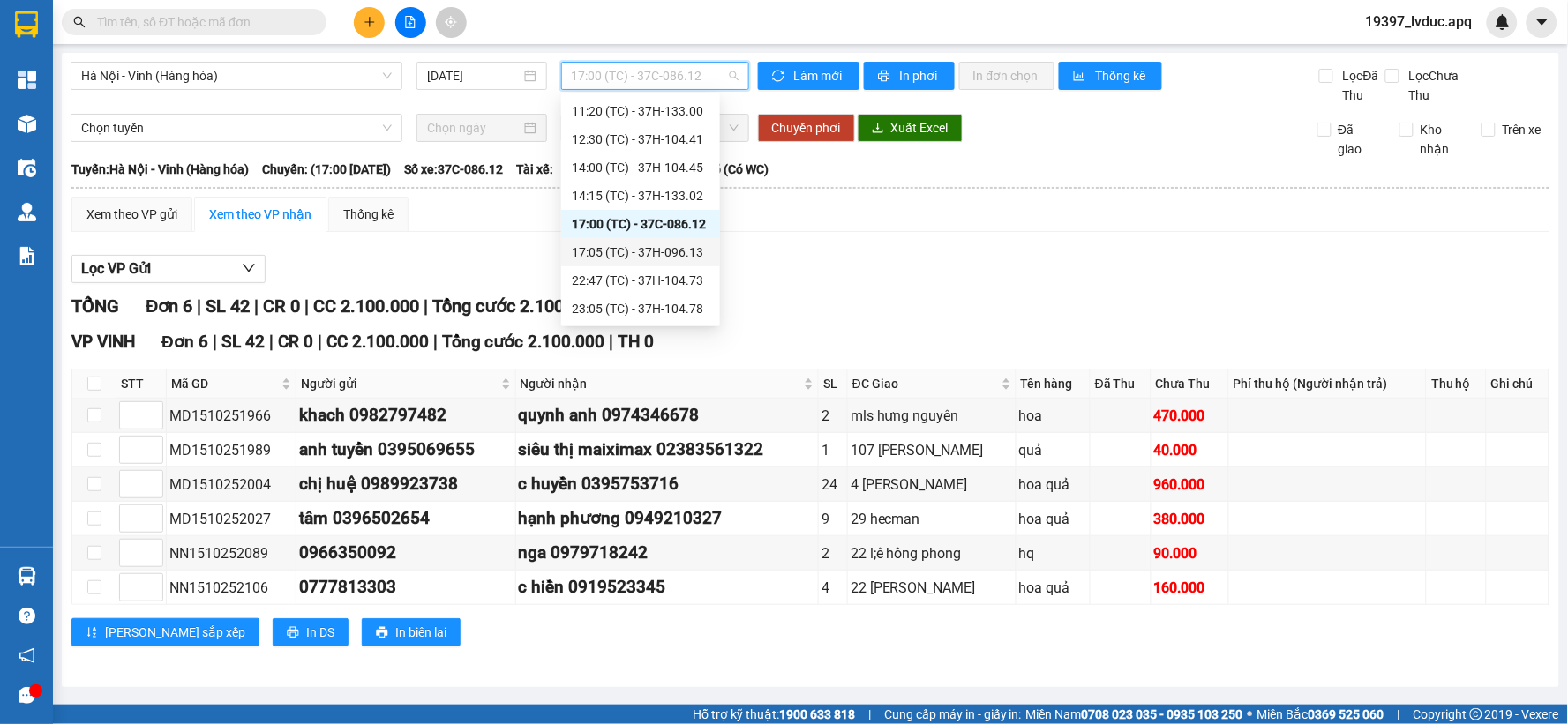
click at [642, 245] on div "17:05 (TC) - 37H-096.13" at bounding box center [641, 251] width 138 height 19
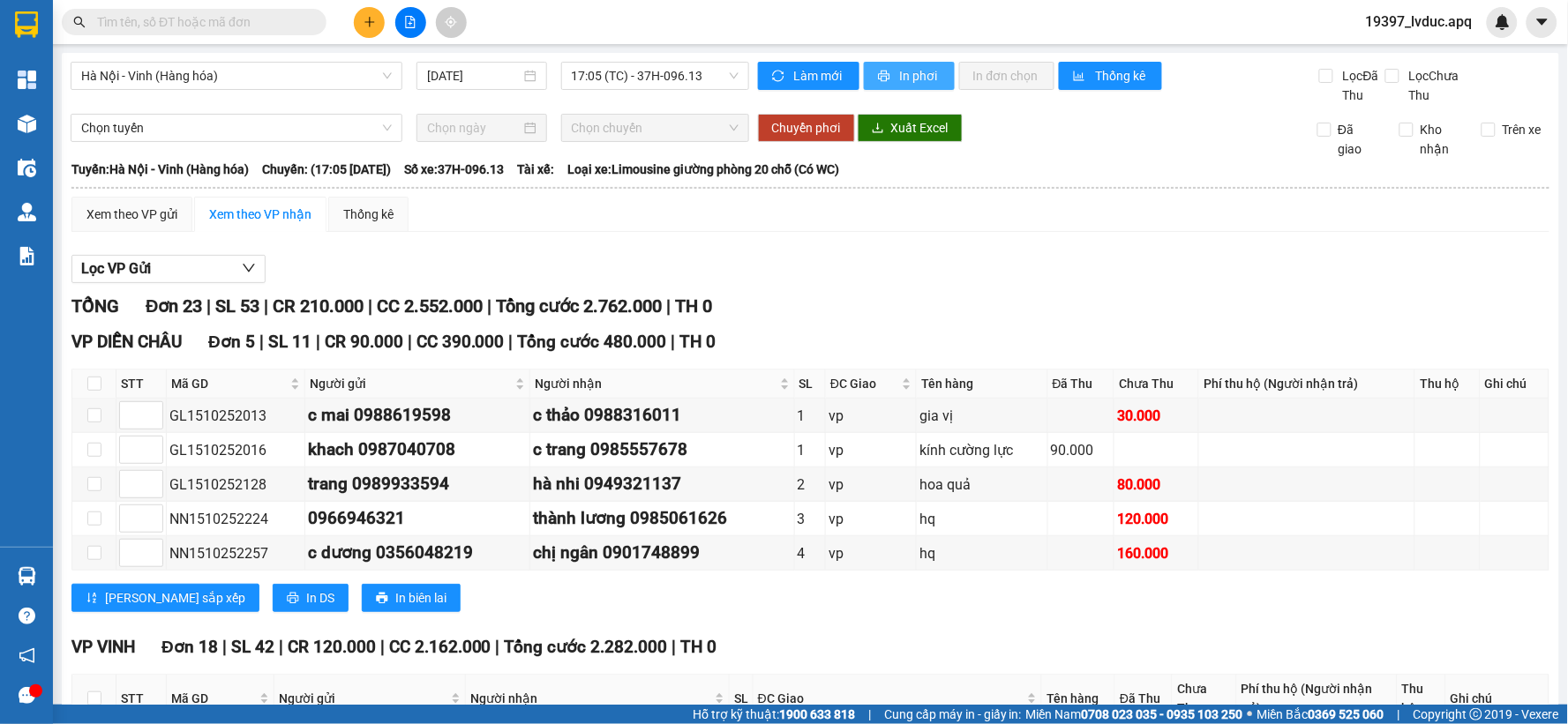
click at [902, 85] on button "In phơi" at bounding box center [909, 75] width 91 height 28
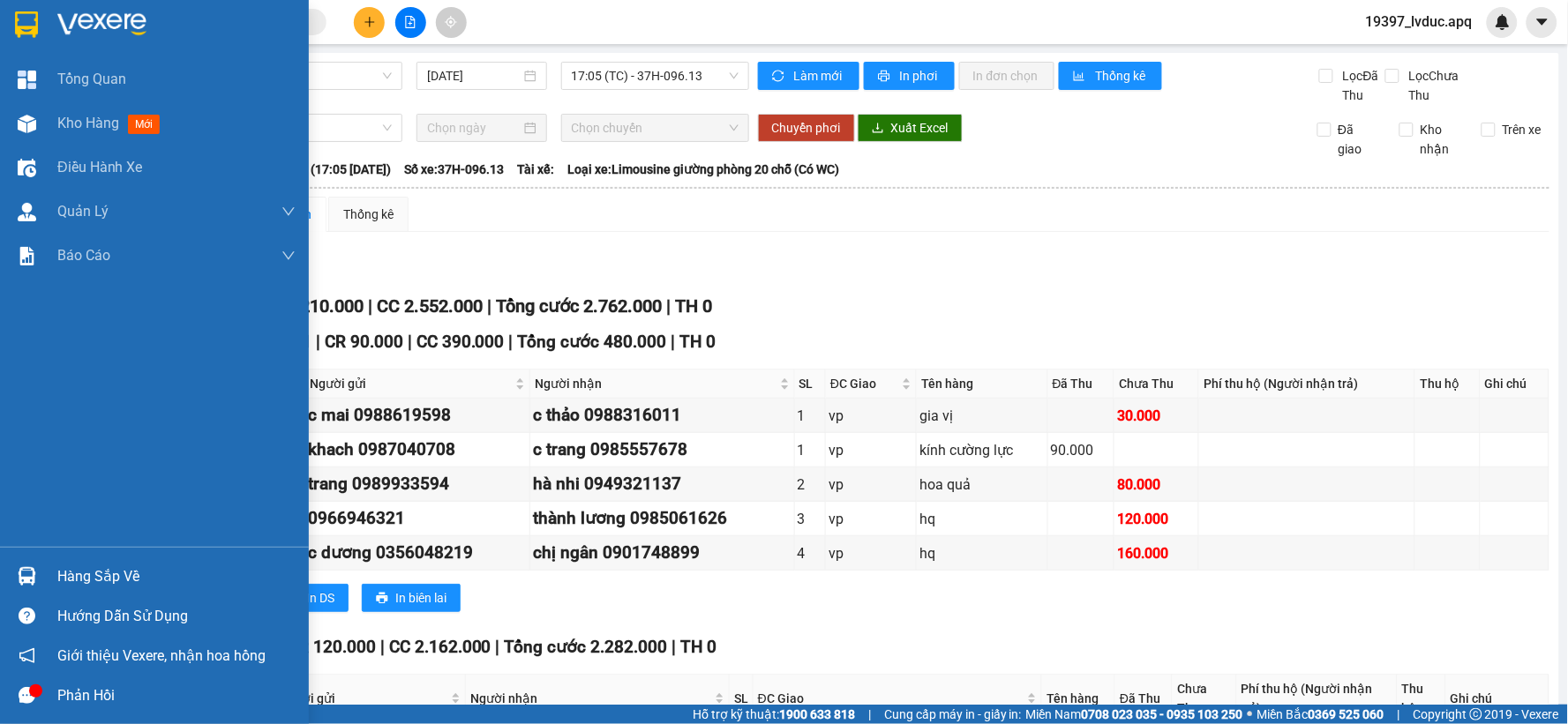
click at [36, 29] on img at bounding box center [26, 24] width 23 height 27
